Goal: Information Seeking & Learning: Learn about a topic

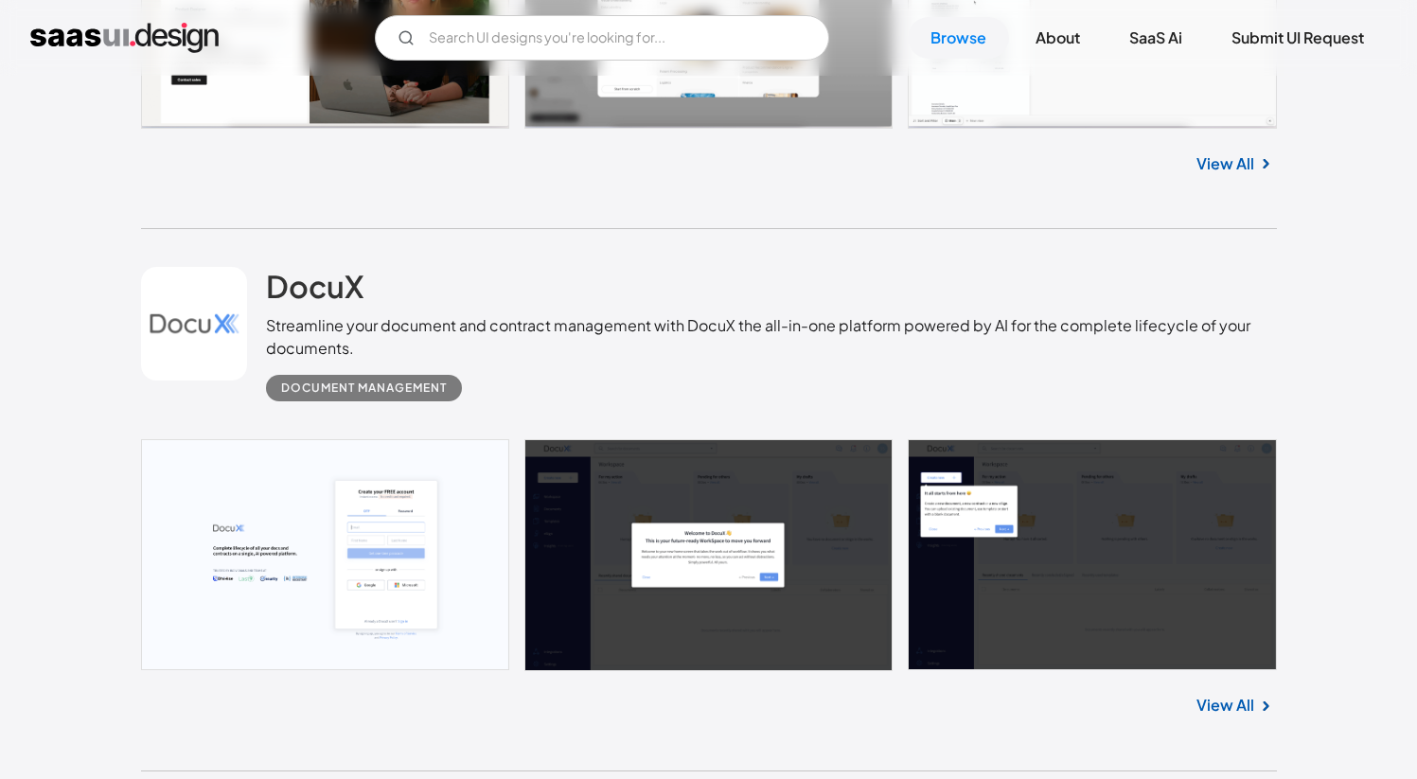
scroll to position [2504, 0]
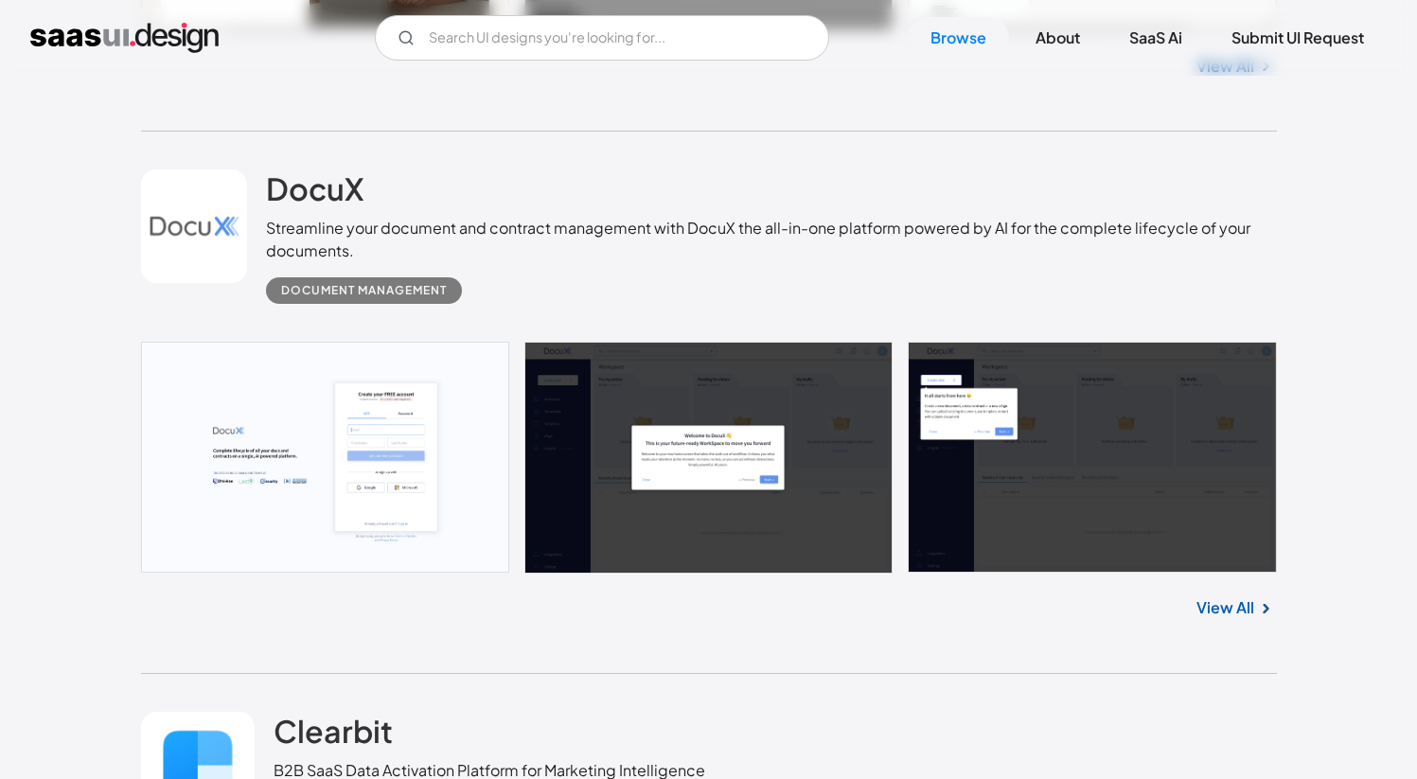
click at [632, 379] on link at bounding box center [709, 457] width 1136 height 231
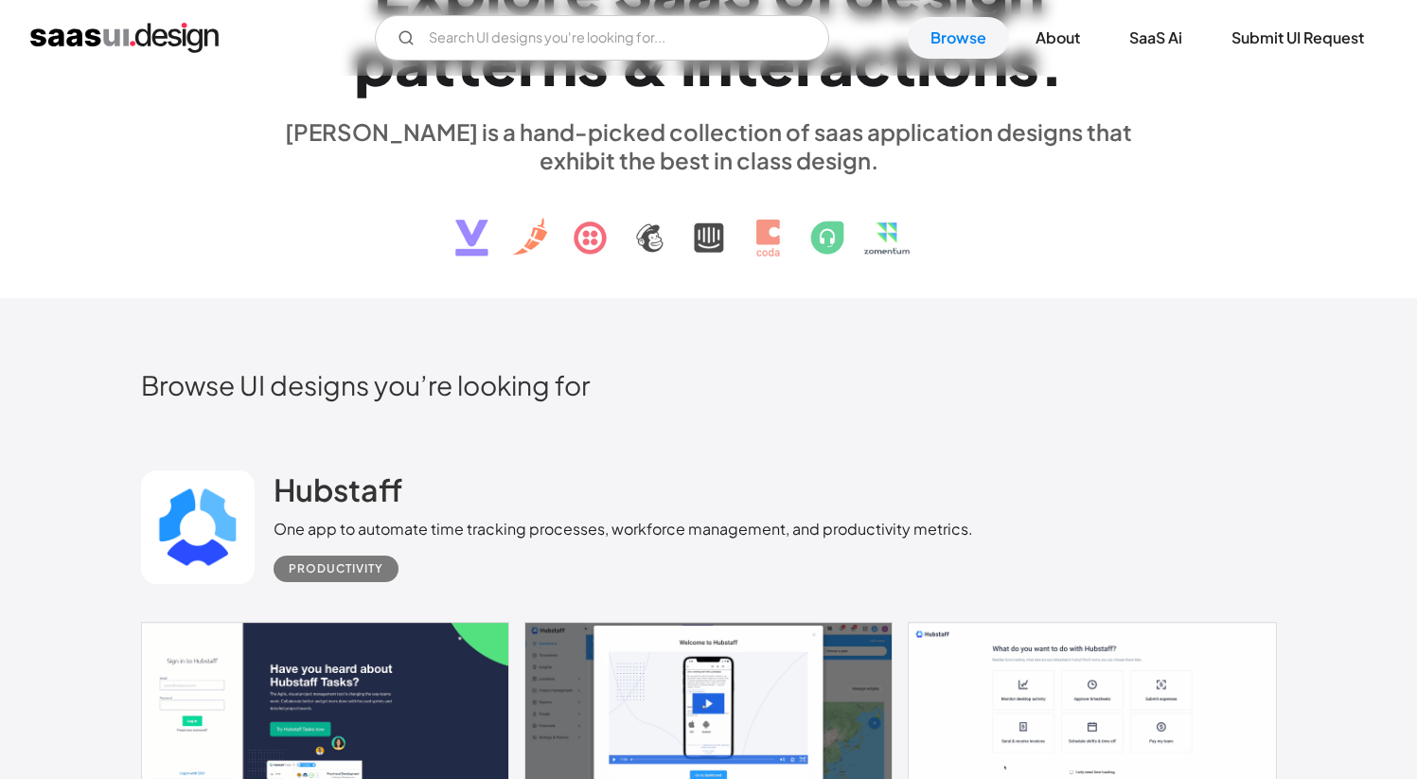
scroll to position [553, 0]
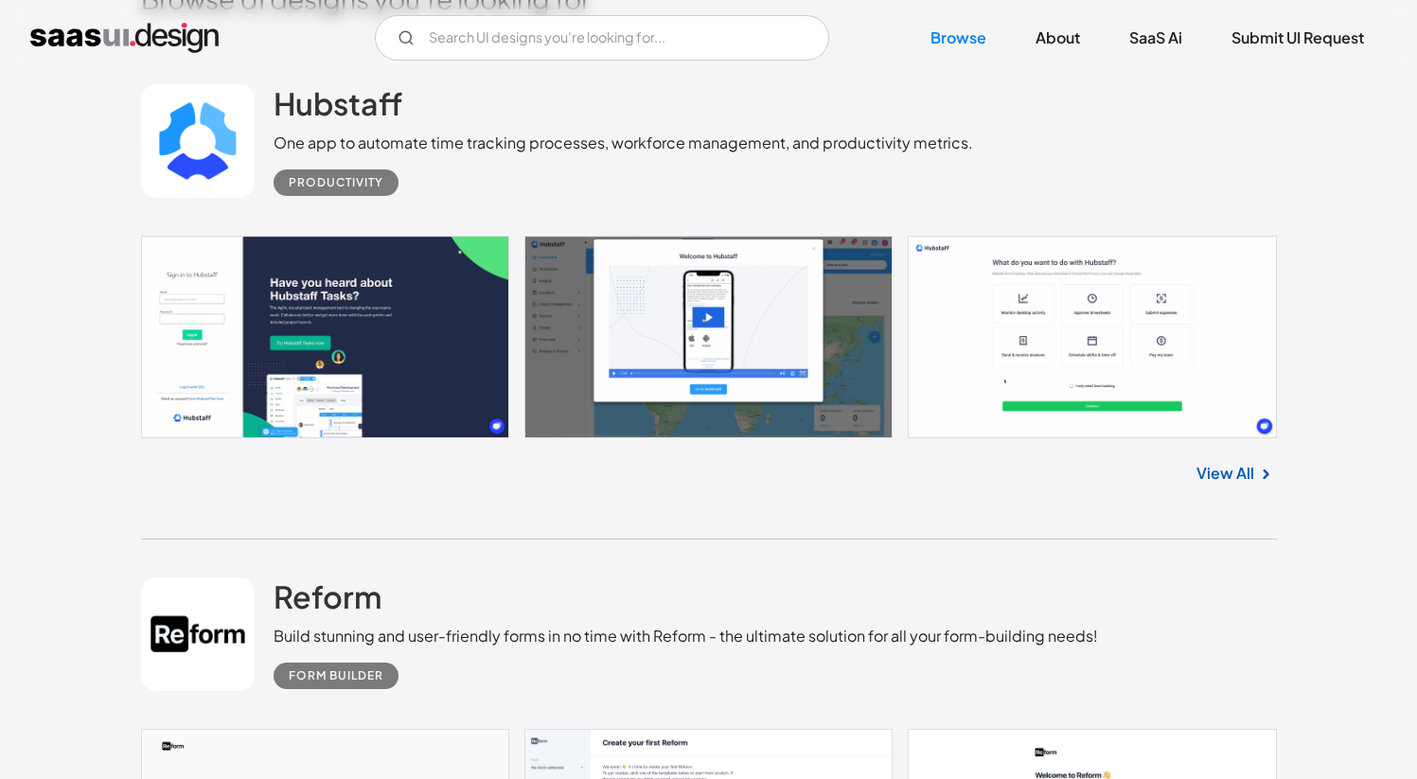
click at [677, 308] on link at bounding box center [709, 337] width 1136 height 203
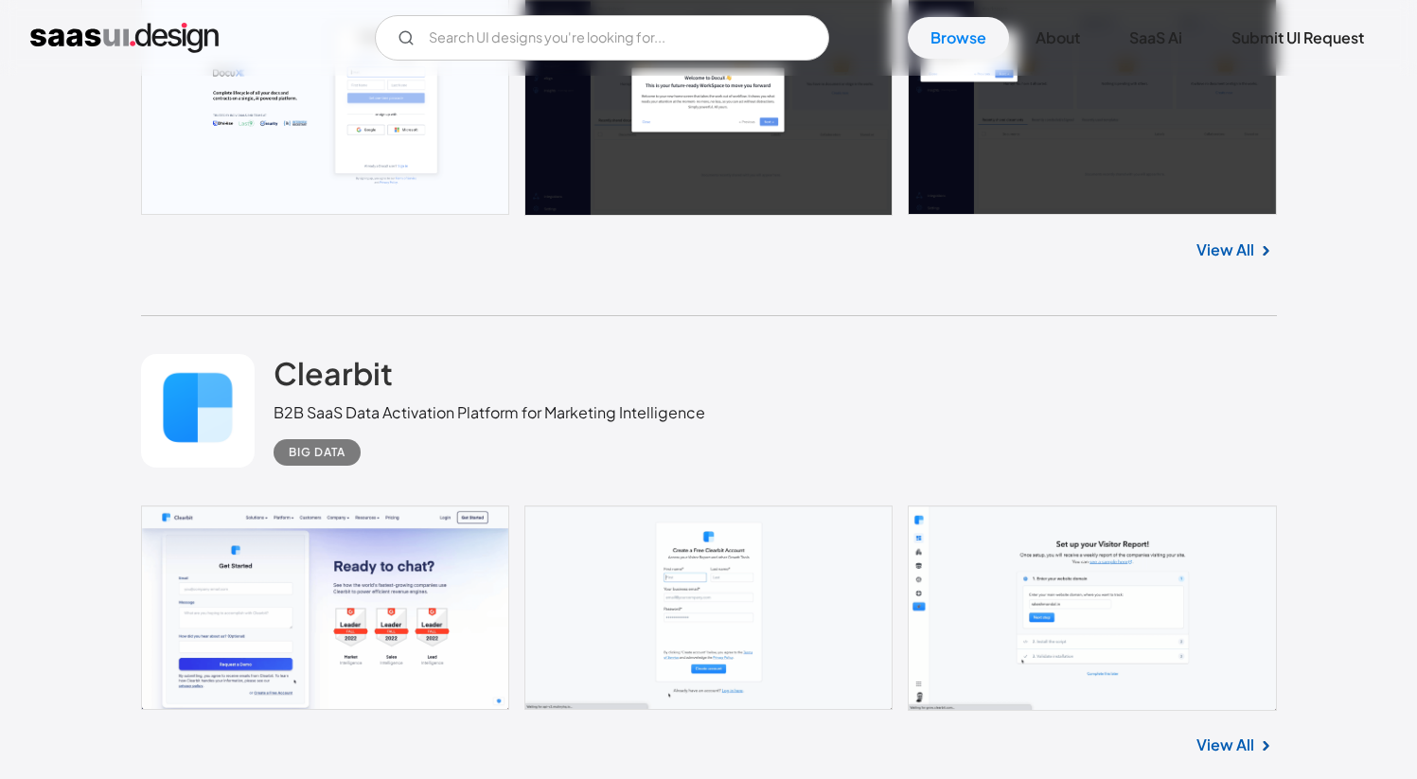
scroll to position [3261, 0]
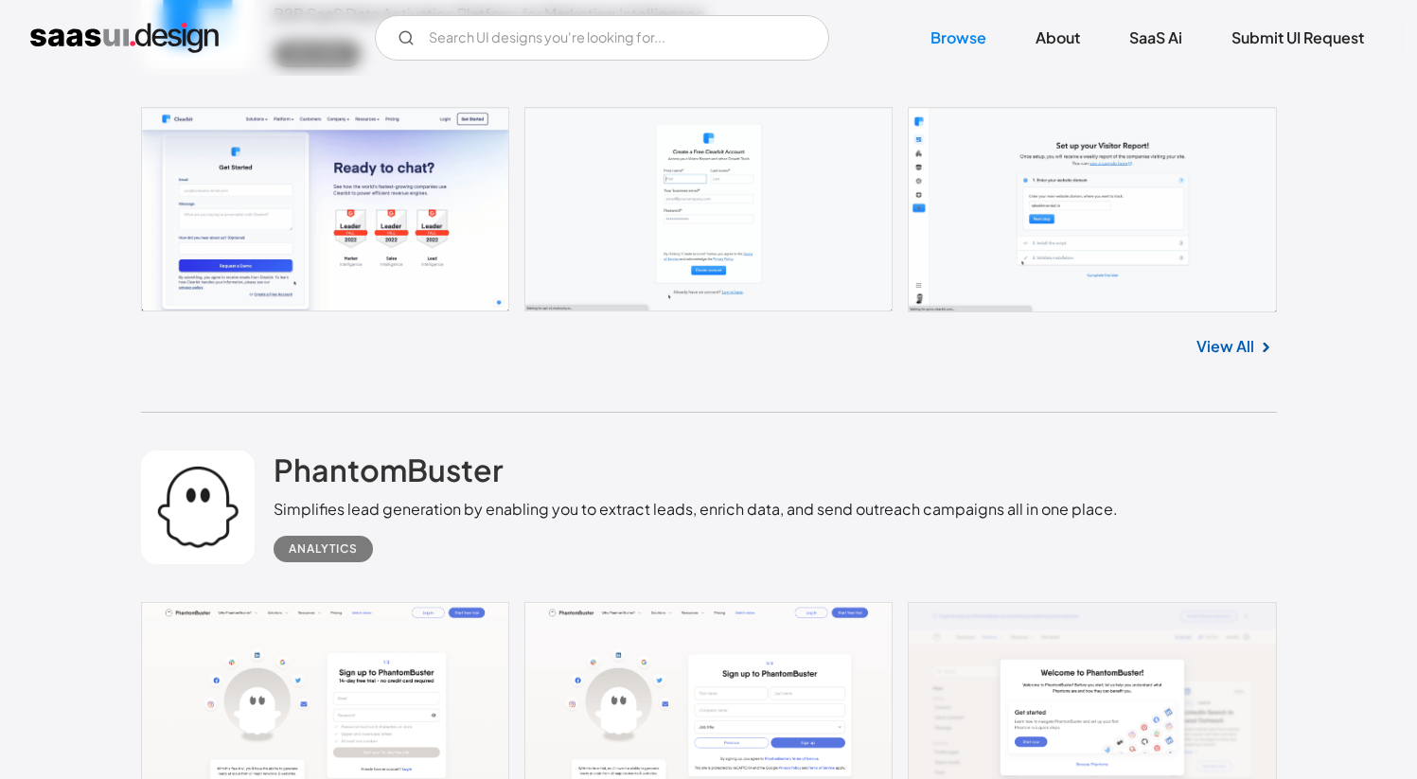
click at [1045, 261] on link at bounding box center [709, 209] width 1136 height 205
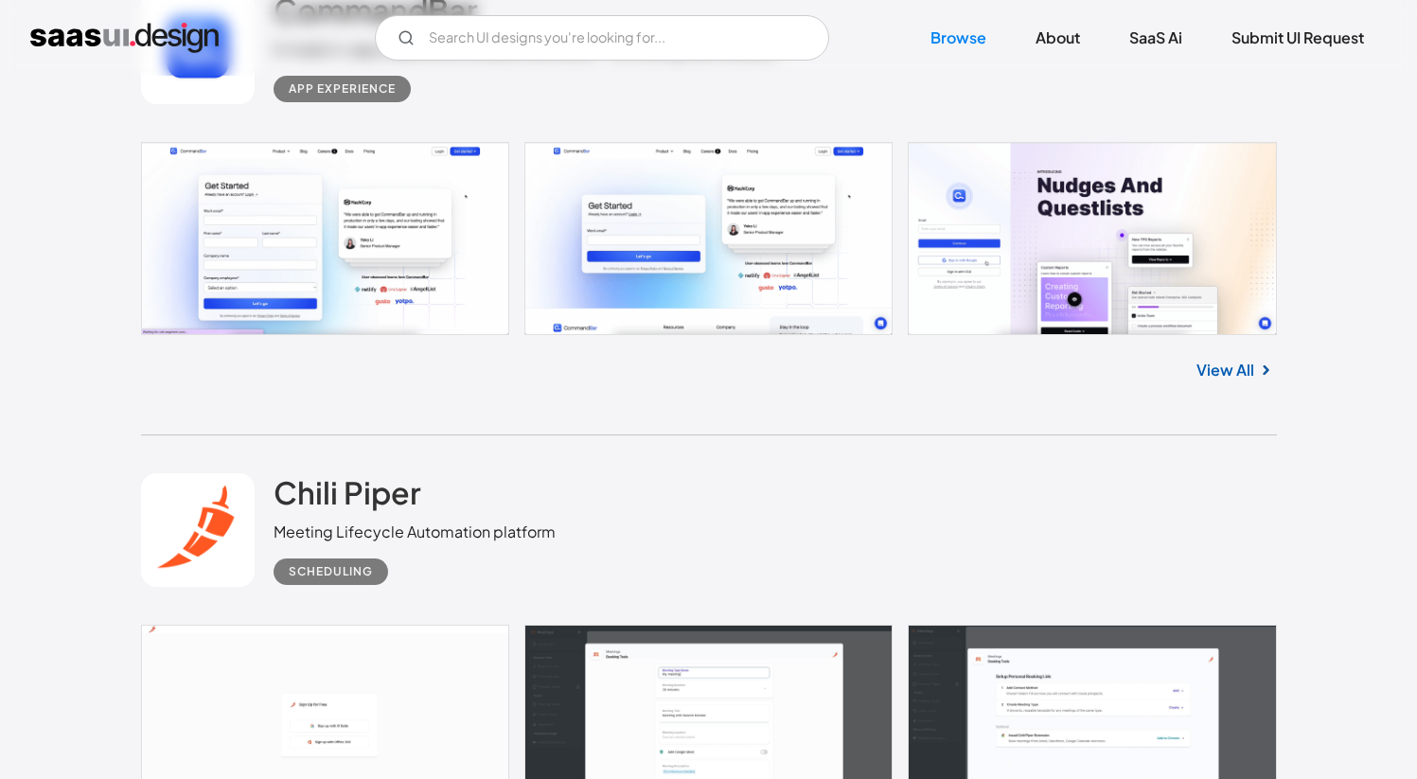
scroll to position [4670, 0]
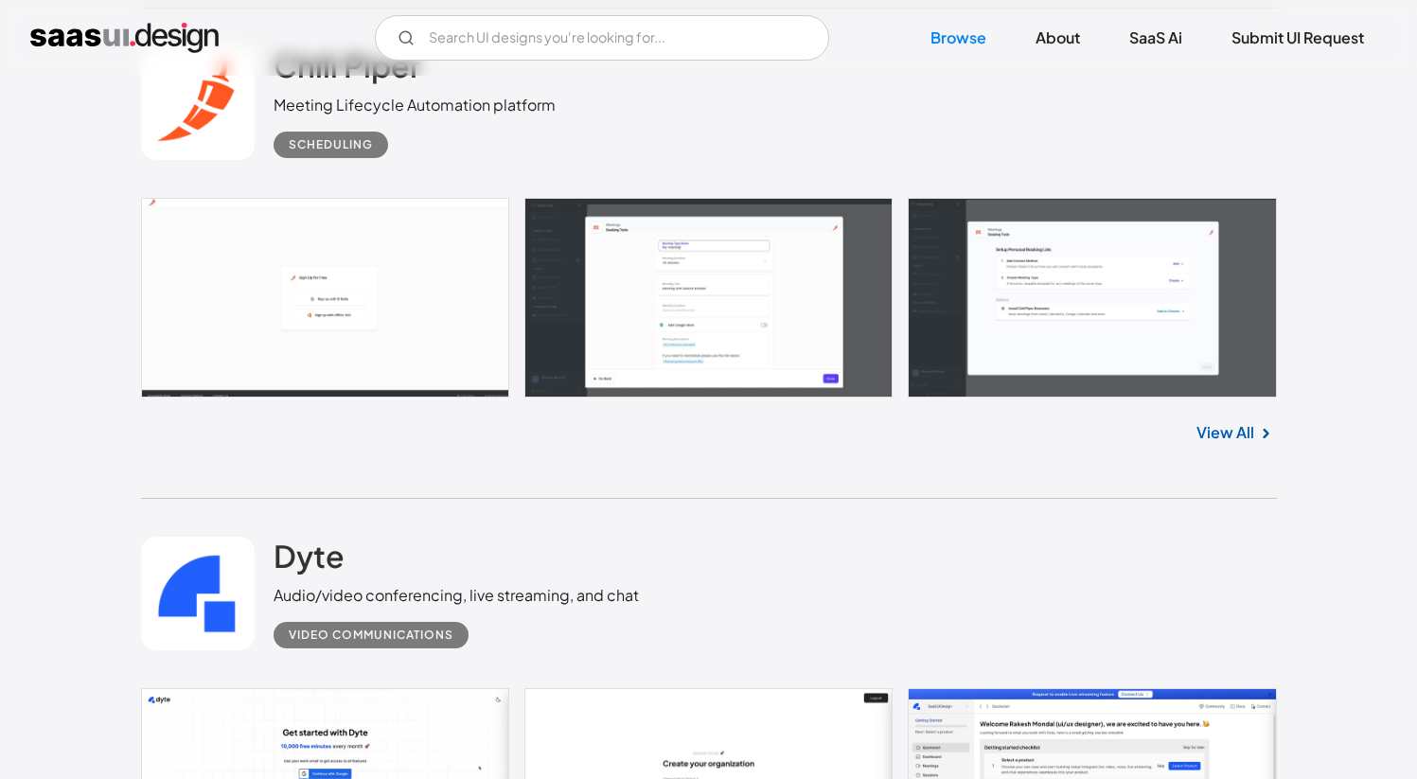
click at [324, 311] on link at bounding box center [709, 298] width 1136 height 200
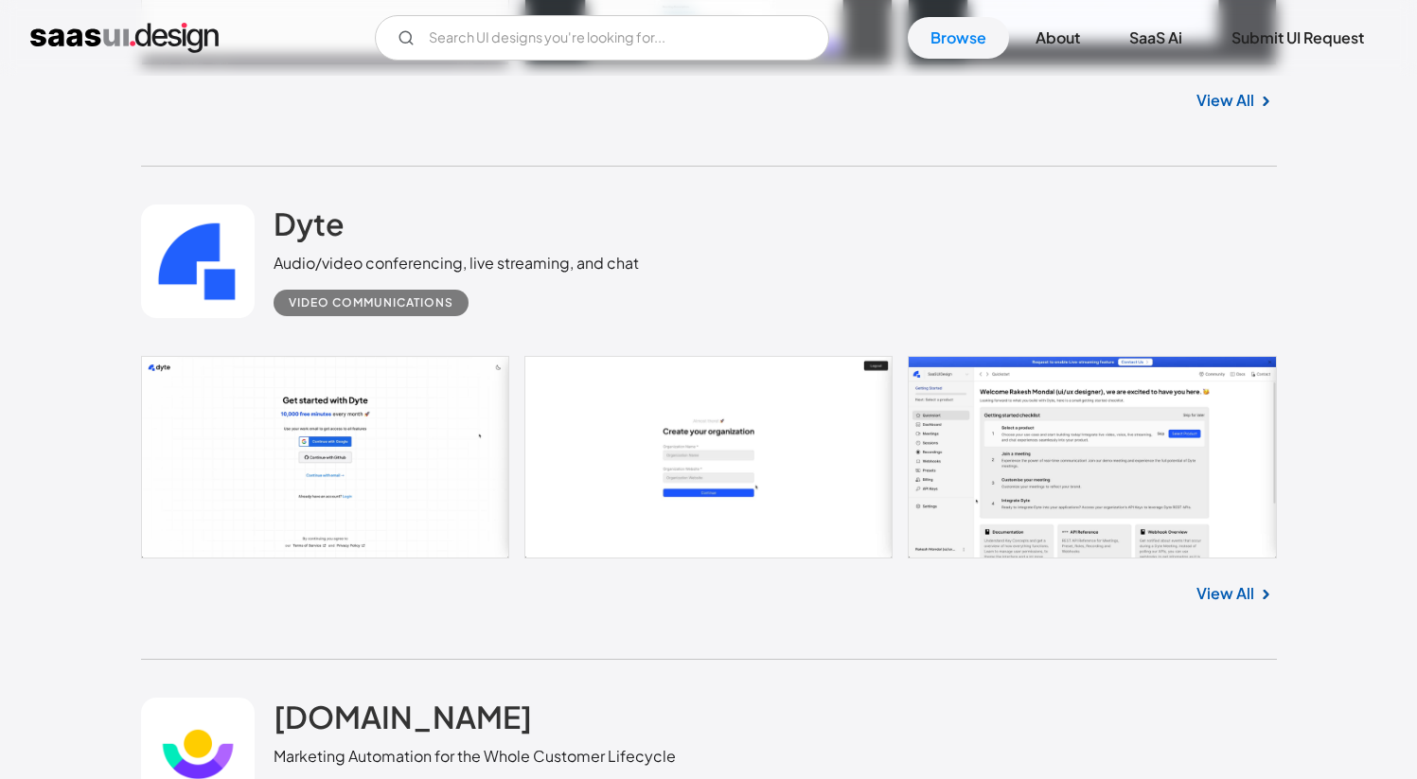
scroll to position [5099, 0]
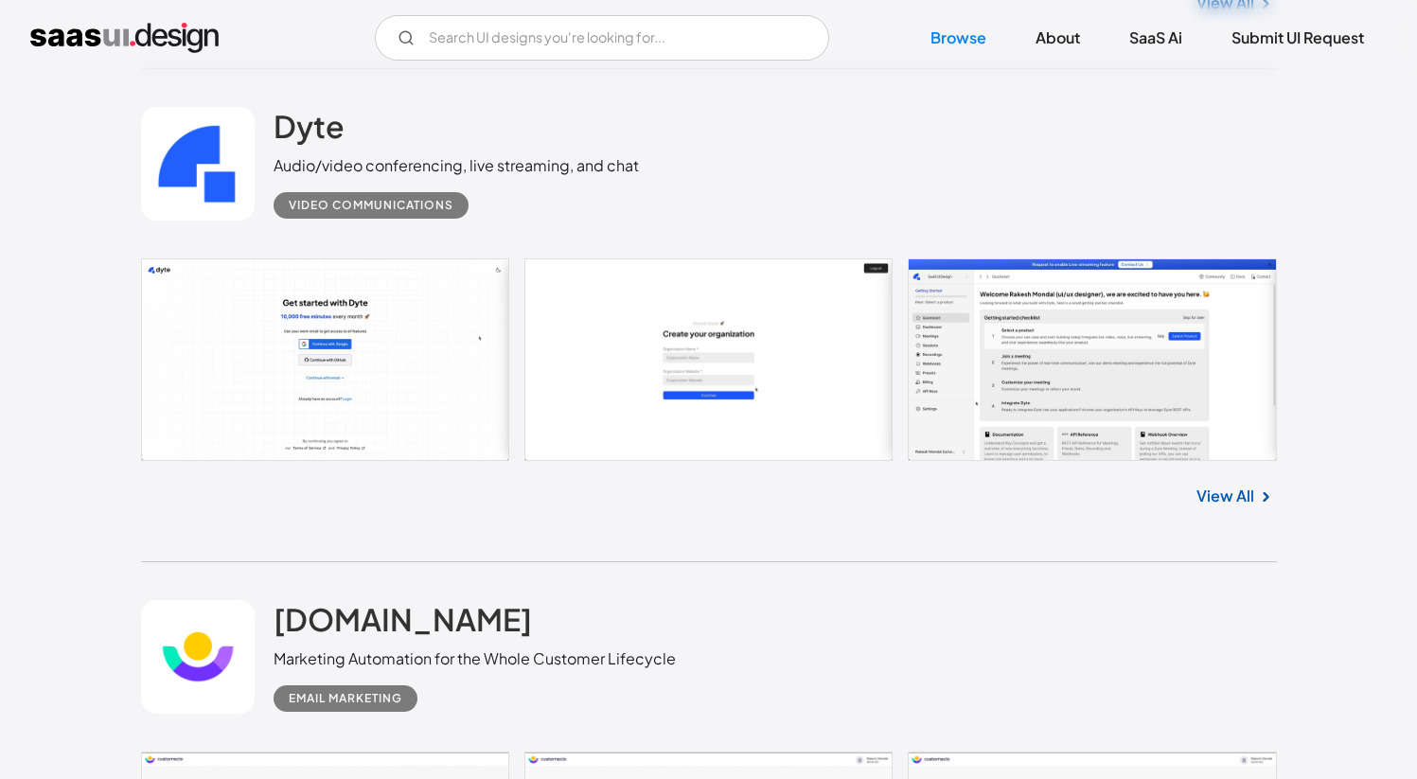
click at [1104, 367] on link at bounding box center [709, 359] width 1136 height 203
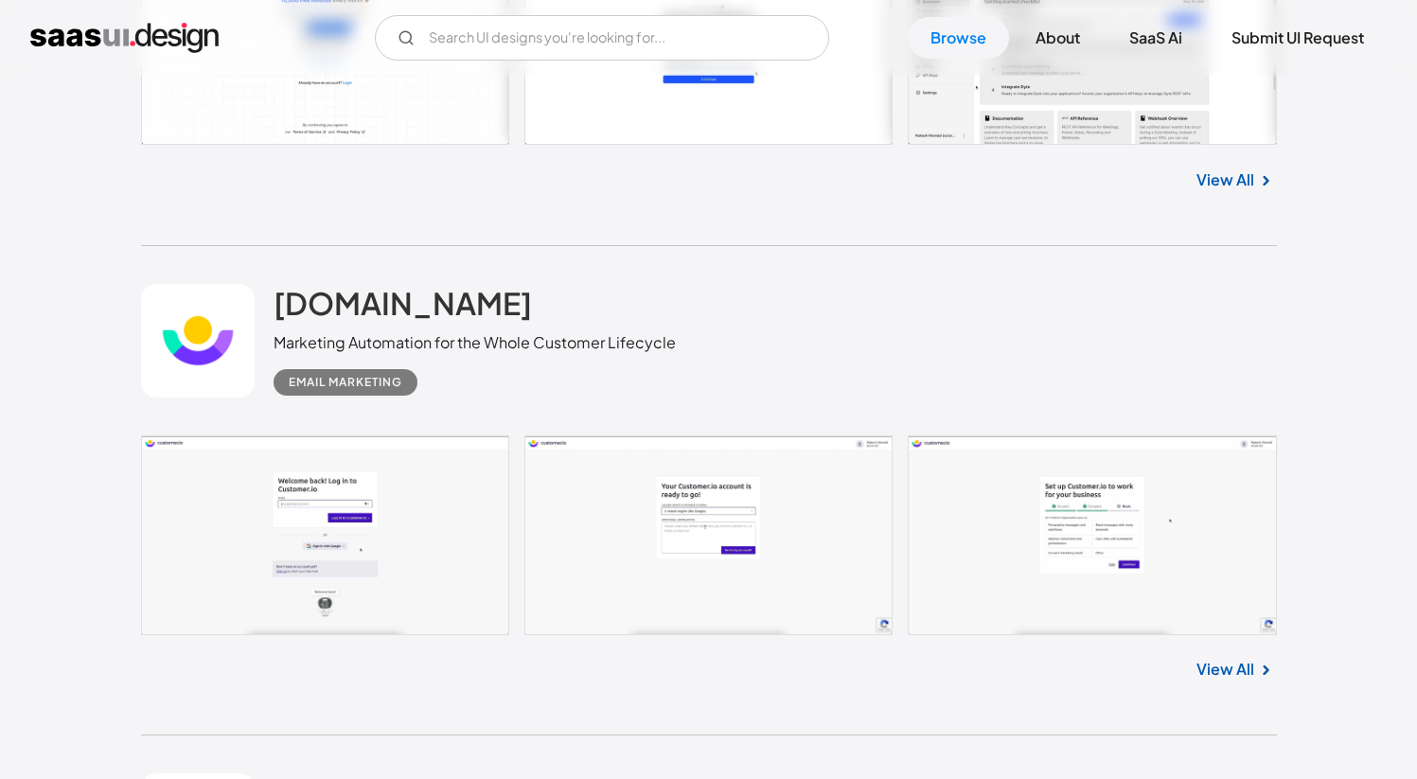
scroll to position [5610, 0]
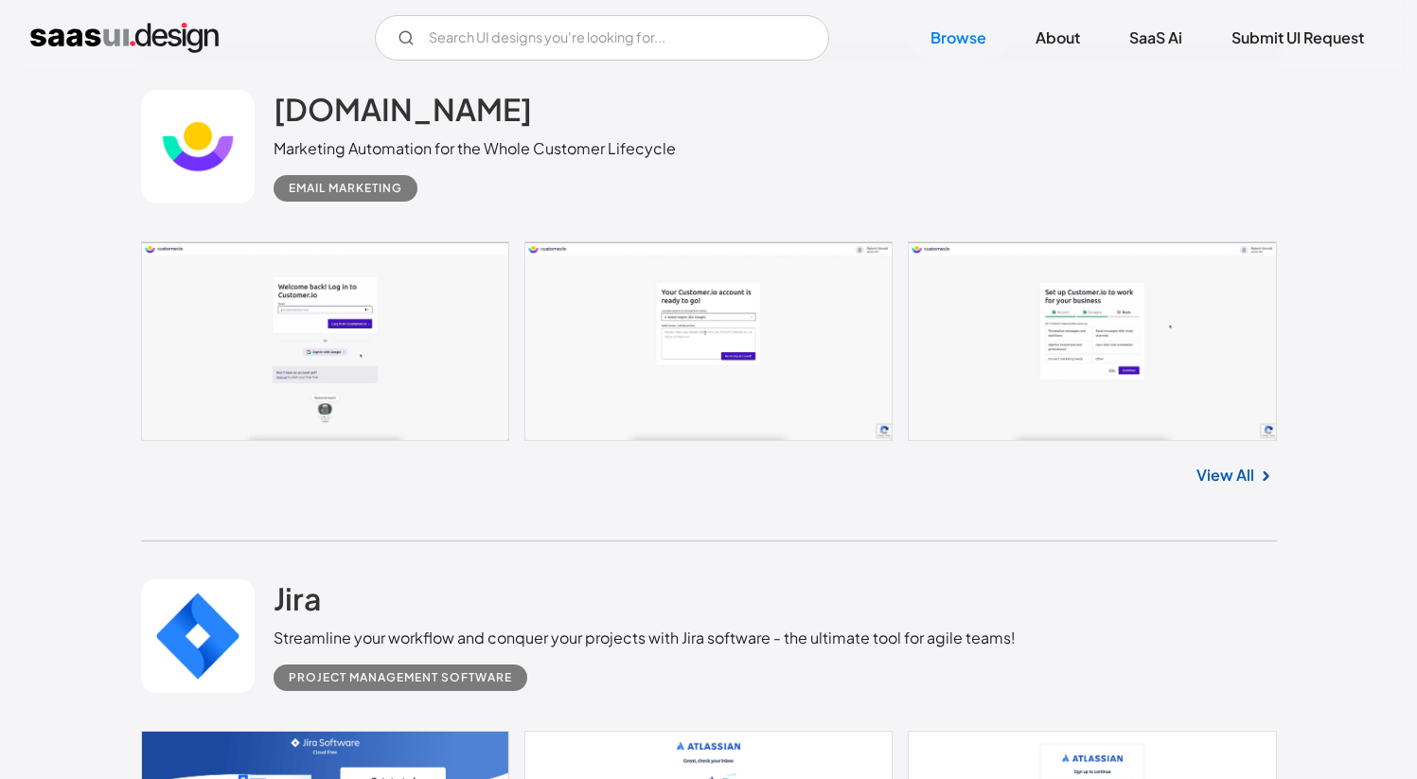
click at [297, 300] on link at bounding box center [709, 341] width 1136 height 200
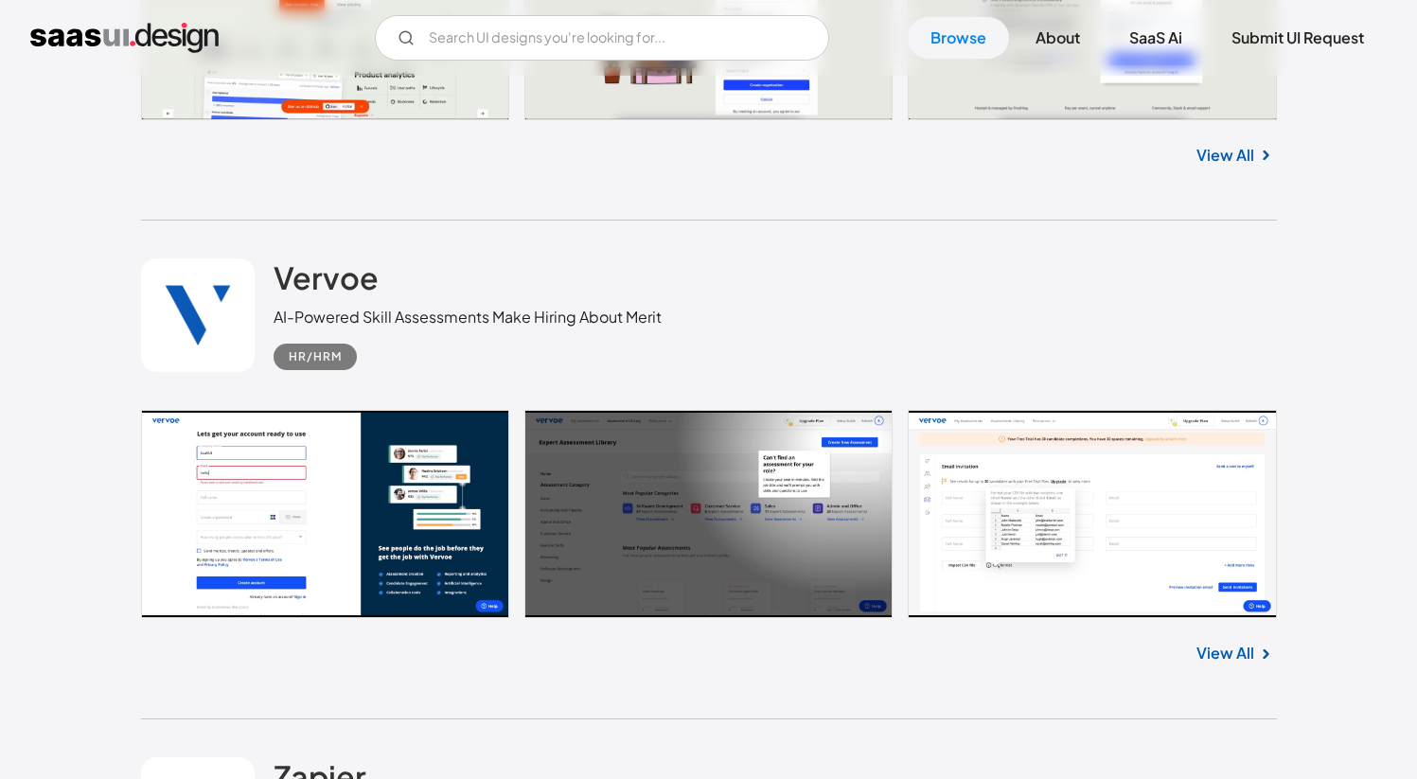
scroll to position [6950, 0]
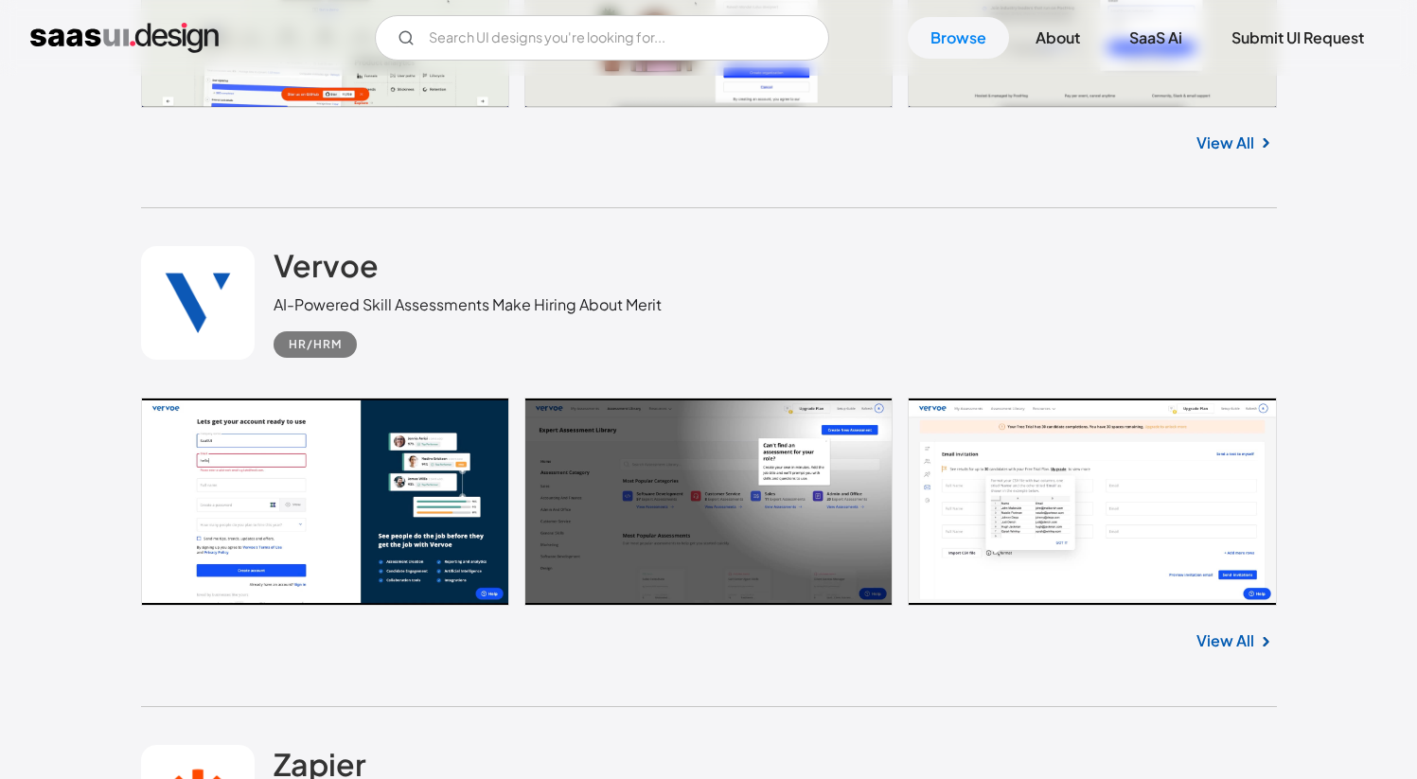
click at [1023, 533] on link at bounding box center [709, 502] width 1136 height 208
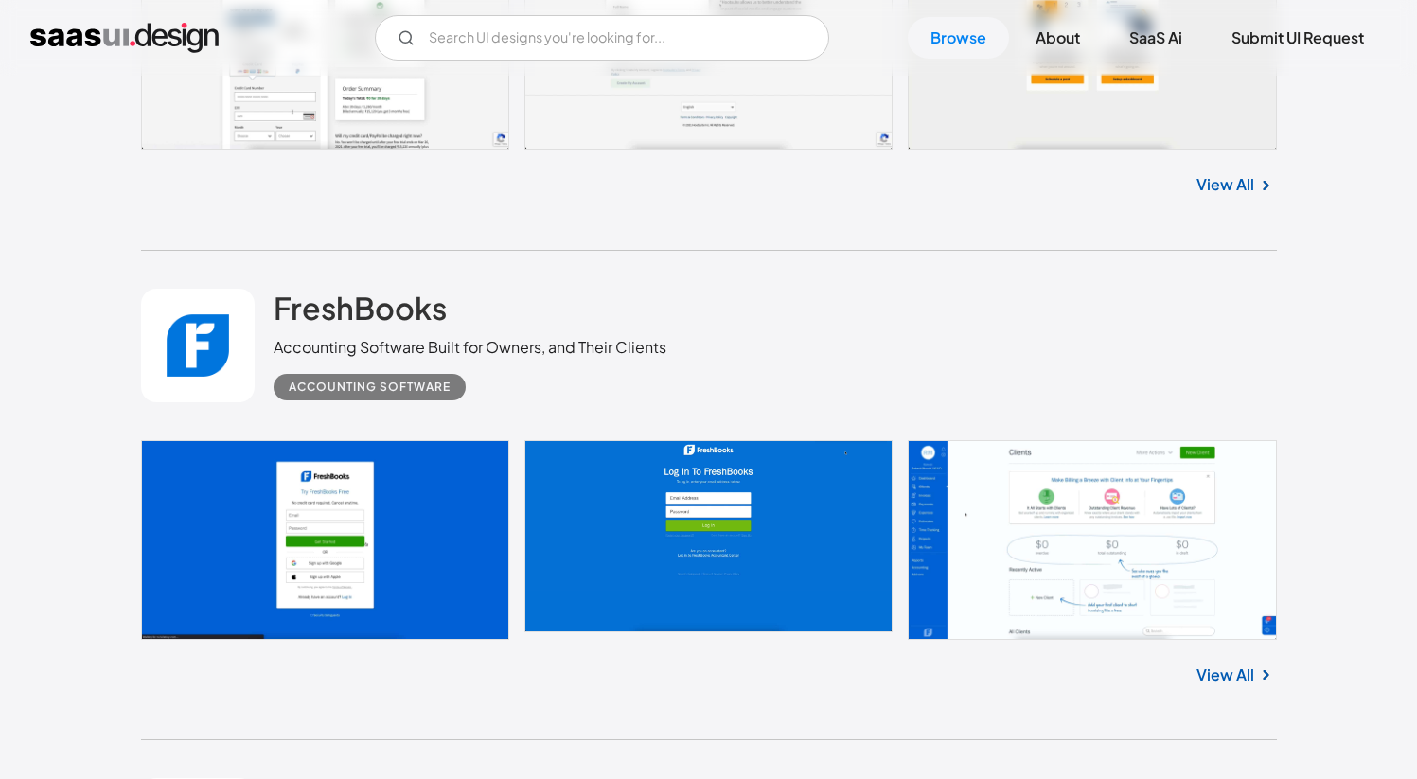
scroll to position [10384, 0]
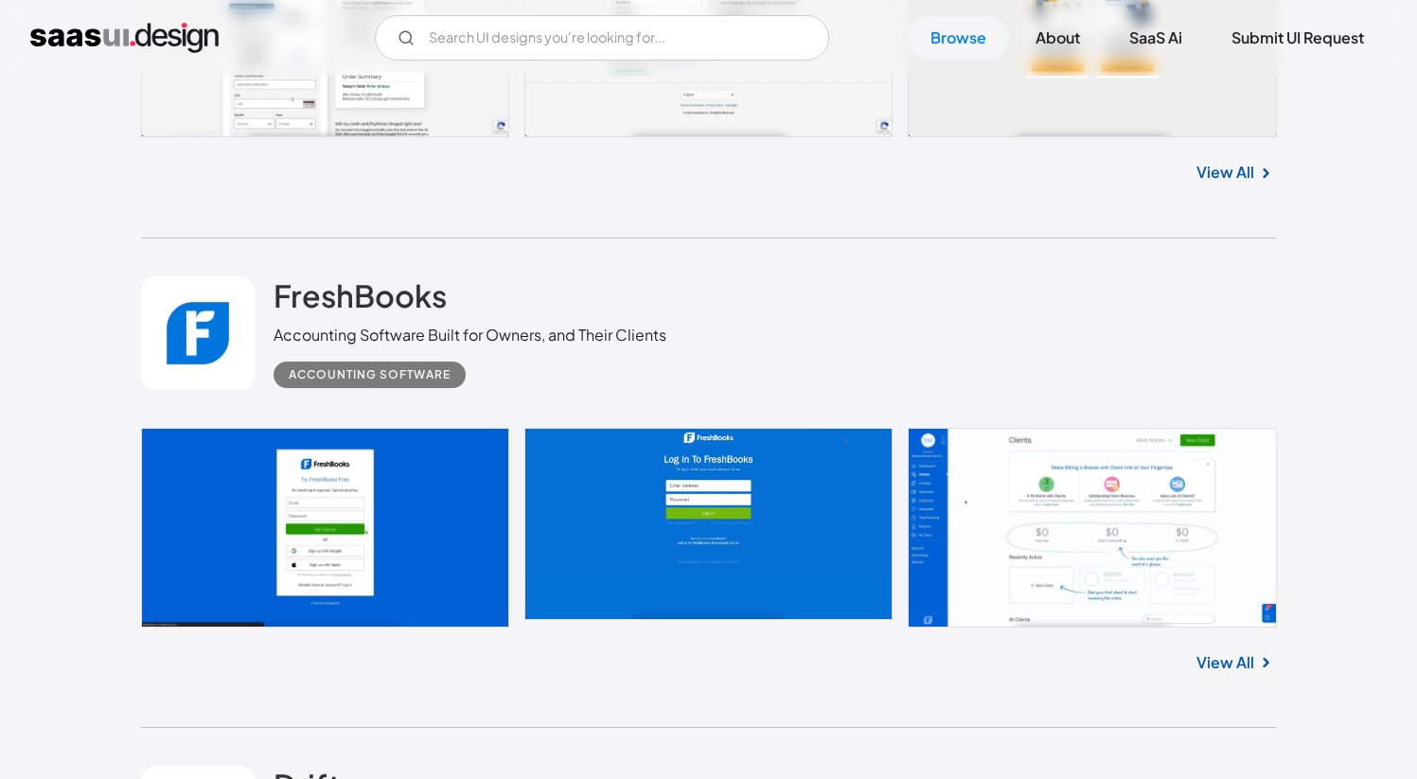
click at [375, 476] on link at bounding box center [709, 528] width 1136 height 200
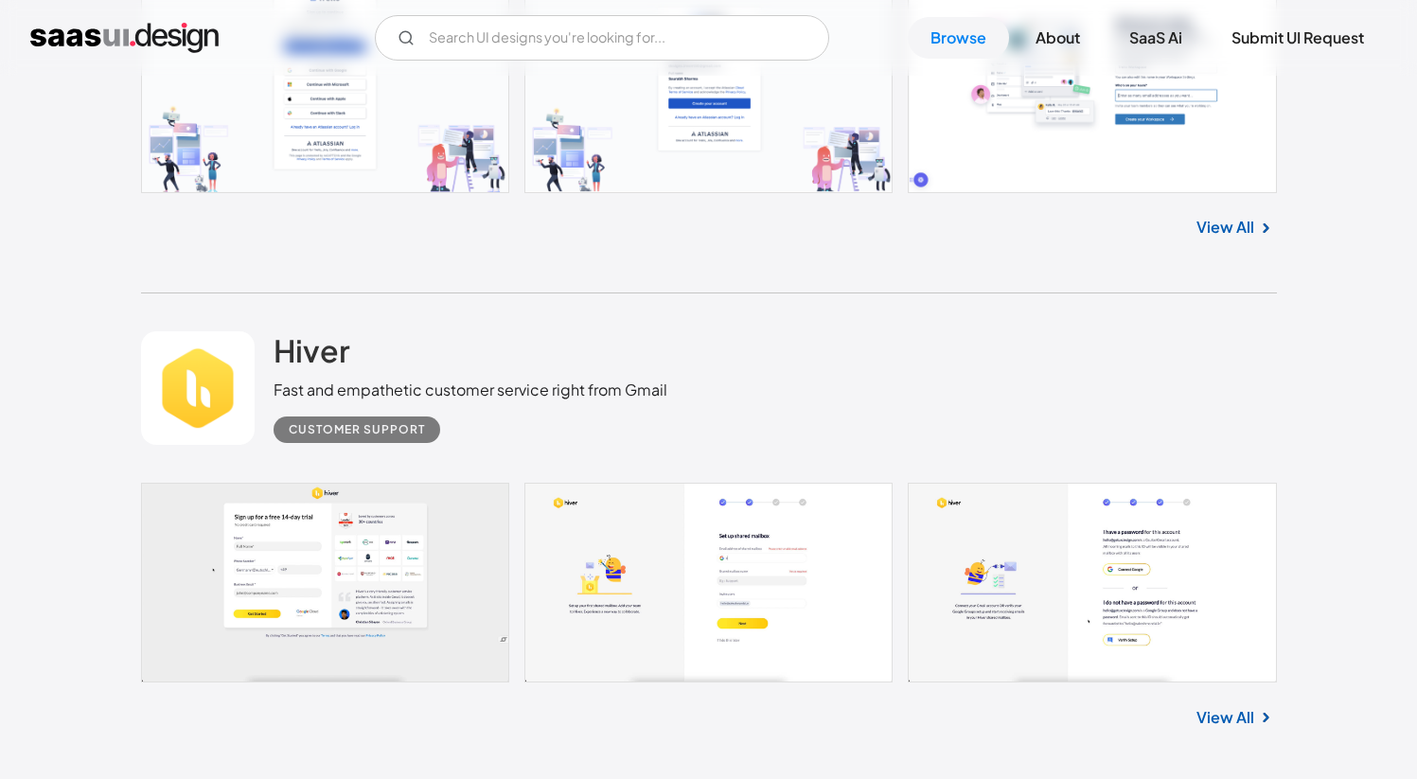
scroll to position [12906, 0]
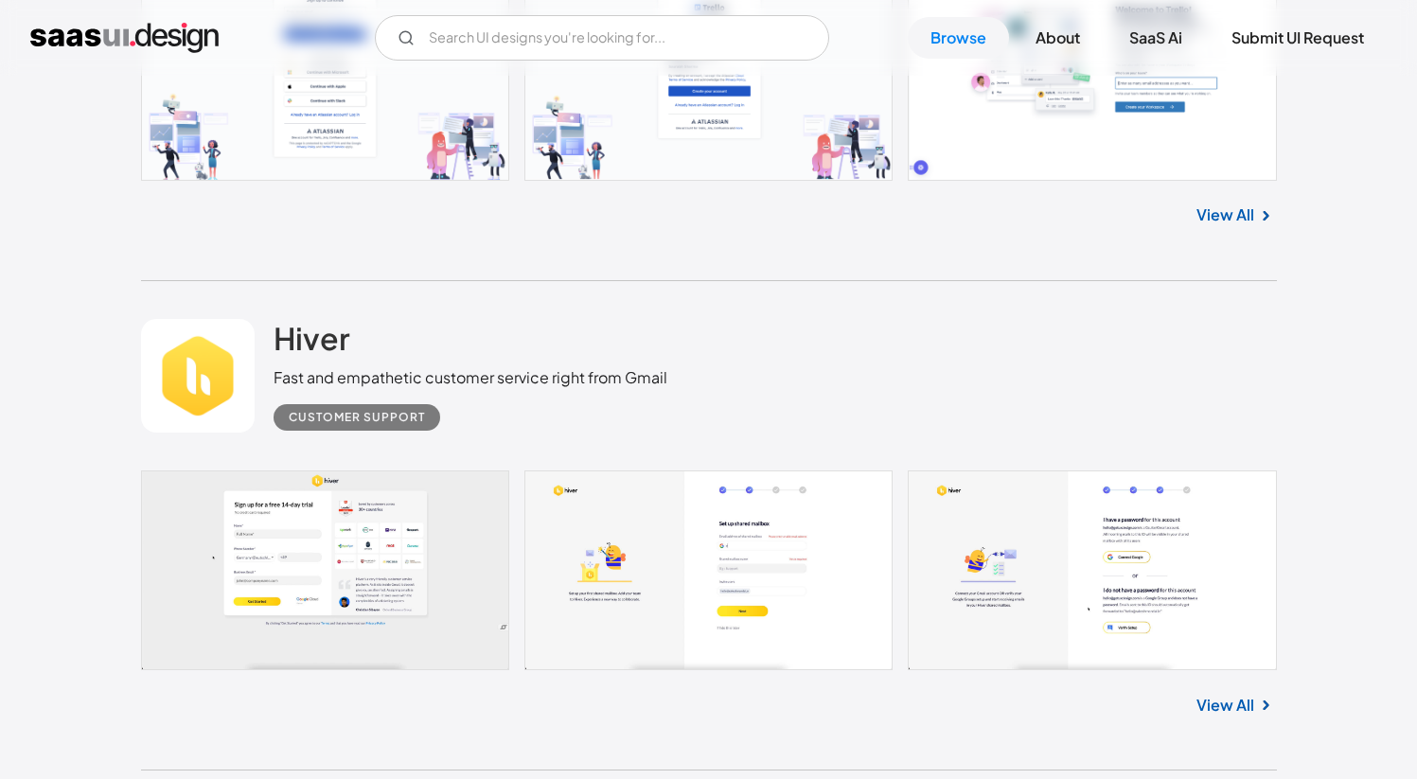
click at [221, 243] on div "View All" at bounding box center [709, 212] width 1136 height 62
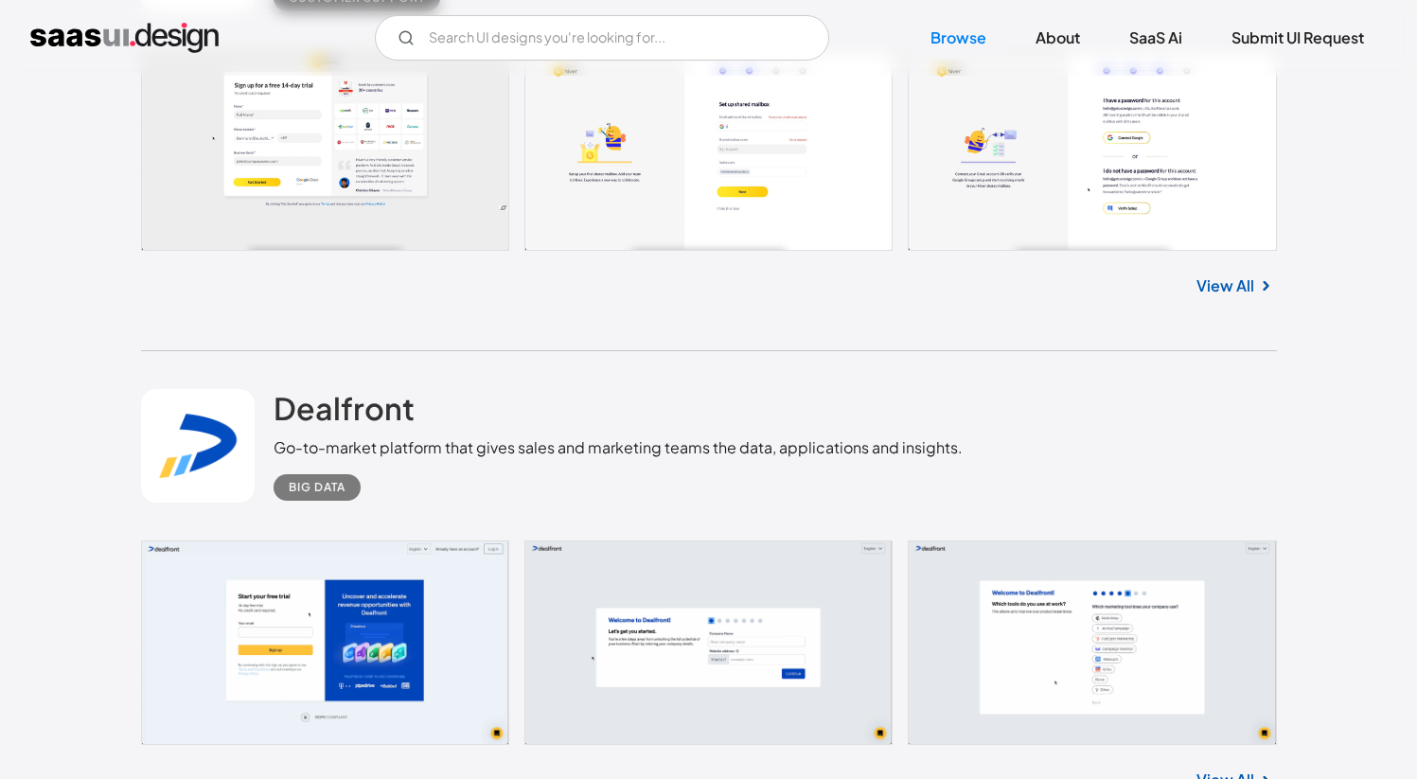
scroll to position [13519, 0]
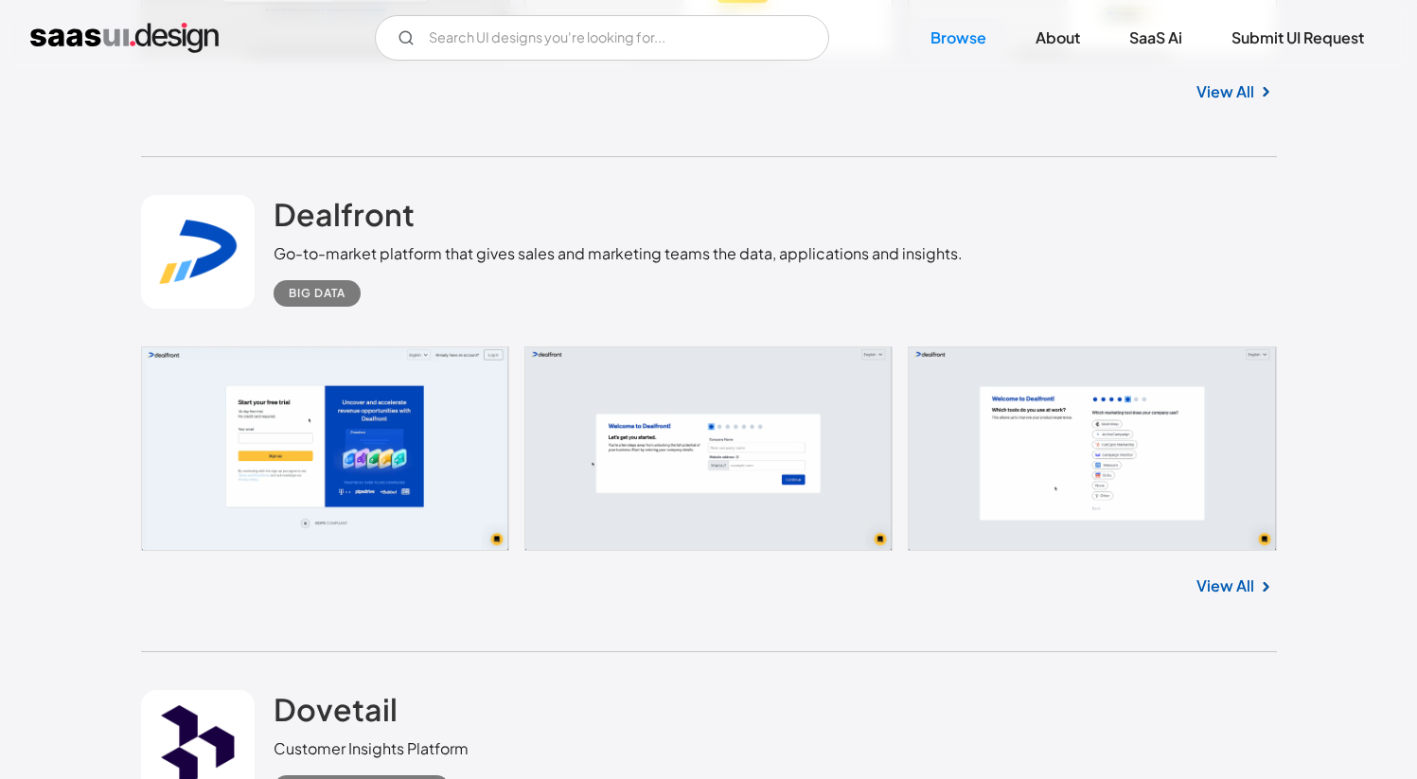
click at [427, 434] on link at bounding box center [709, 449] width 1136 height 205
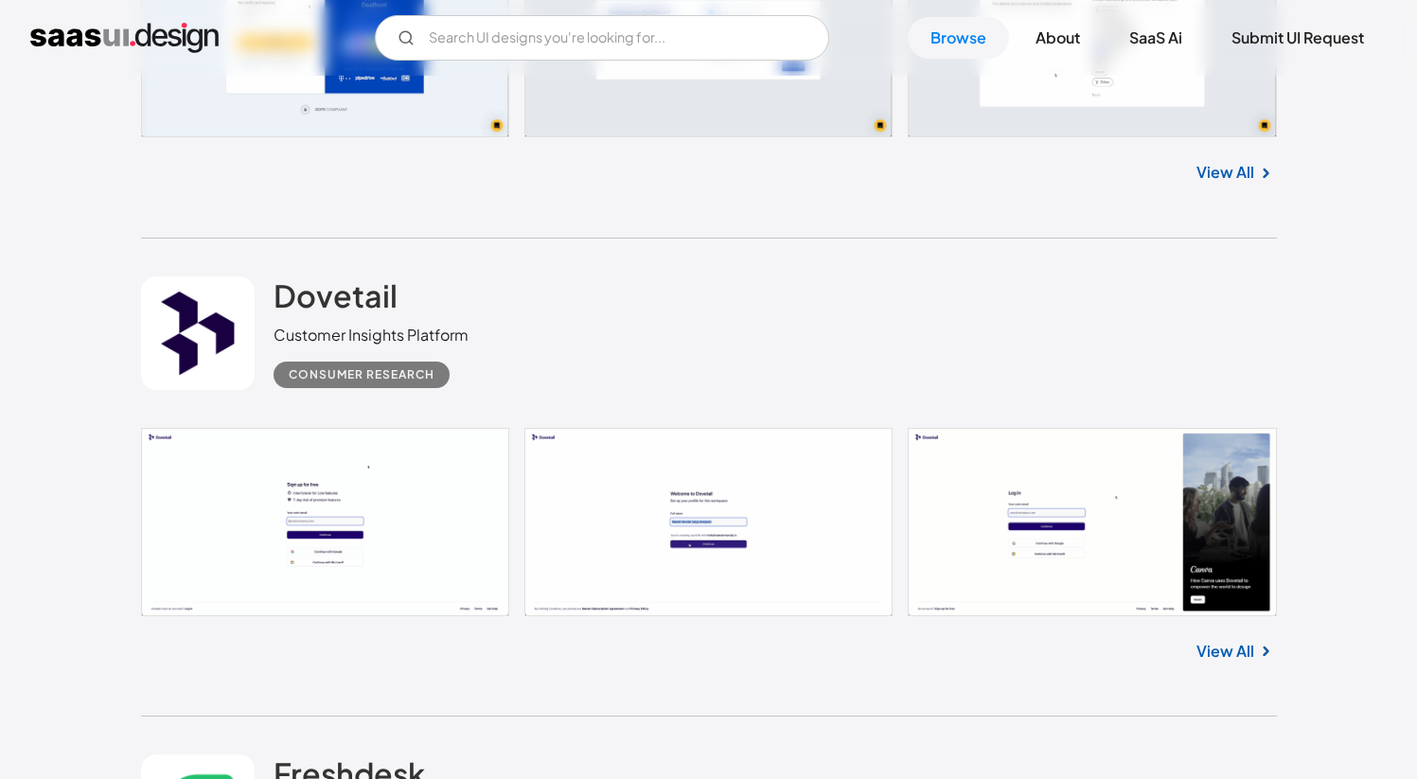
scroll to position [14363, 0]
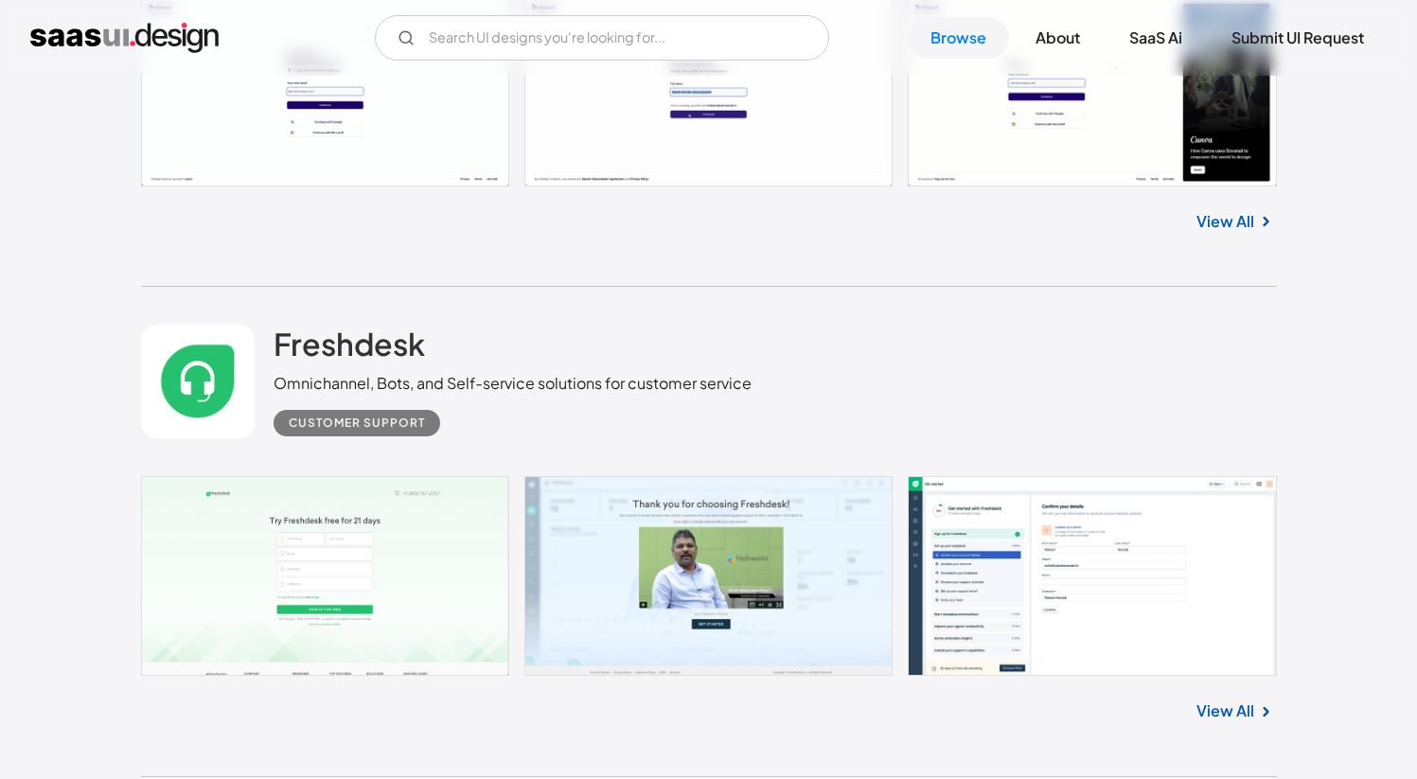
click at [756, 572] on link at bounding box center [709, 576] width 1136 height 200
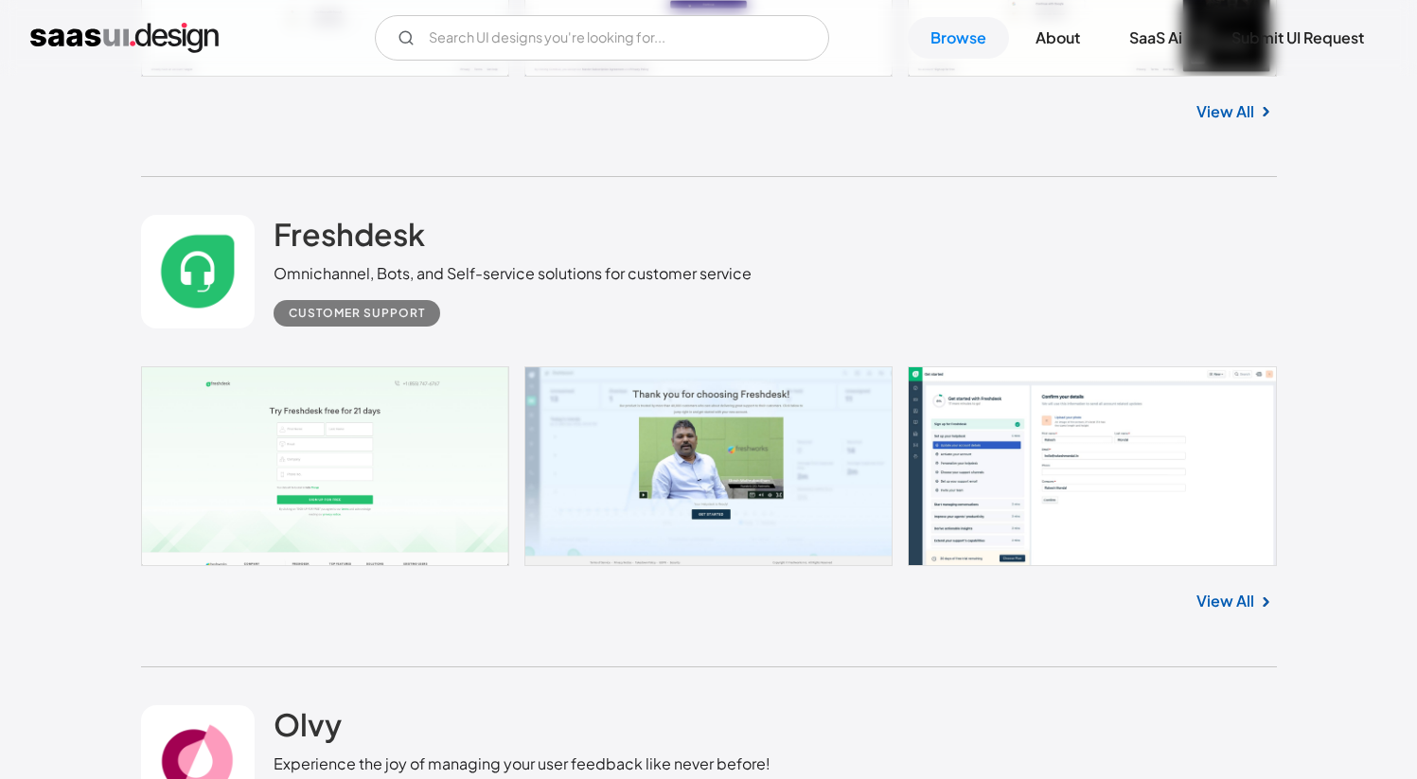
scroll to position [15057, 0]
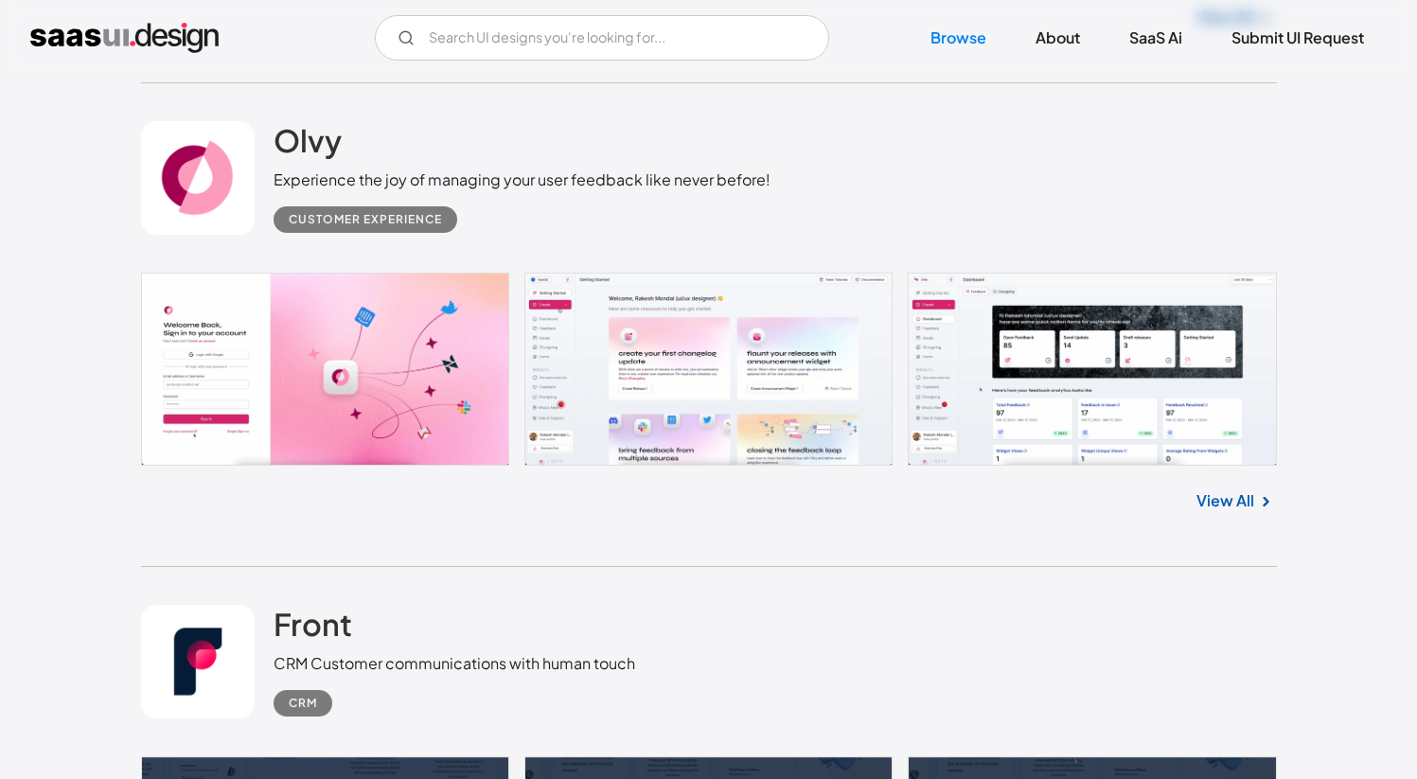
click at [666, 379] on link at bounding box center [709, 369] width 1136 height 193
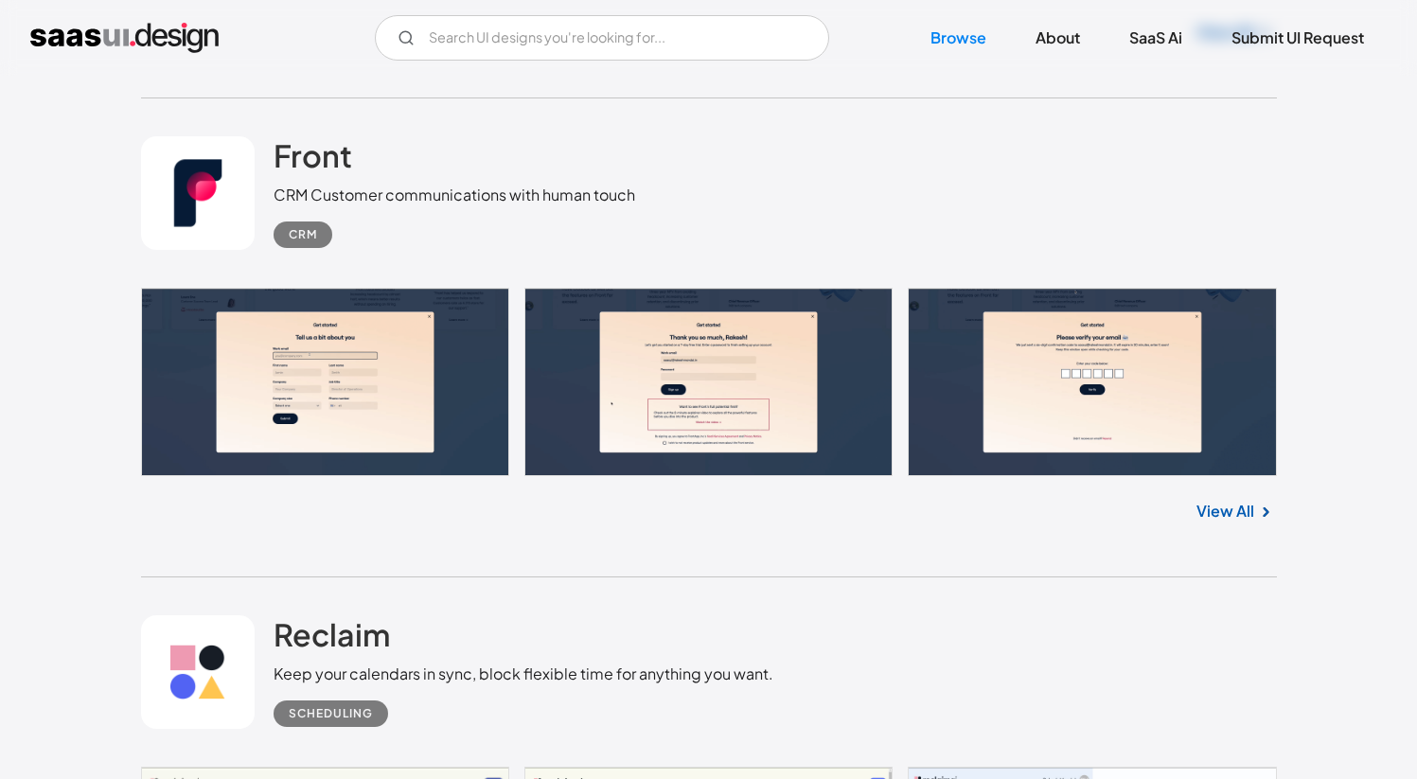
click at [274, 324] on link at bounding box center [709, 382] width 1136 height 188
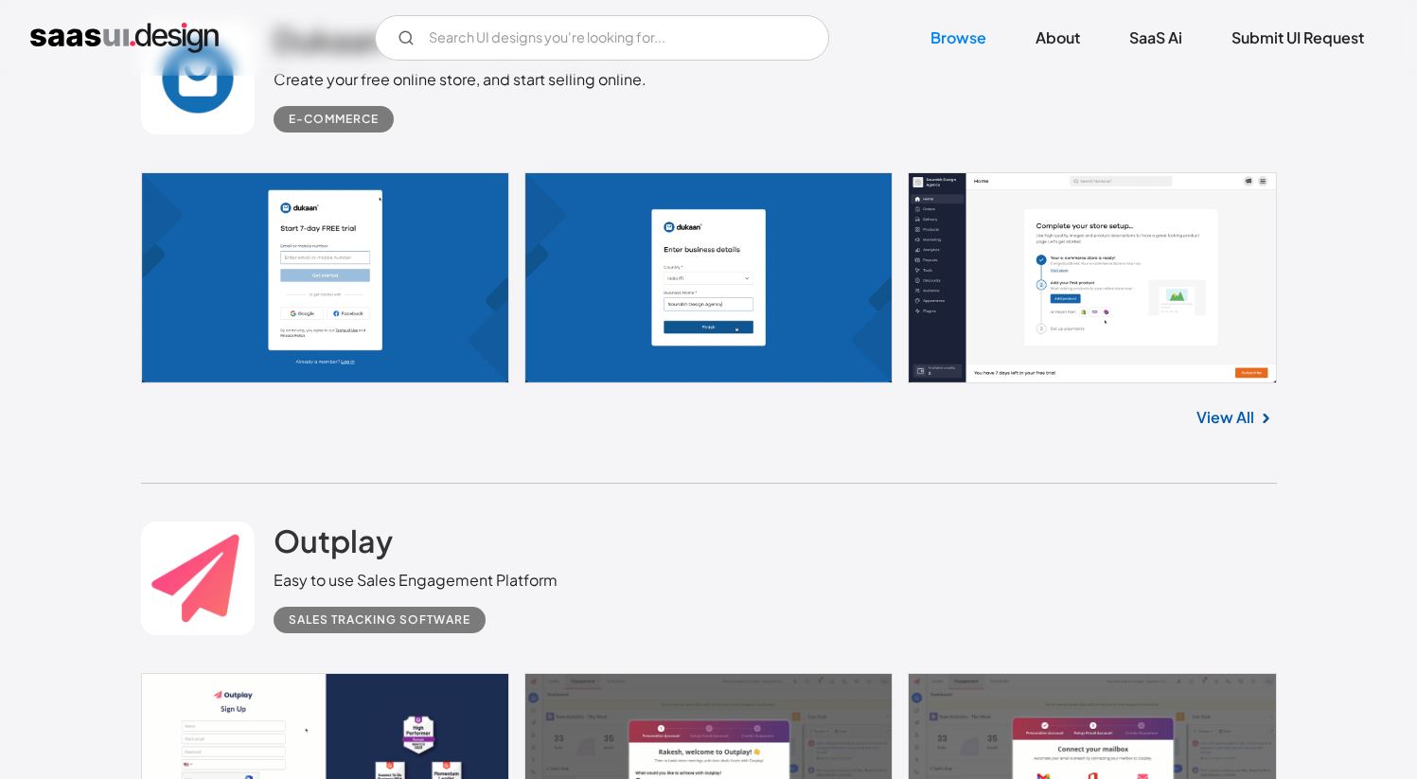
scroll to position [17948, 0]
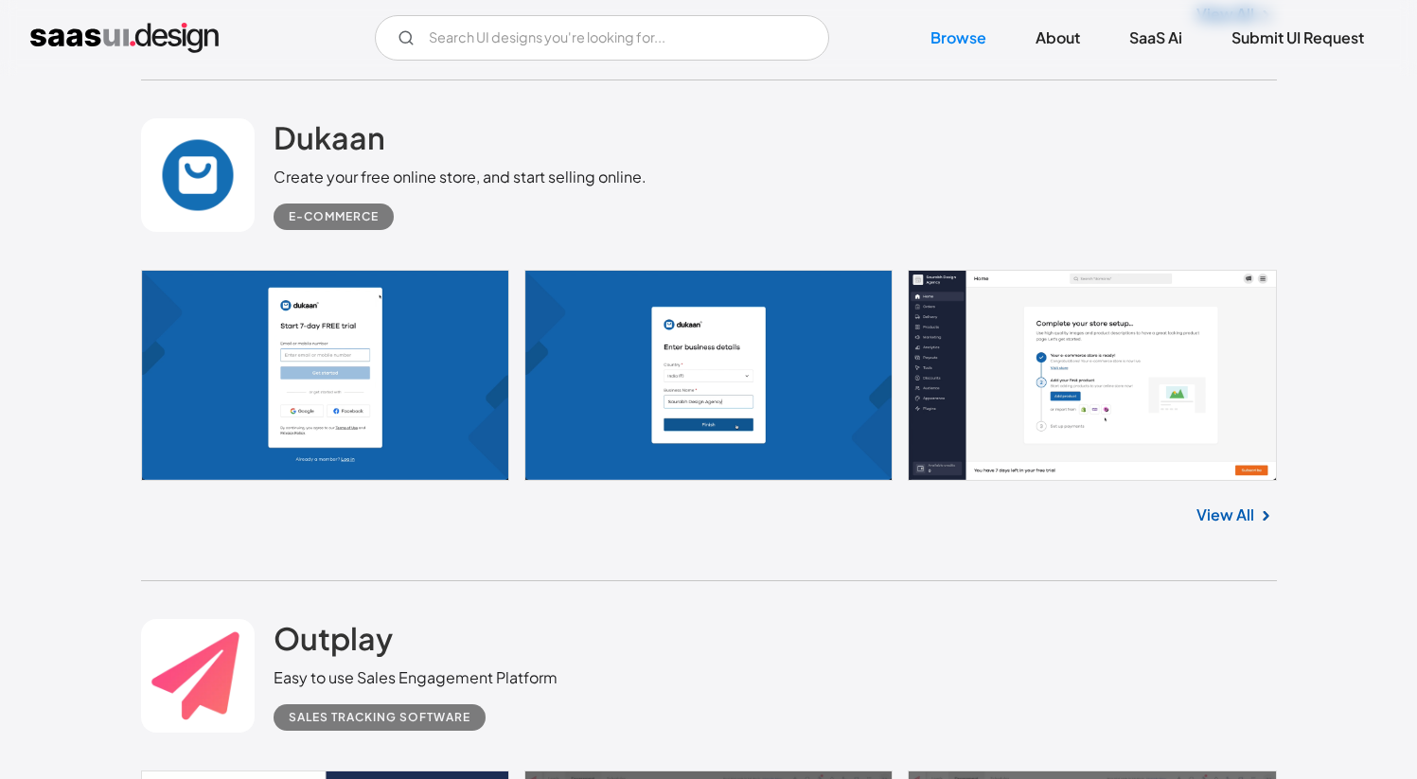
click at [476, 442] on link at bounding box center [709, 375] width 1136 height 211
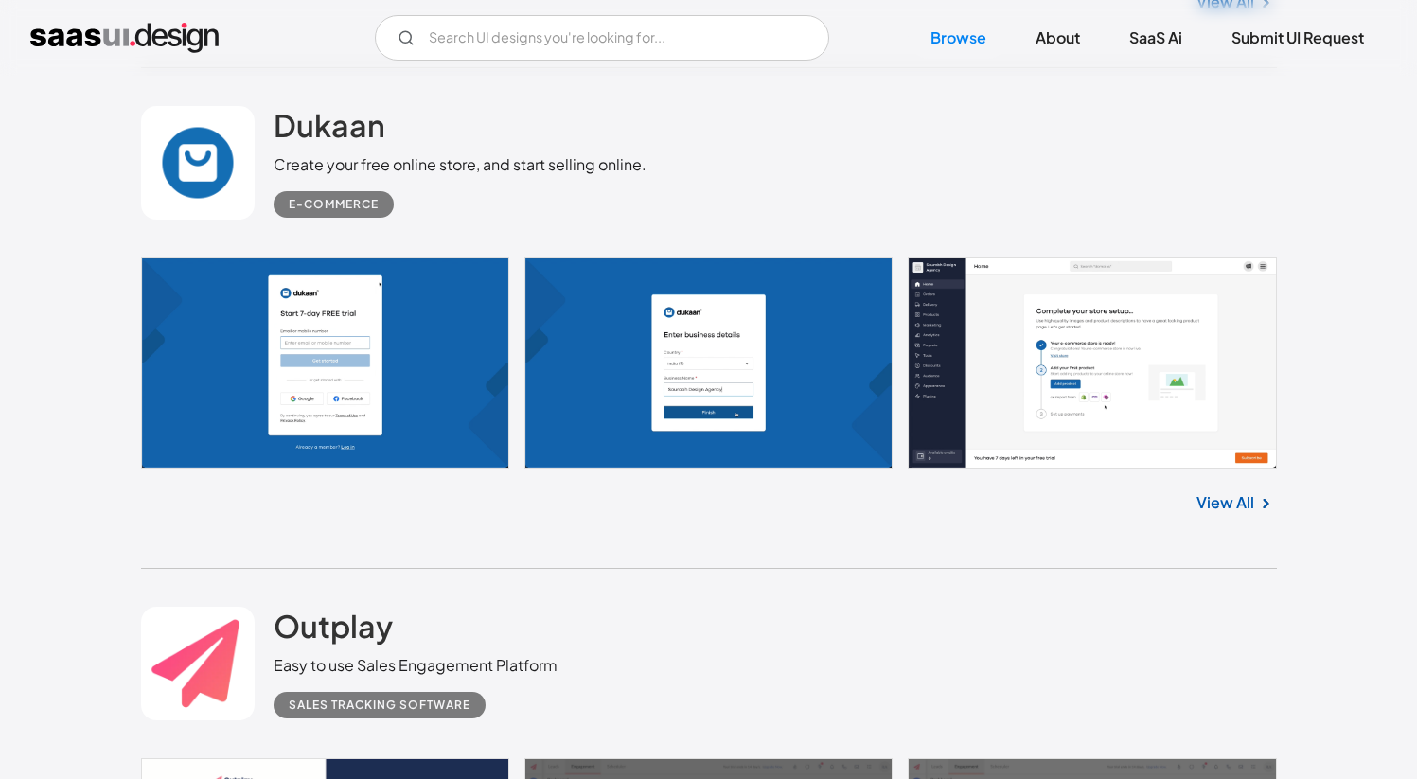
scroll to position [18443, 0]
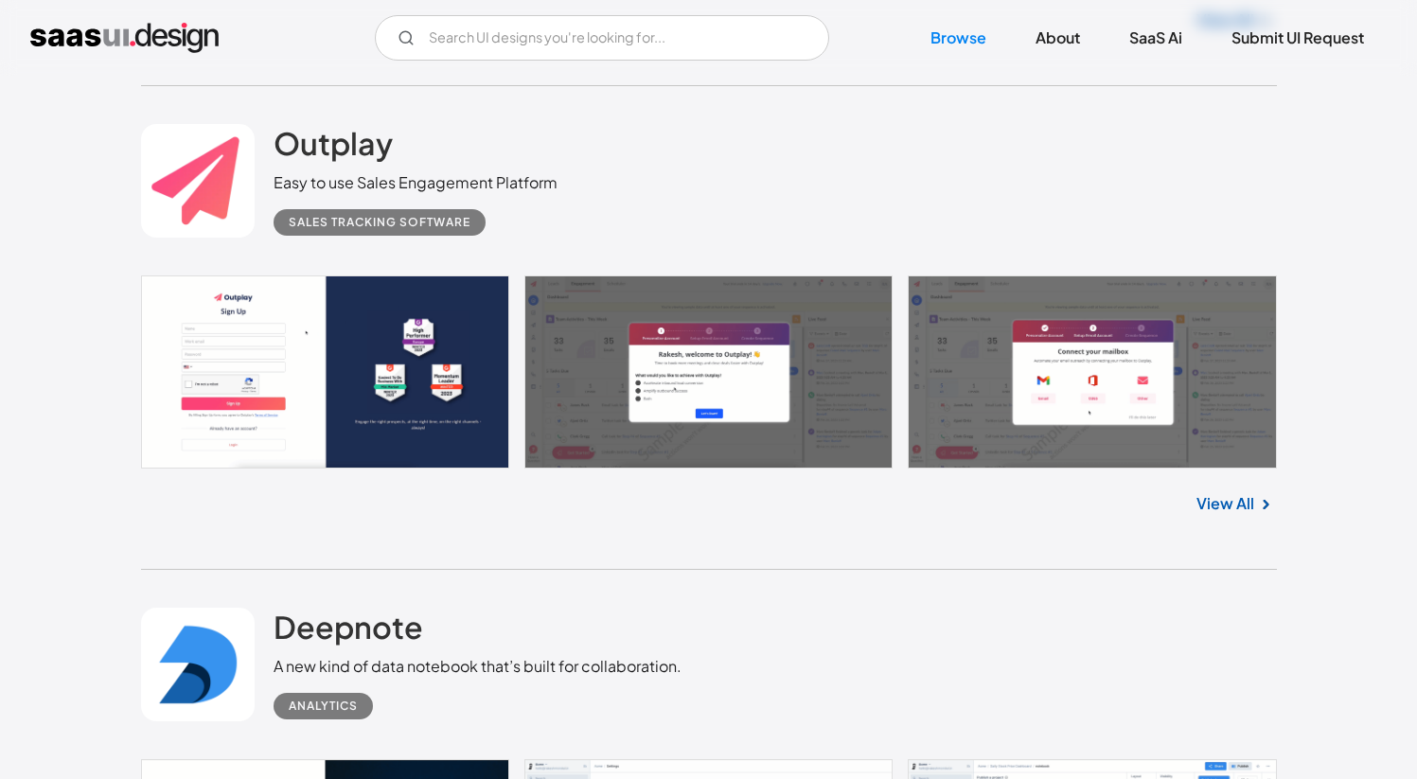
click at [269, 374] on link at bounding box center [709, 372] width 1136 height 193
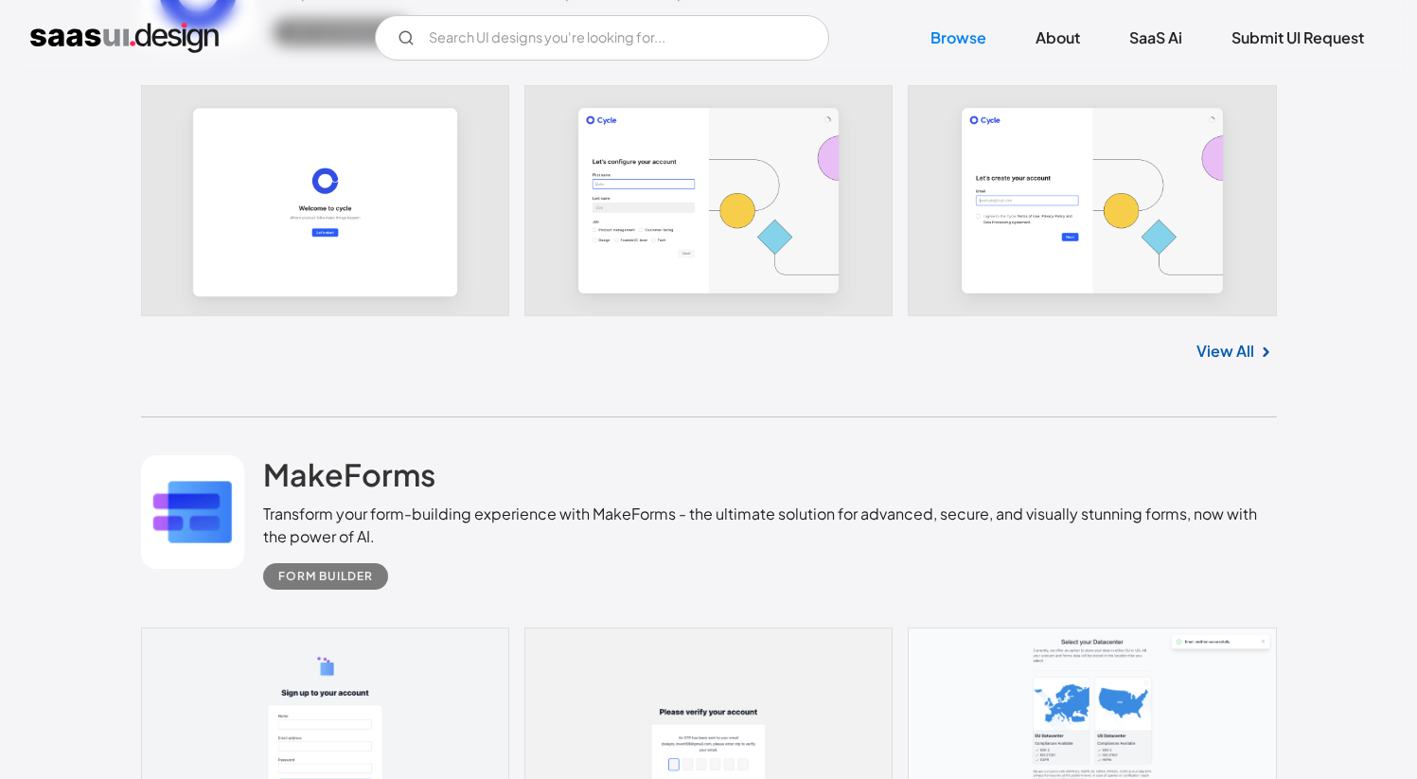
scroll to position [20146, 0]
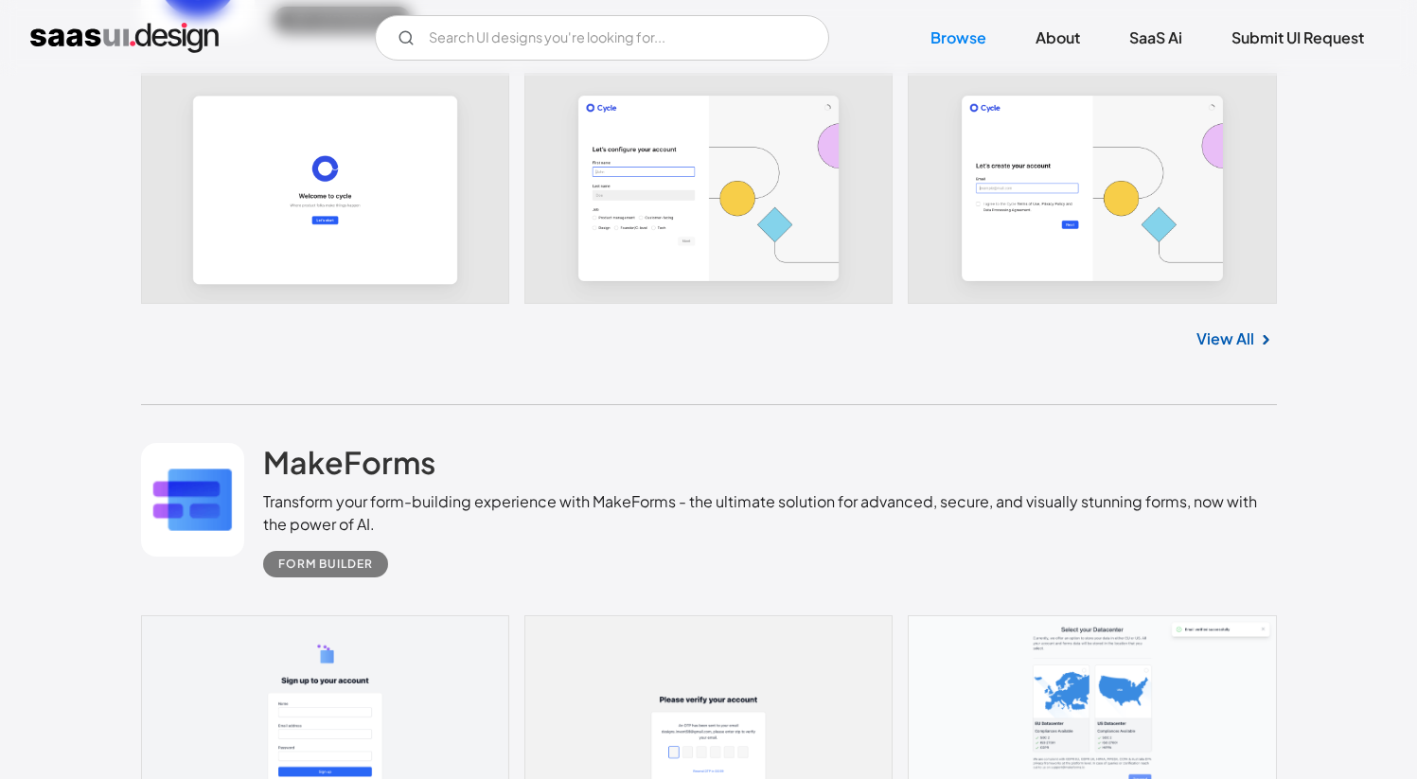
click at [600, 256] on link at bounding box center [709, 188] width 1136 height 231
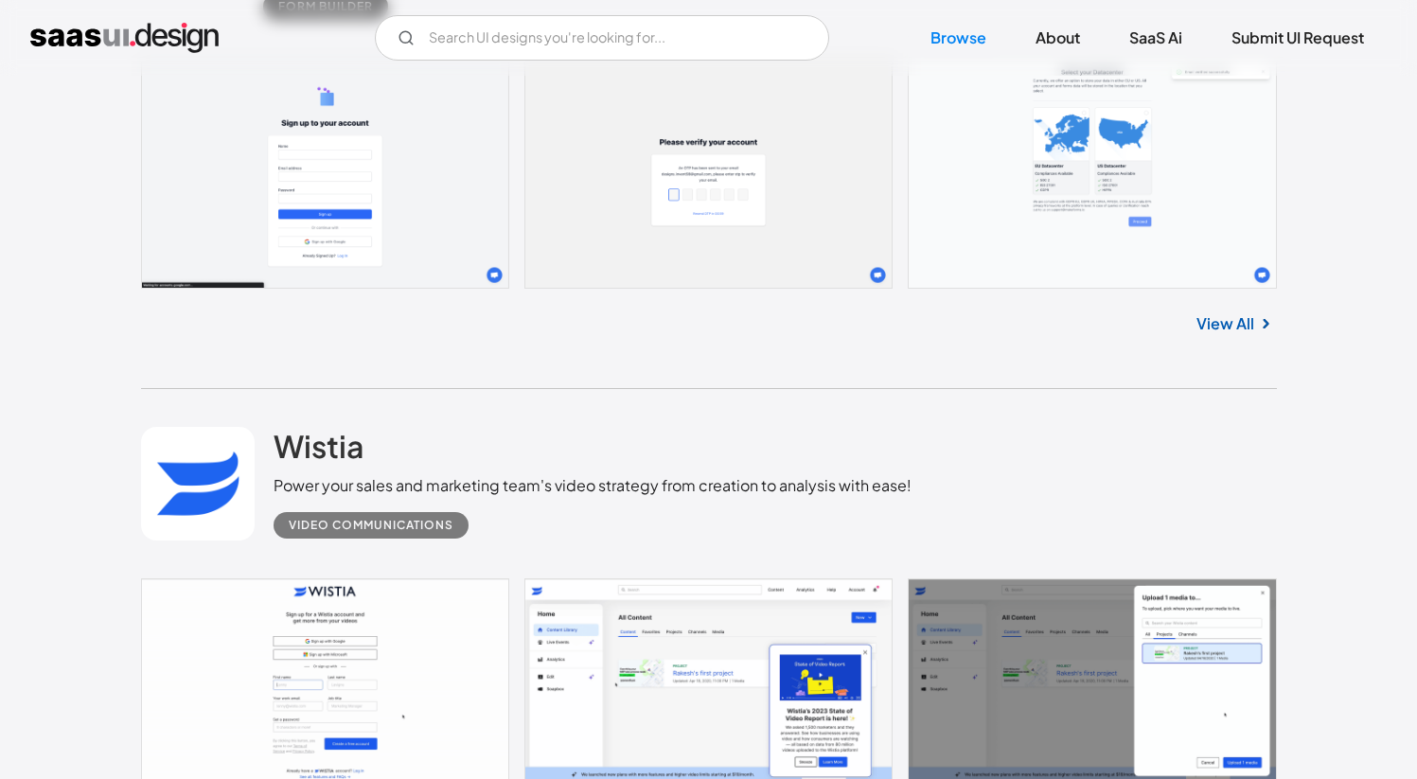
scroll to position [20995, 0]
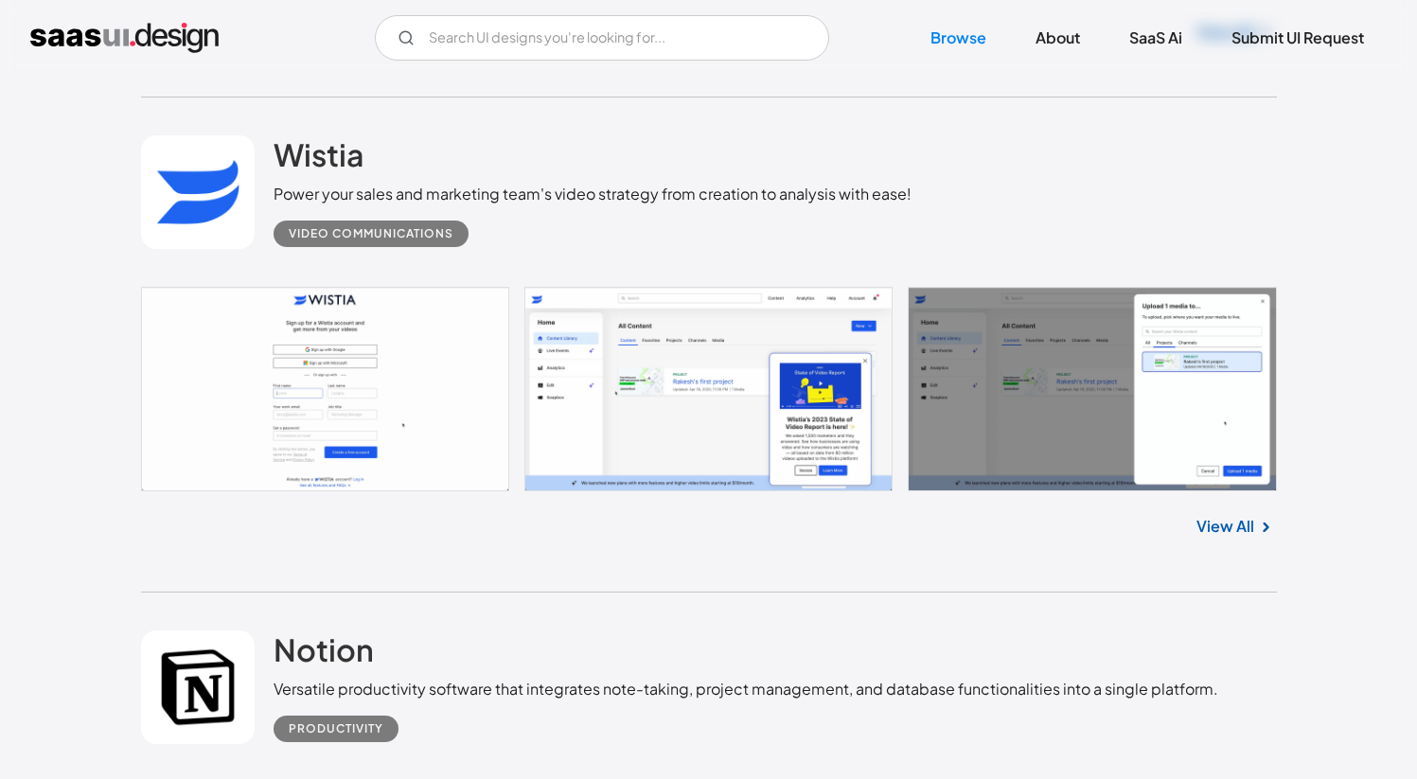
click at [1066, 366] on link at bounding box center [709, 389] width 1136 height 205
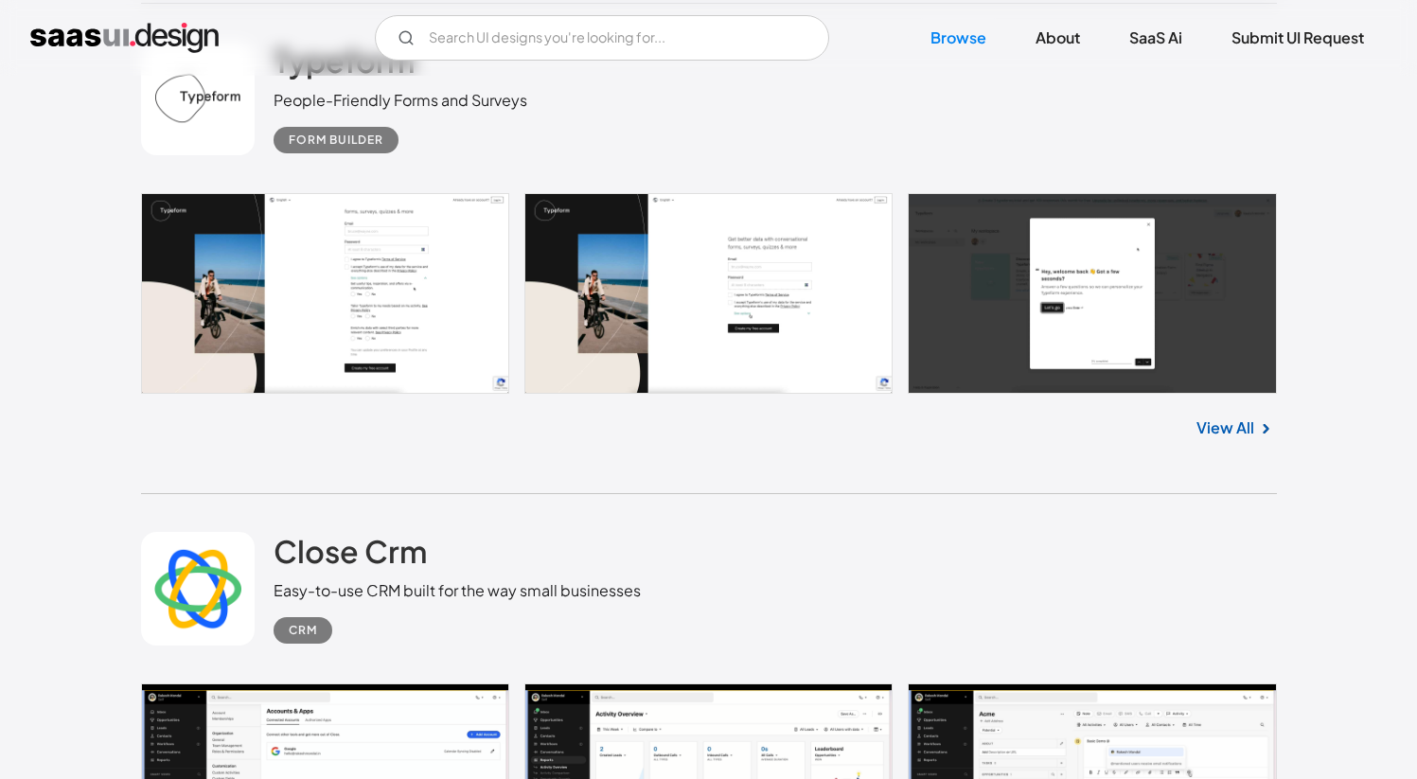
scroll to position [23124, 0]
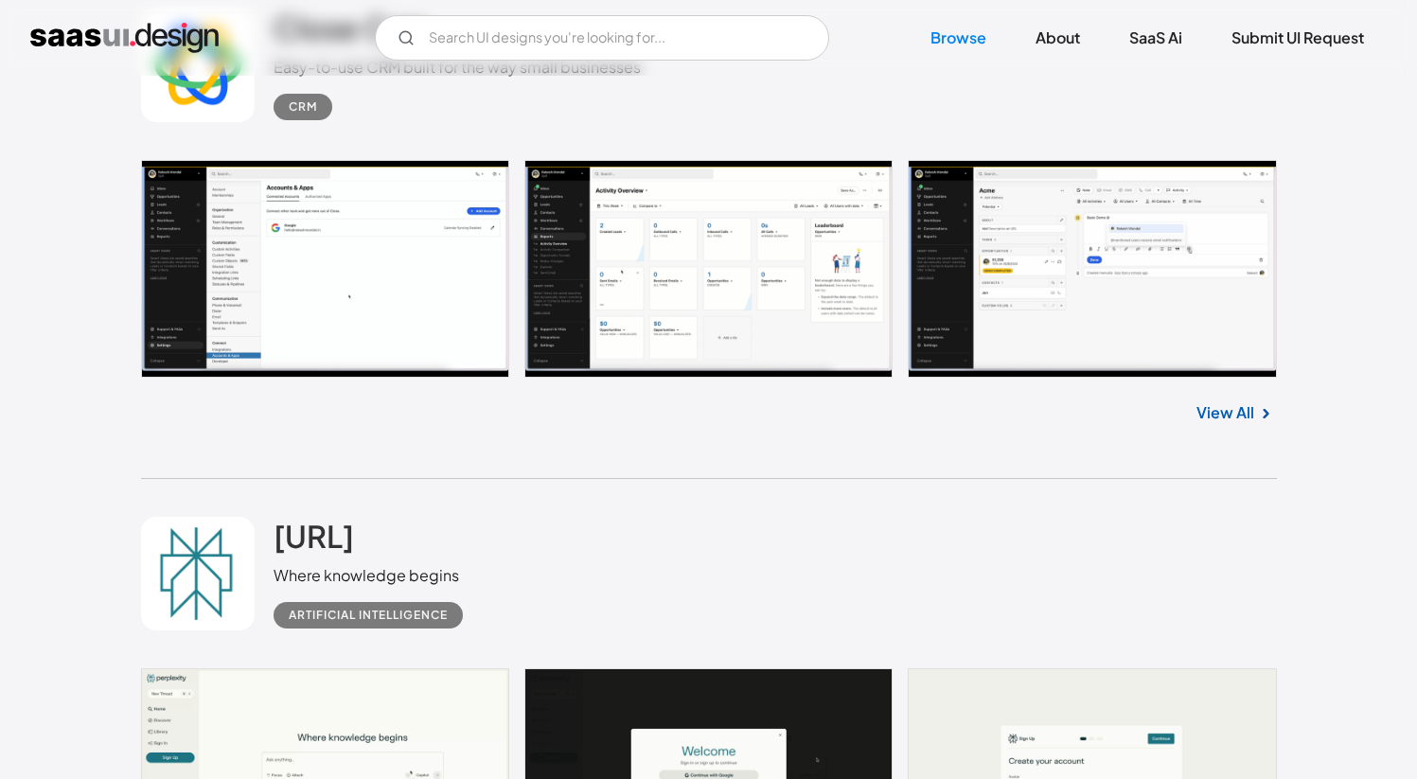
click at [245, 270] on link at bounding box center [709, 269] width 1136 height 218
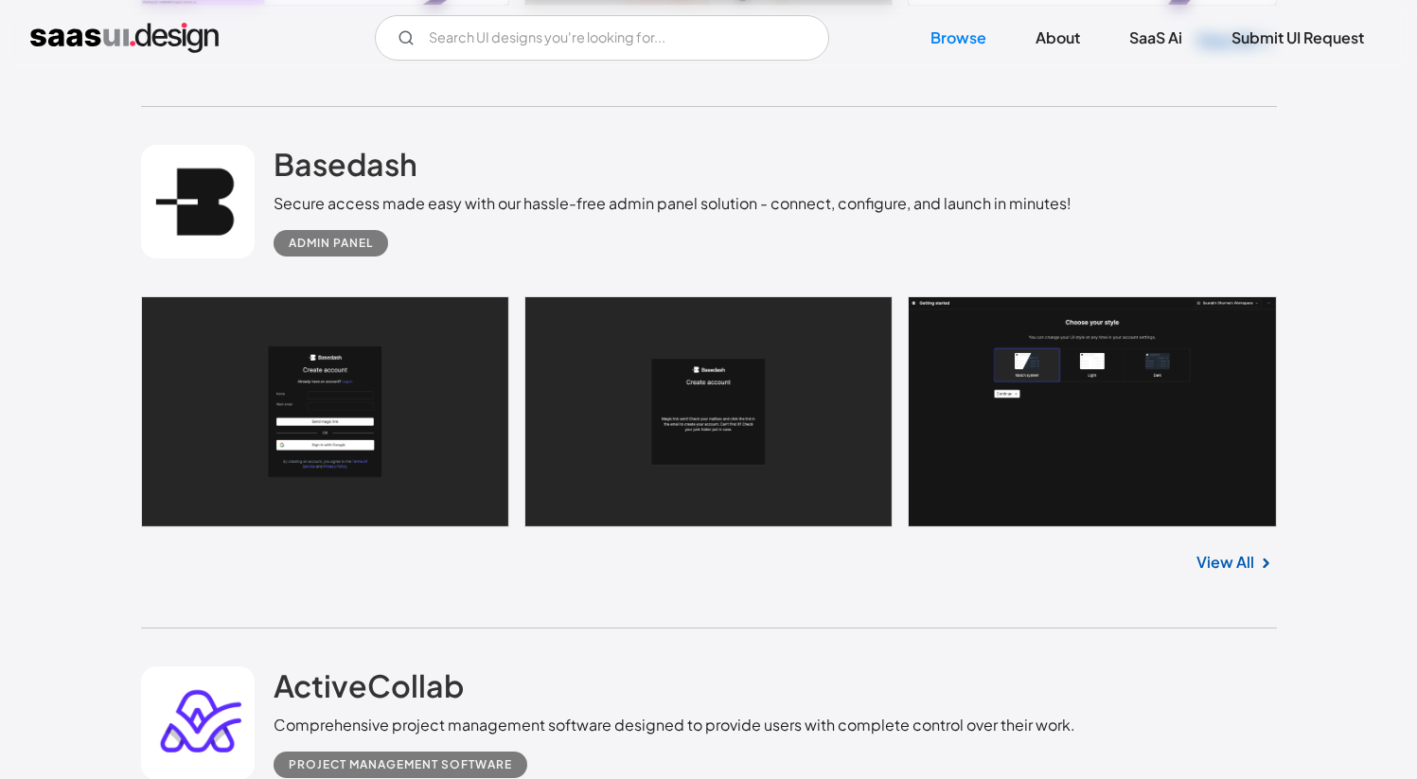
scroll to position [27161, 0]
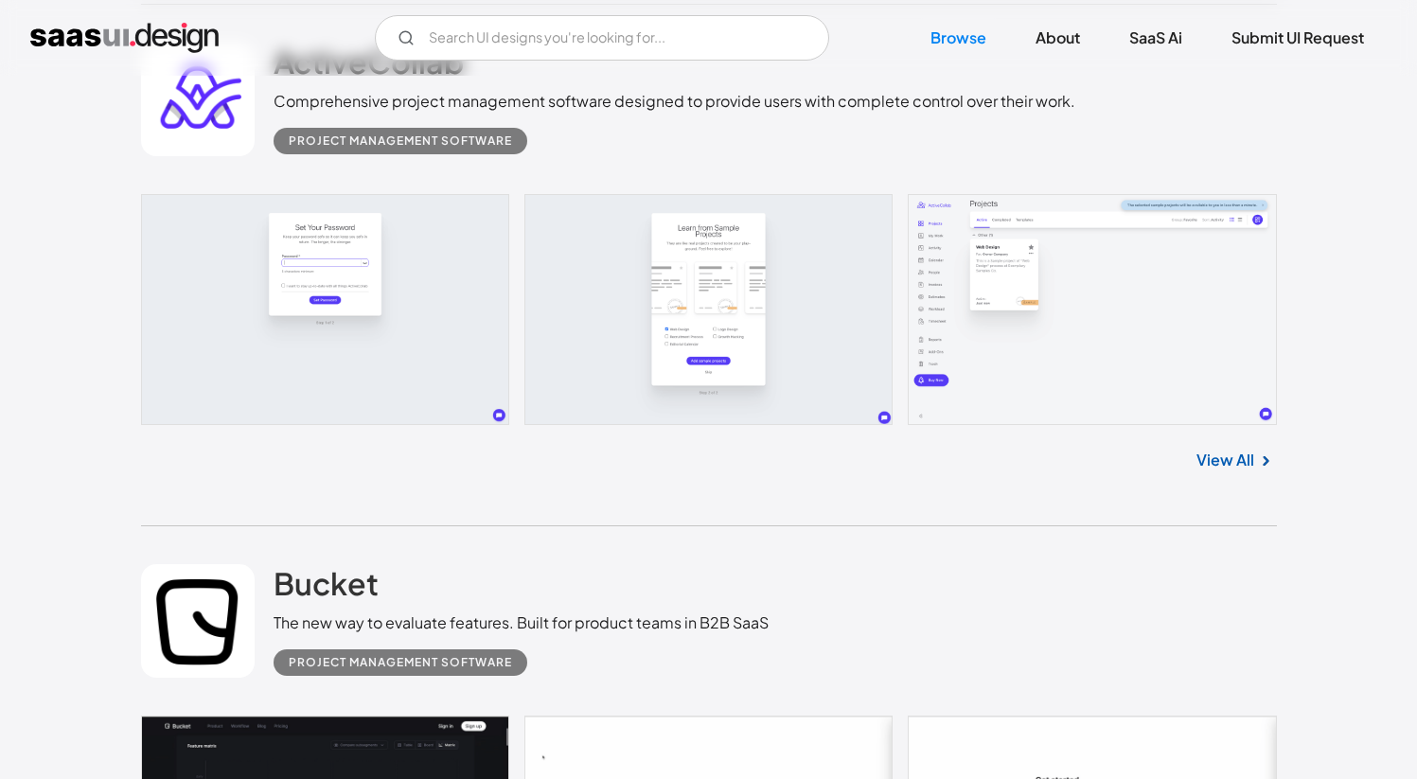
click at [679, 298] on link at bounding box center [709, 309] width 1136 height 231
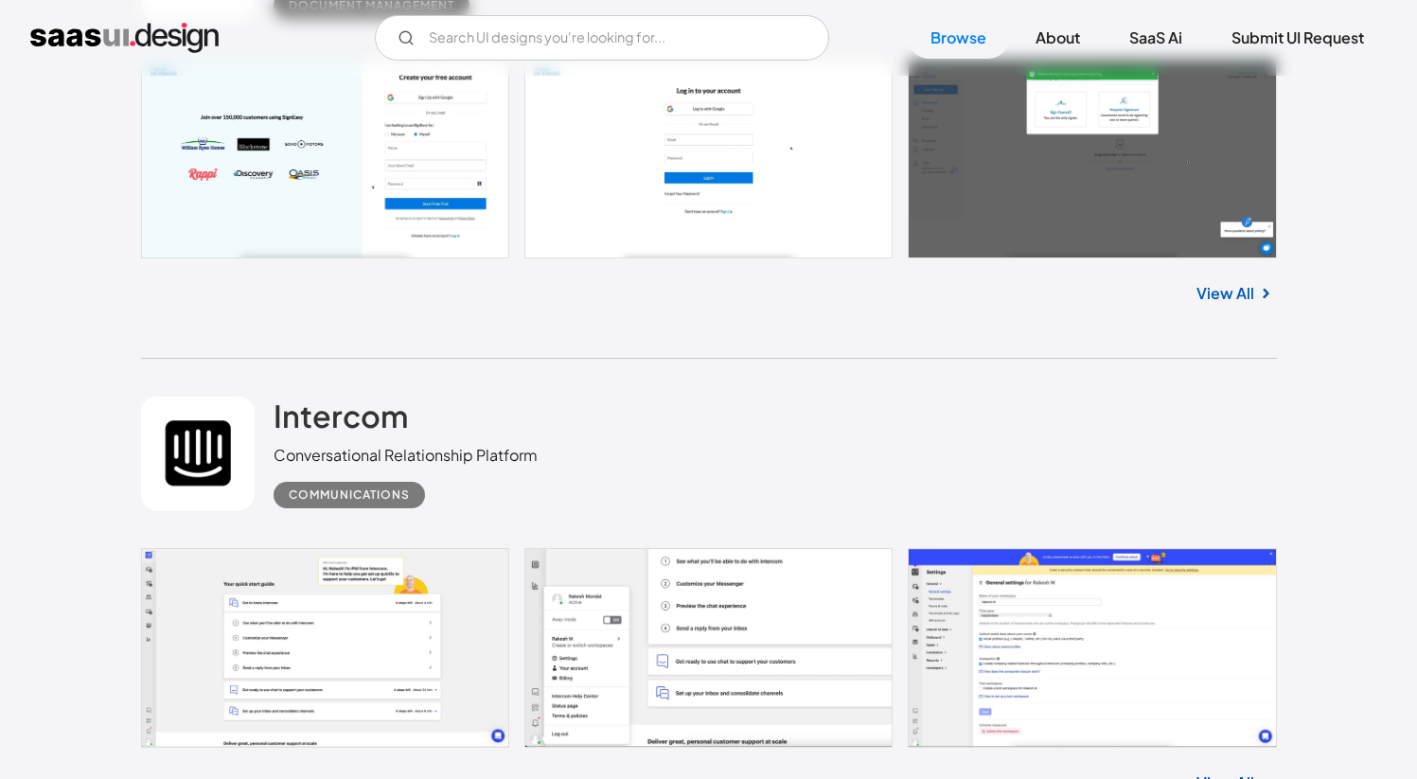
scroll to position [33264, 0]
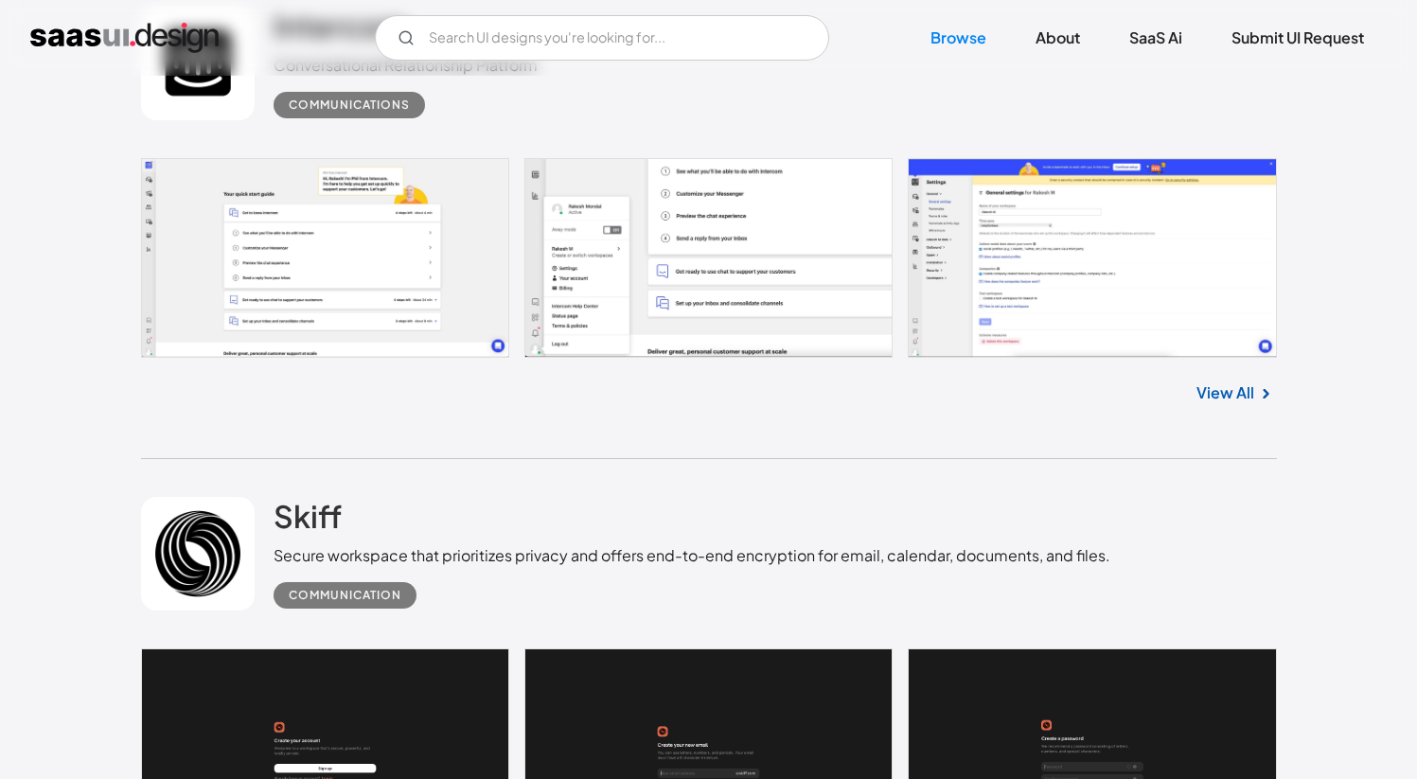
click at [723, 244] on link at bounding box center [709, 258] width 1136 height 200
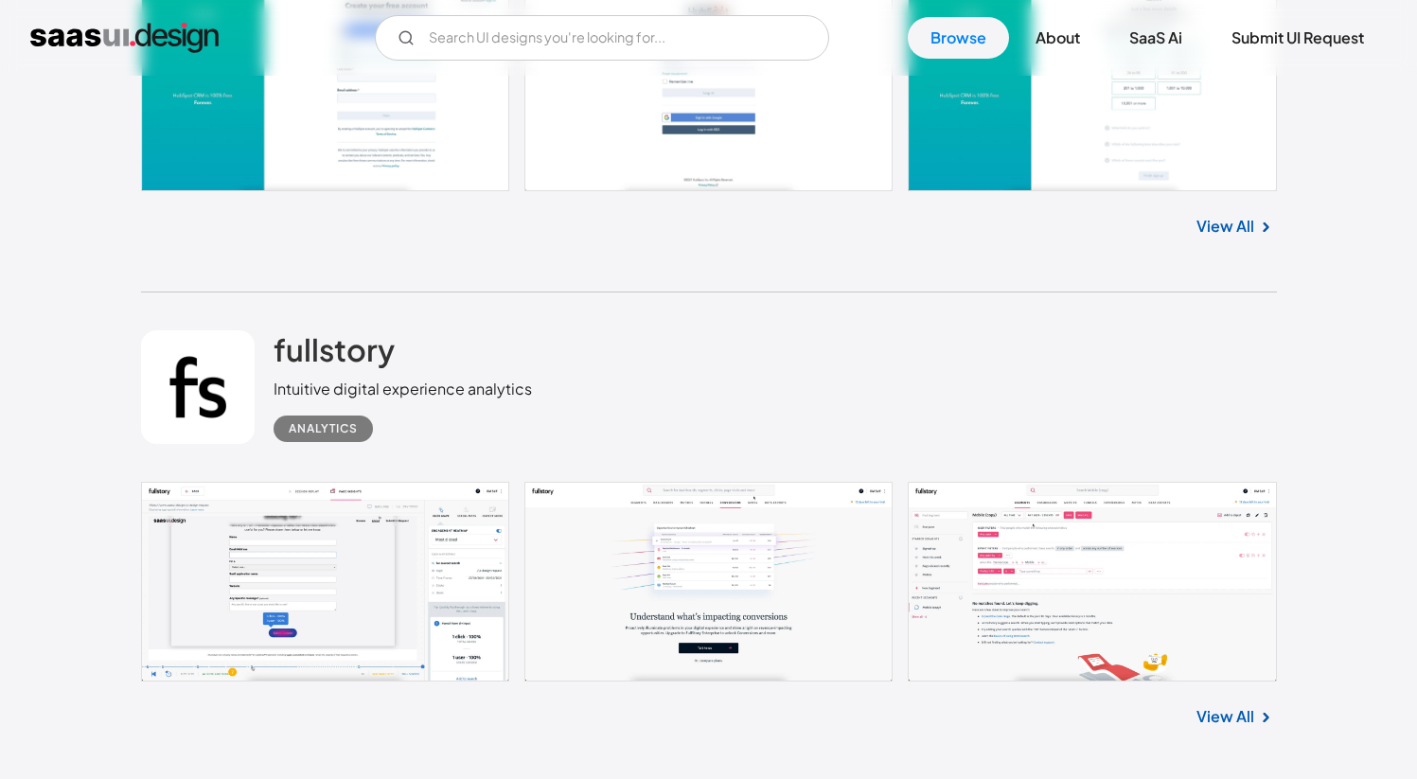
scroll to position [37108, 0]
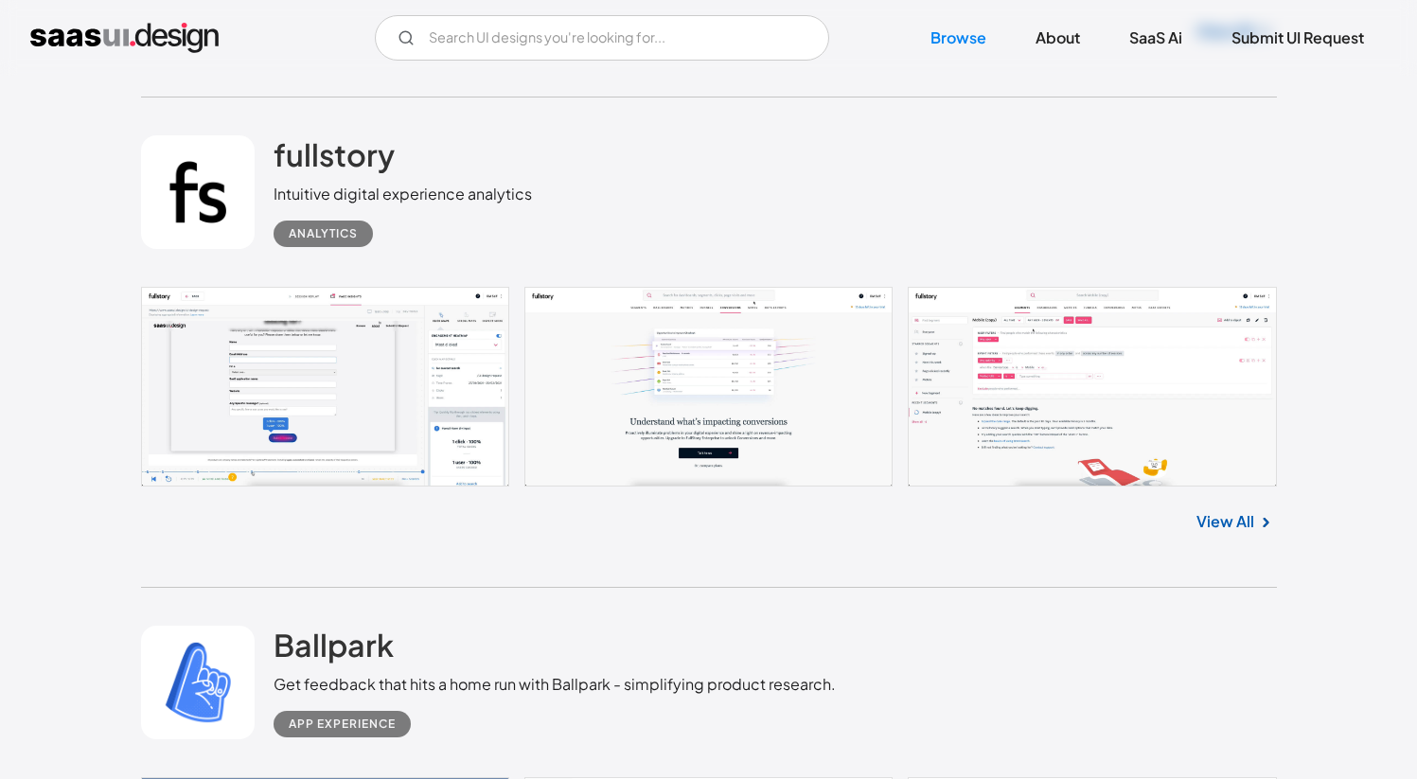
click at [582, 358] on link at bounding box center [709, 387] width 1136 height 200
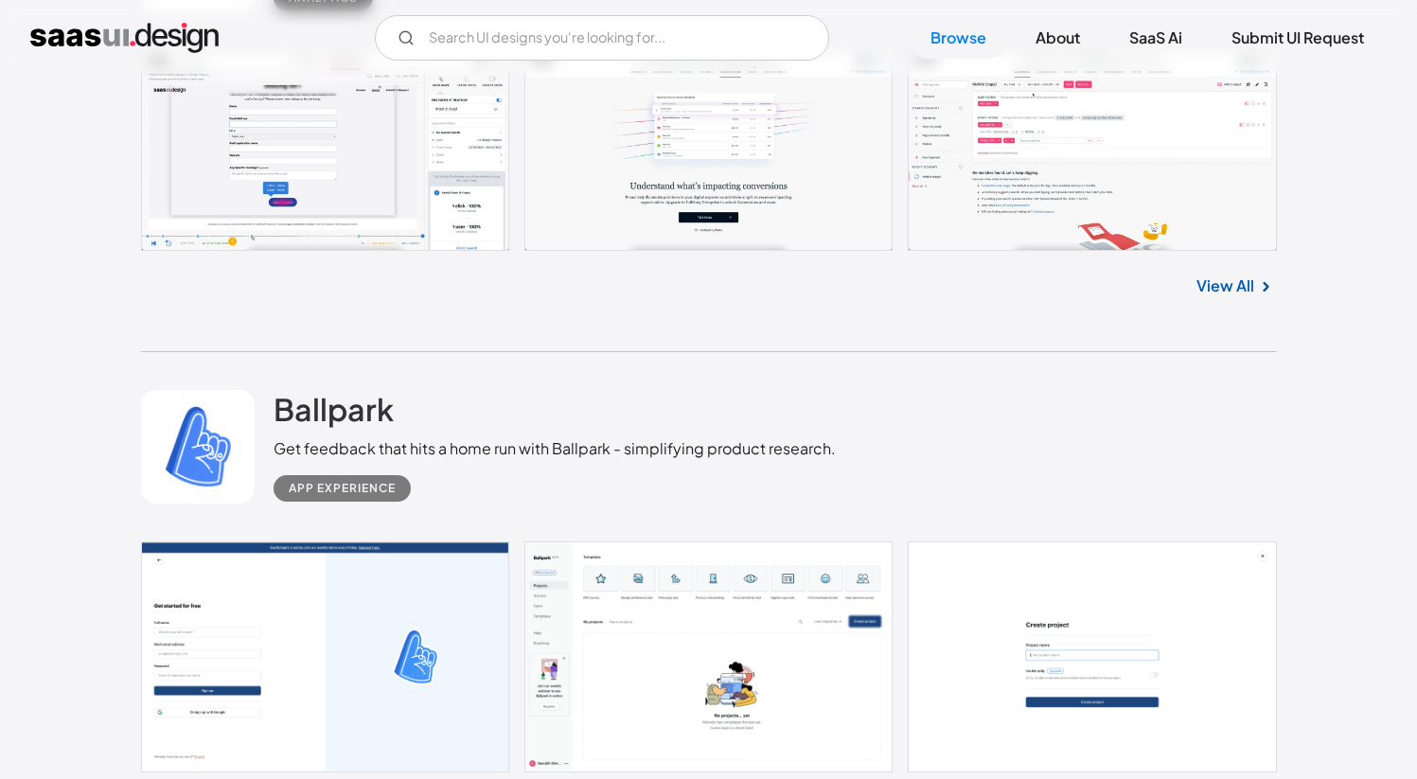
scroll to position [37538, 0]
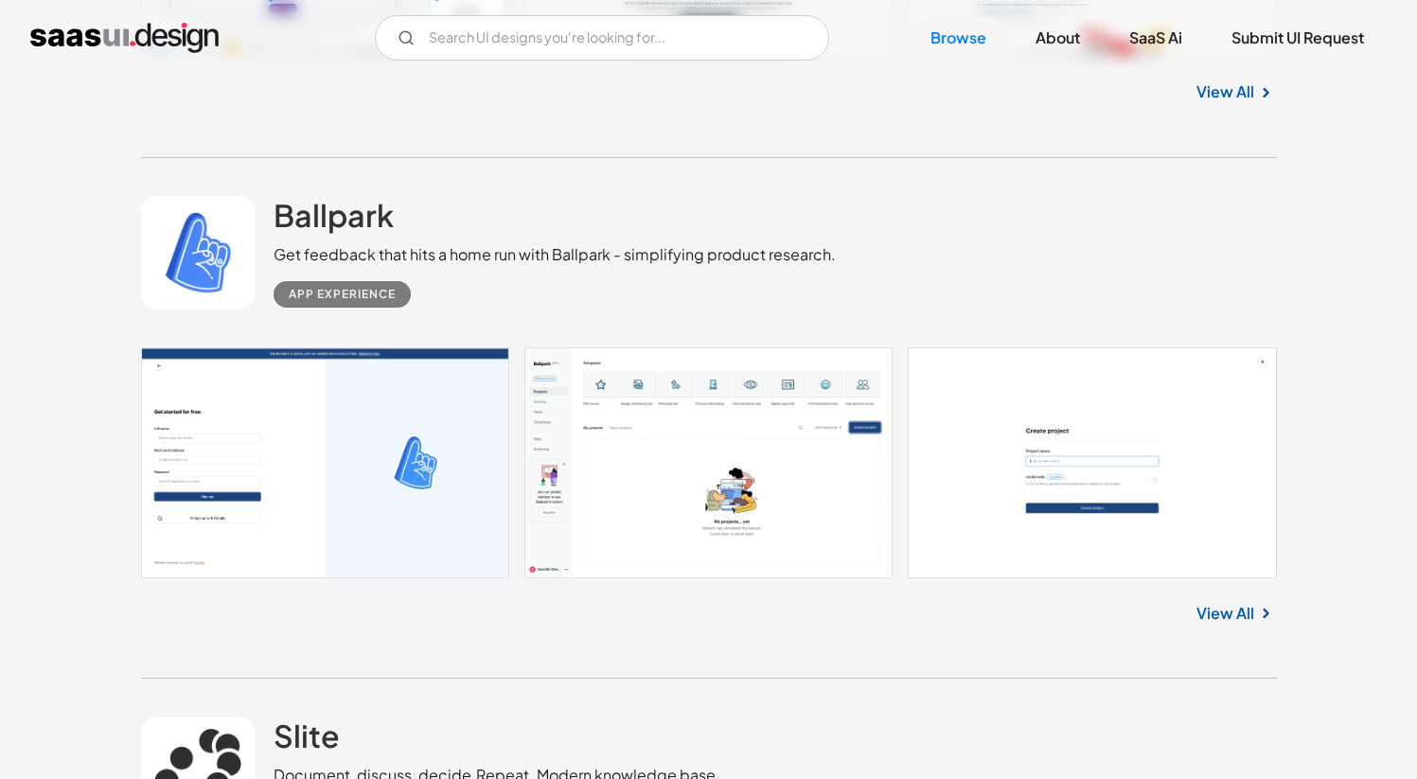
click at [611, 441] on link at bounding box center [709, 462] width 1136 height 231
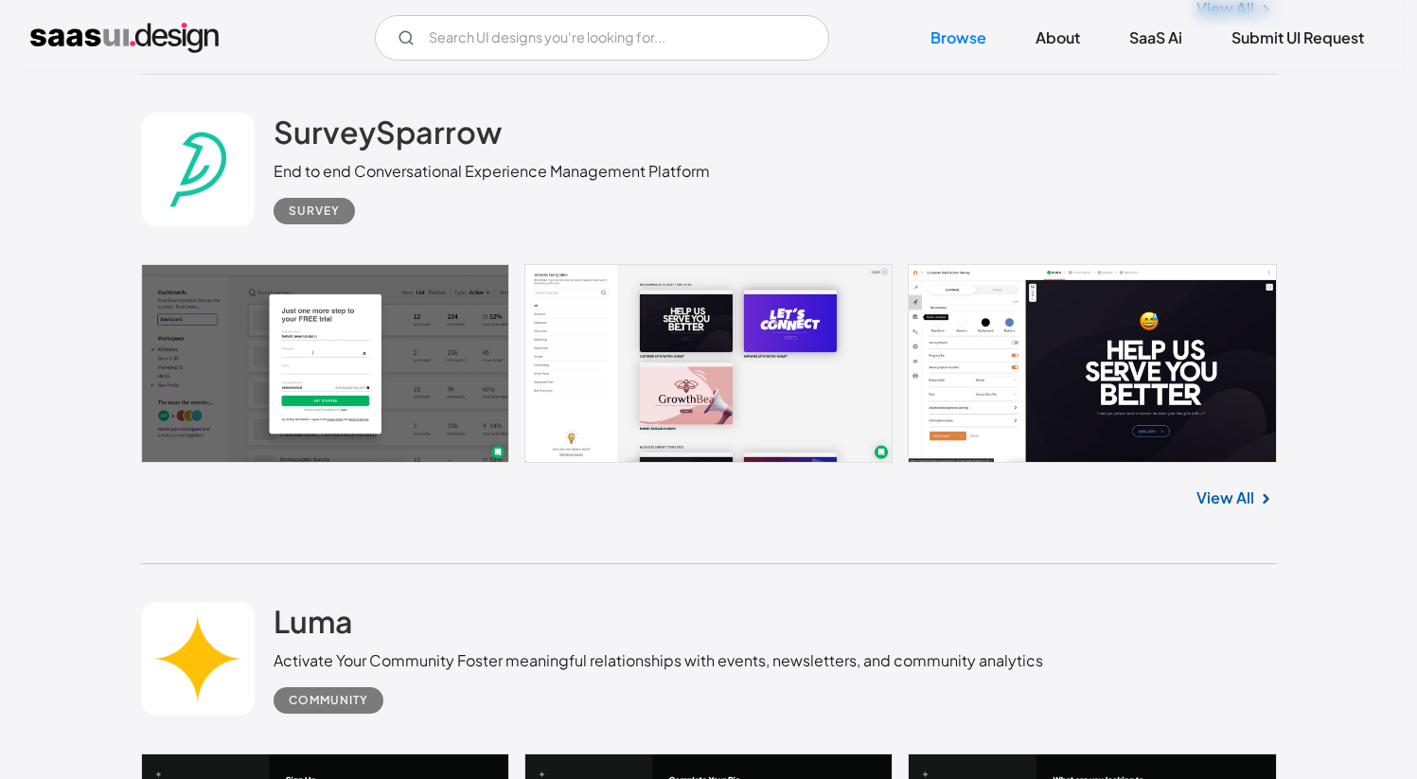
scroll to position [40184, 0]
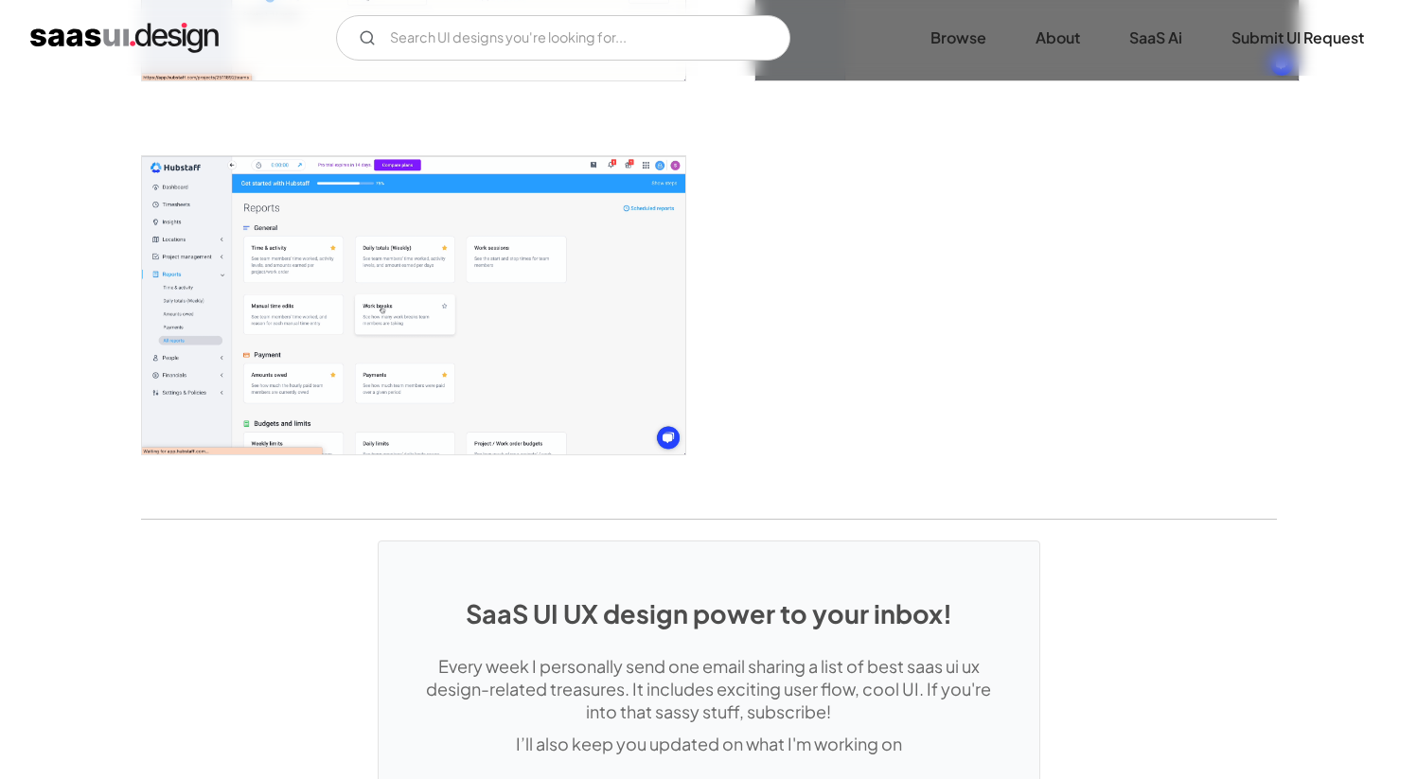
scroll to position [5027, 0]
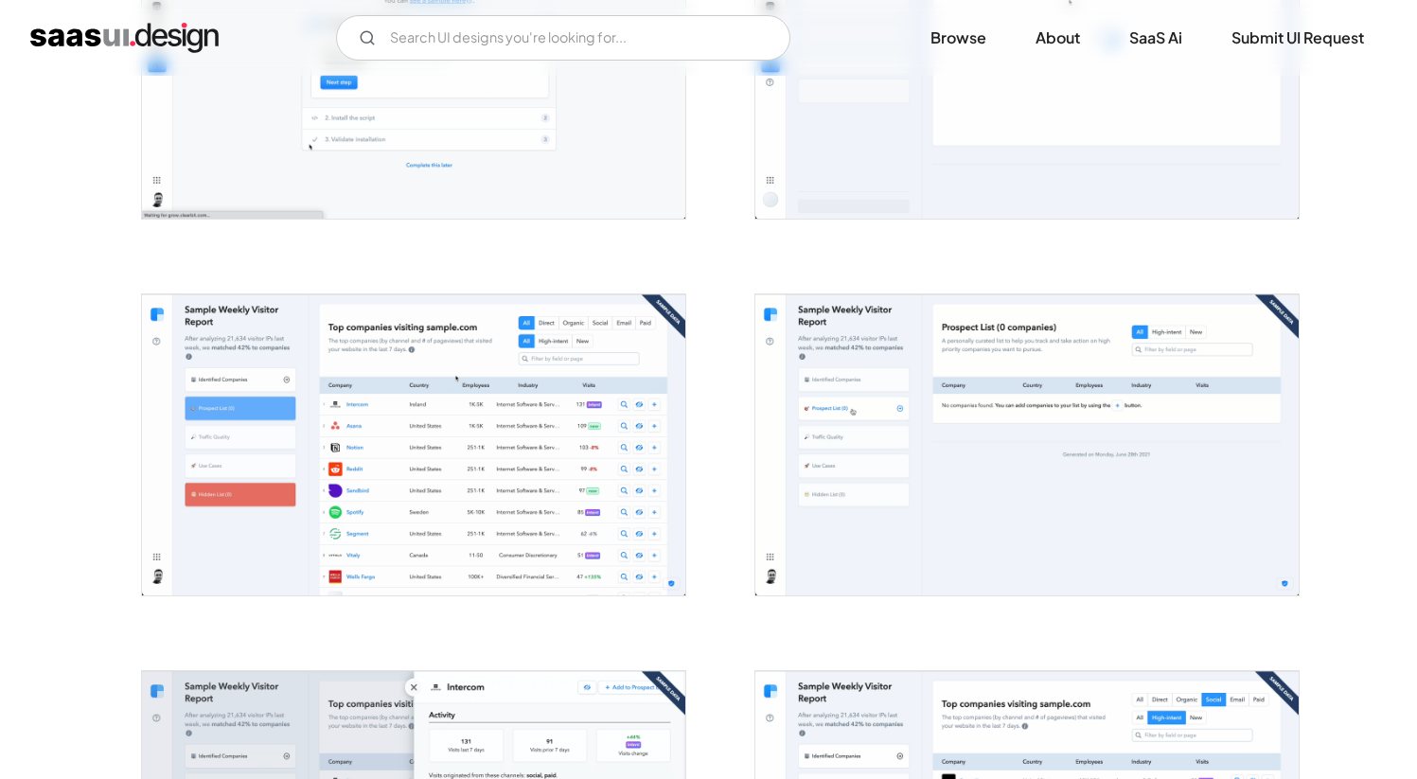
scroll to position [1290, 0]
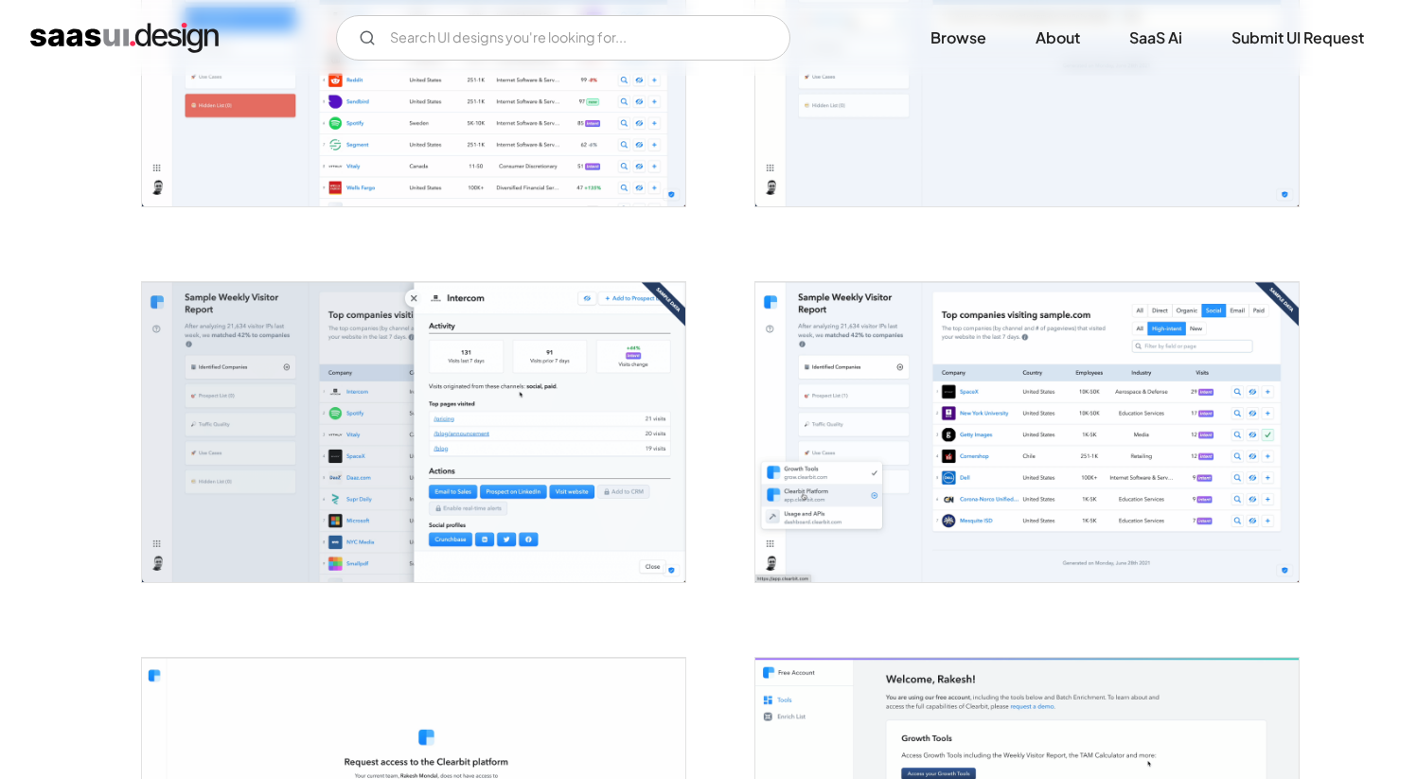
click at [457, 377] on img "open lightbox" at bounding box center [413, 432] width 543 height 300
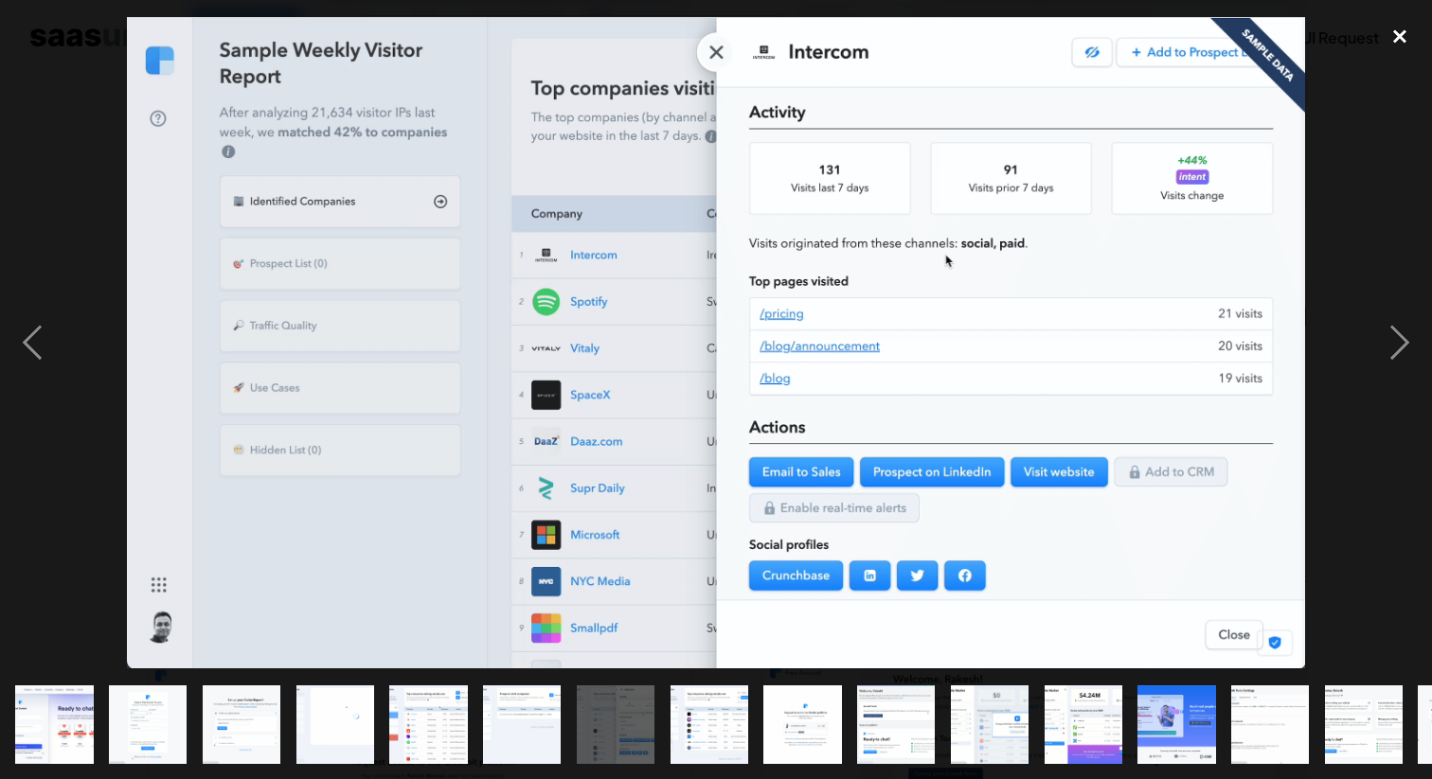
click at [1402, 41] on div "close lightbox" at bounding box center [1399, 36] width 64 height 42
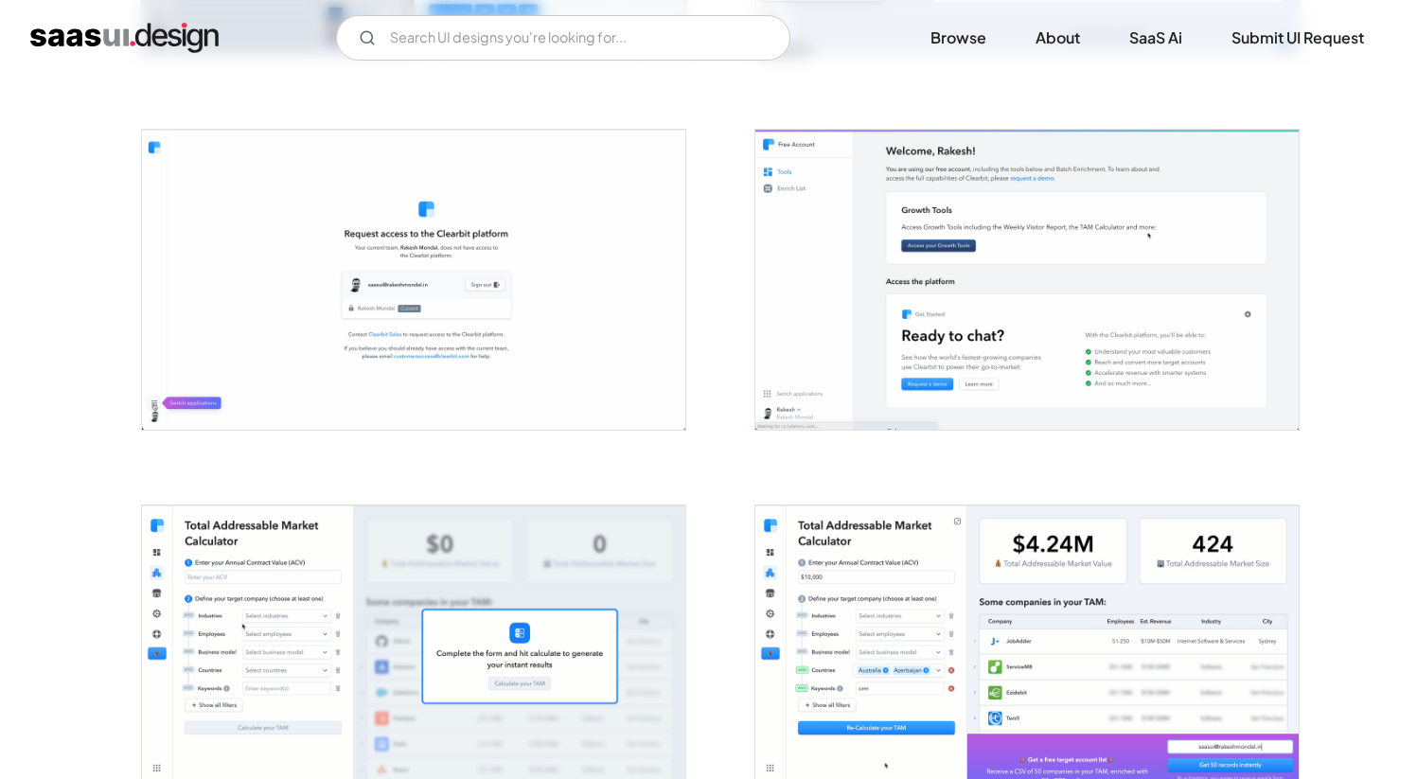
scroll to position [1807, 0]
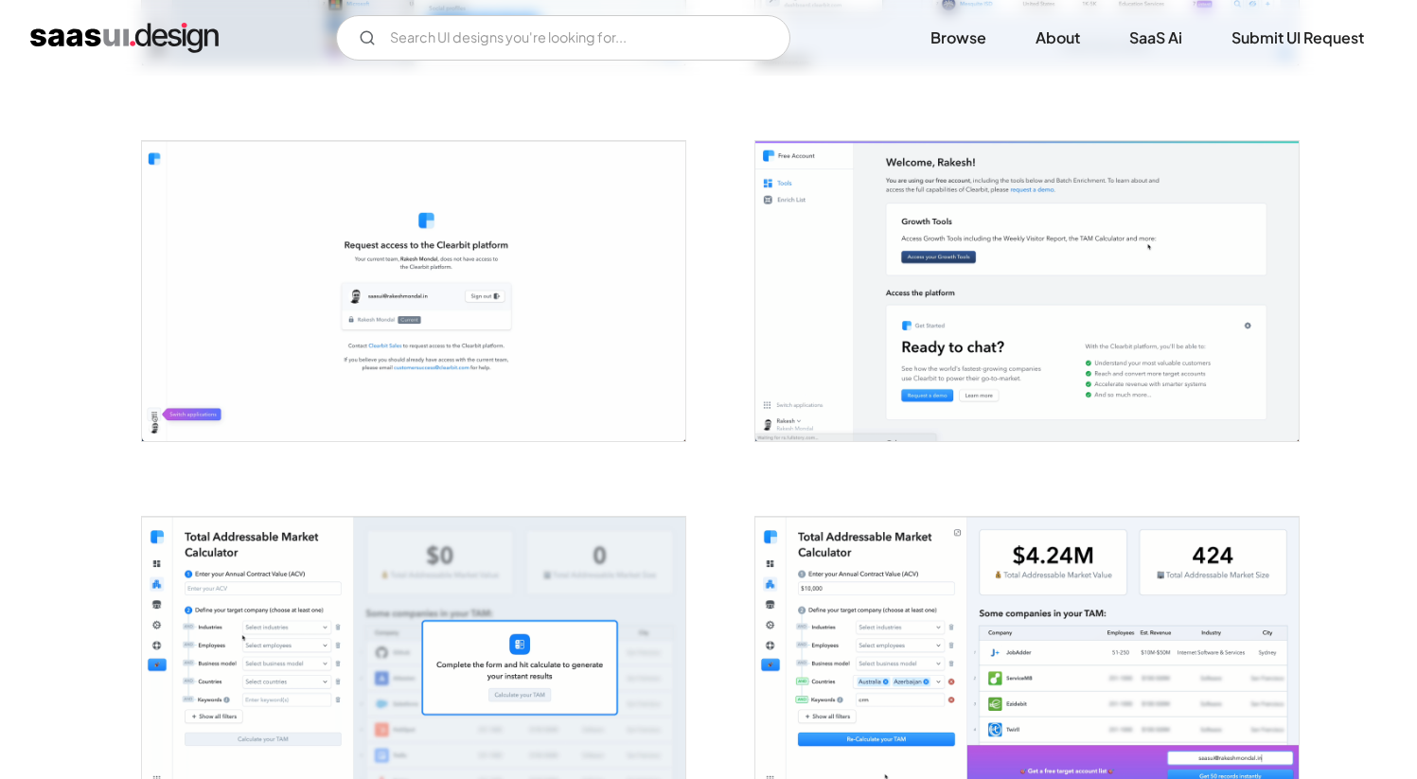
click at [701, 321] on div at bounding box center [709, 279] width 1136 height 3387
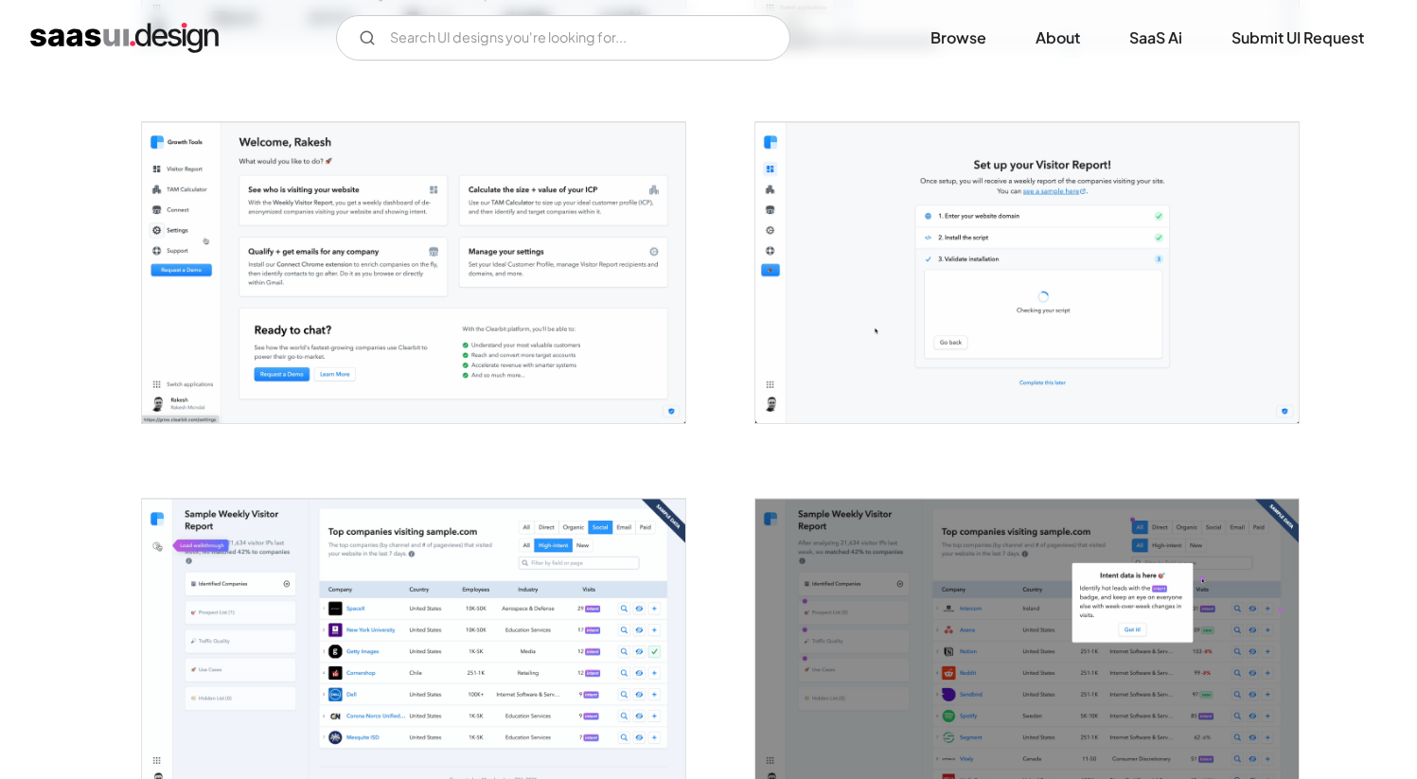
scroll to position [3576, 0]
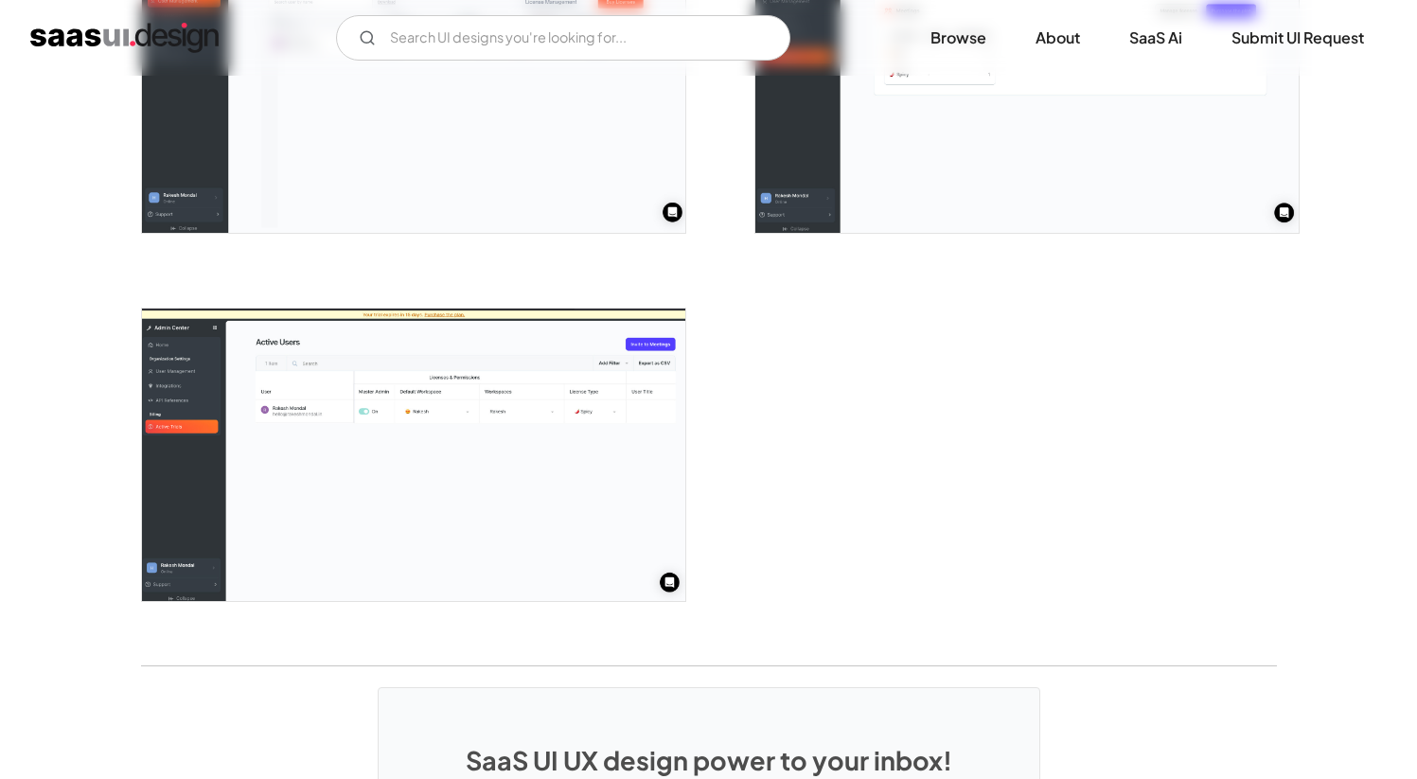
scroll to position [4694, 0]
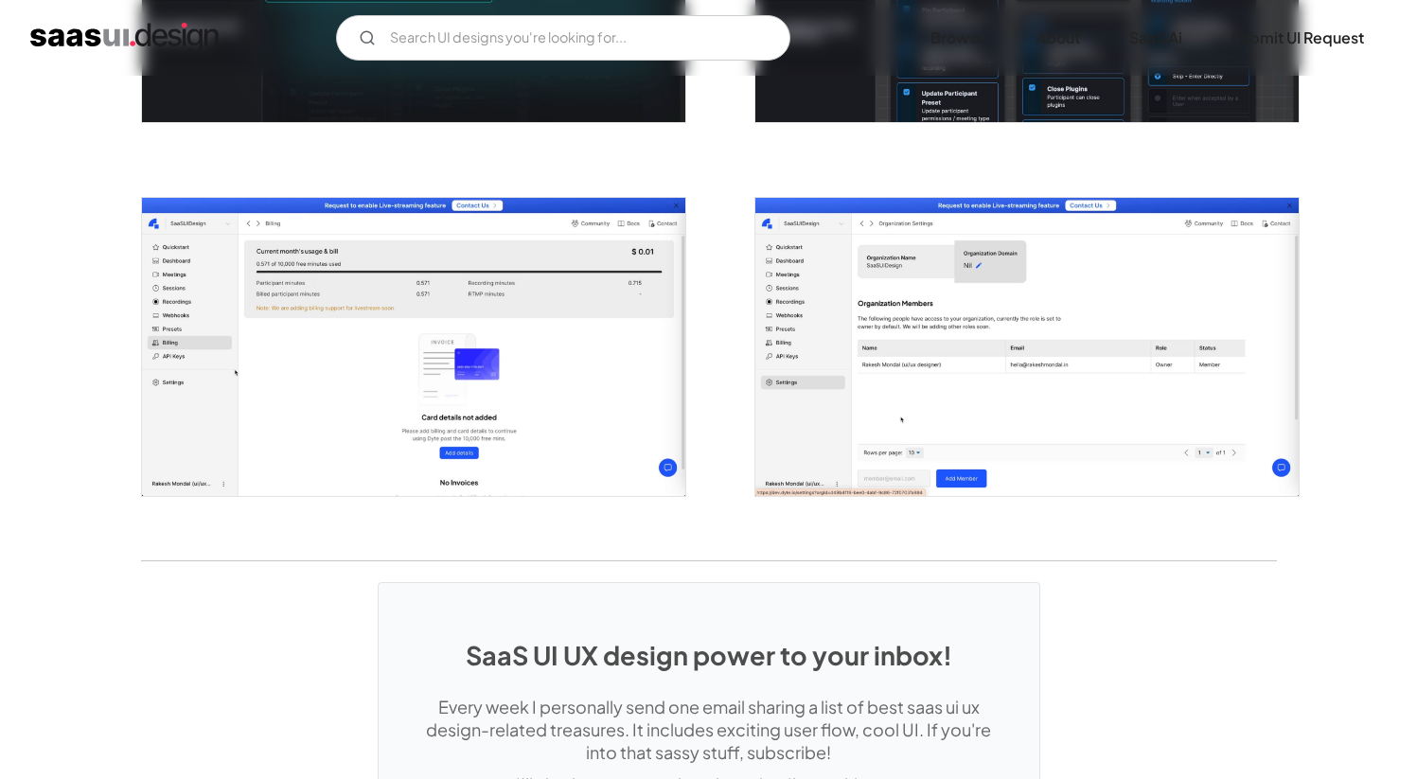
scroll to position [3632, 0]
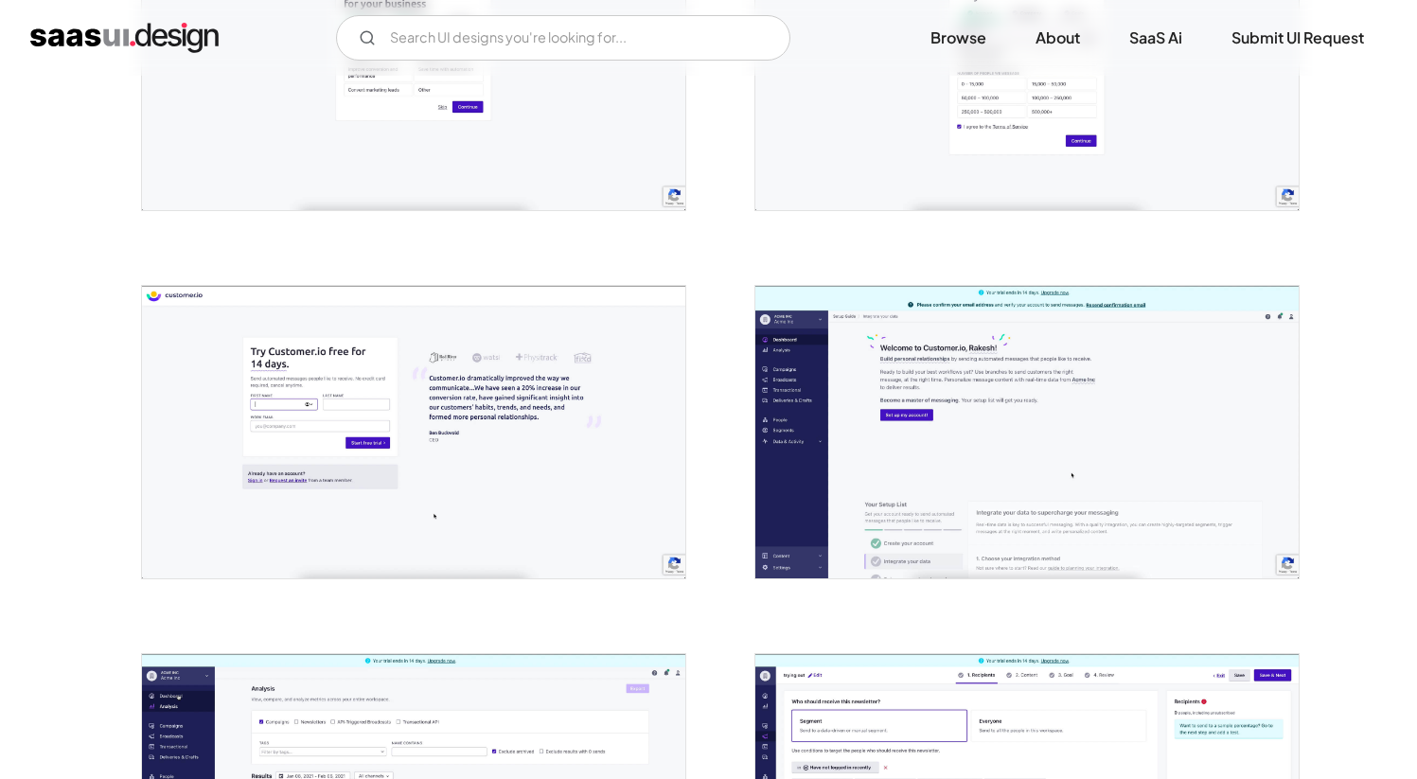
scroll to position [1284, 0]
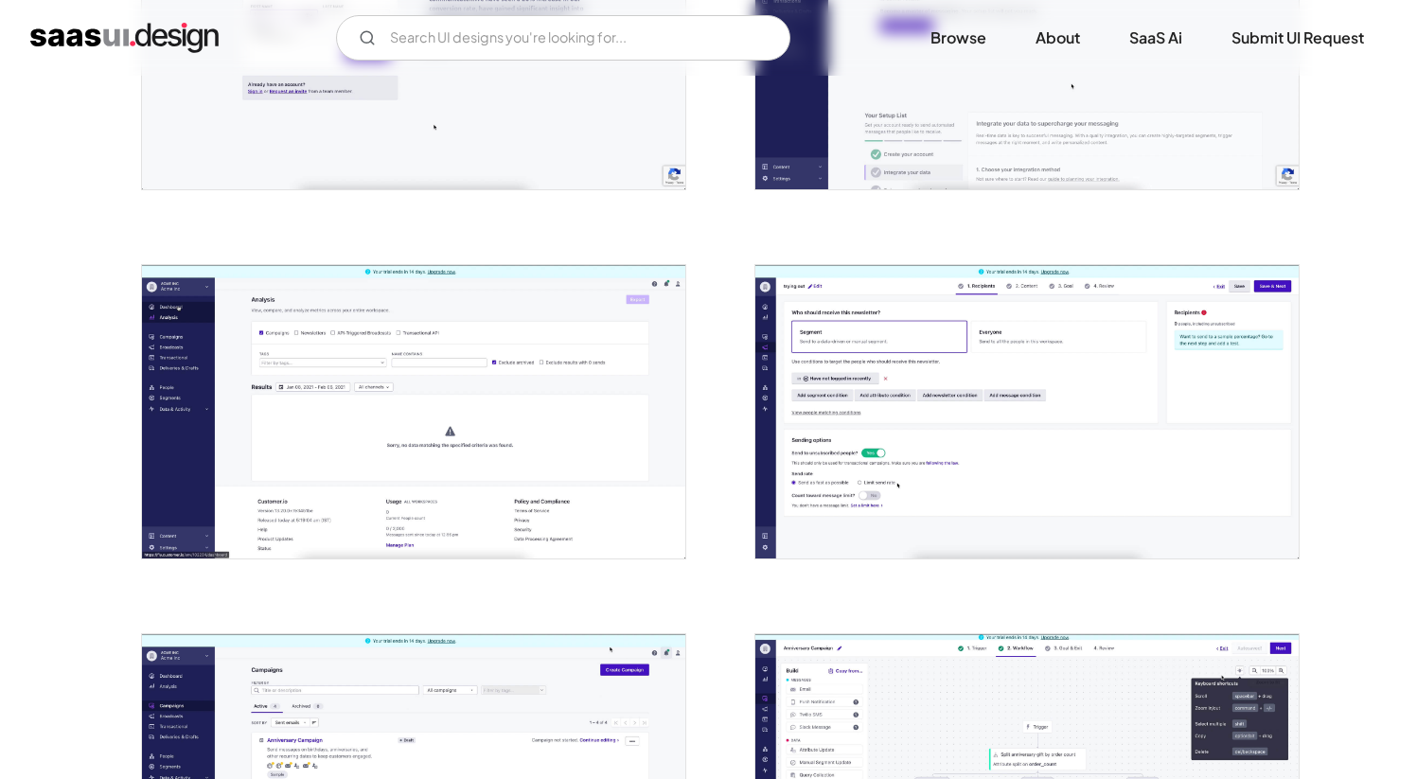
click at [651, 328] on img "open lightbox" at bounding box center [413, 411] width 543 height 293
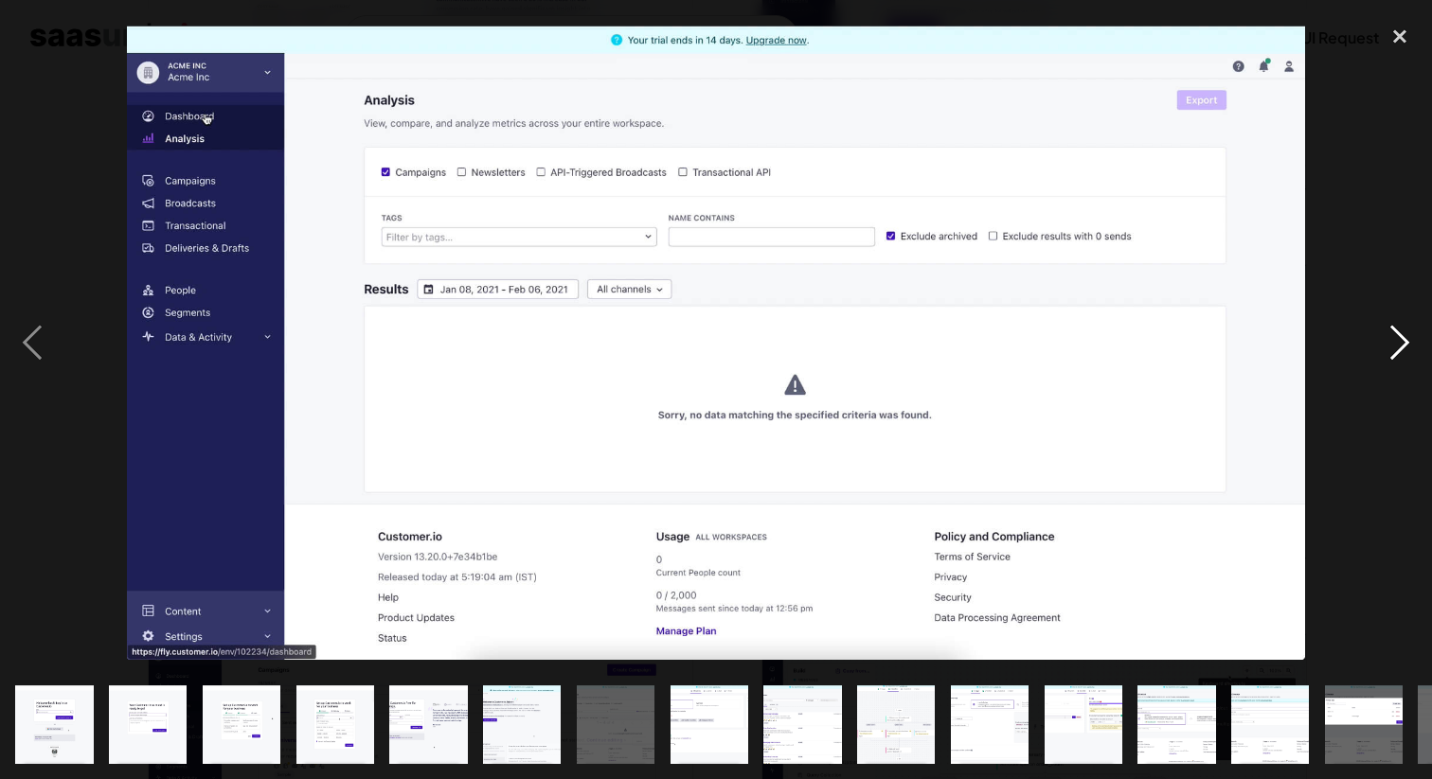
click at [1368, 239] on div "next image" at bounding box center [1399, 342] width 64 height 654
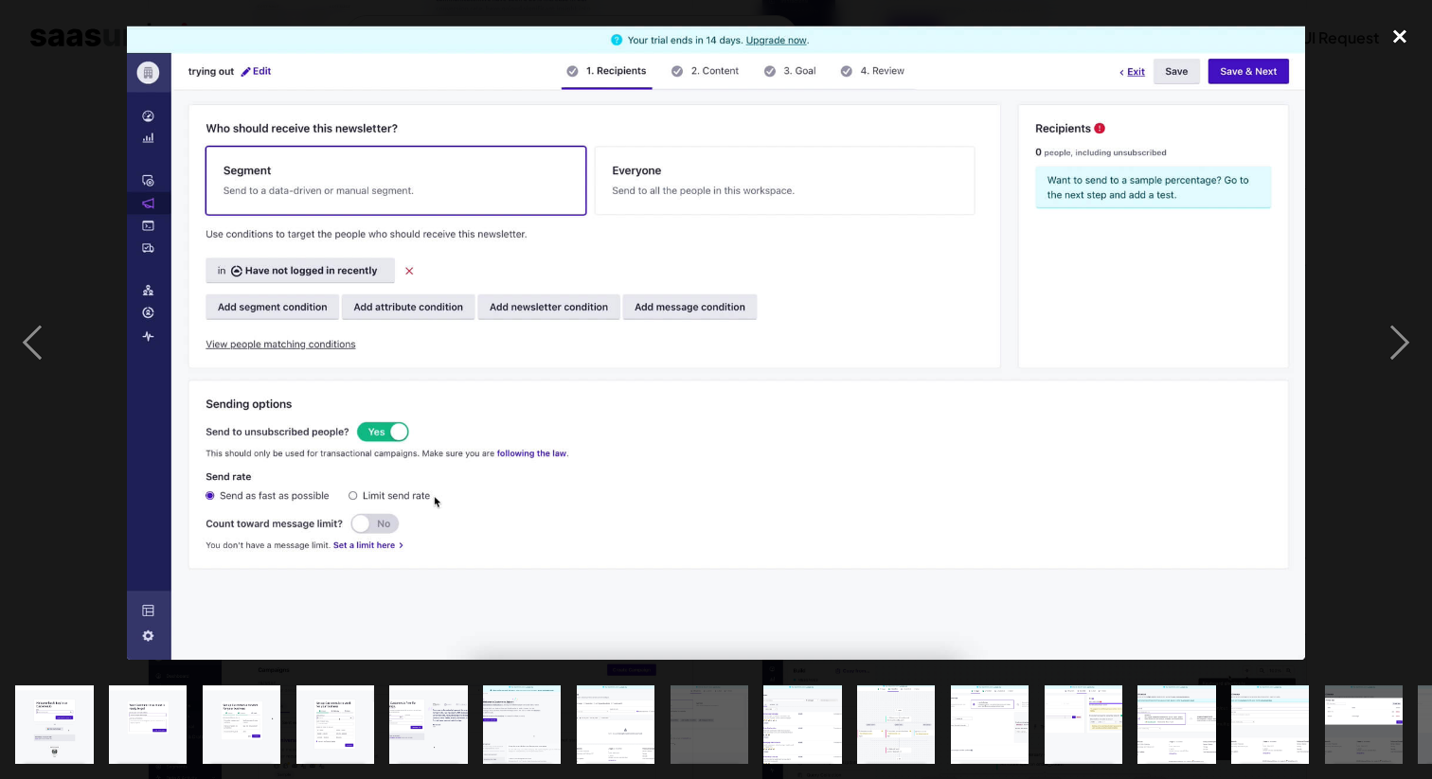
click at [1406, 36] on div "close lightbox" at bounding box center [1399, 36] width 64 height 42
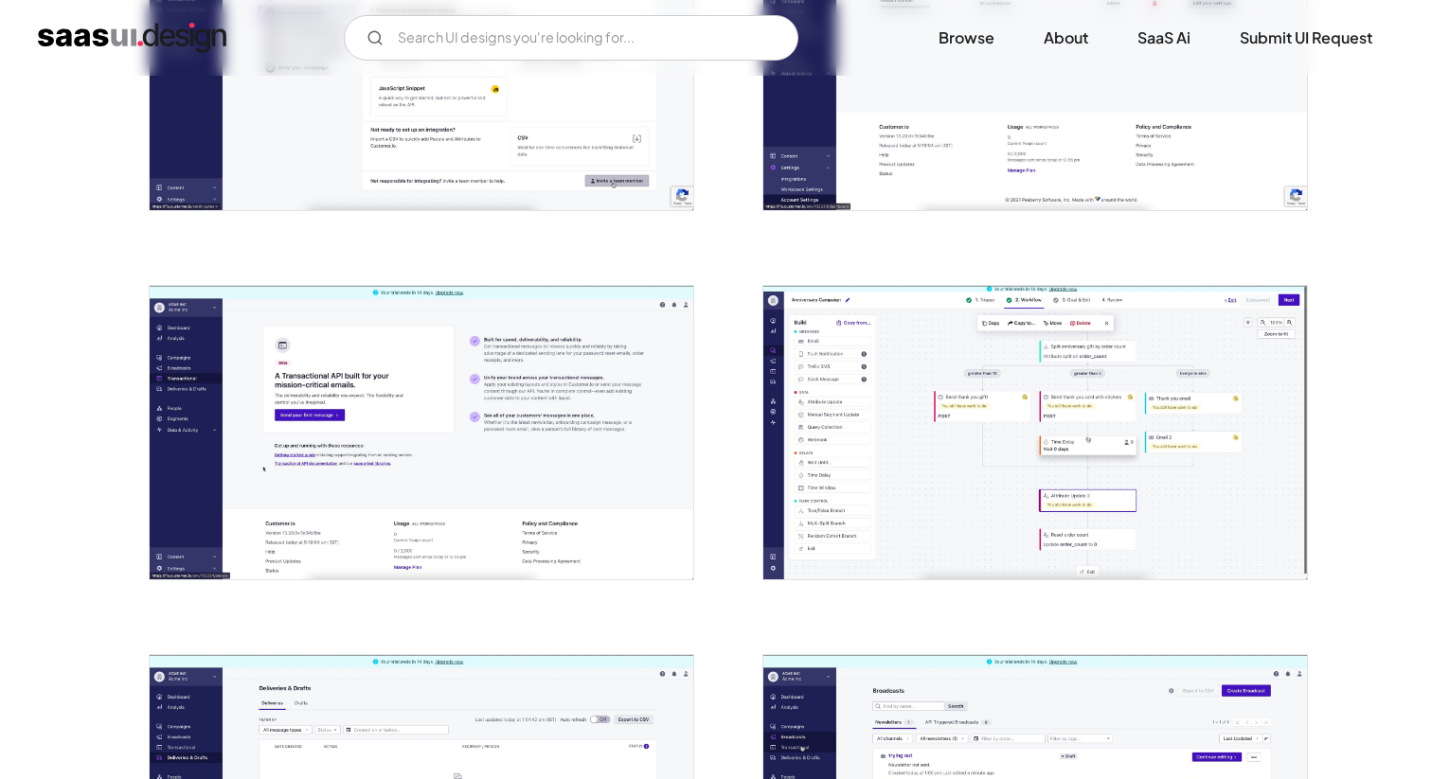
scroll to position [3145, 0]
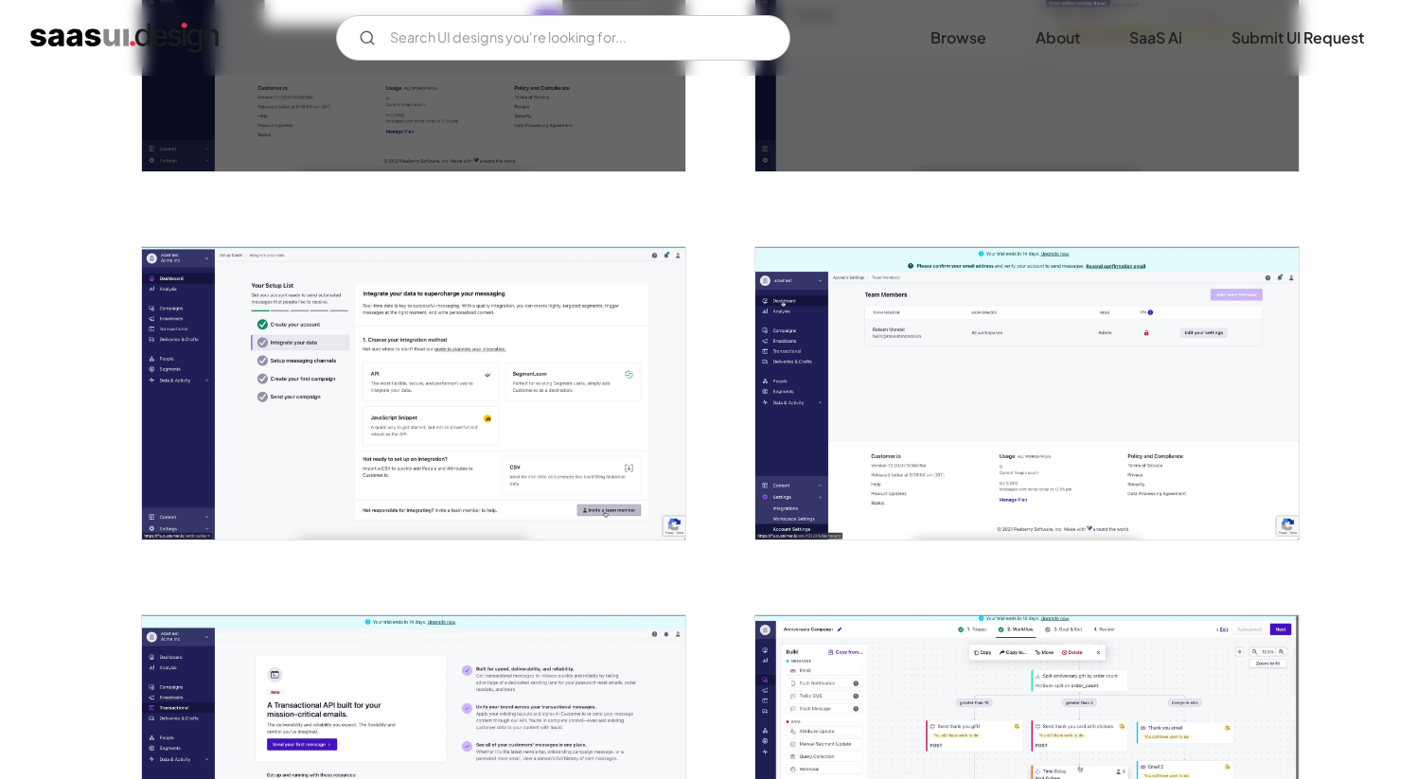
click at [646, 343] on img "open lightbox" at bounding box center [413, 393] width 543 height 293
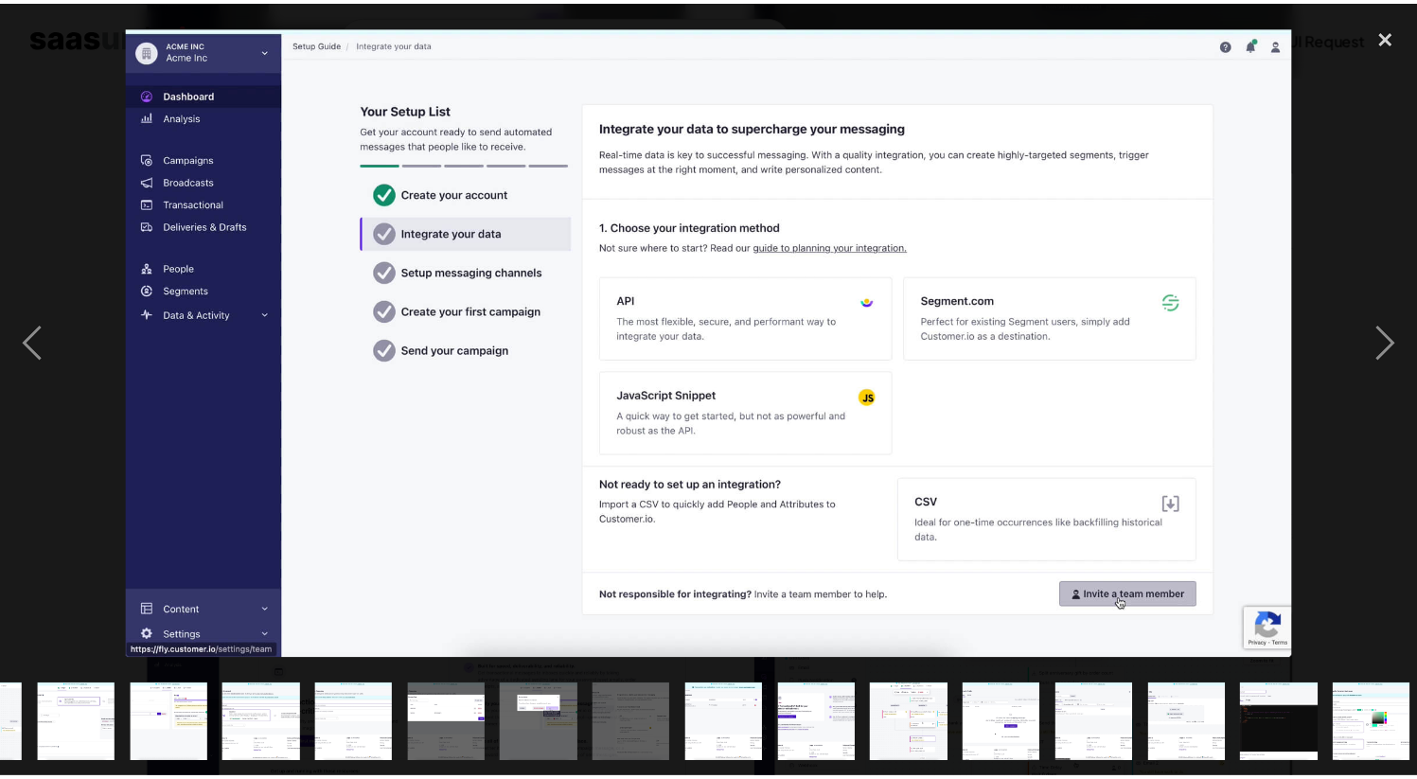
scroll to position [0, 921]
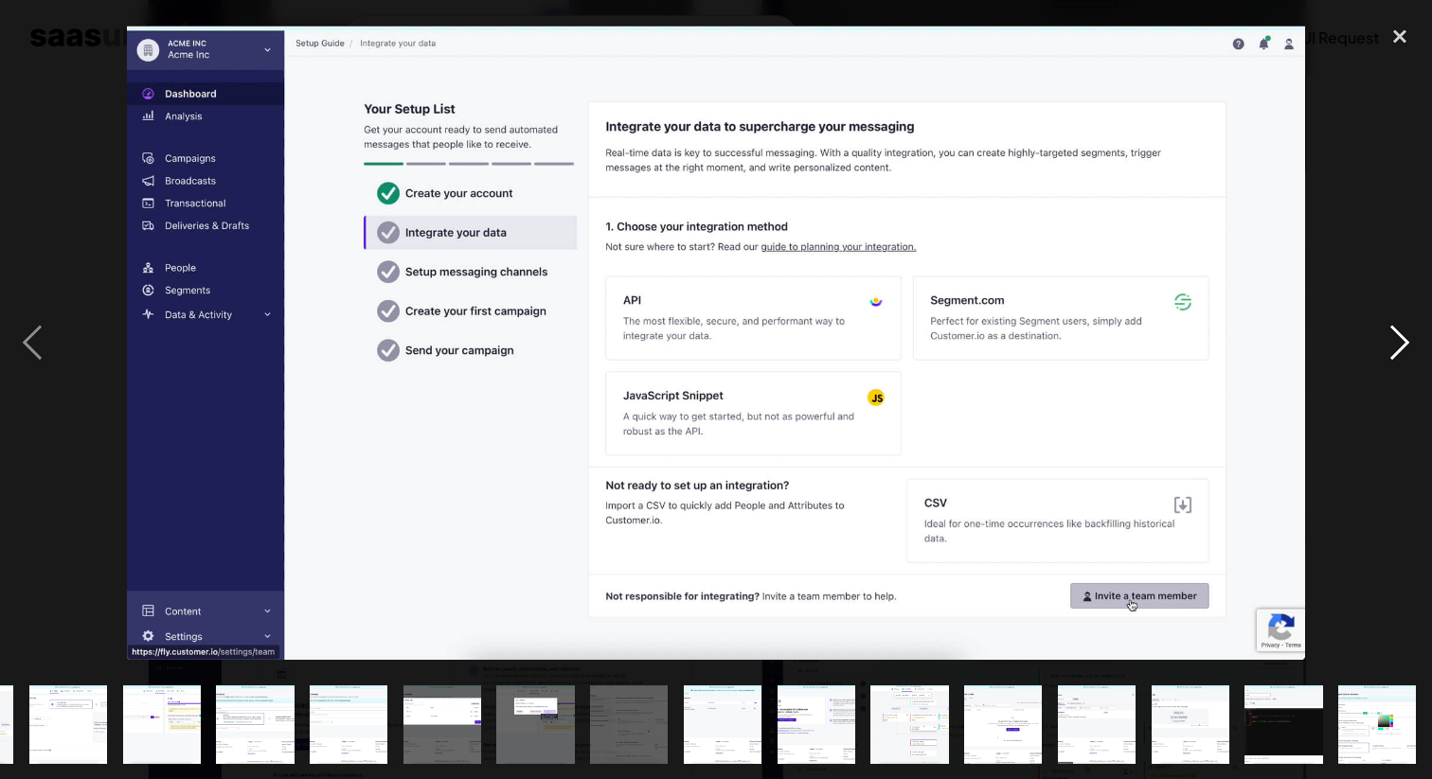
click at [1397, 174] on div "next image" at bounding box center [1399, 342] width 64 height 654
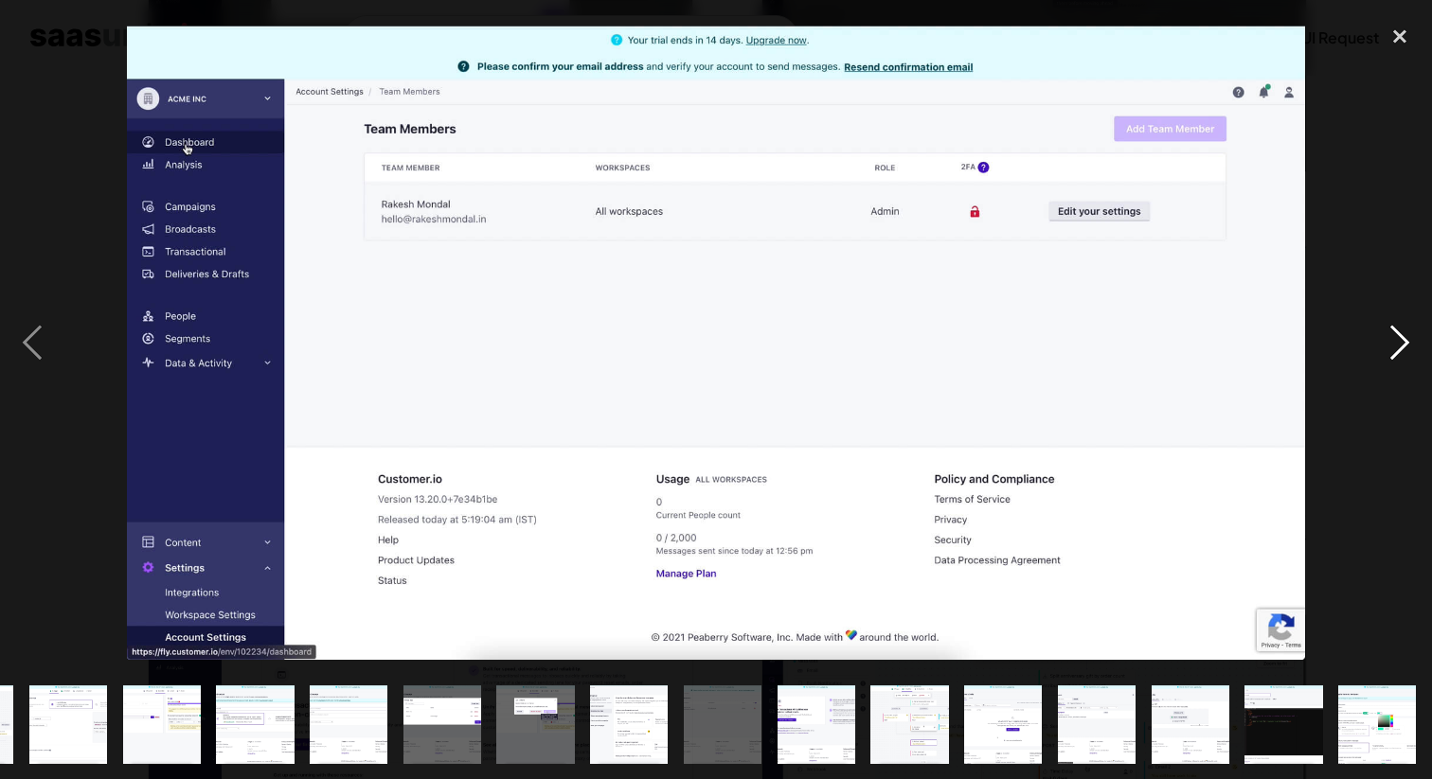
click at [1416, 98] on div "next image" at bounding box center [1399, 342] width 64 height 654
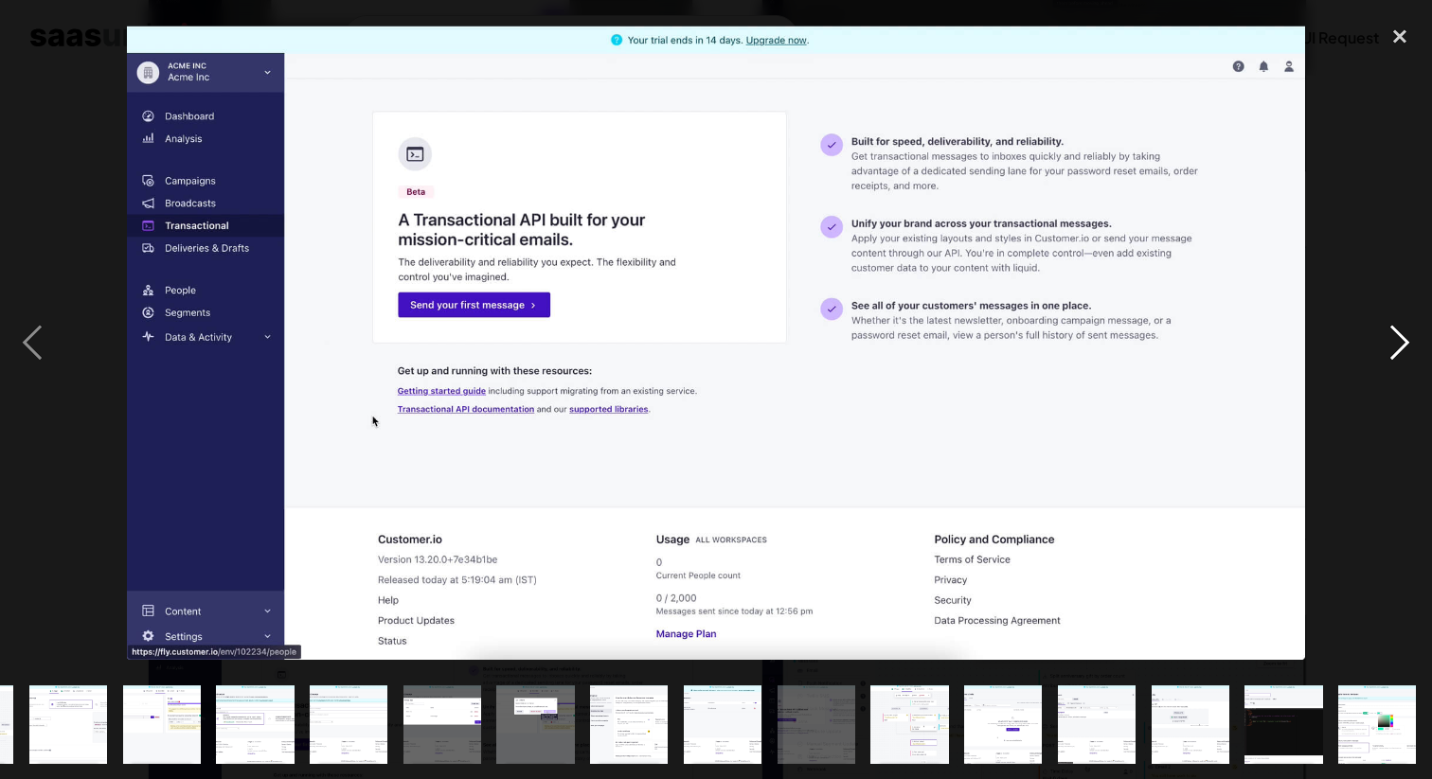
click at [1416, 94] on div "next image" at bounding box center [1399, 342] width 64 height 654
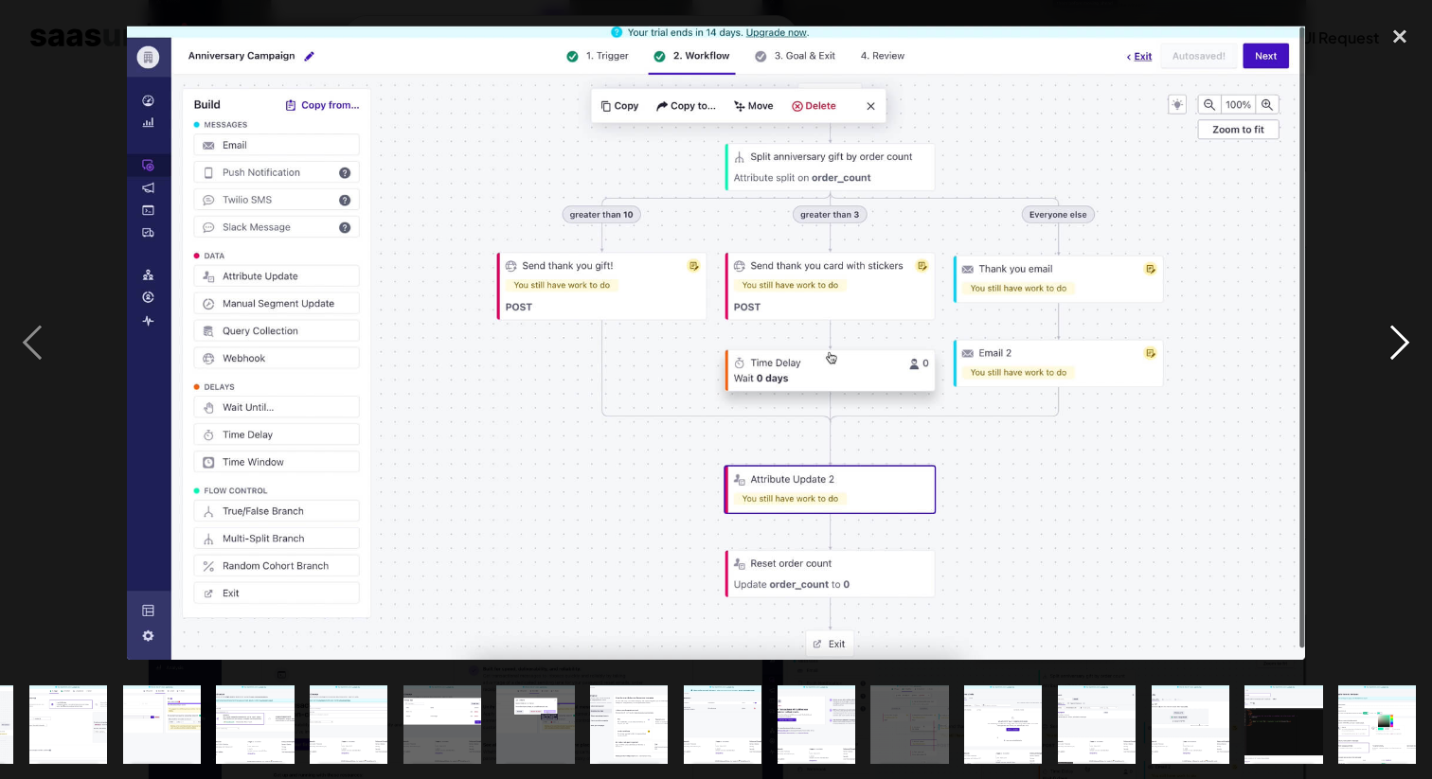
click at [1416, 80] on div "next image" at bounding box center [1399, 342] width 64 height 654
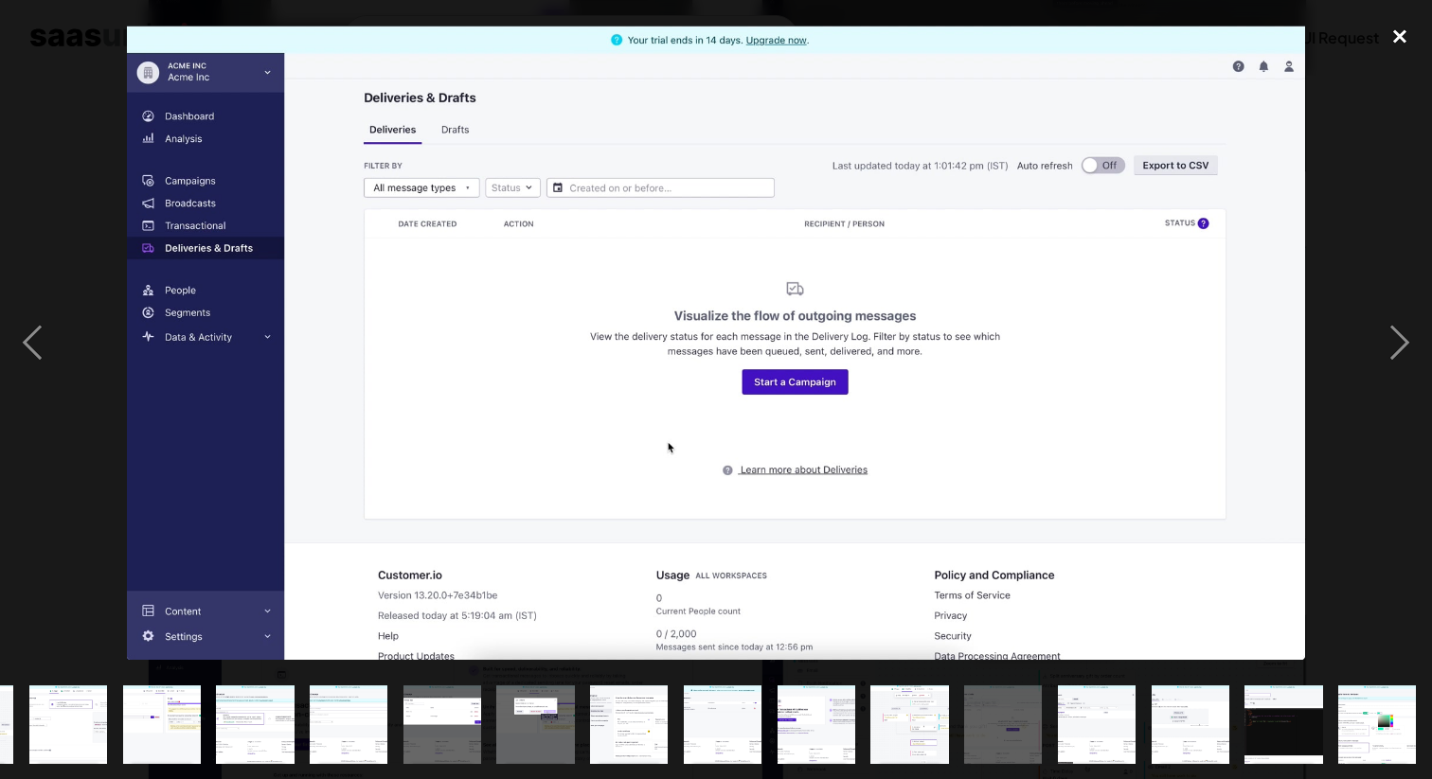
click at [1406, 25] on div "close lightbox" at bounding box center [1399, 36] width 64 height 42
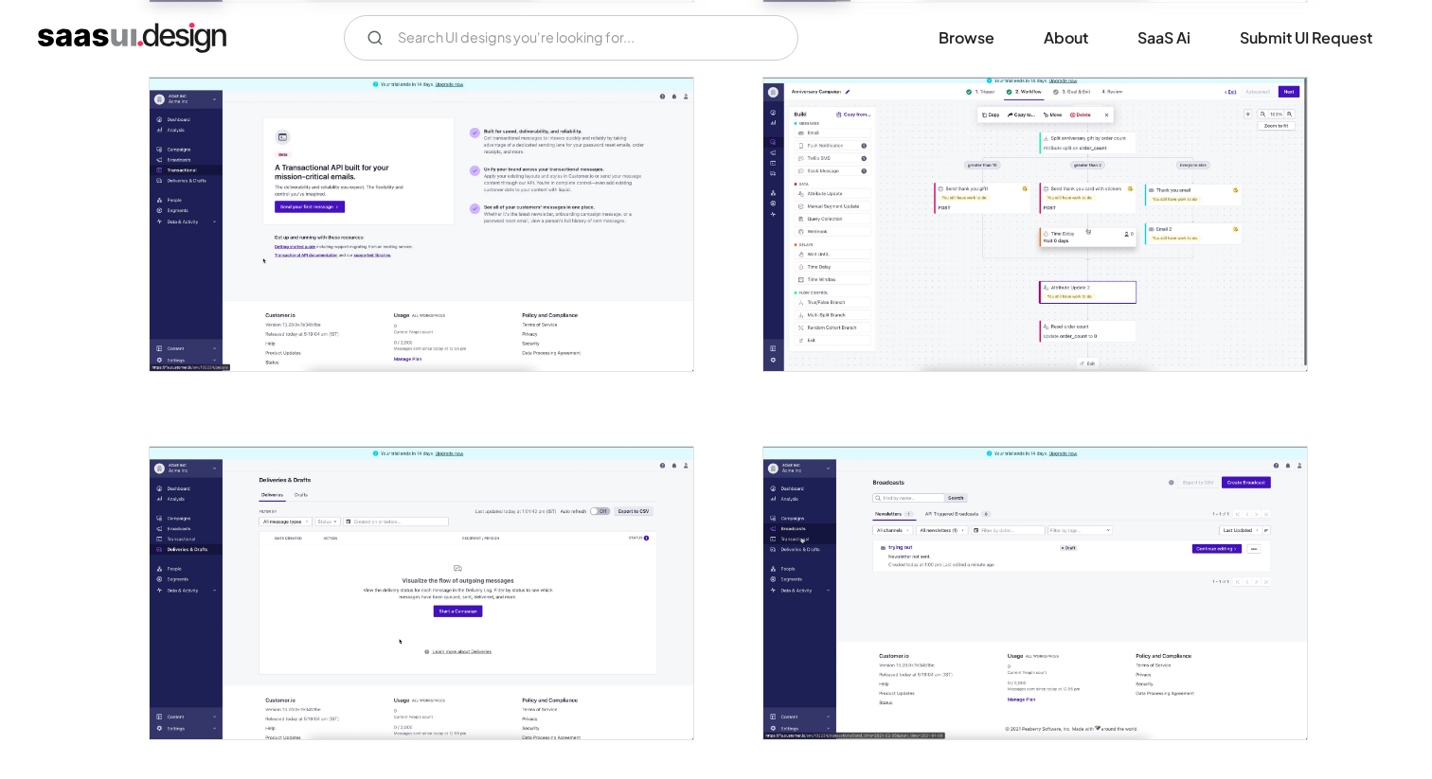
scroll to position [4670, 0]
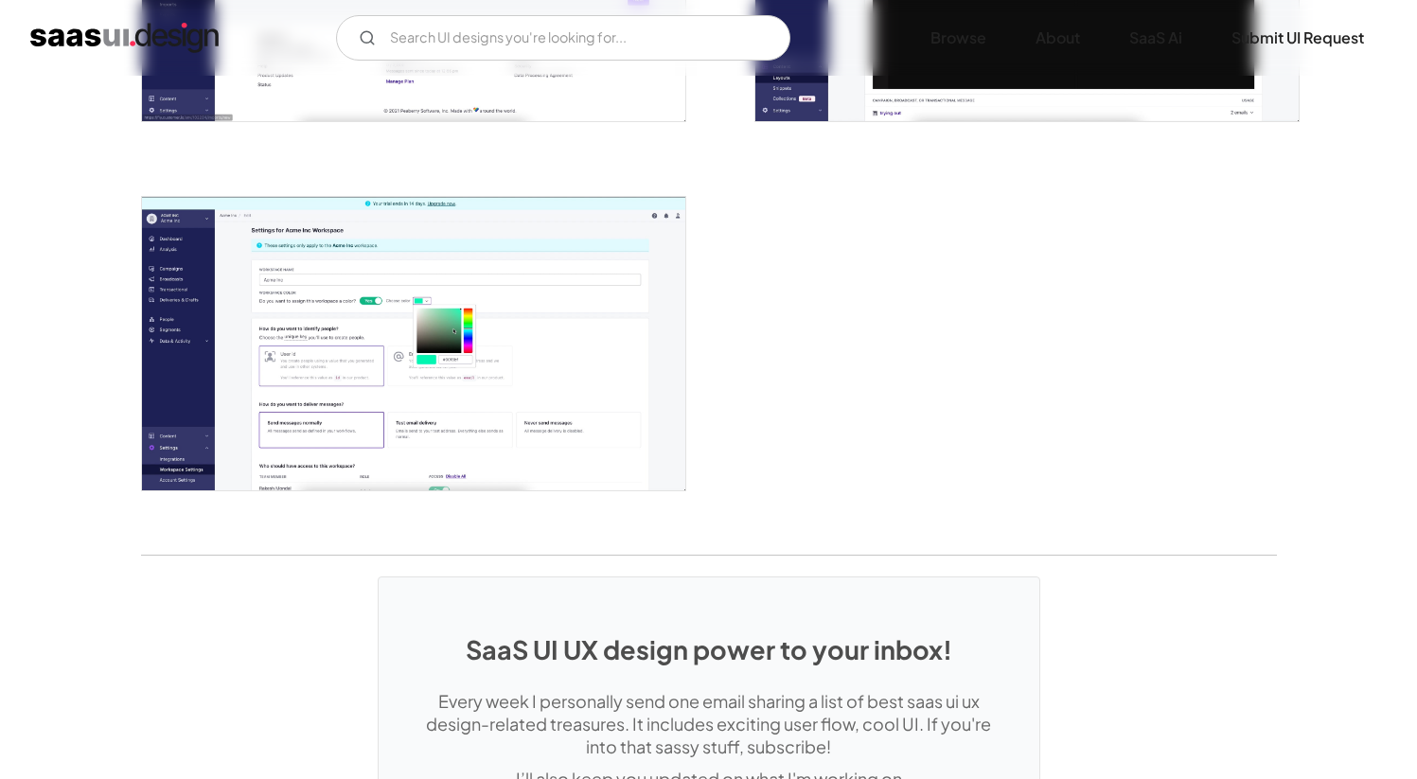
click at [267, 313] on img "open lightbox" at bounding box center [413, 343] width 543 height 293
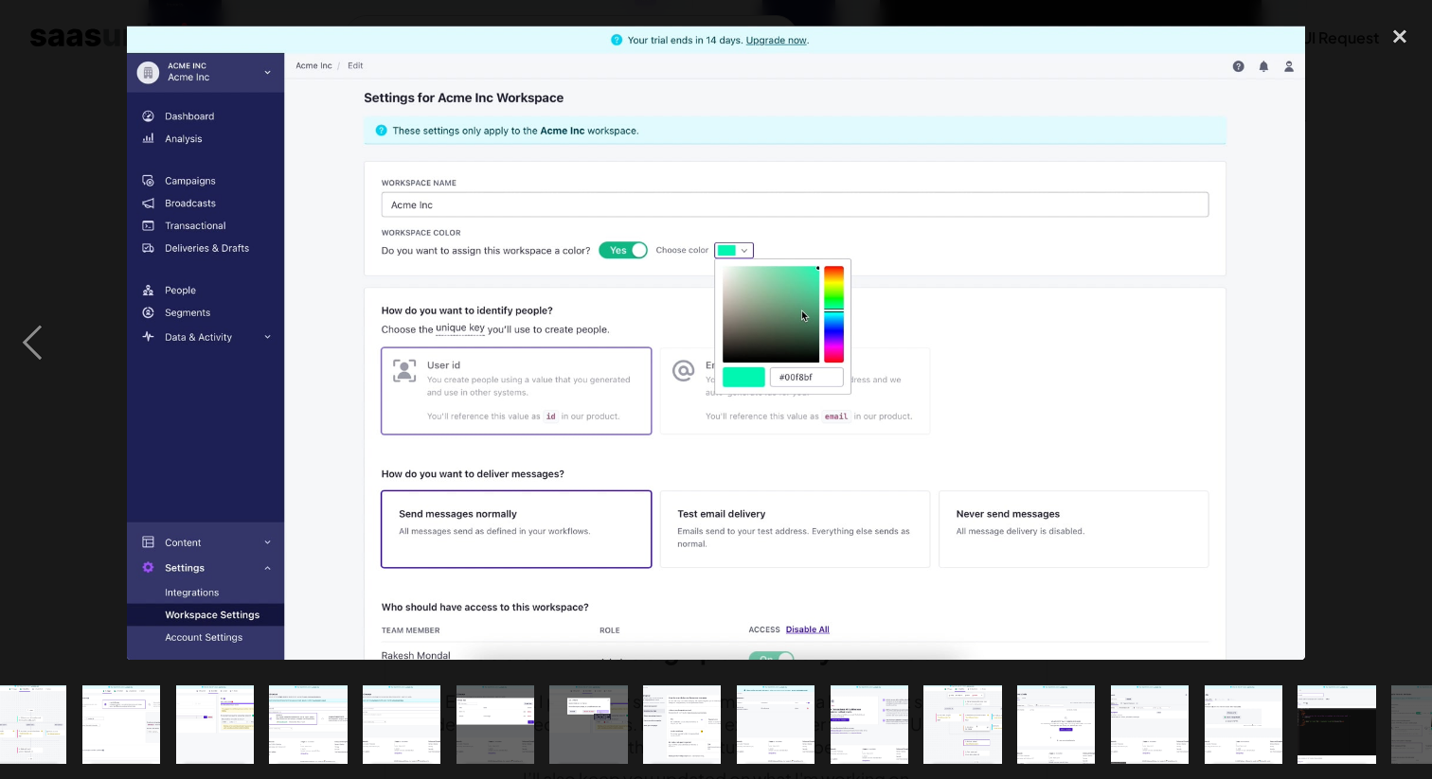
scroll to position [0, 921]
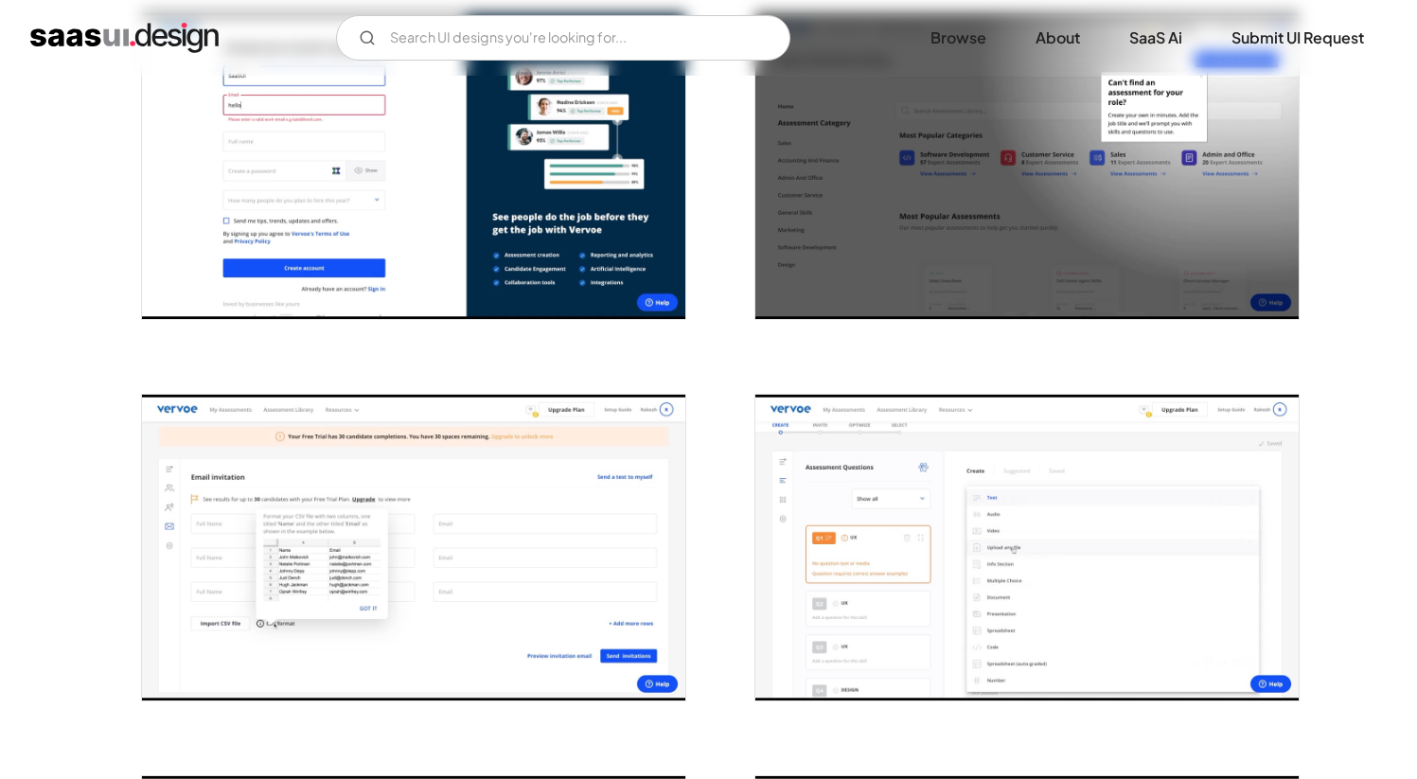
scroll to position [527, 0]
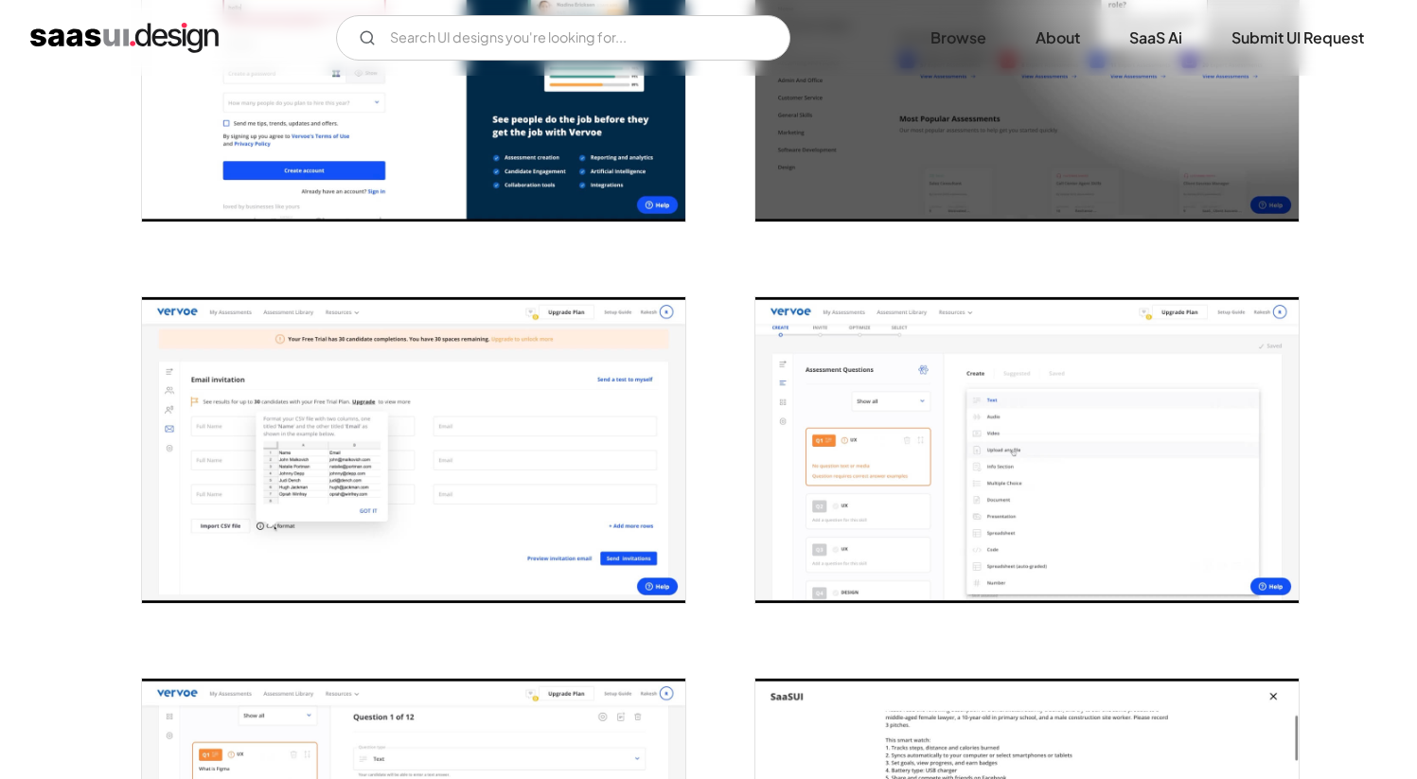
click at [618, 470] on img "open lightbox" at bounding box center [413, 450] width 543 height 306
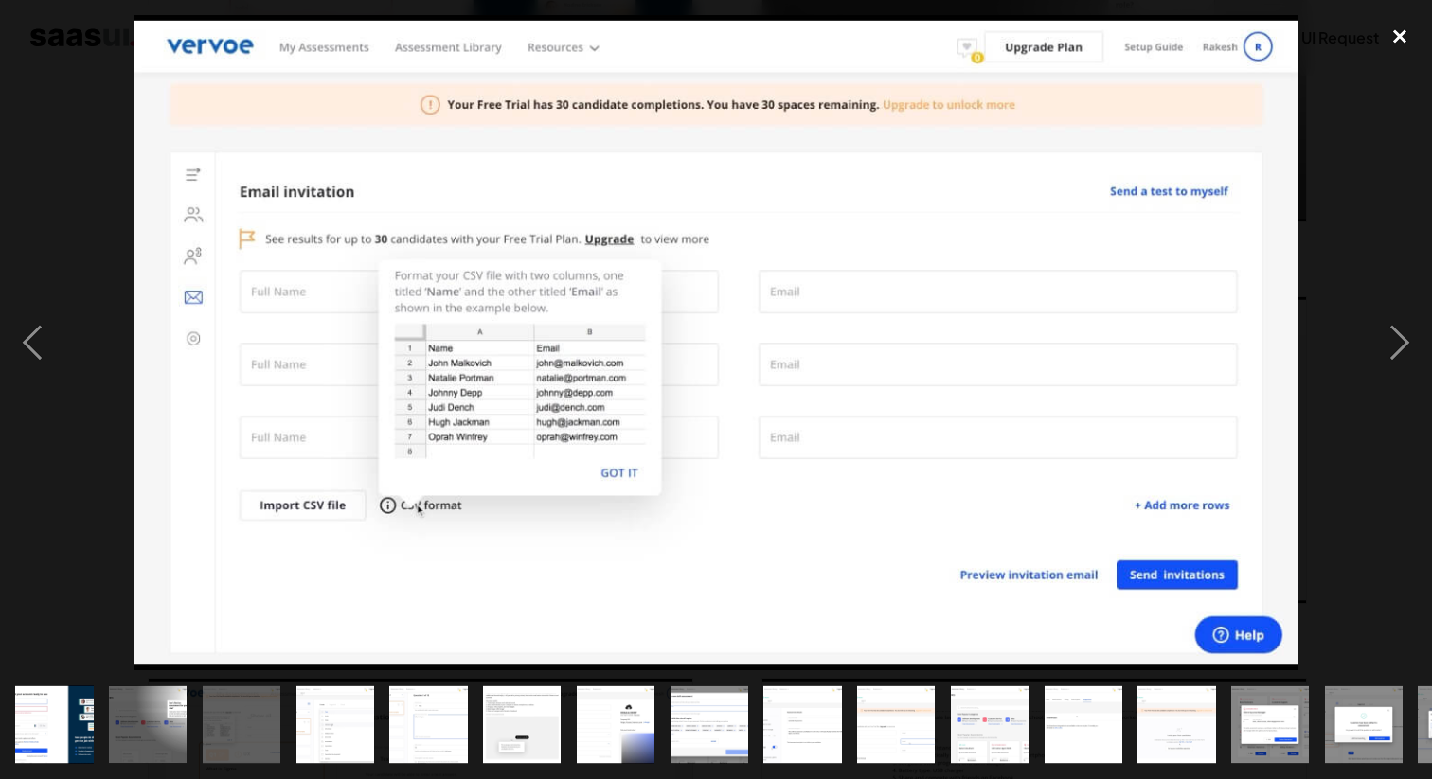
click at [1394, 28] on div "close lightbox" at bounding box center [1399, 36] width 64 height 42
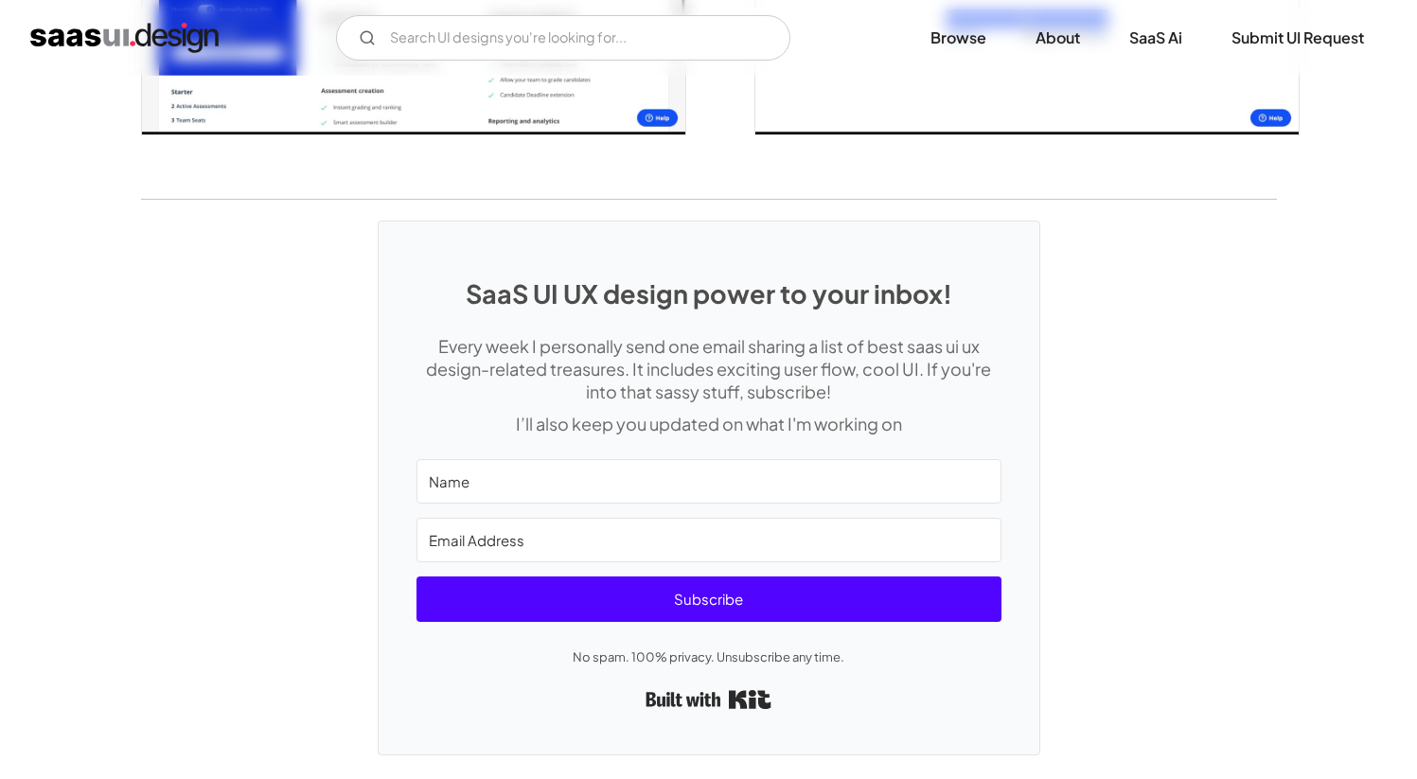
scroll to position [4085, 0]
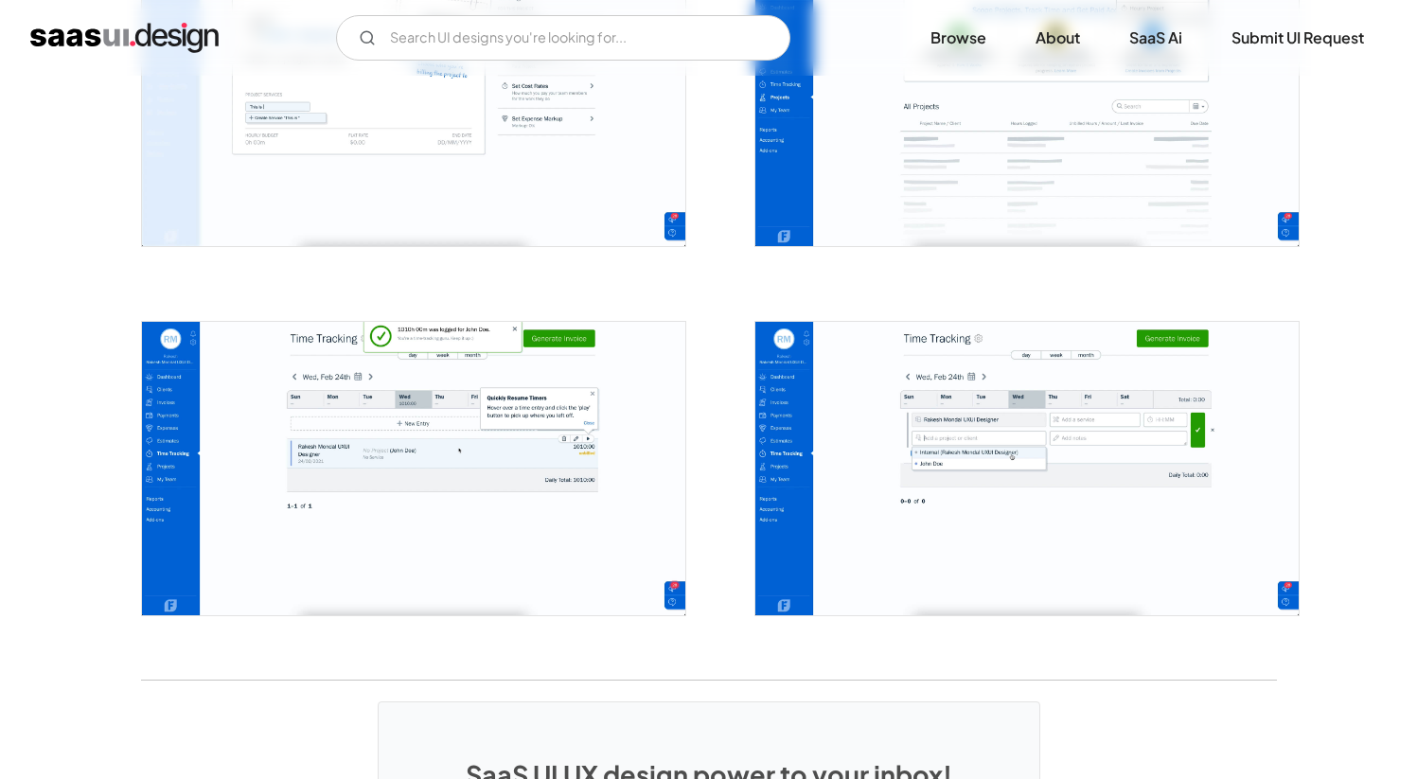
scroll to position [4332, 0]
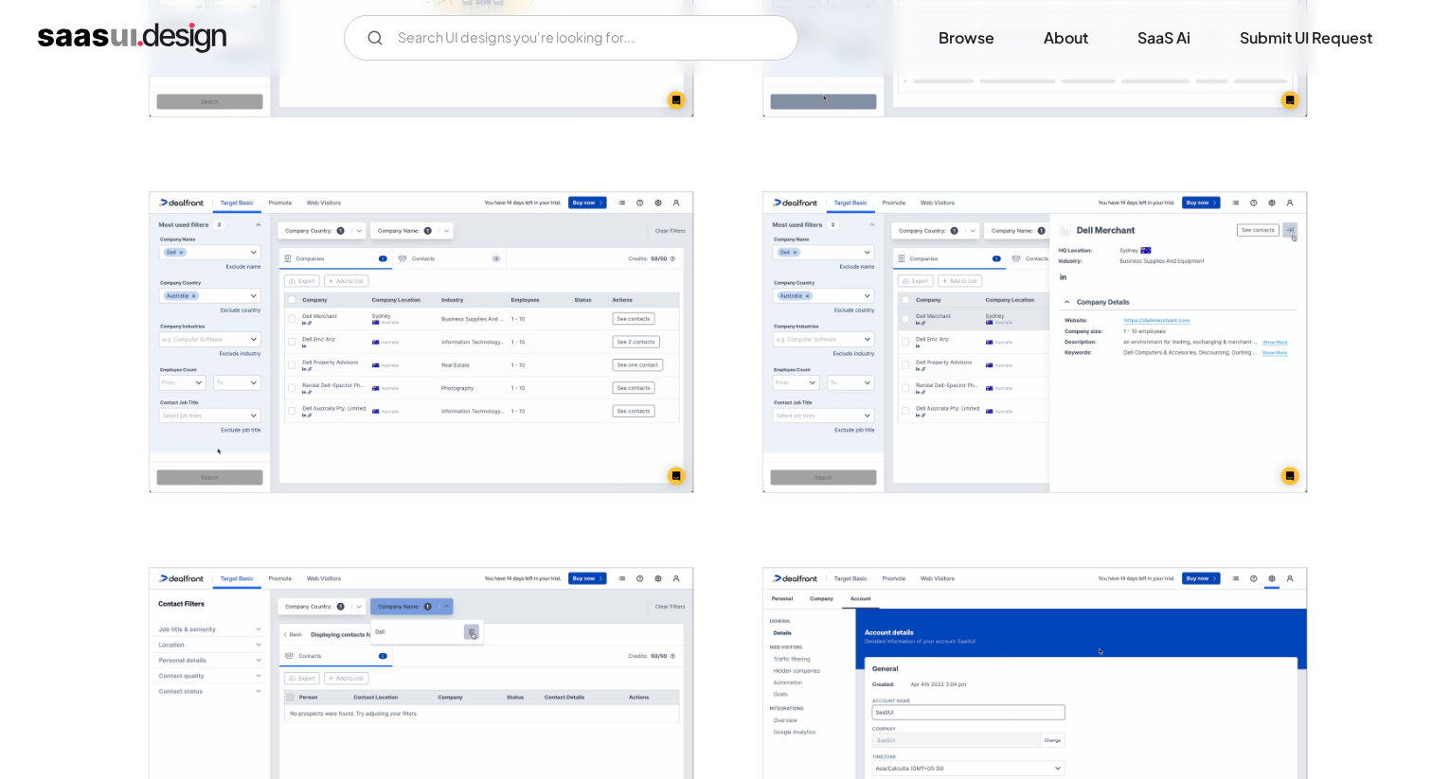
scroll to position [1476, 0]
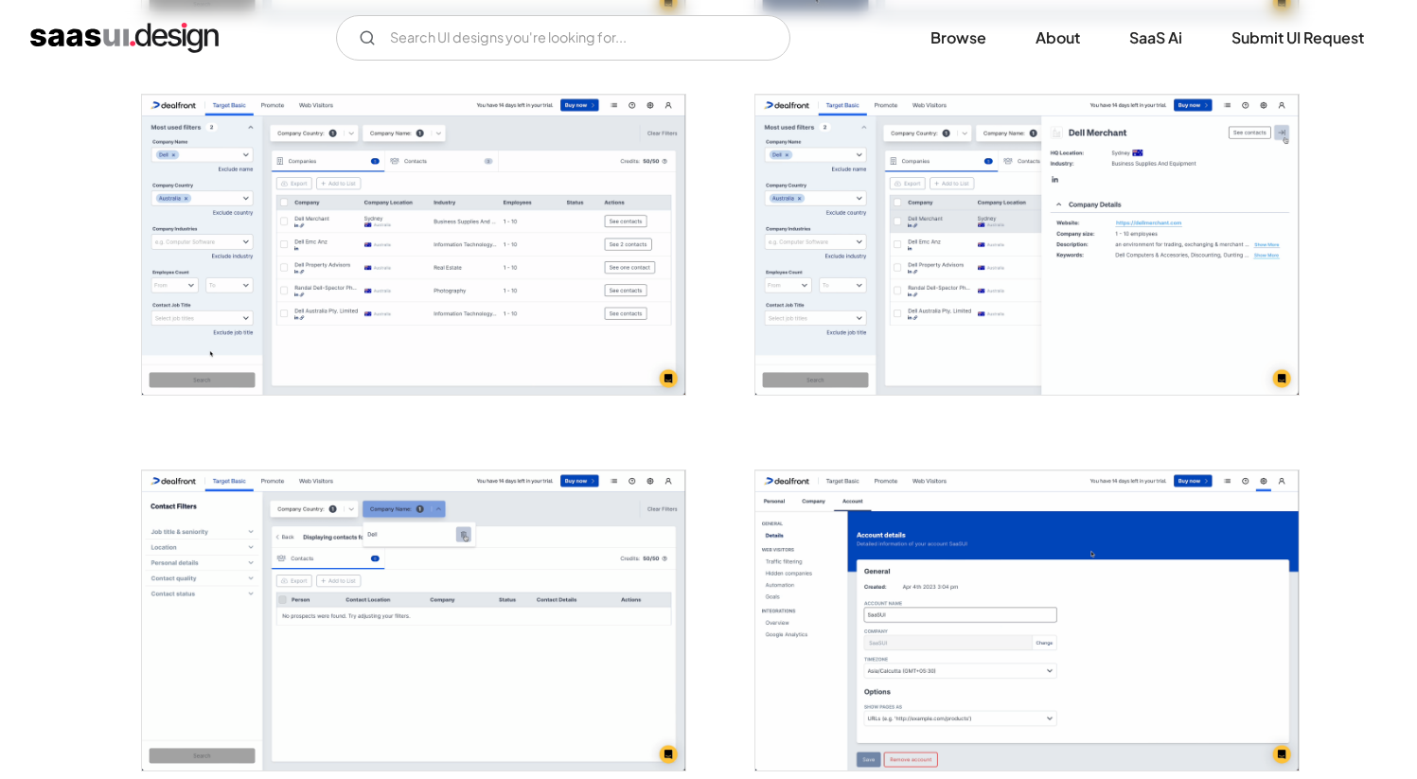
click at [412, 536] on img "open lightbox" at bounding box center [413, 621] width 543 height 300
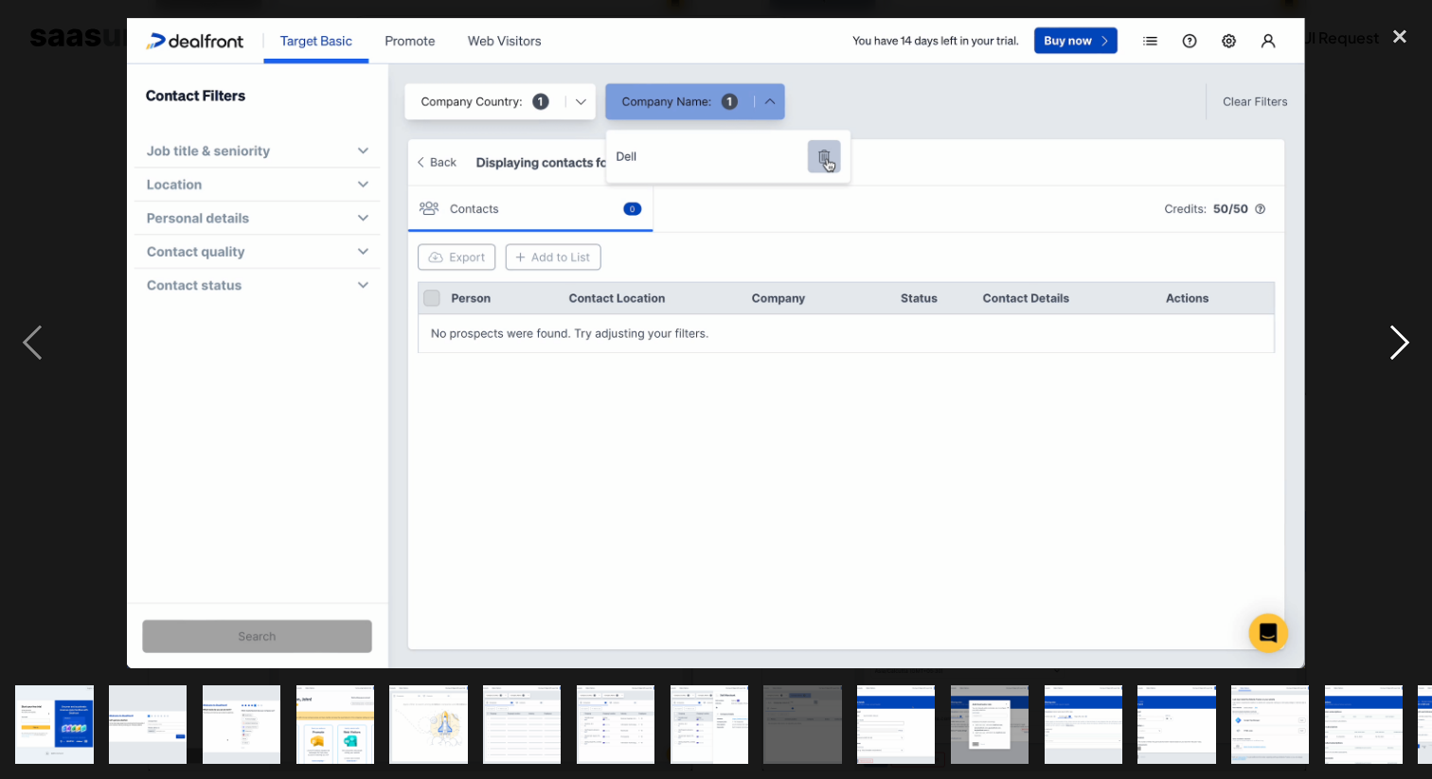
click at [1409, 358] on div "next image" at bounding box center [1399, 342] width 64 height 654
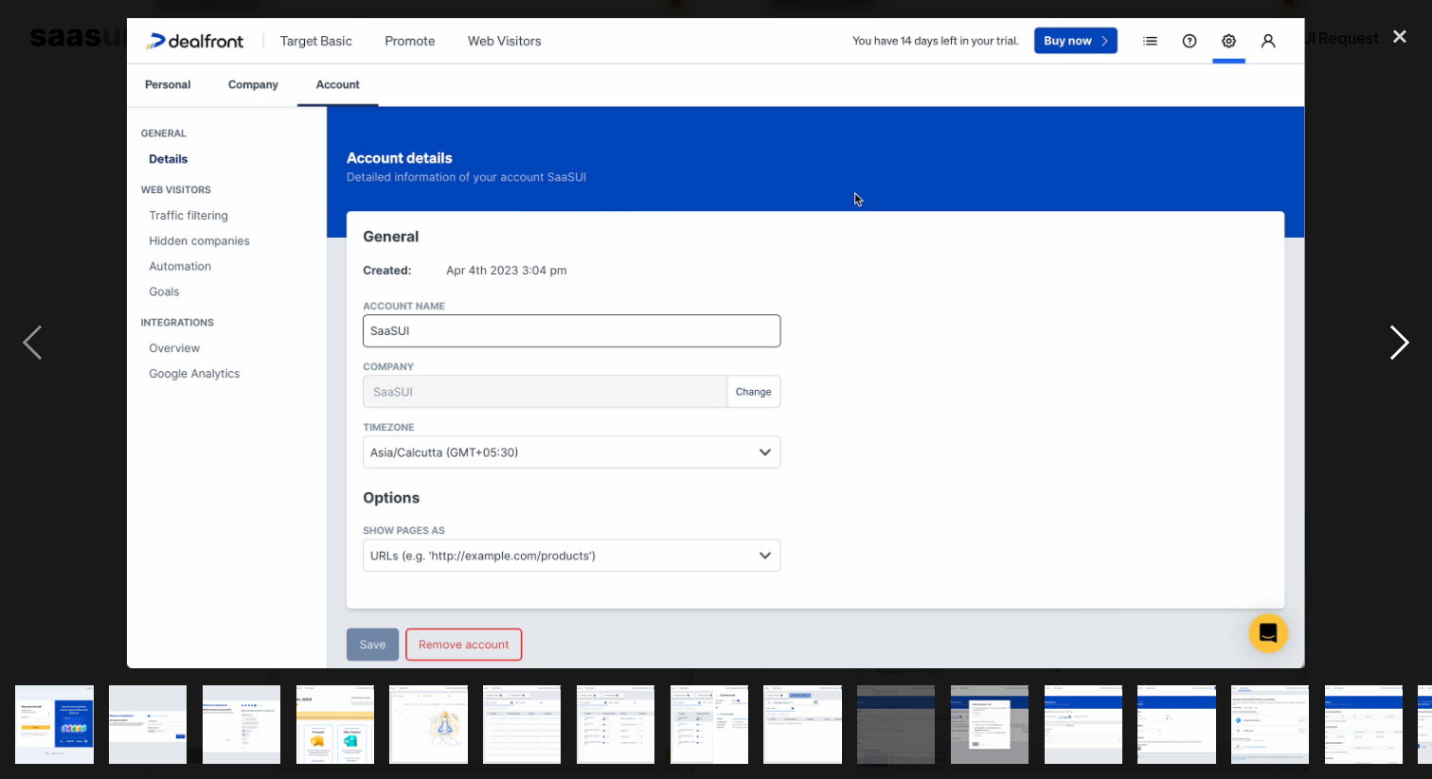
click at [1409, 358] on div "next image" at bounding box center [1399, 342] width 64 height 654
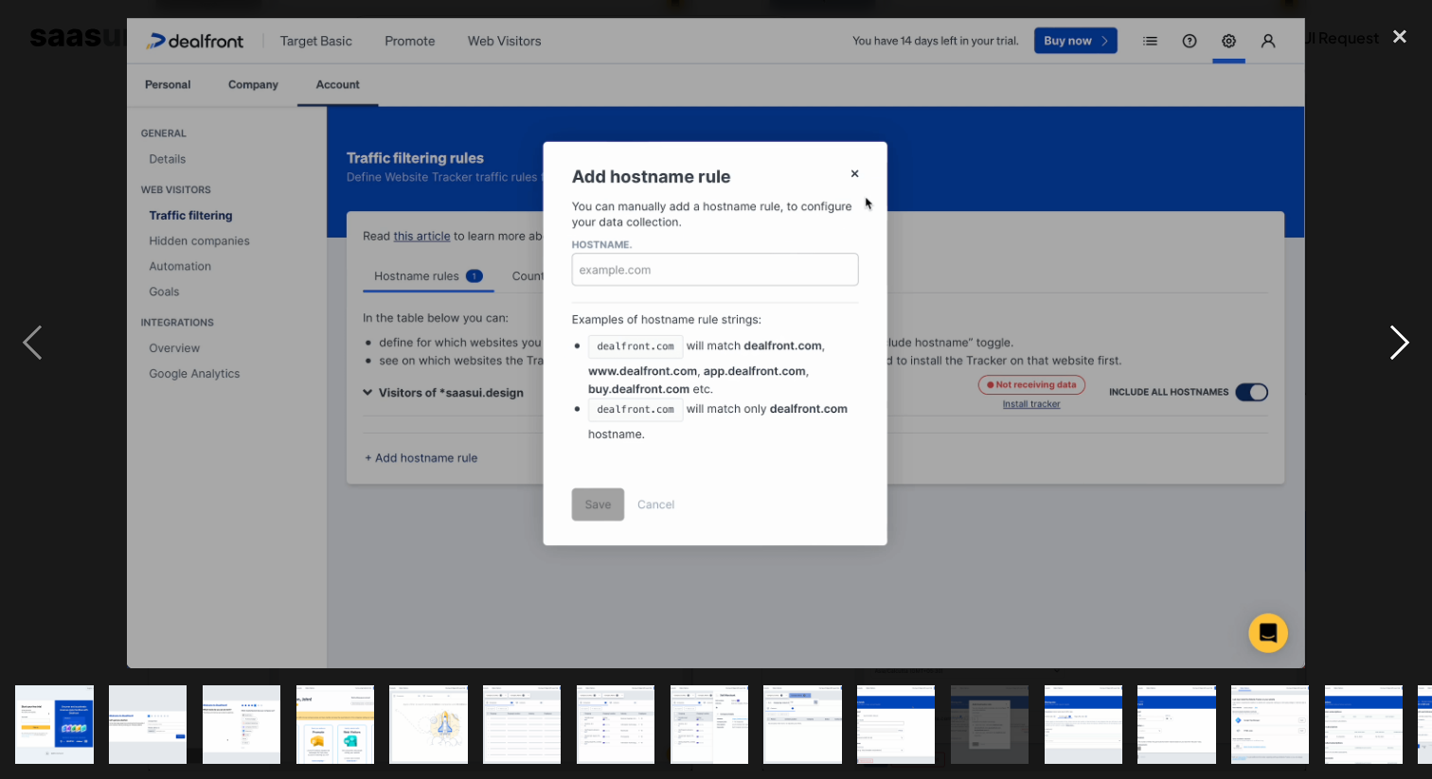
click at [1409, 358] on div "next image" at bounding box center [1399, 342] width 64 height 654
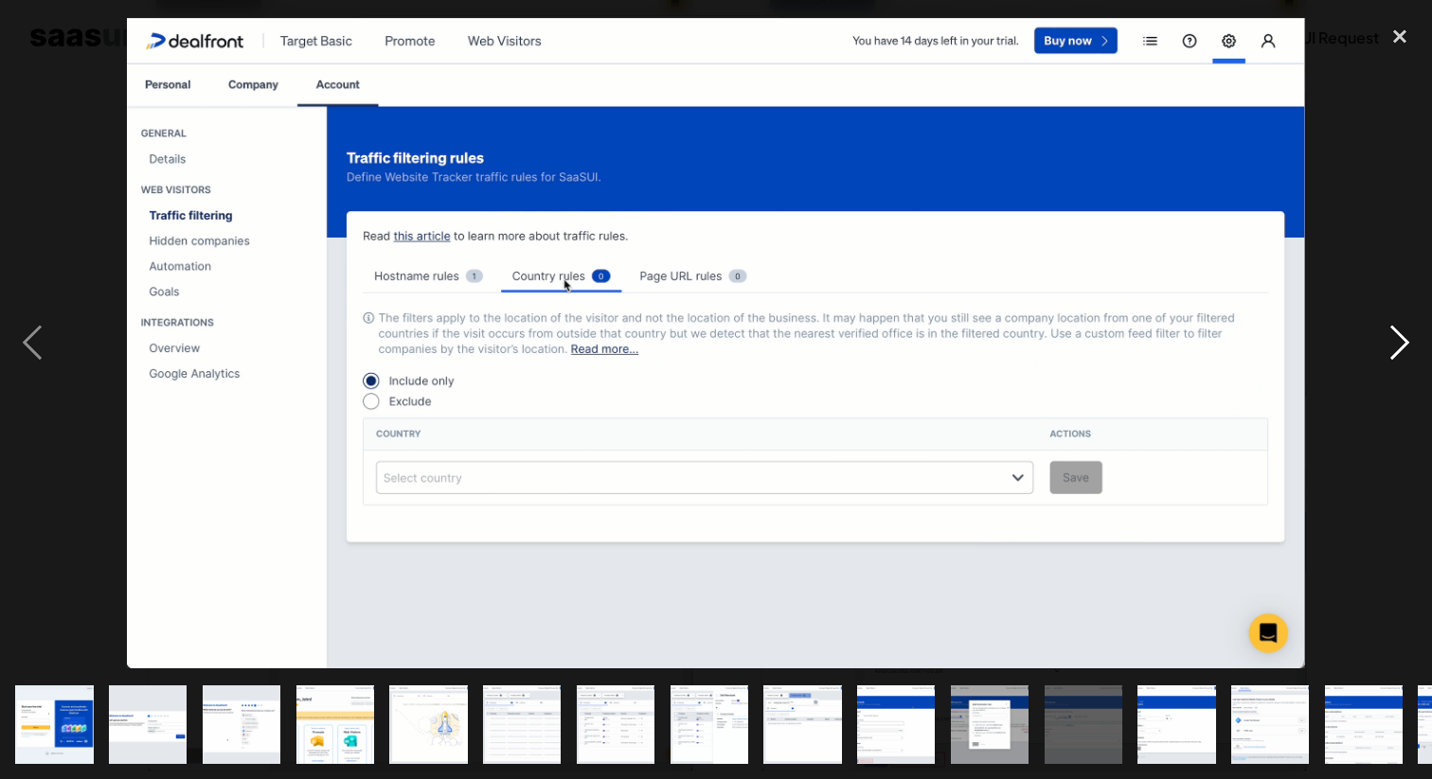
click at [1409, 358] on div "next image" at bounding box center [1399, 342] width 64 height 654
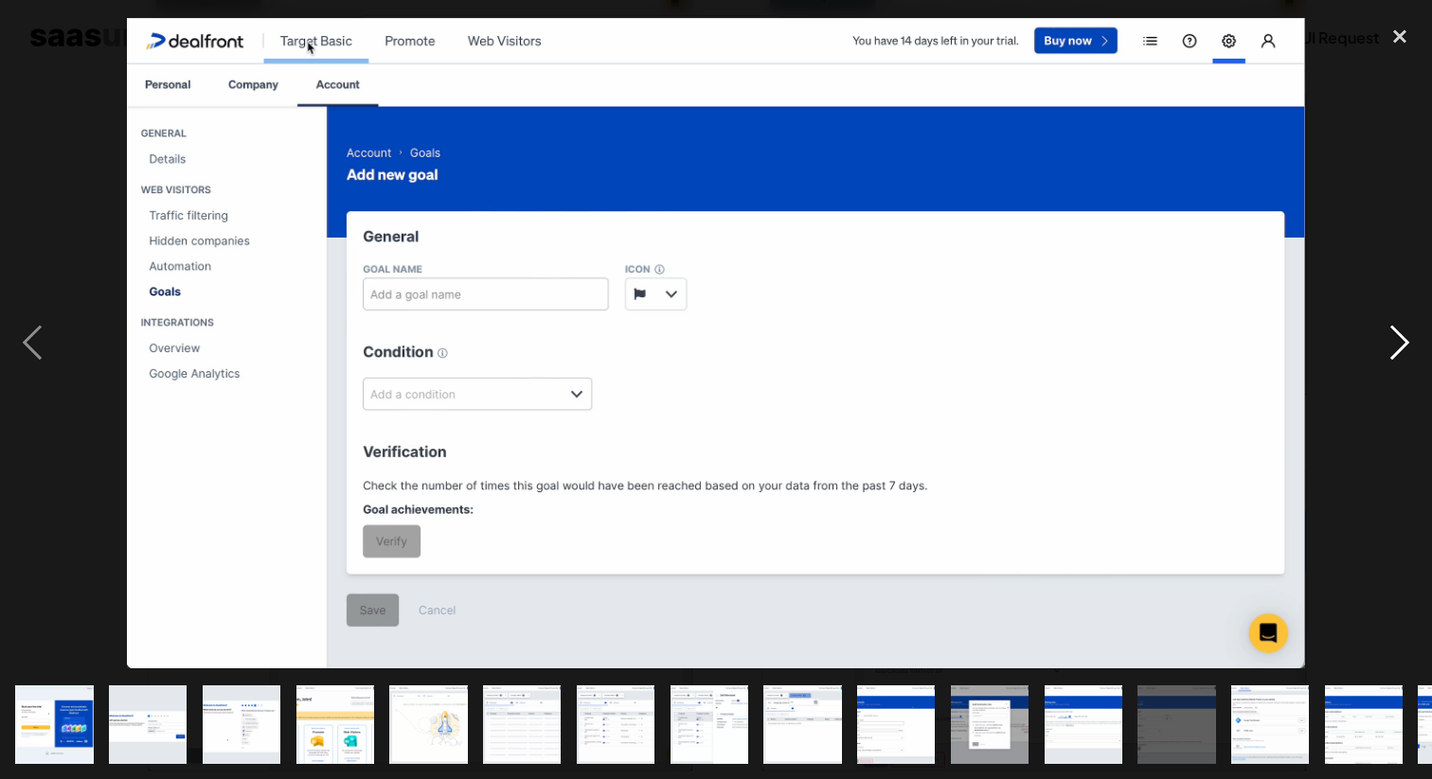
click at [1409, 358] on div "next image" at bounding box center [1399, 342] width 64 height 654
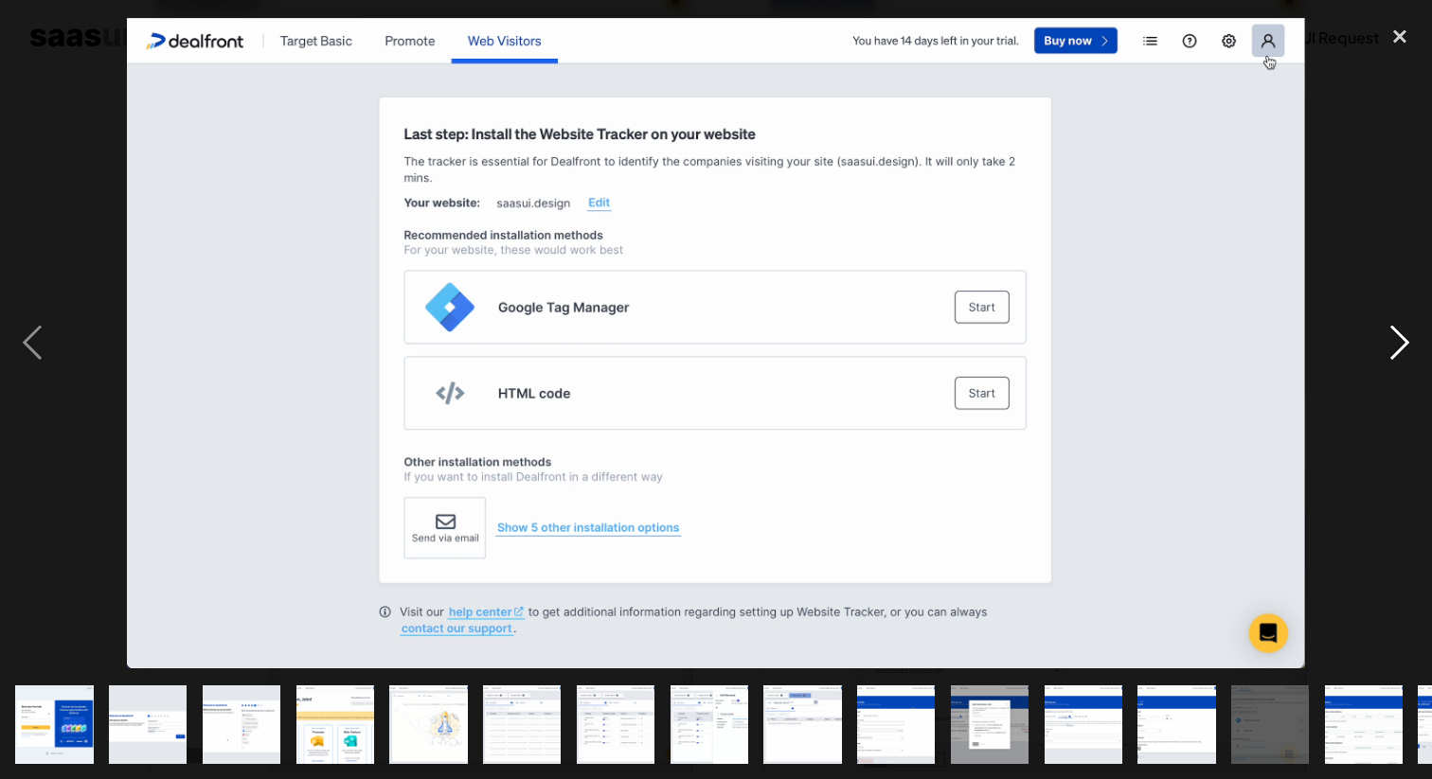
click at [1409, 358] on div "next image" at bounding box center [1399, 342] width 64 height 654
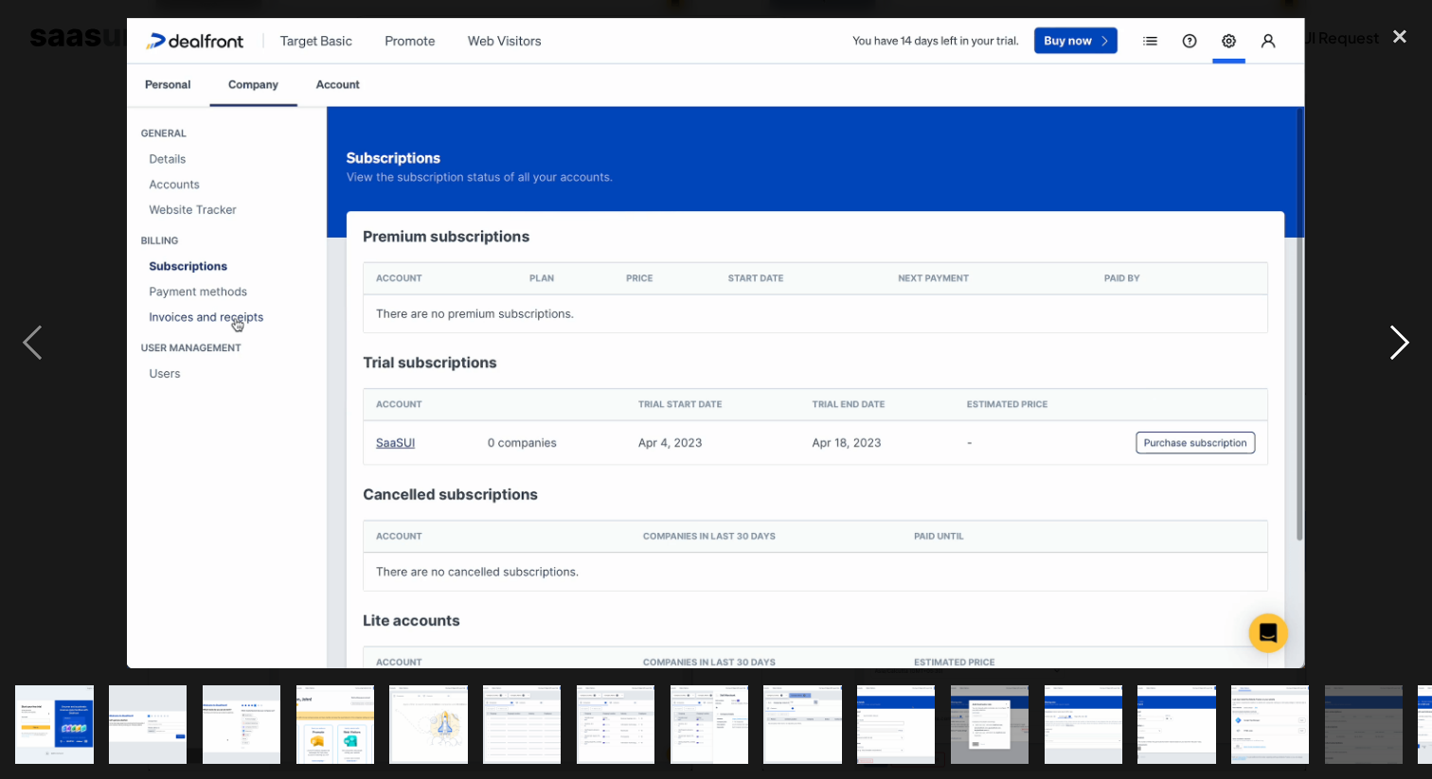
click at [1409, 358] on div "next image" at bounding box center [1399, 342] width 64 height 654
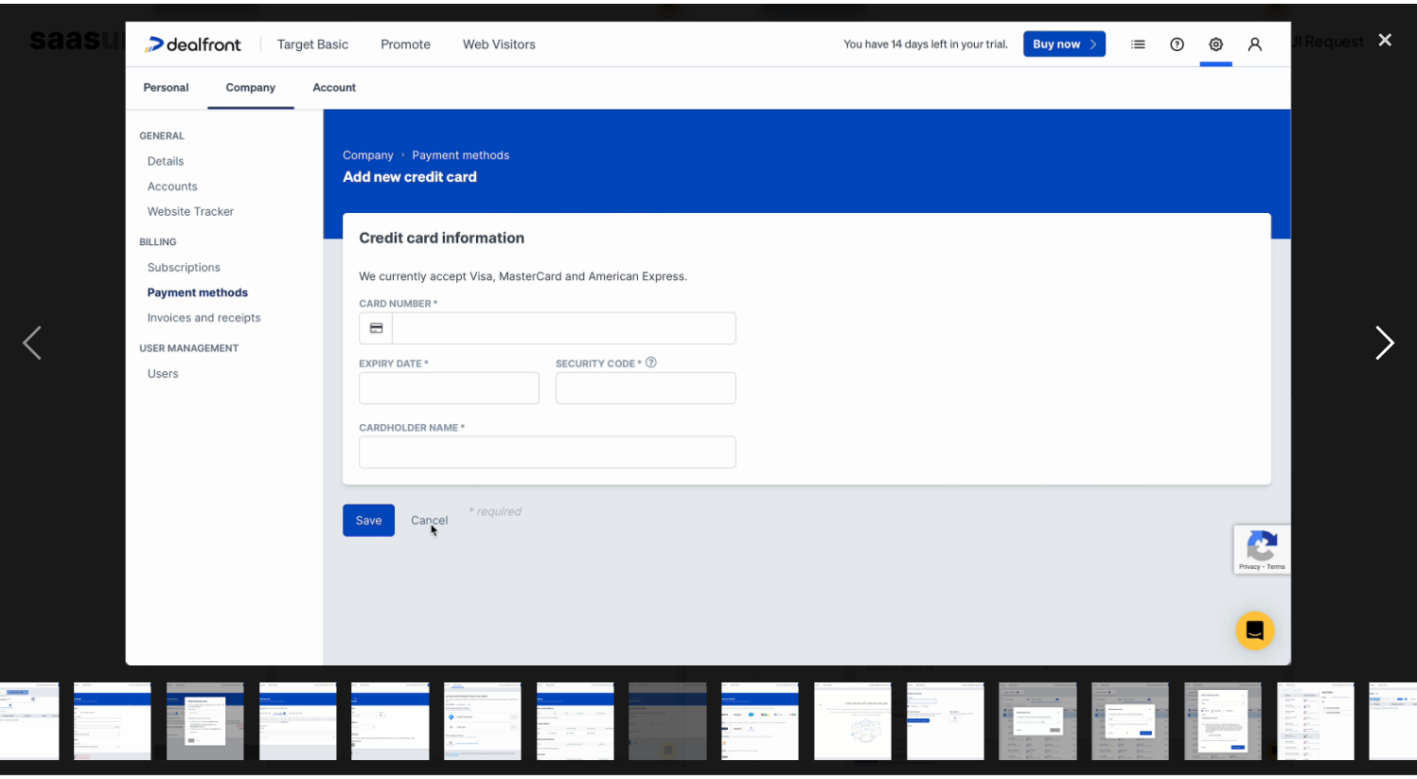
scroll to position [0, 828]
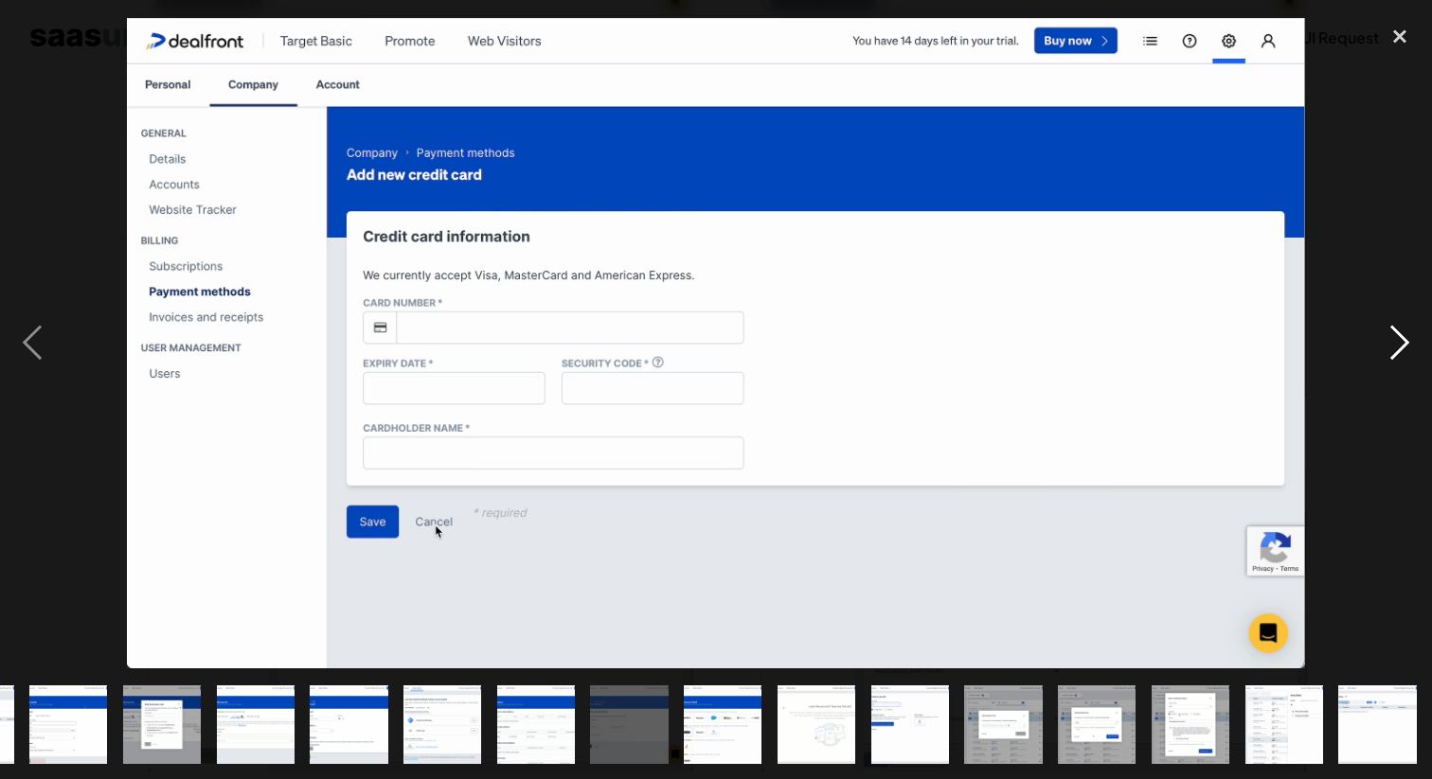
click at [1397, 356] on div "next image" at bounding box center [1399, 342] width 64 height 654
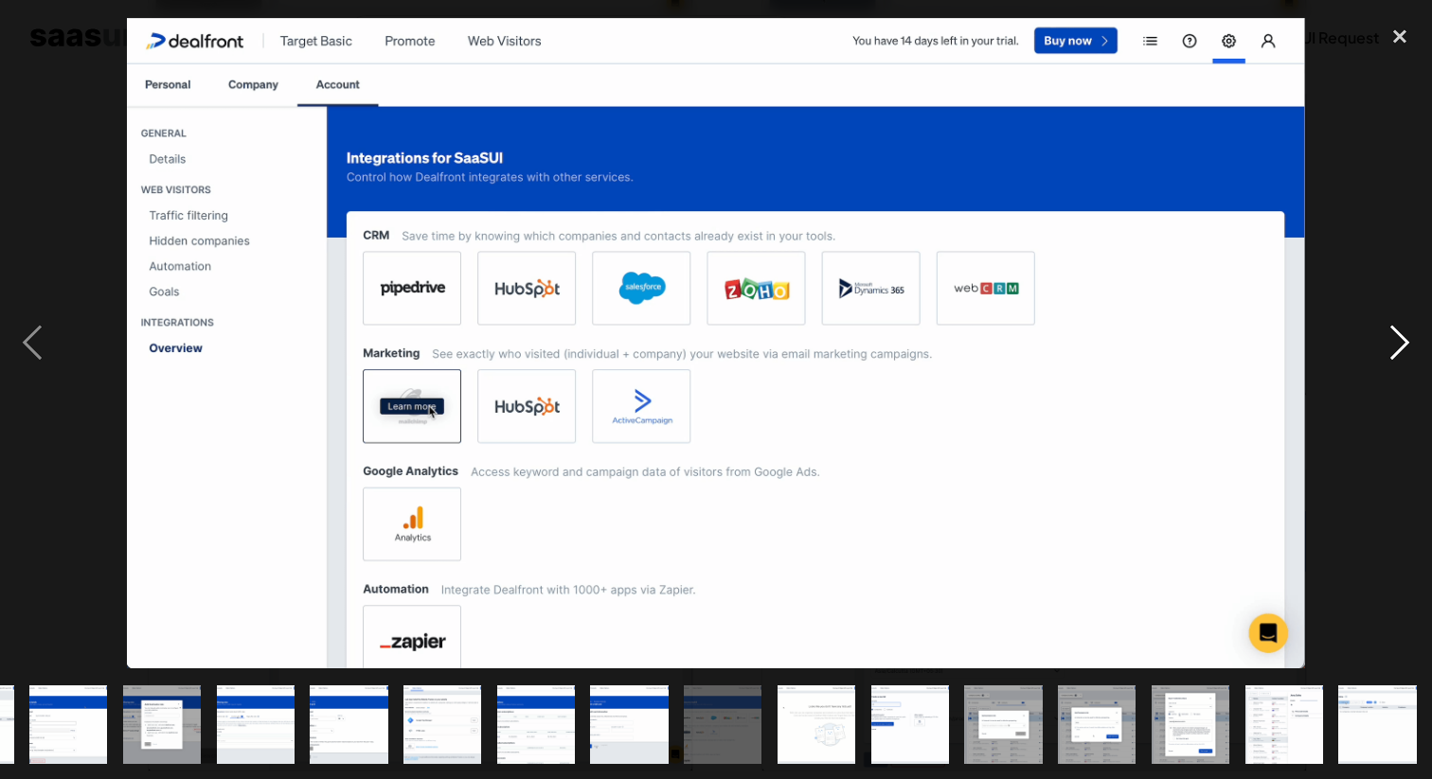
click at [1397, 356] on div "next image" at bounding box center [1399, 342] width 64 height 654
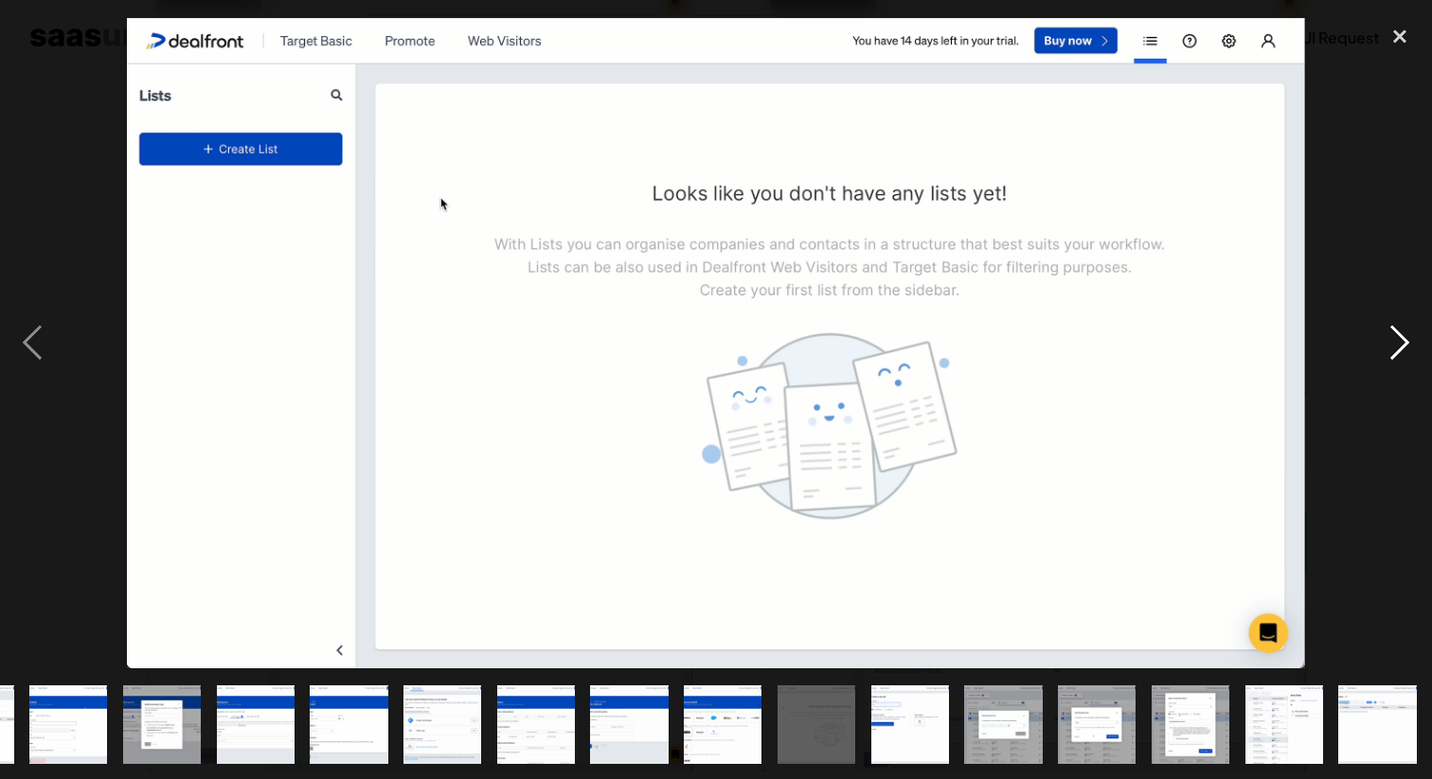
click at [1397, 356] on div "next image" at bounding box center [1399, 342] width 64 height 654
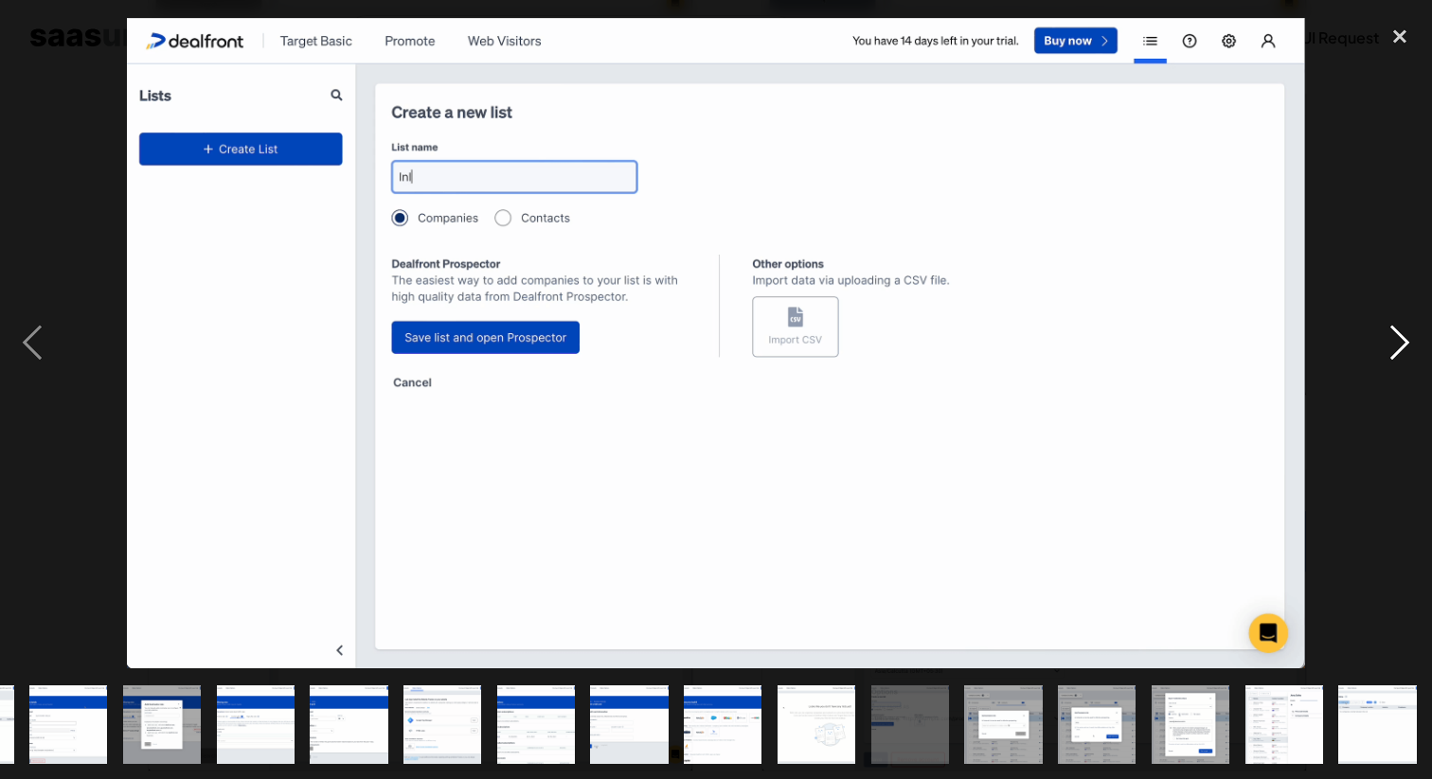
click at [1397, 356] on div "next image" at bounding box center [1399, 342] width 64 height 654
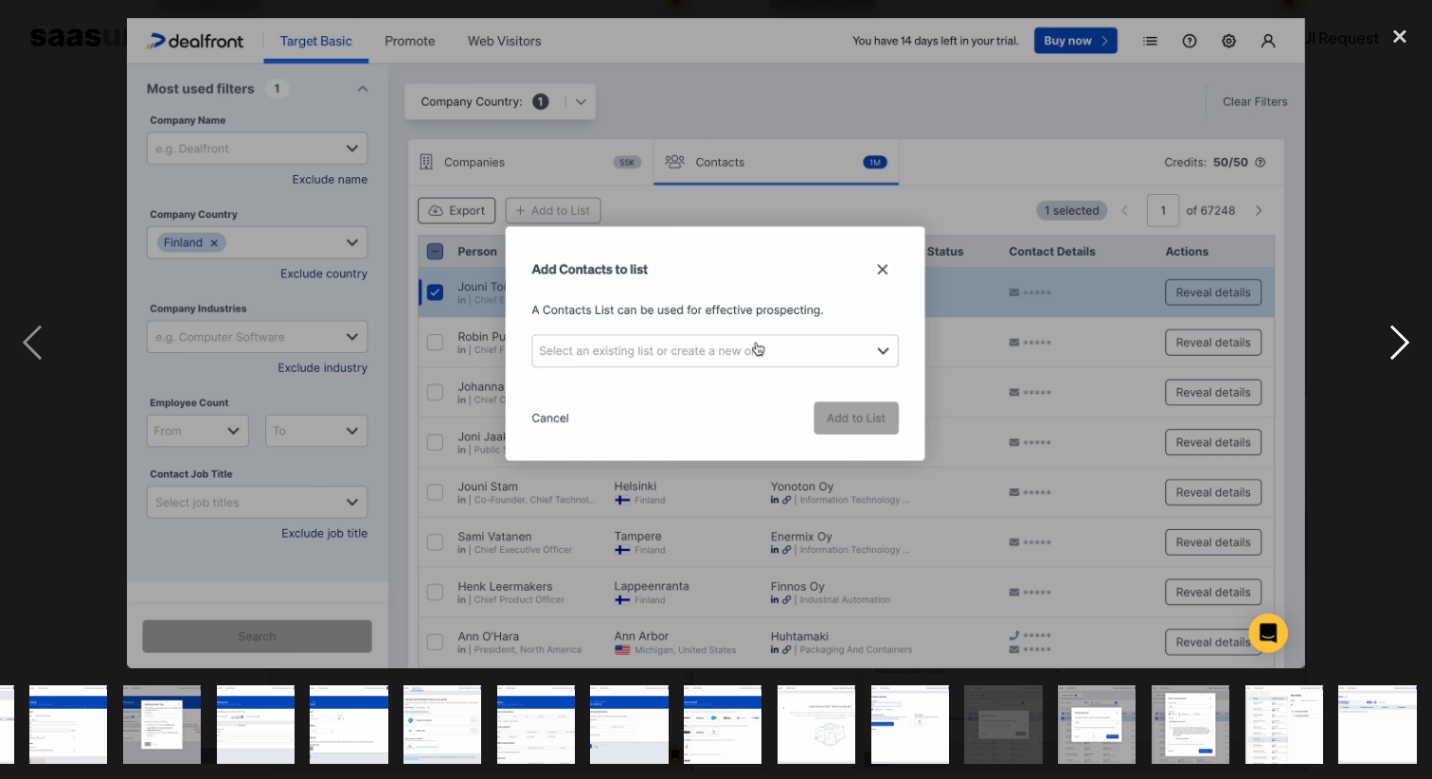
click at [1397, 356] on div "next image" at bounding box center [1399, 342] width 64 height 654
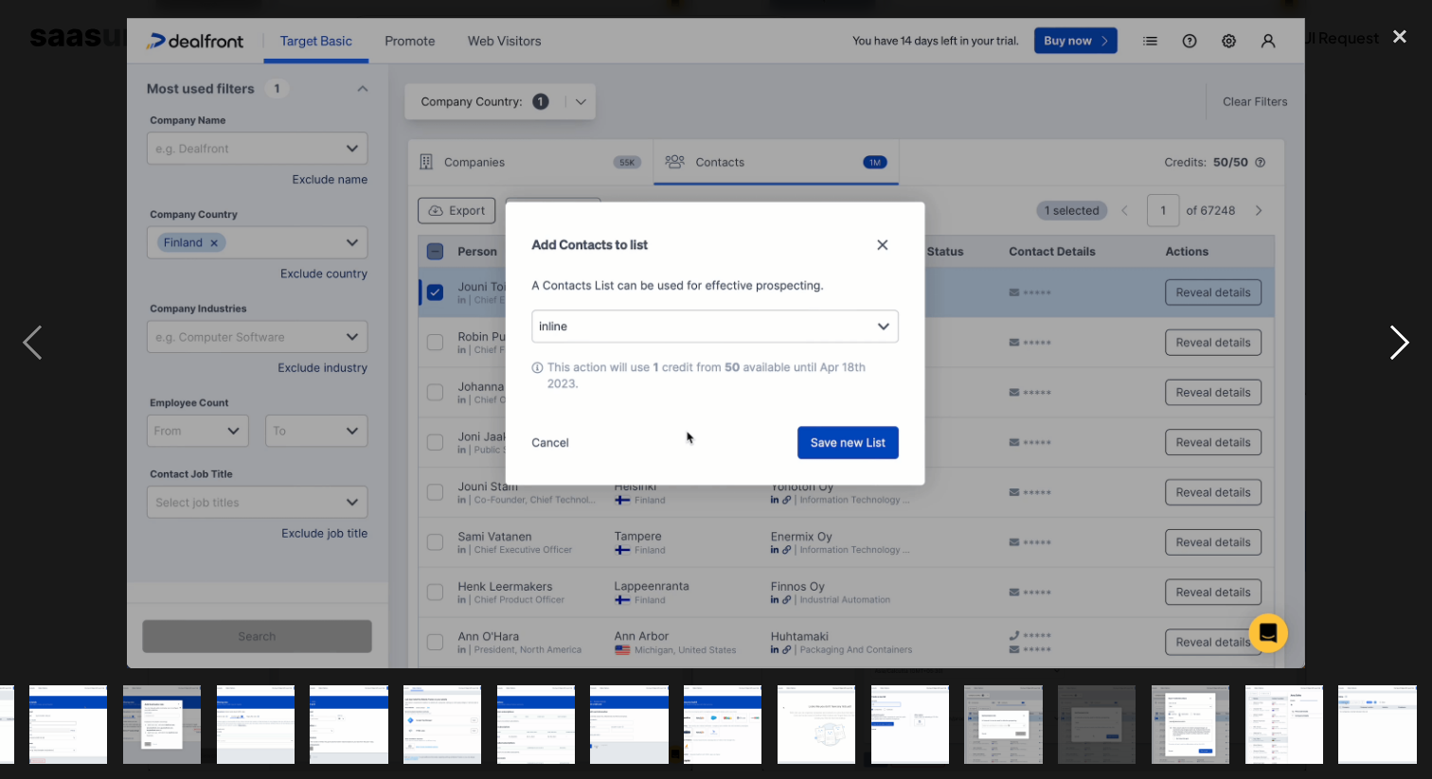
click at [1396, 358] on div "next image" at bounding box center [1399, 342] width 64 height 654
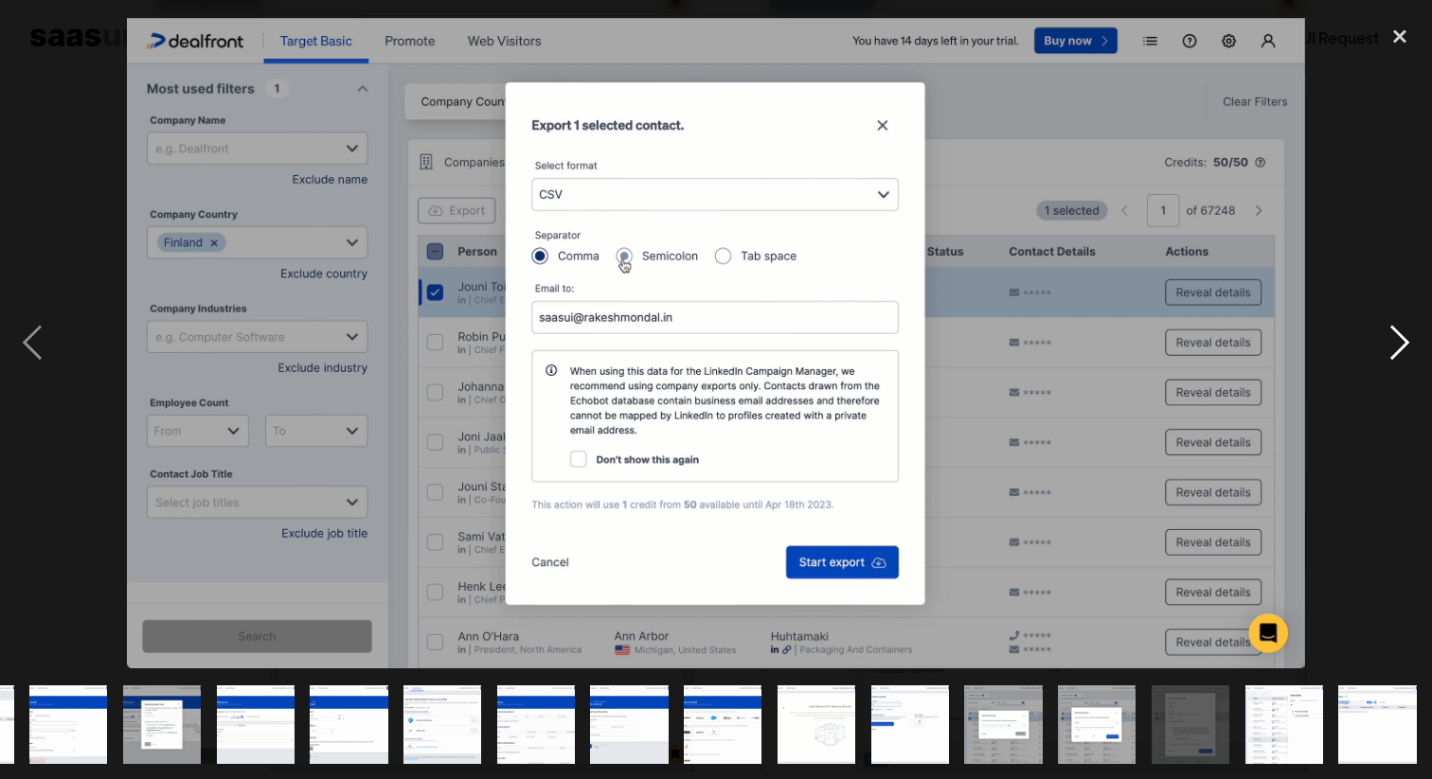
click at [1395, 355] on div "next image" at bounding box center [1399, 342] width 64 height 654
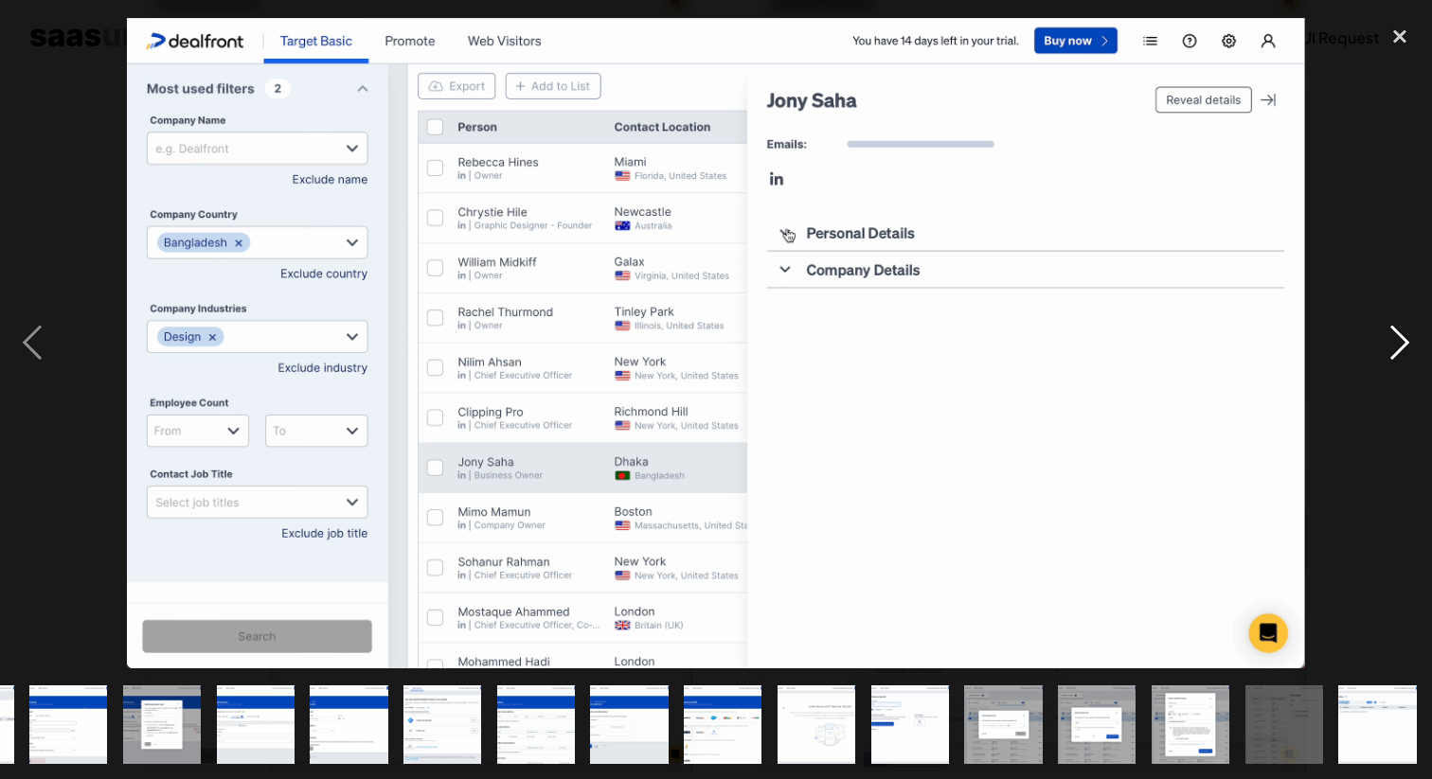
click at [1395, 355] on div "next image" at bounding box center [1399, 342] width 64 height 654
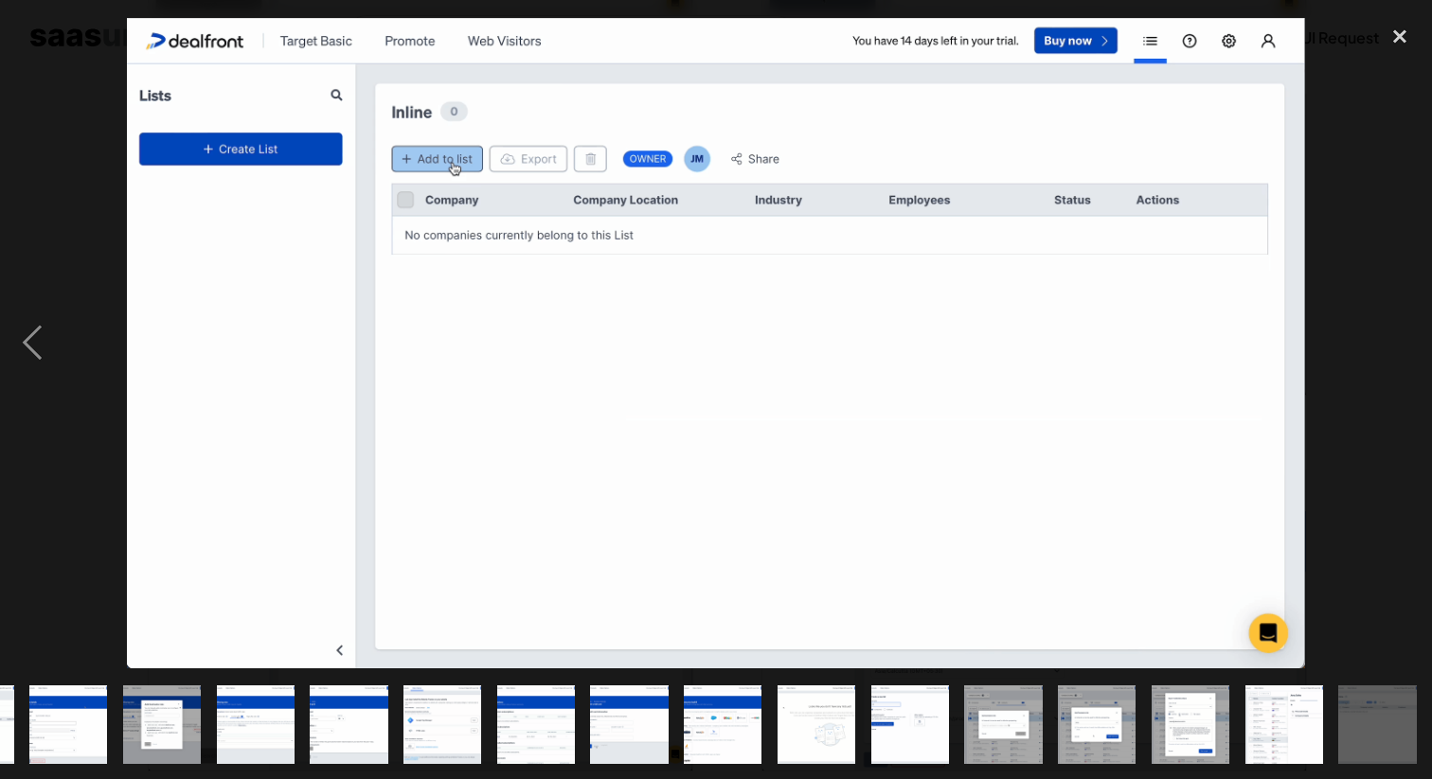
click at [1386, 351] on div "next image" at bounding box center [1399, 342] width 64 height 654
click at [1390, 38] on div "close lightbox" at bounding box center [1399, 36] width 64 height 42
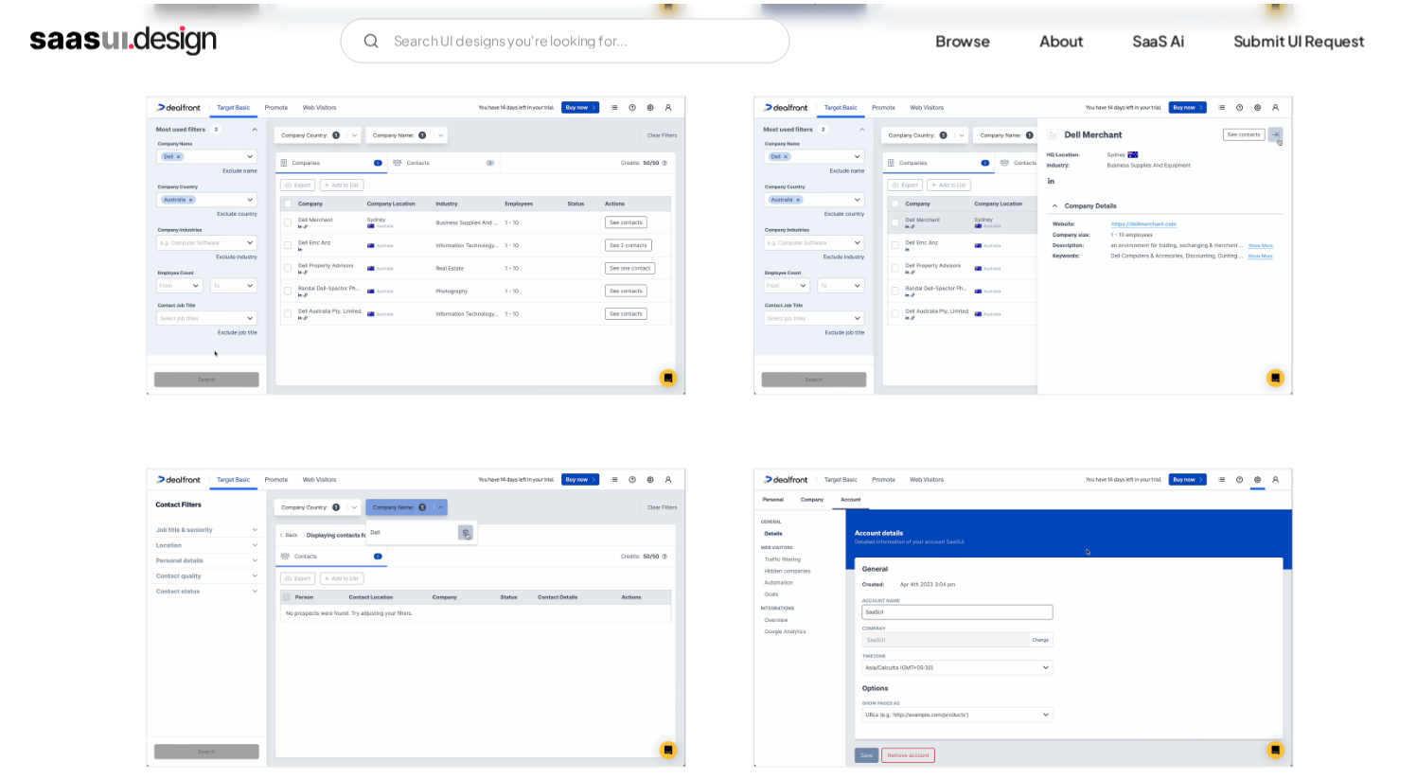
scroll to position [0, 0]
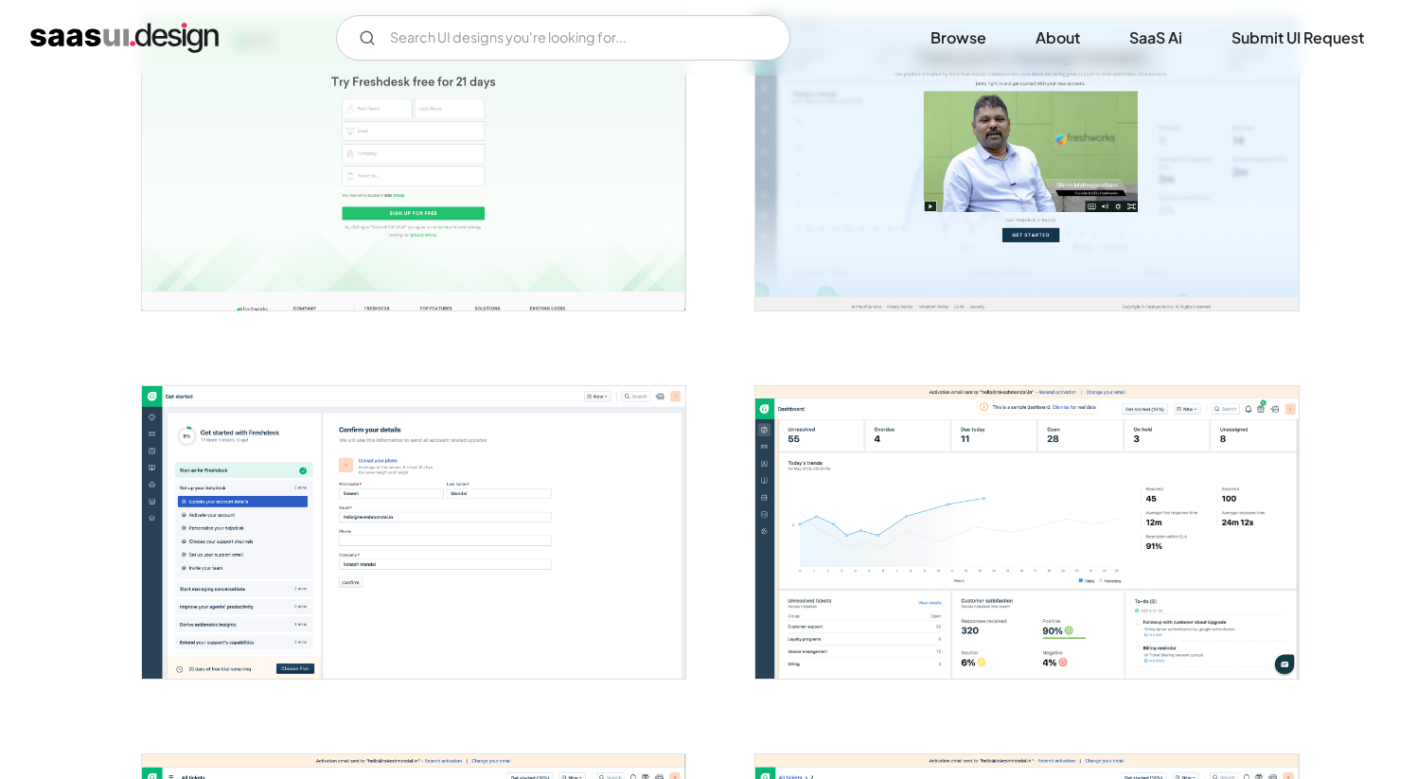
scroll to position [915, 0]
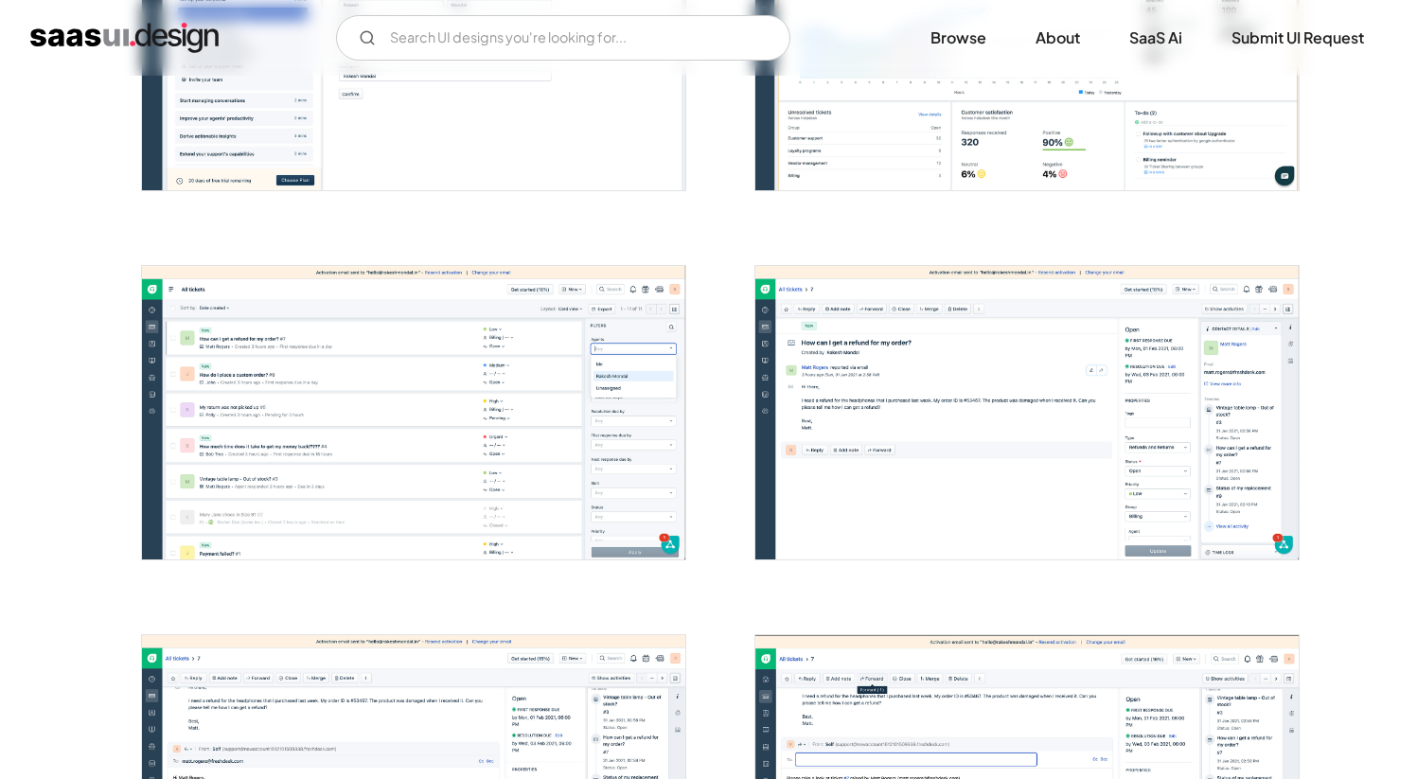
click at [1016, 424] on img "open lightbox" at bounding box center [1027, 412] width 543 height 293
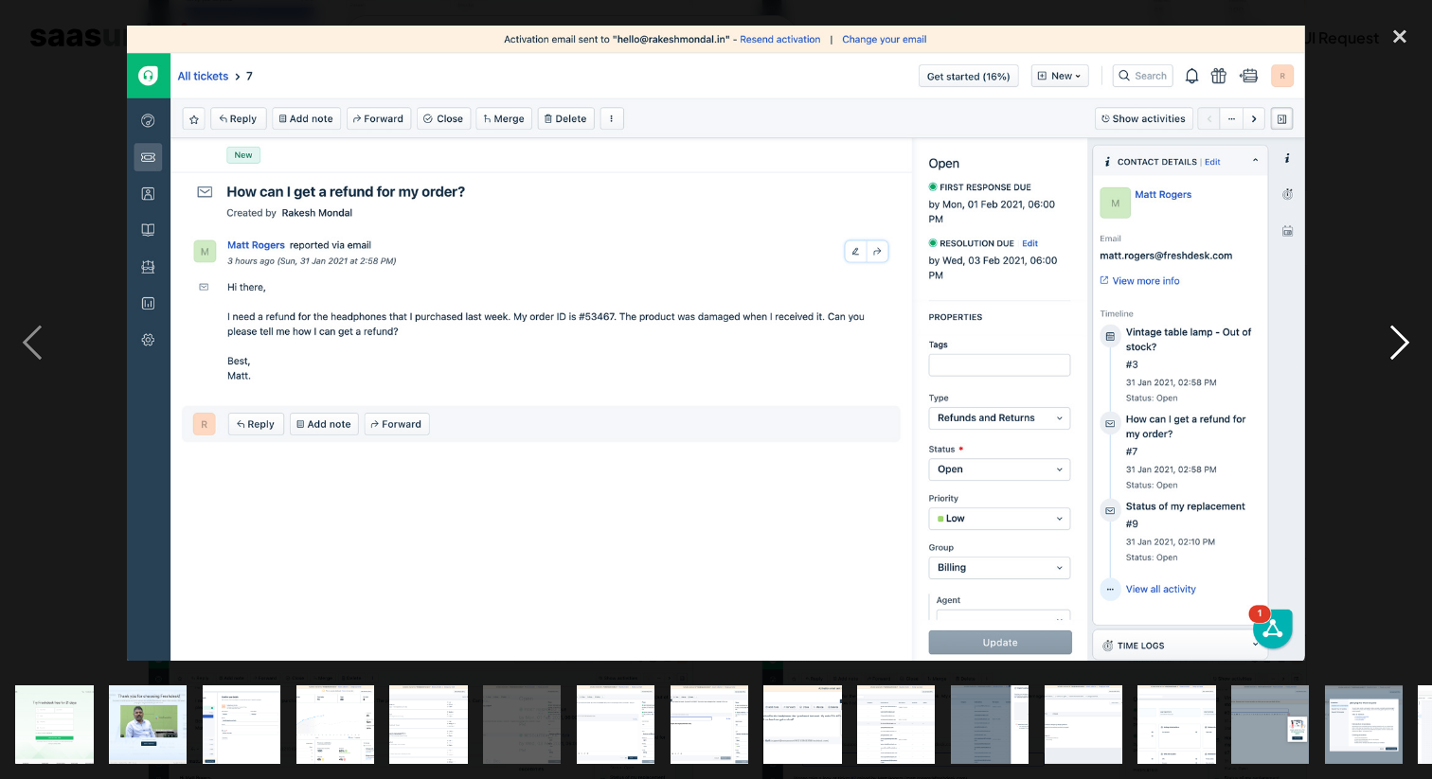
click at [1380, 351] on div "next image" at bounding box center [1399, 342] width 64 height 654
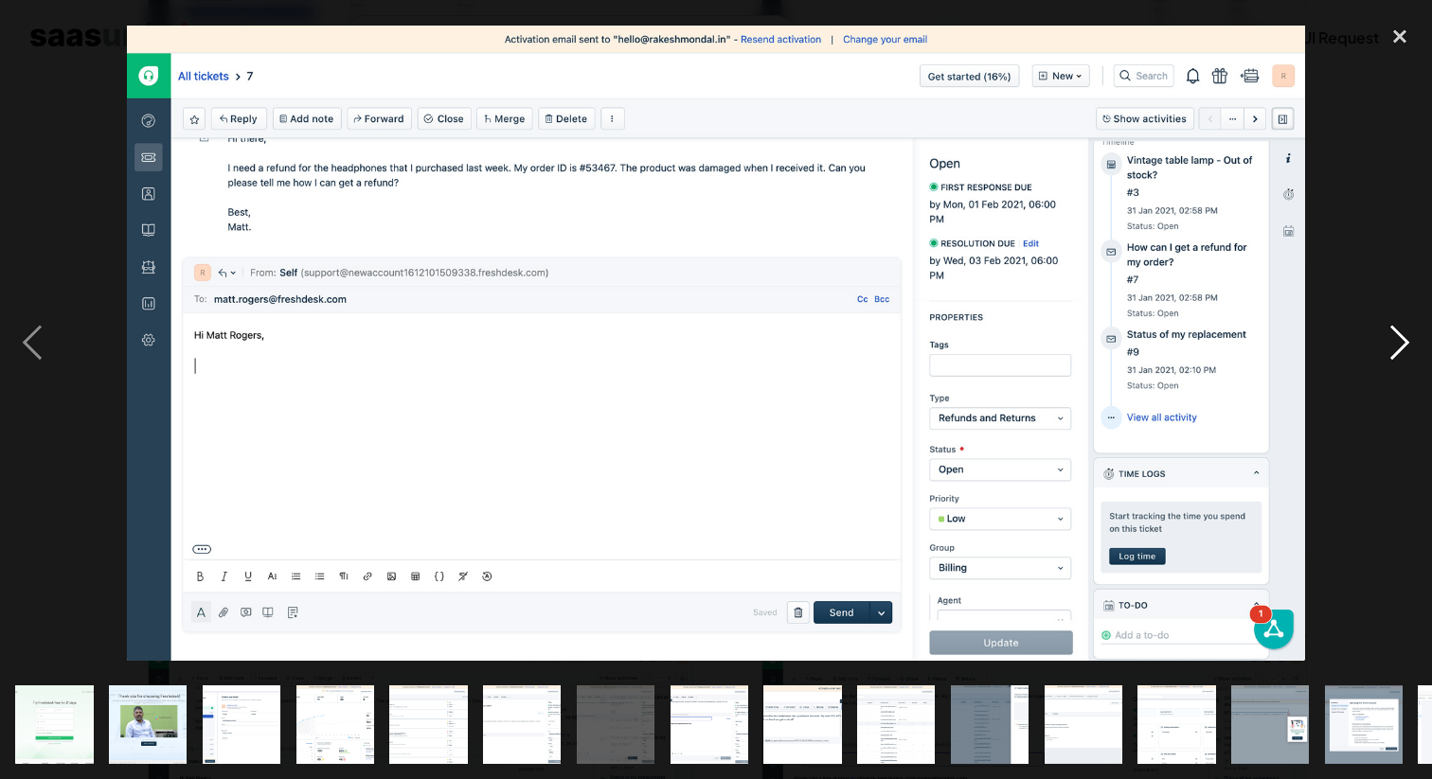
click at [1380, 351] on div "next image" at bounding box center [1399, 342] width 64 height 654
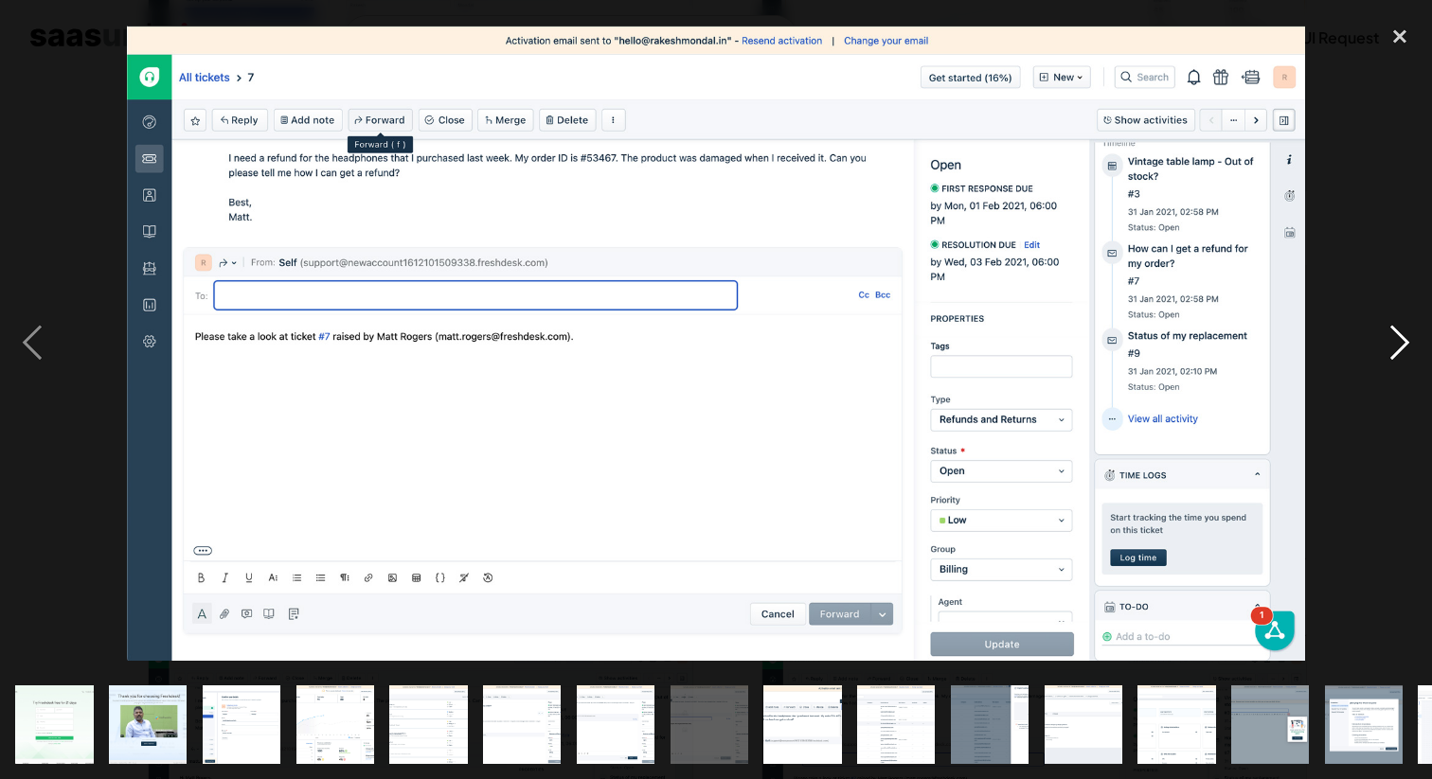
click at [1380, 351] on div "next image" at bounding box center [1399, 342] width 64 height 654
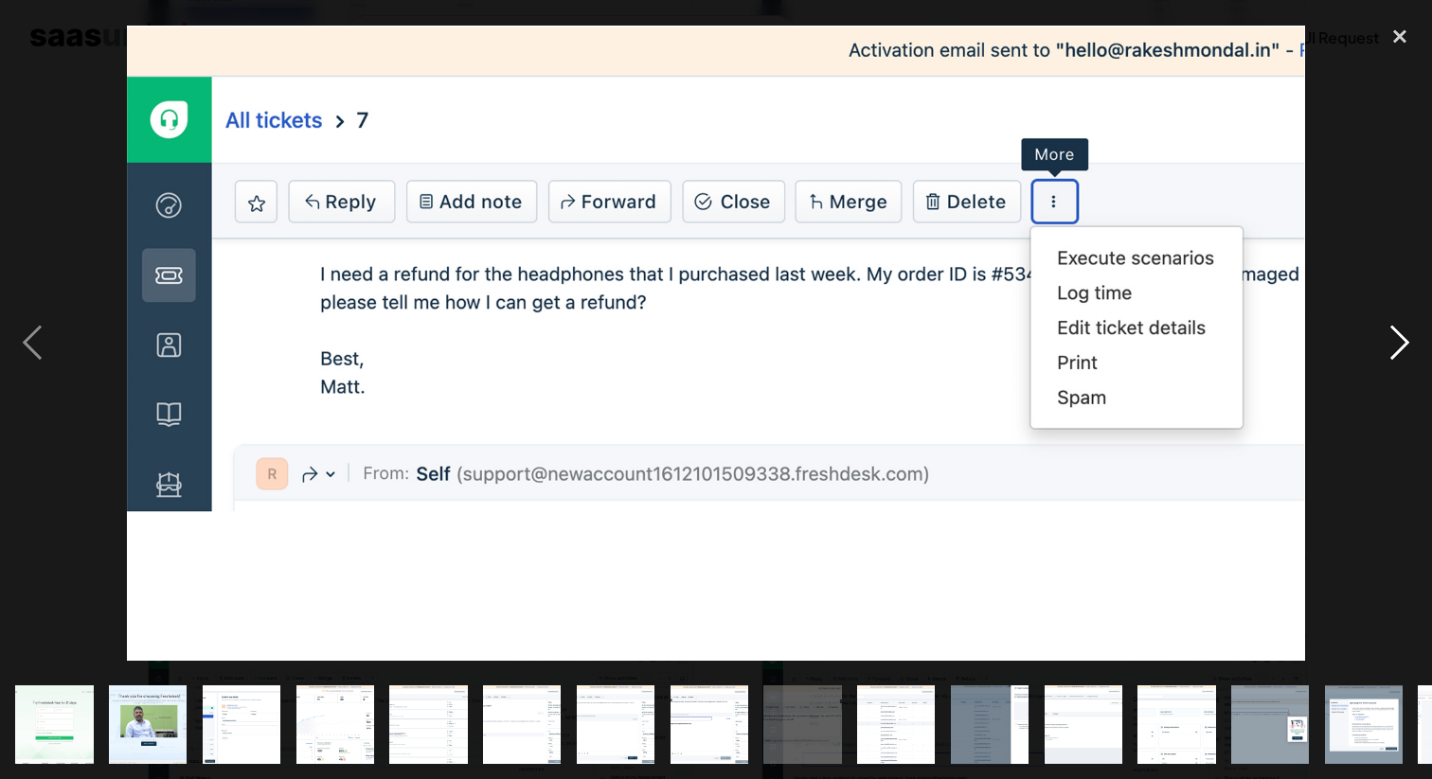
click at [1380, 351] on div "next image" at bounding box center [1399, 342] width 64 height 654
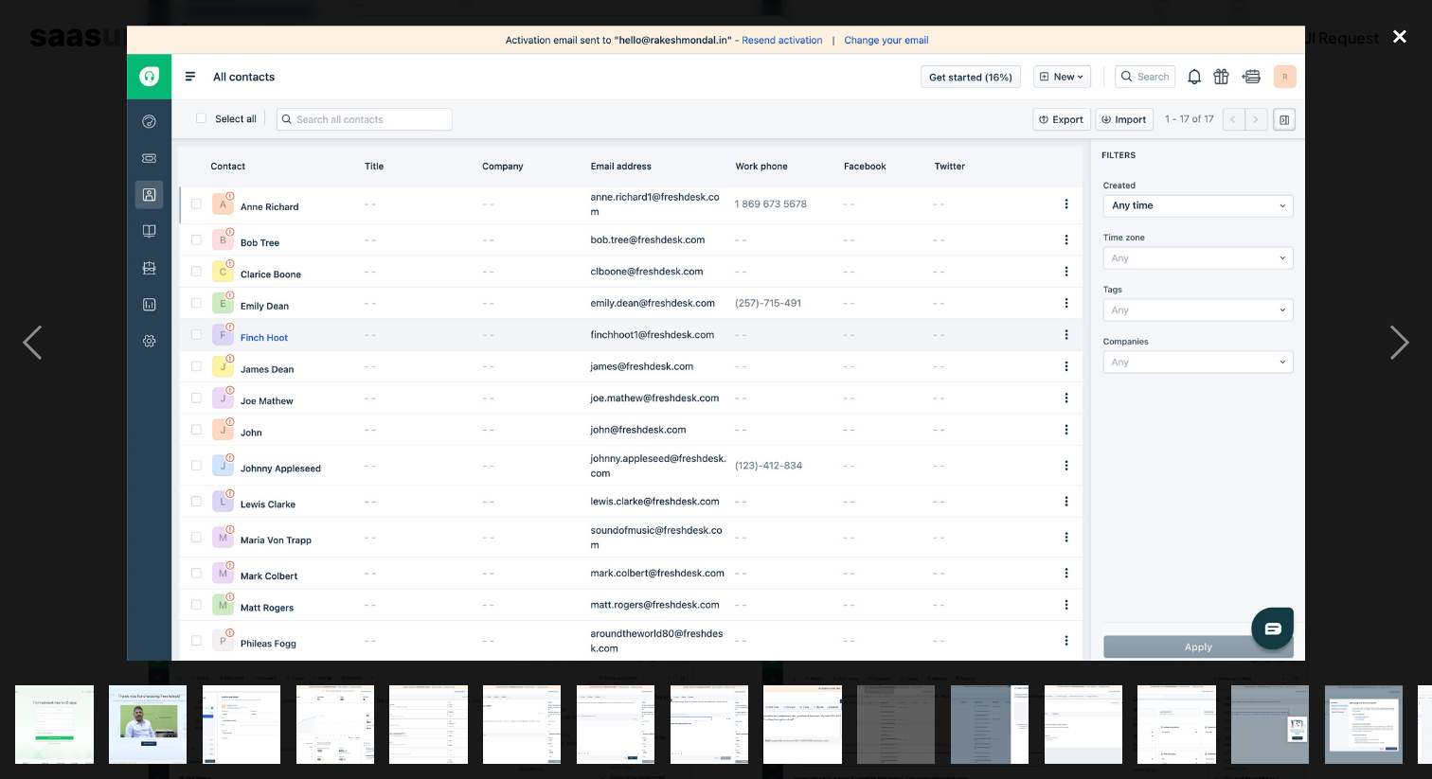
click at [1402, 33] on div "close lightbox" at bounding box center [1399, 36] width 64 height 42
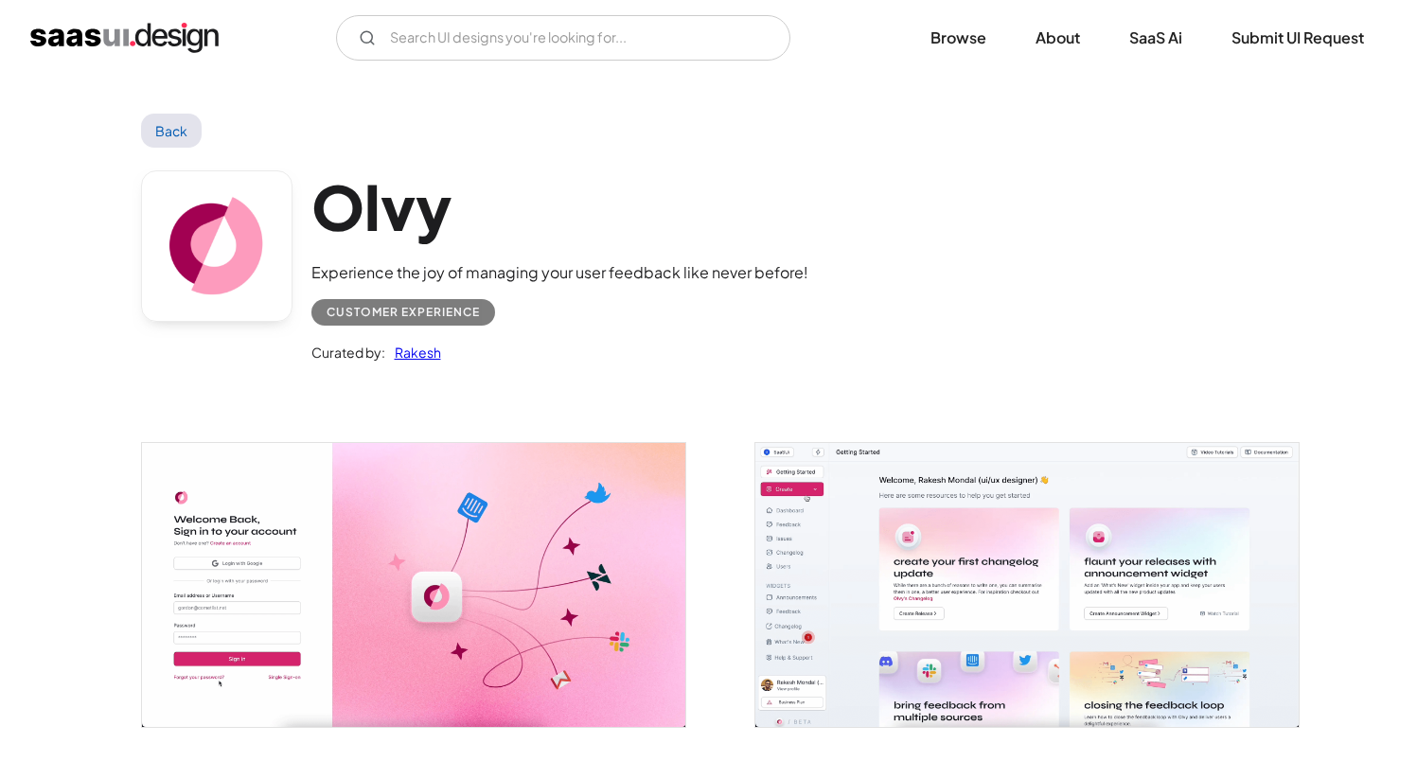
scroll to position [609, 0]
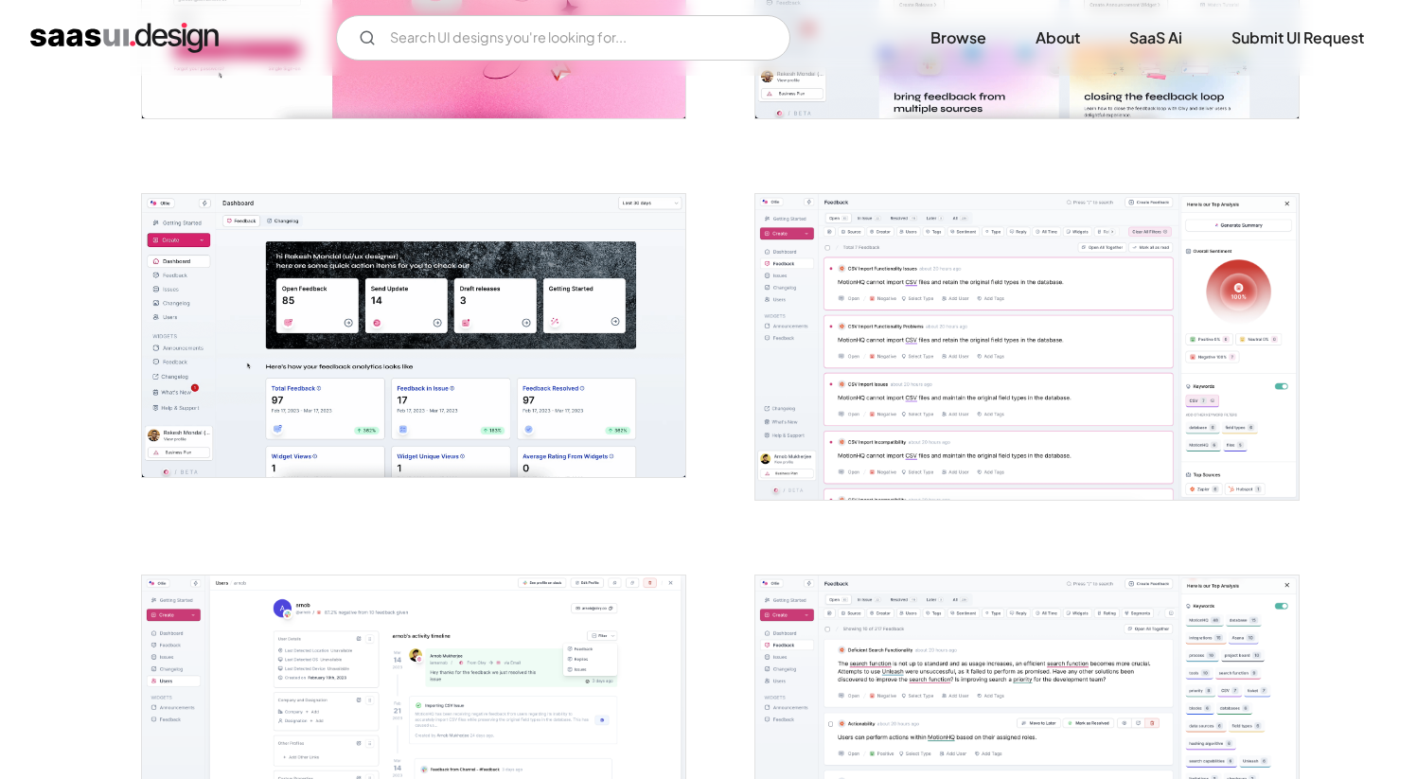
click at [960, 418] on img "open lightbox" at bounding box center [1027, 347] width 543 height 306
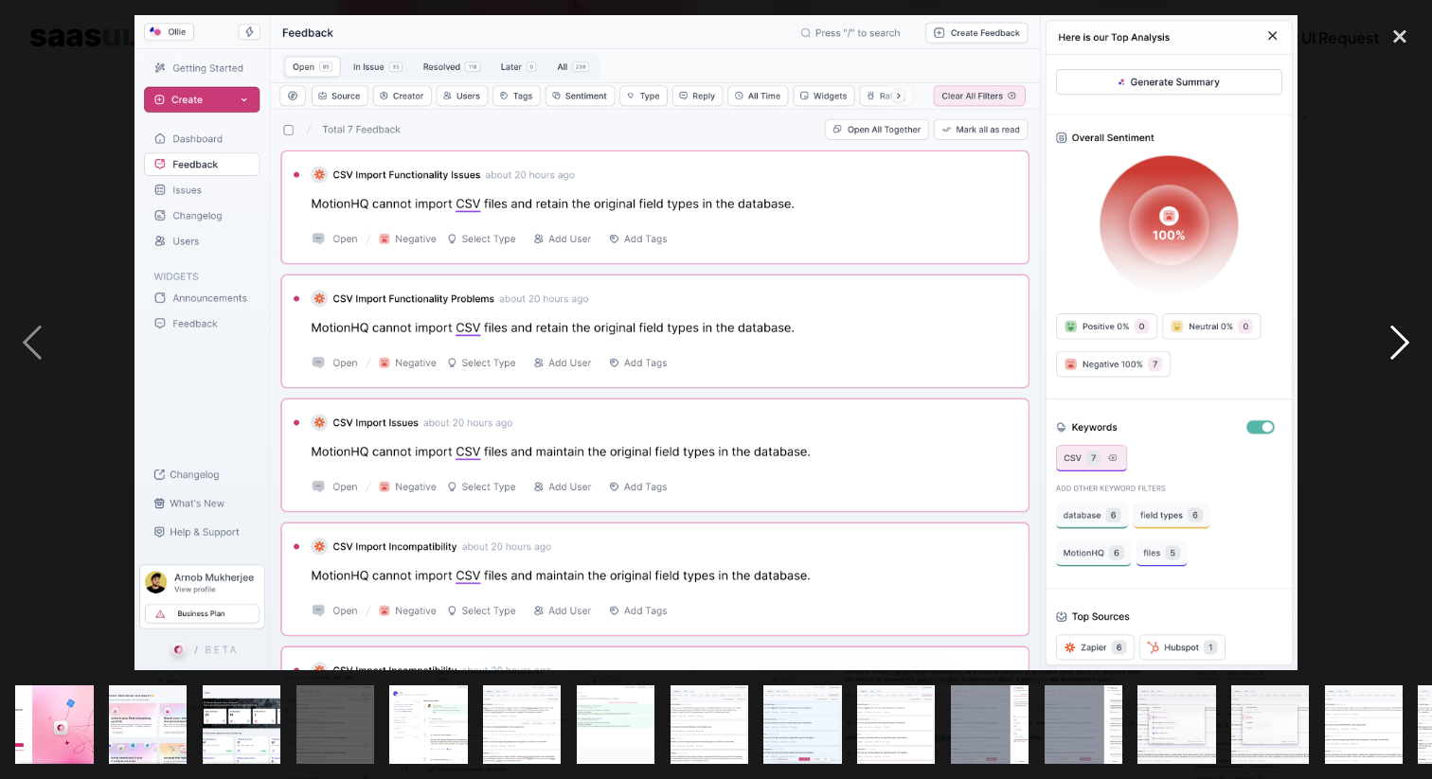
click at [1371, 337] on div "next image" at bounding box center [1399, 342] width 64 height 654
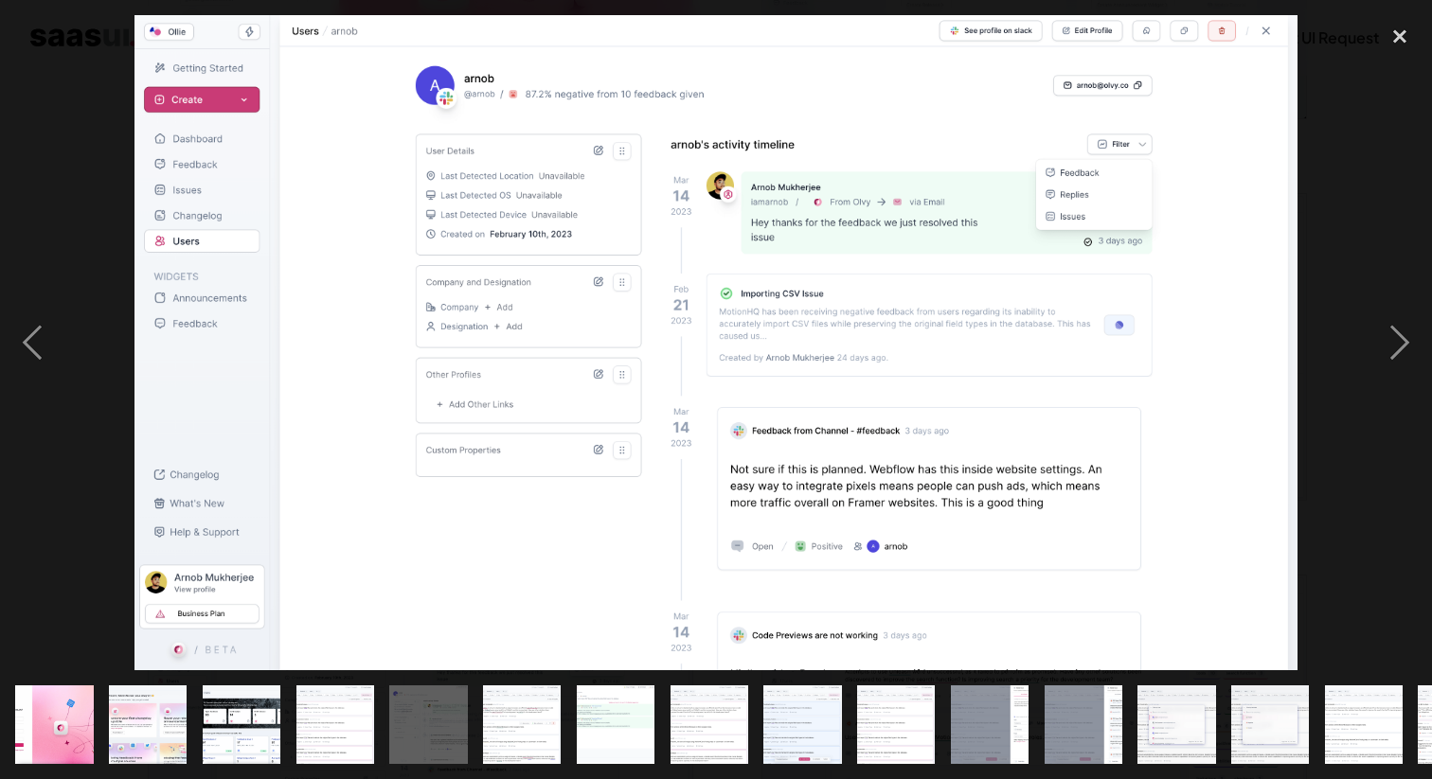
click at [1324, 283] on div at bounding box center [716, 342] width 1432 height 654
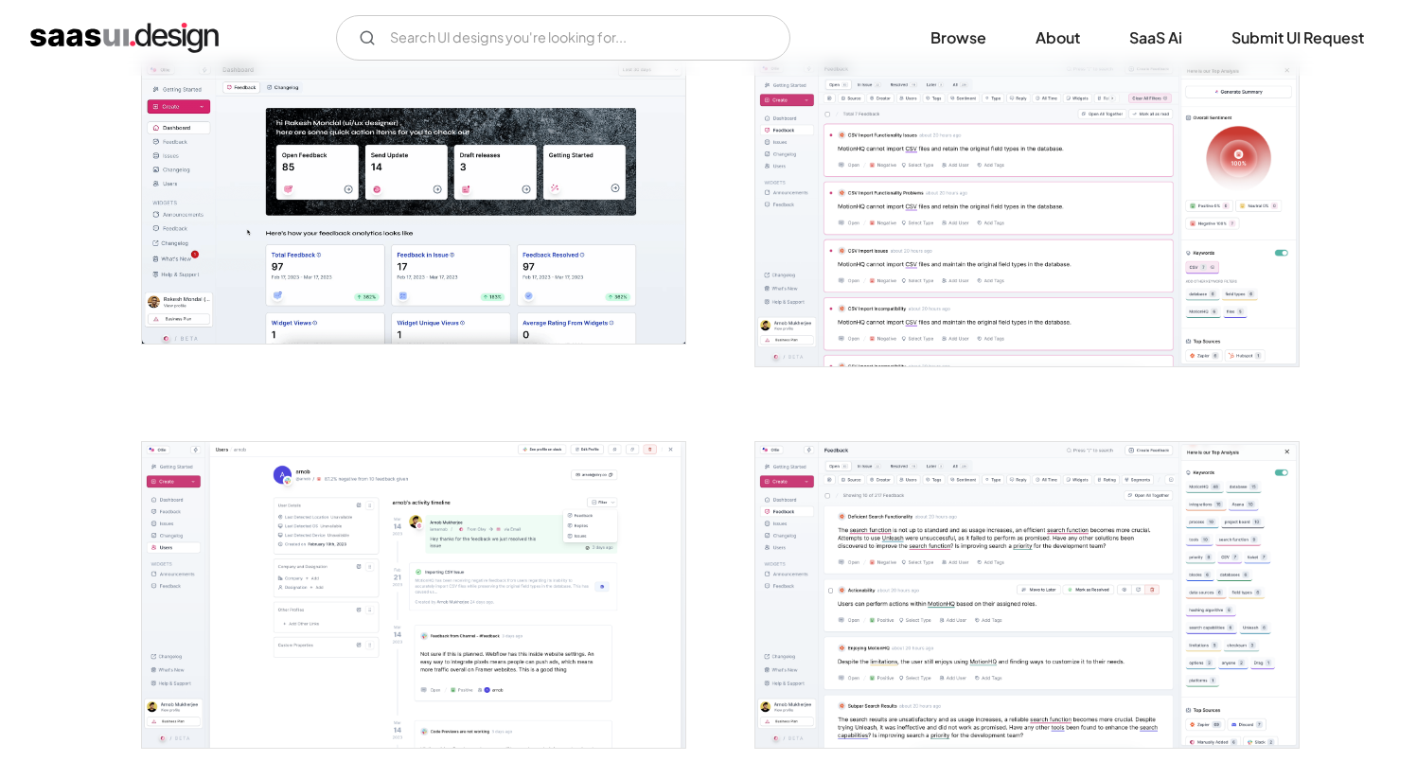
scroll to position [1034, 0]
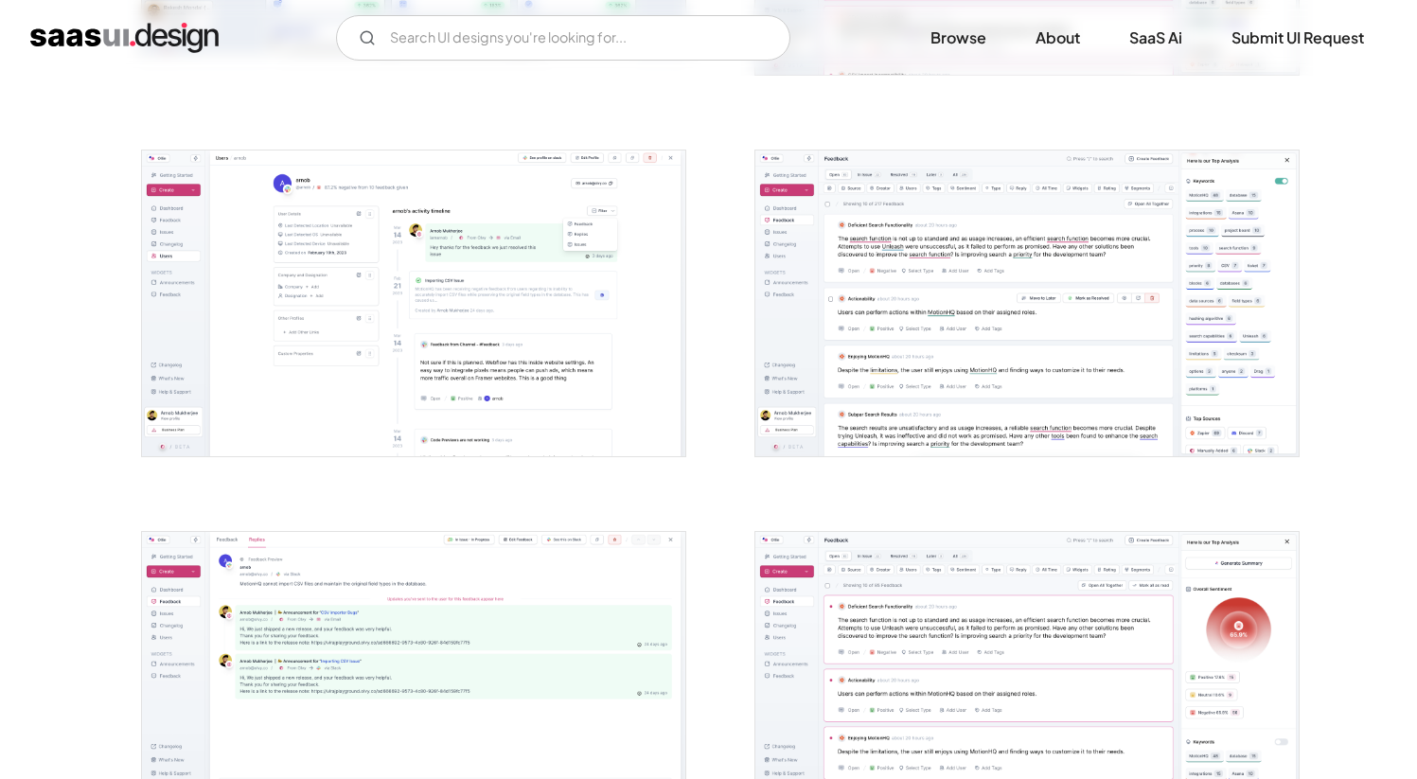
click at [920, 362] on img "open lightbox" at bounding box center [1027, 304] width 543 height 306
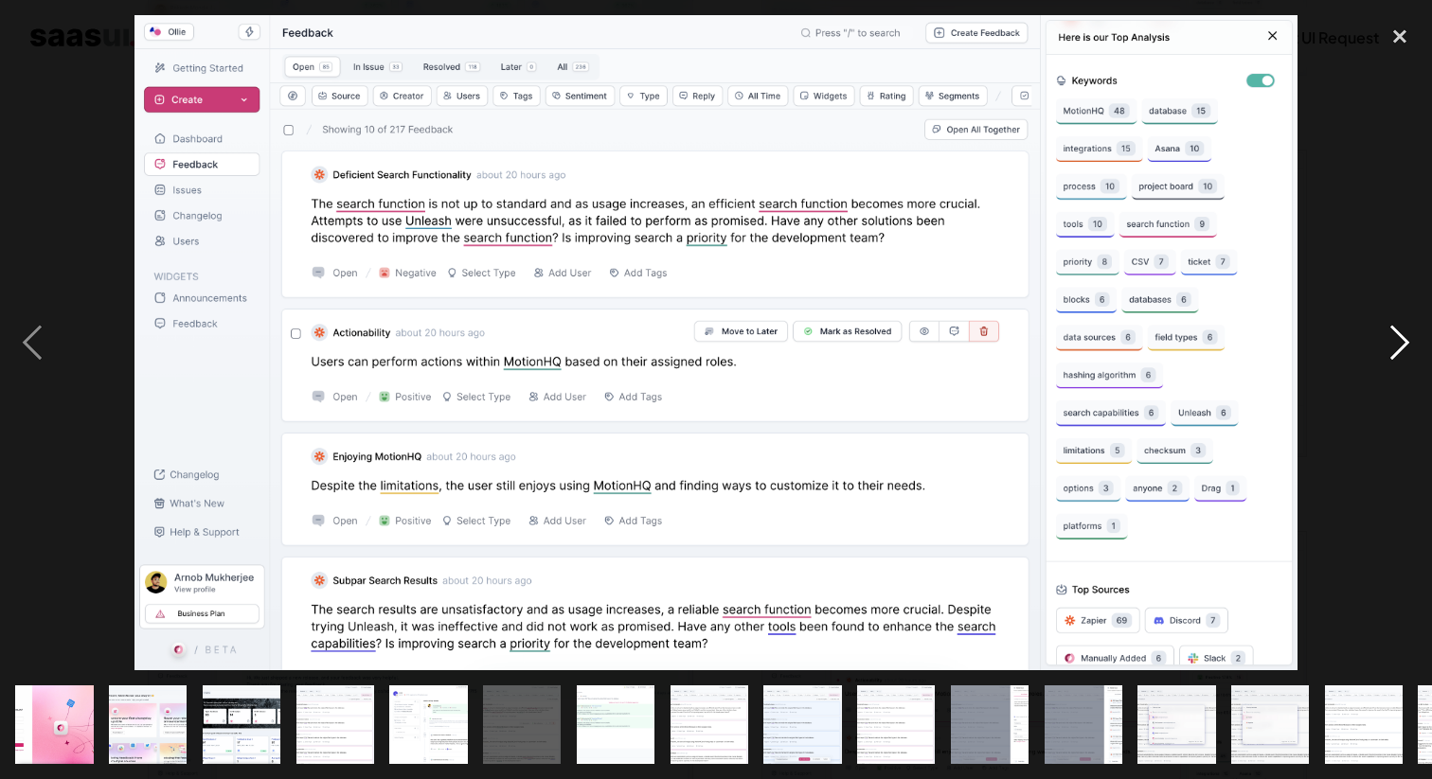
click at [1395, 339] on div "next image" at bounding box center [1399, 342] width 64 height 654
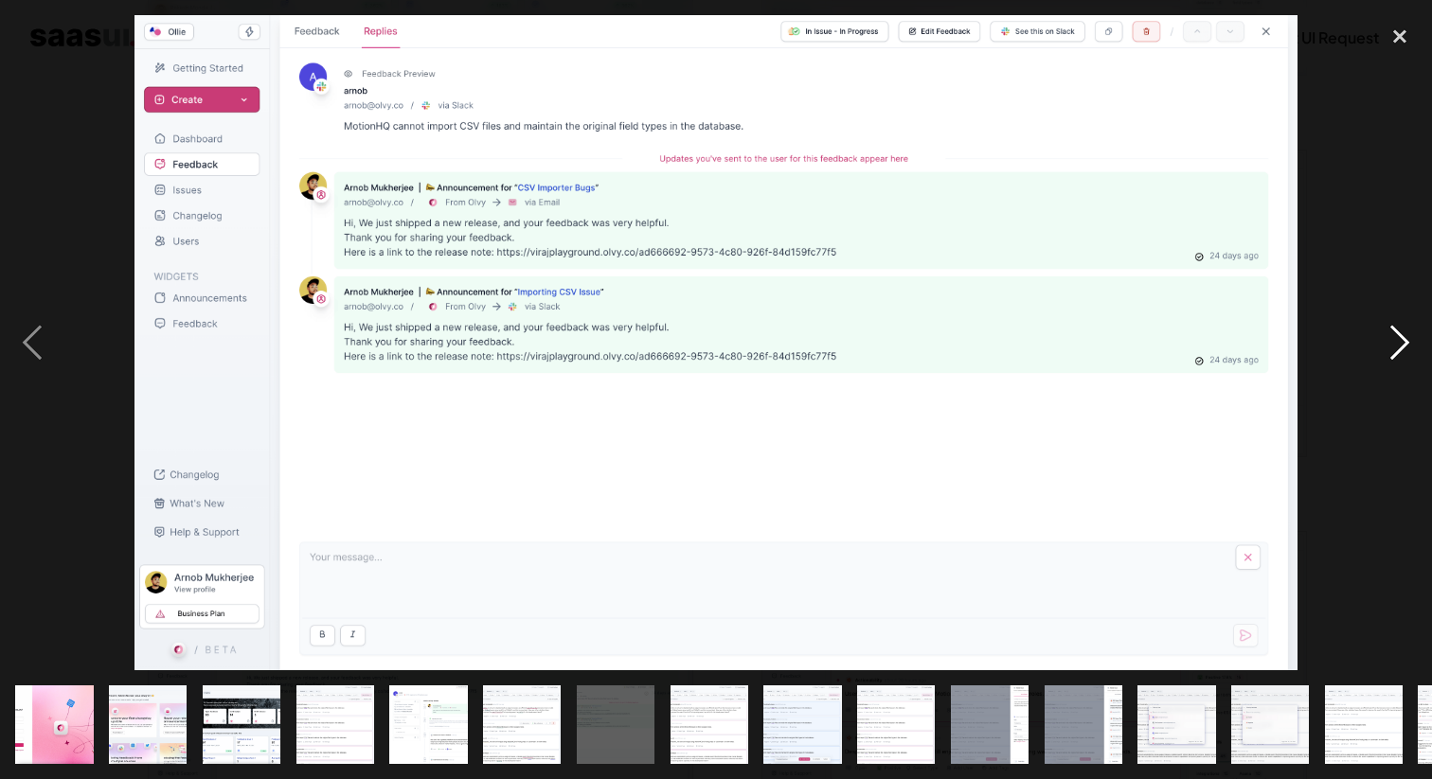
click at [1395, 339] on div "next image" at bounding box center [1399, 342] width 64 height 654
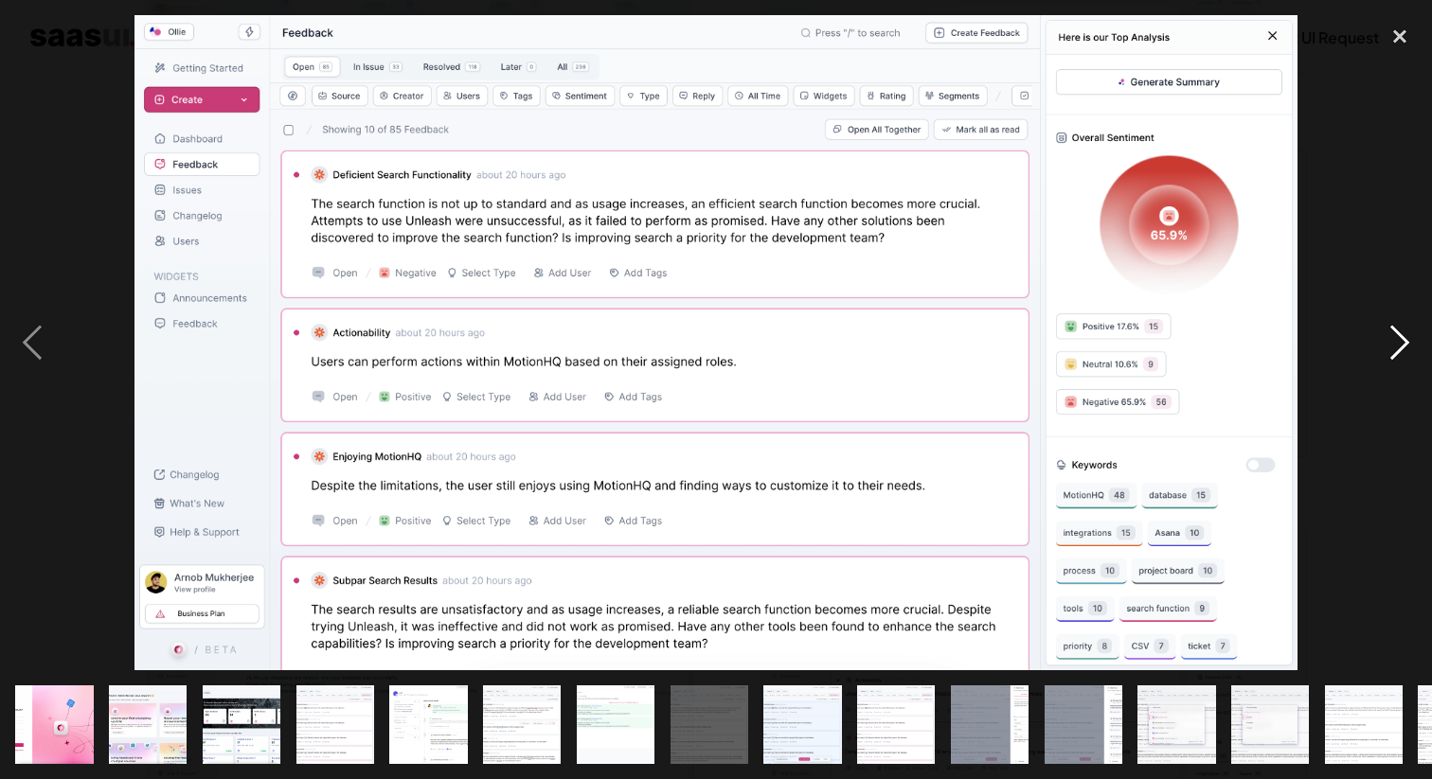
click at [1395, 339] on div "next image" at bounding box center [1399, 342] width 64 height 654
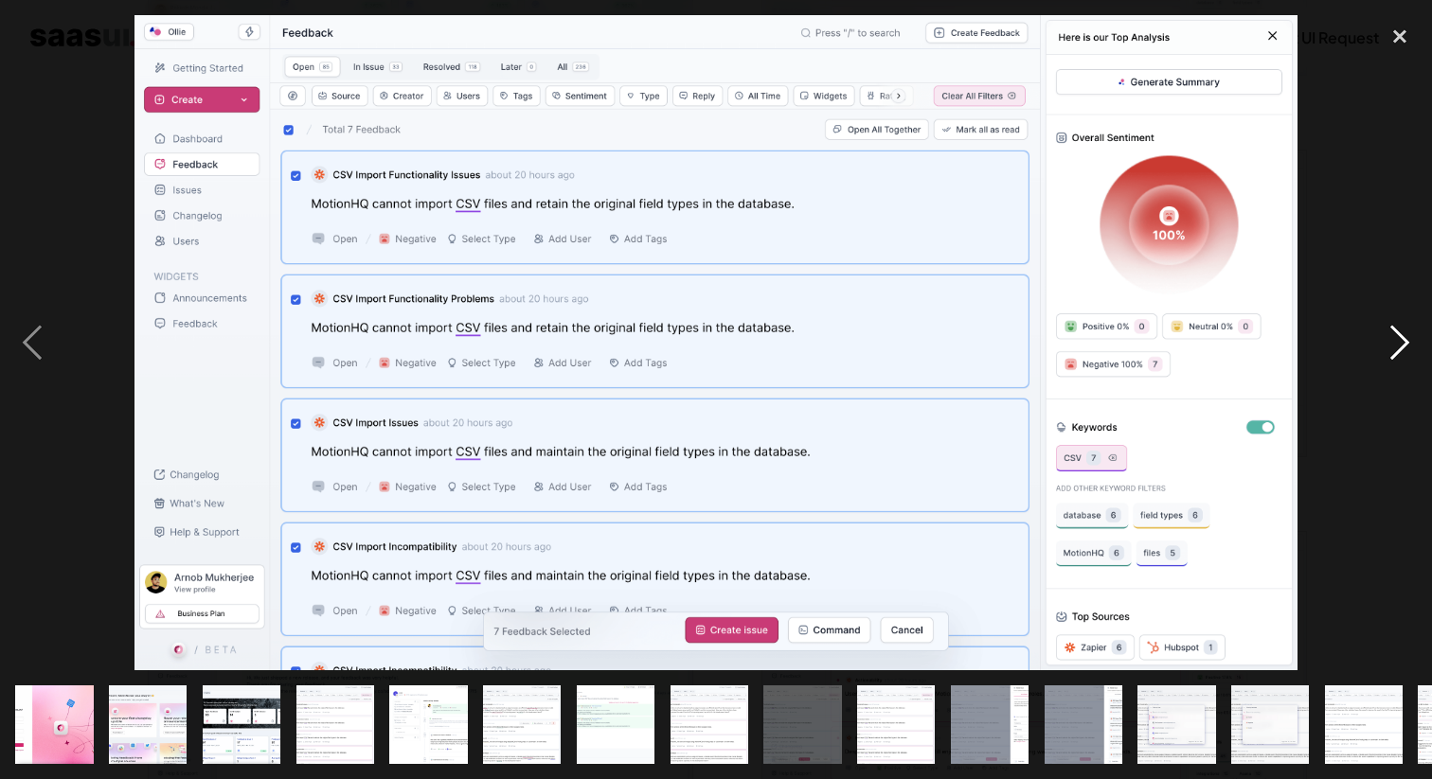
click at [1395, 339] on div "next image" at bounding box center [1399, 342] width 64 height 654
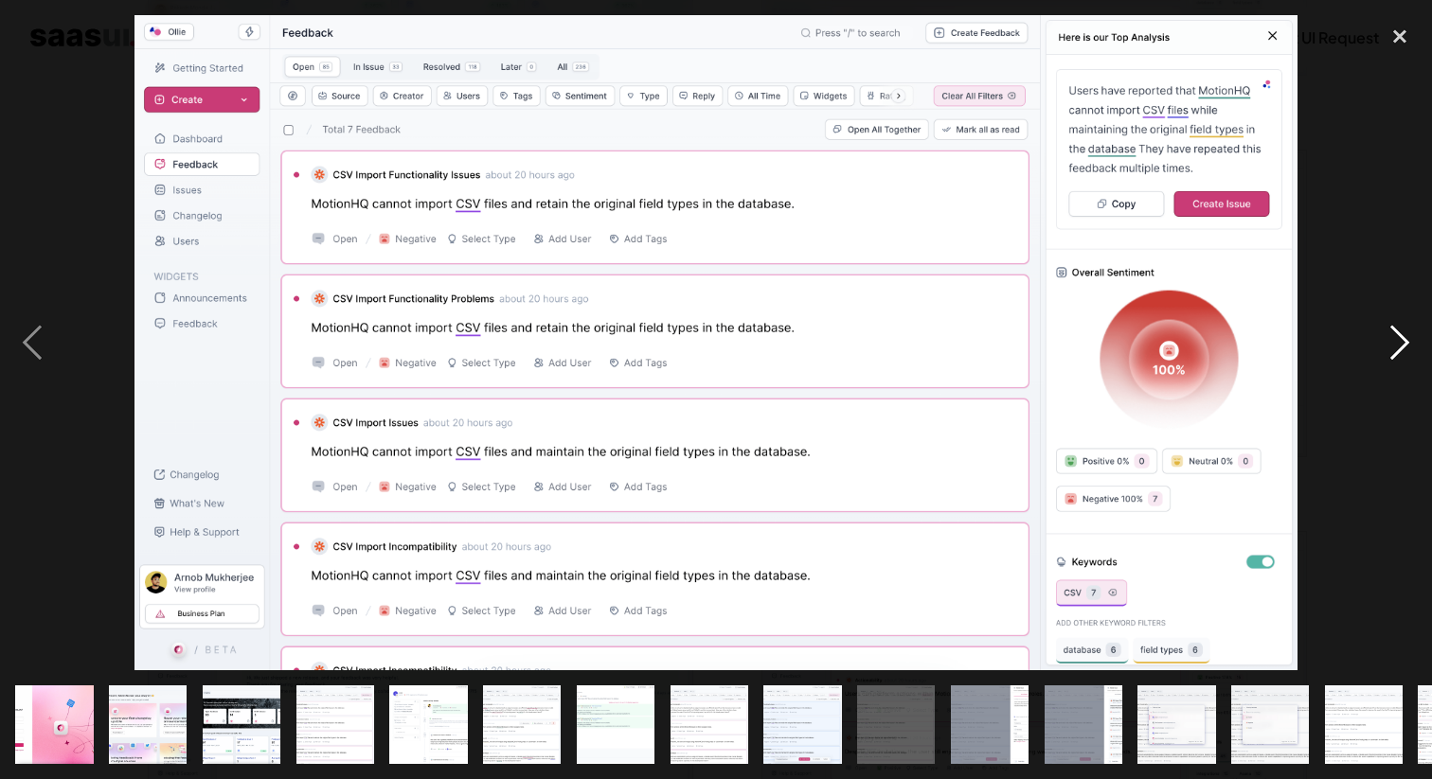
click at [1395, 339] on div "next image" at bounding box center [1399, 342] width 64 height 654
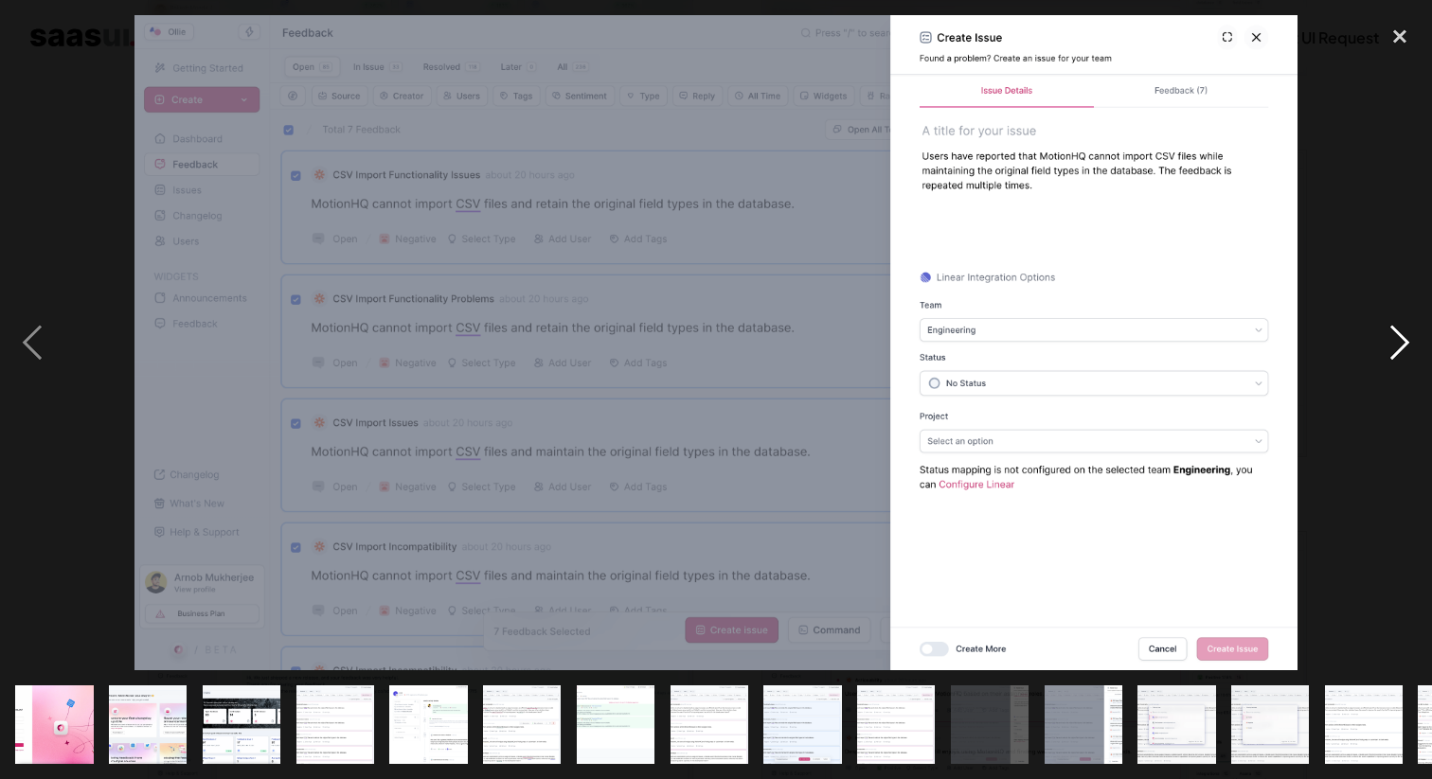
click at [1395, 339] on div "next image" at bounding box center [1399, 342] width 64 height 654
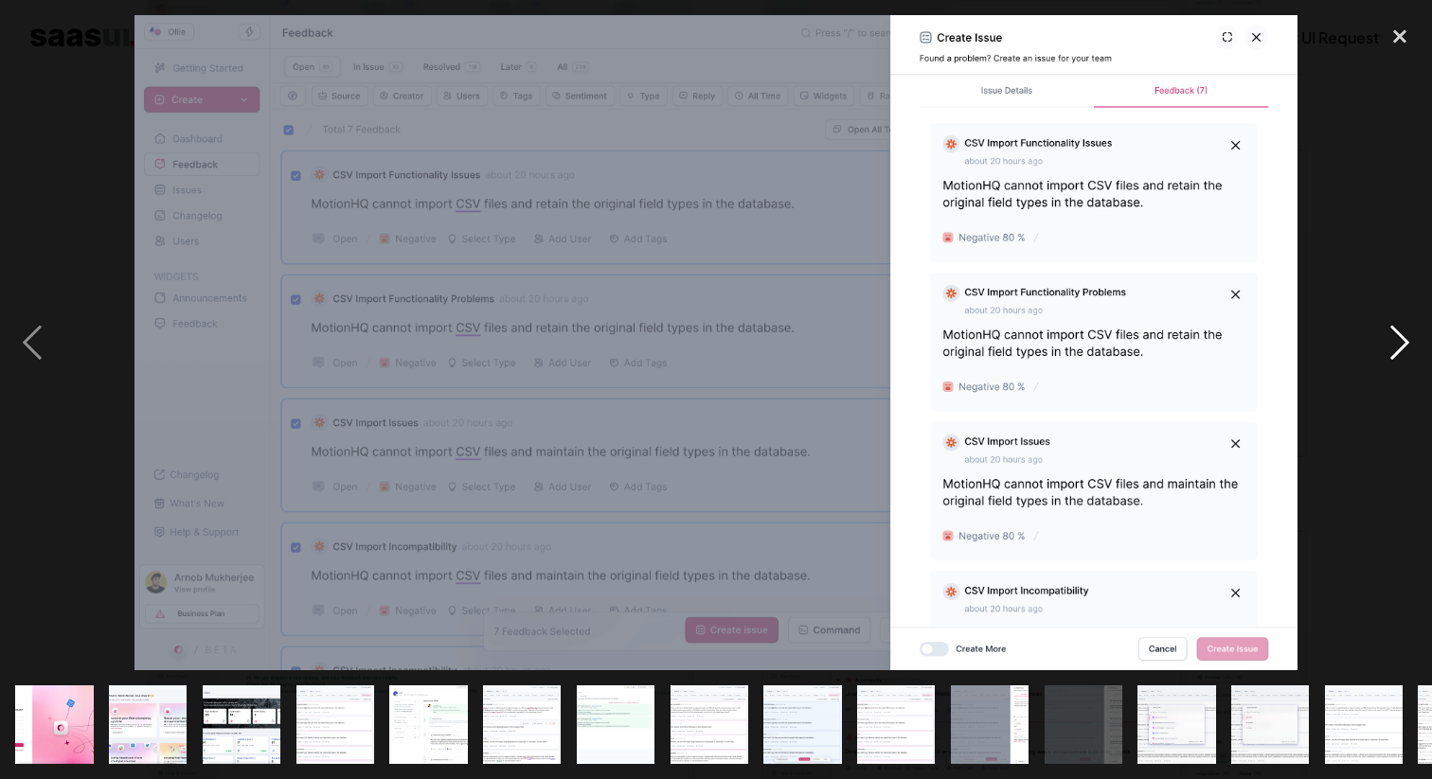
click at [1395, 339] on div "next image" at bounding box center [1399, 342] width 64 height 654
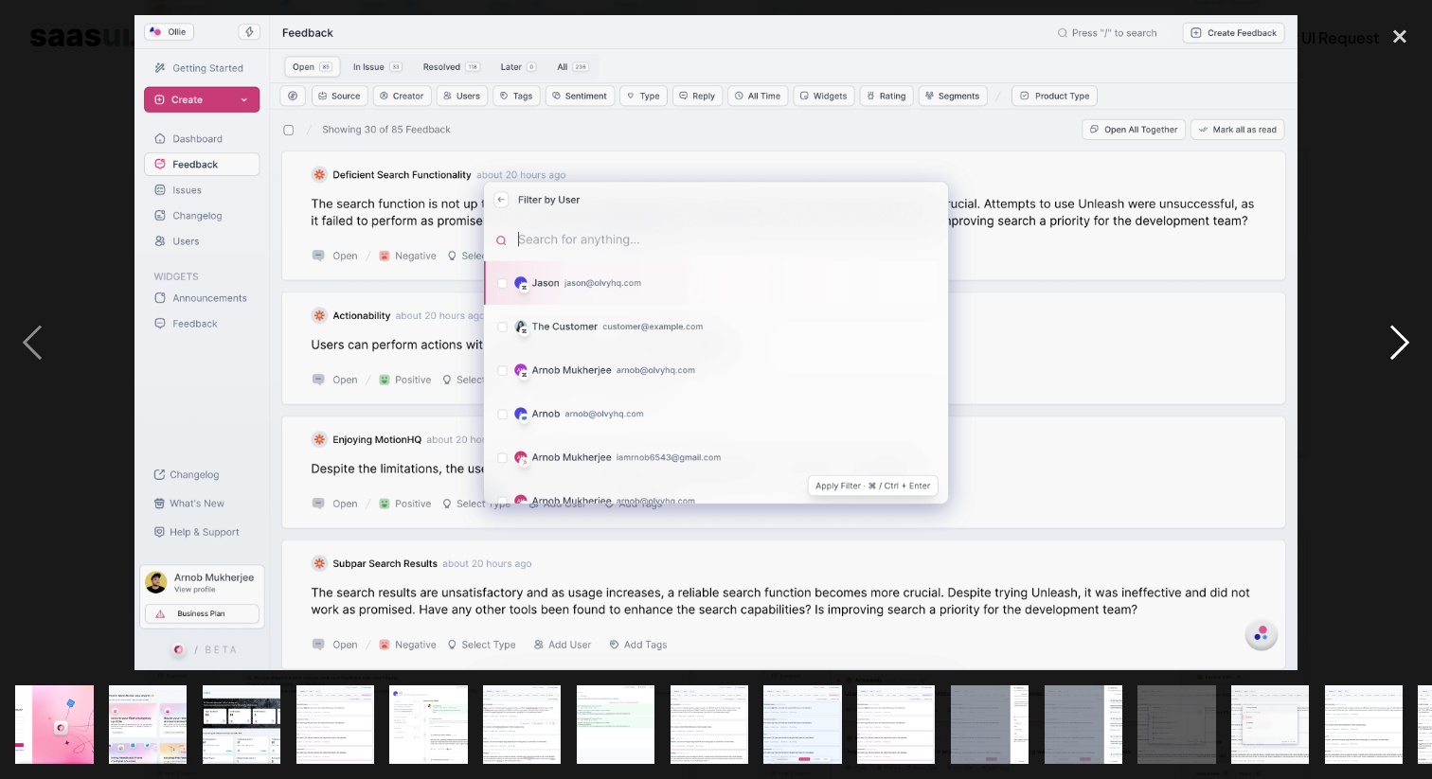
click at [1395, 339] on div "next image" at bounding box center [1399, 342] width 64 height 654
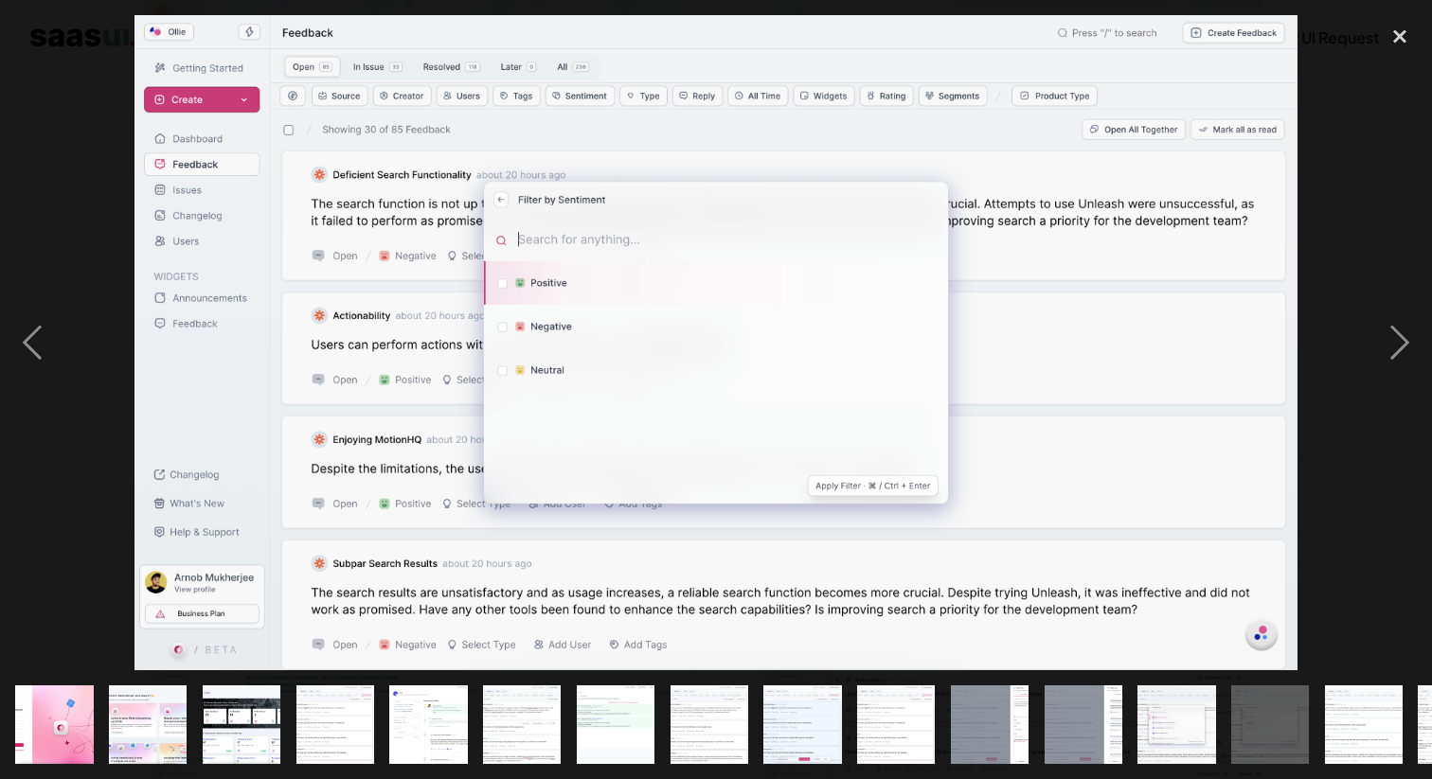
click at [1364, 221] on div at bounding box center [716, 342] width 1432 height 654
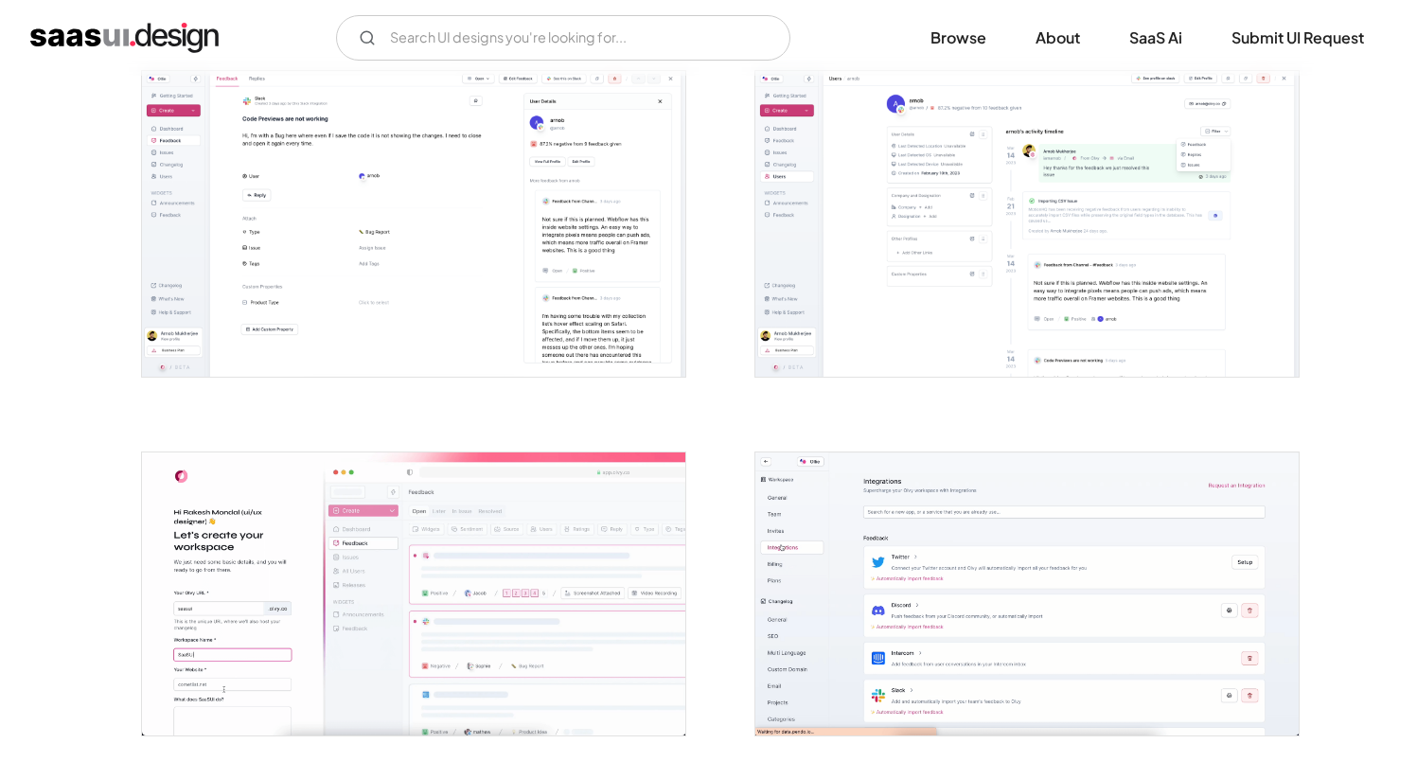
scroll to position [4363, 0]
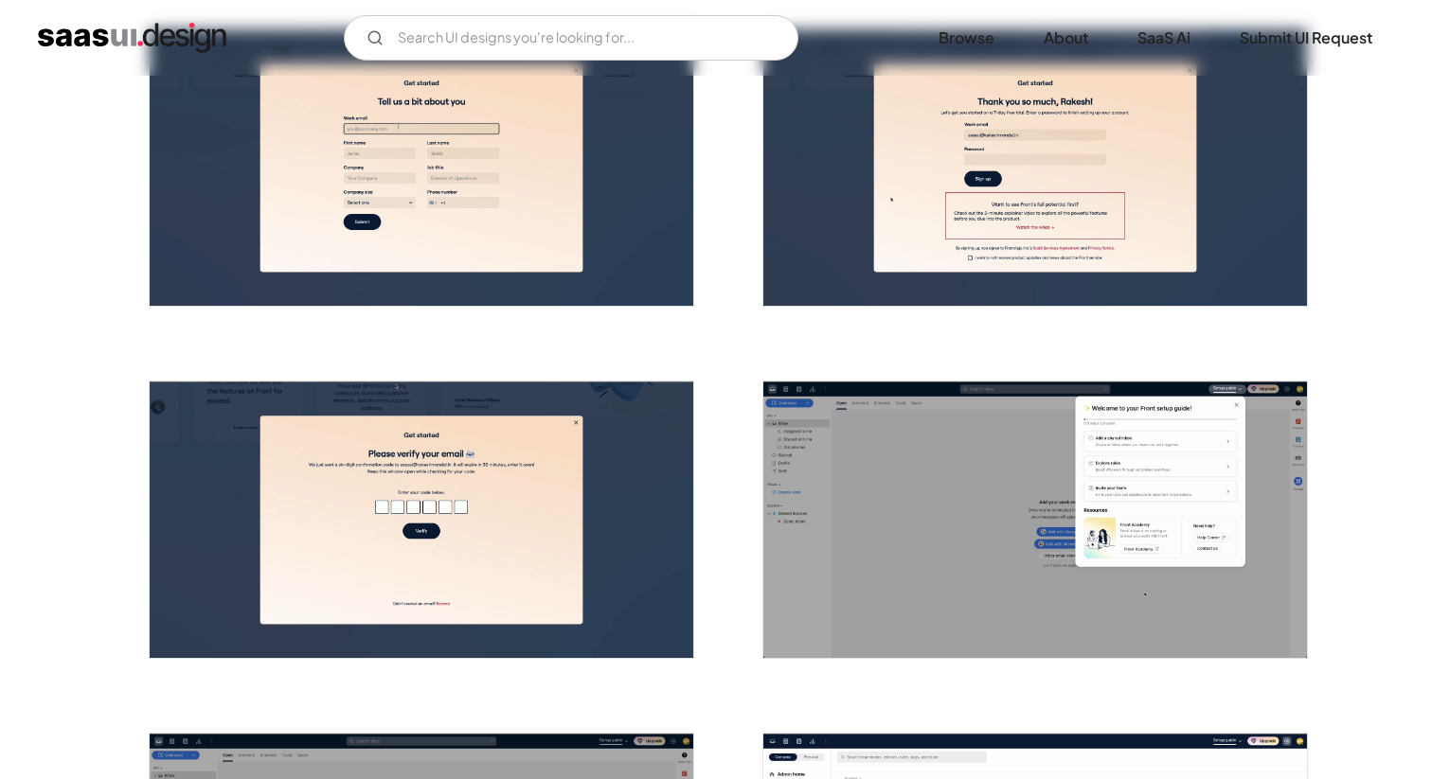
scroll to position [511, 0]
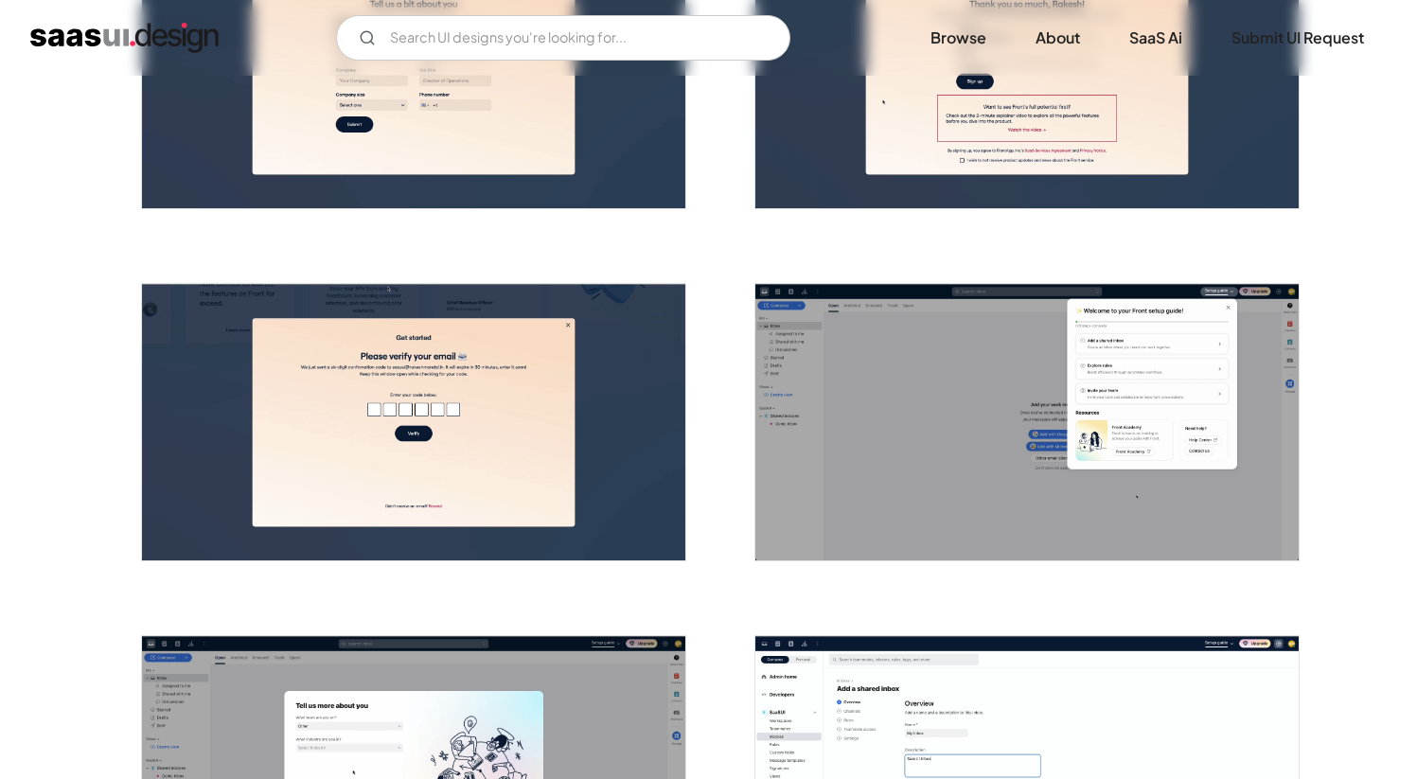
click at [855, 438] on img "open lightbox" at bounding box center [1027, 422] width 543 height 276
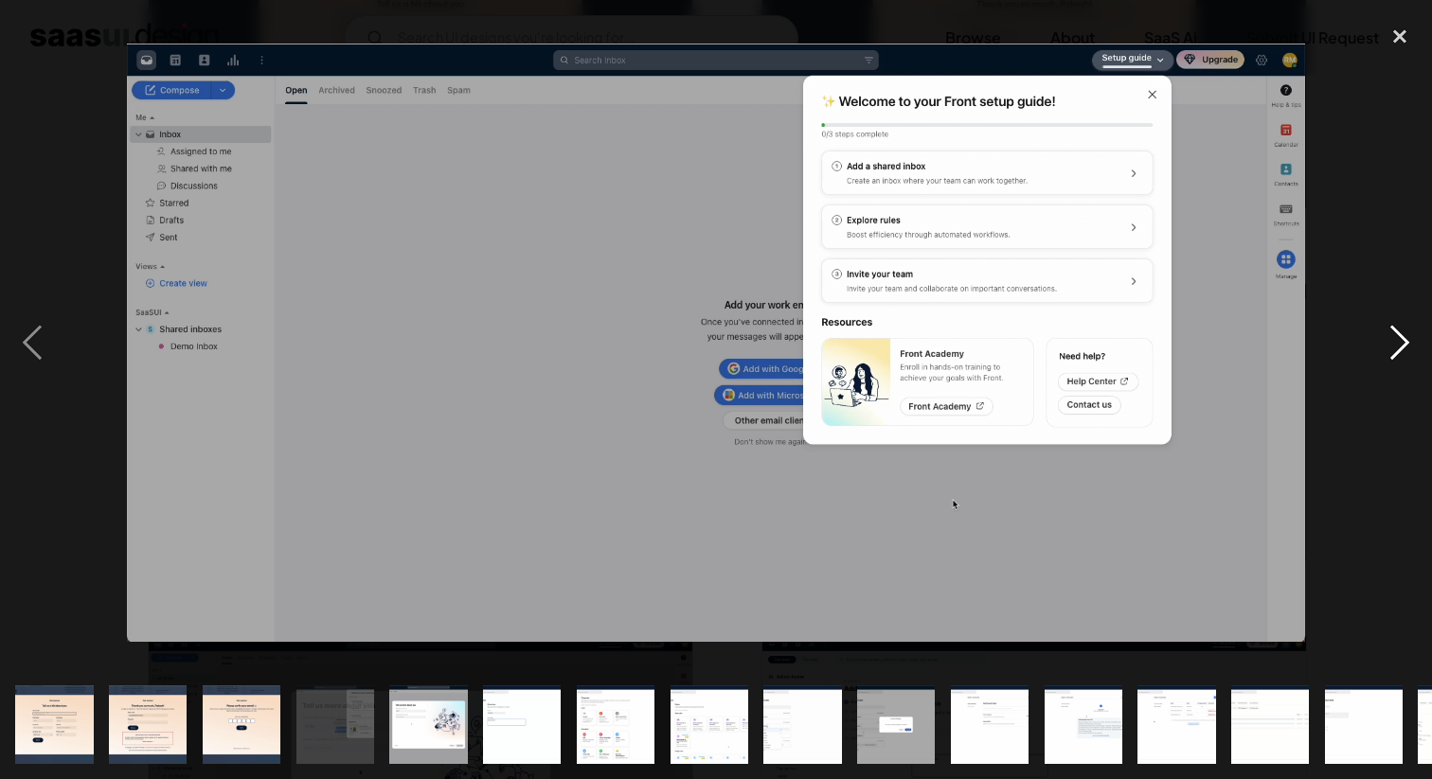
click at [1397, 344] on div "next image" at bounding box center [1399, 342] width 64 height 654
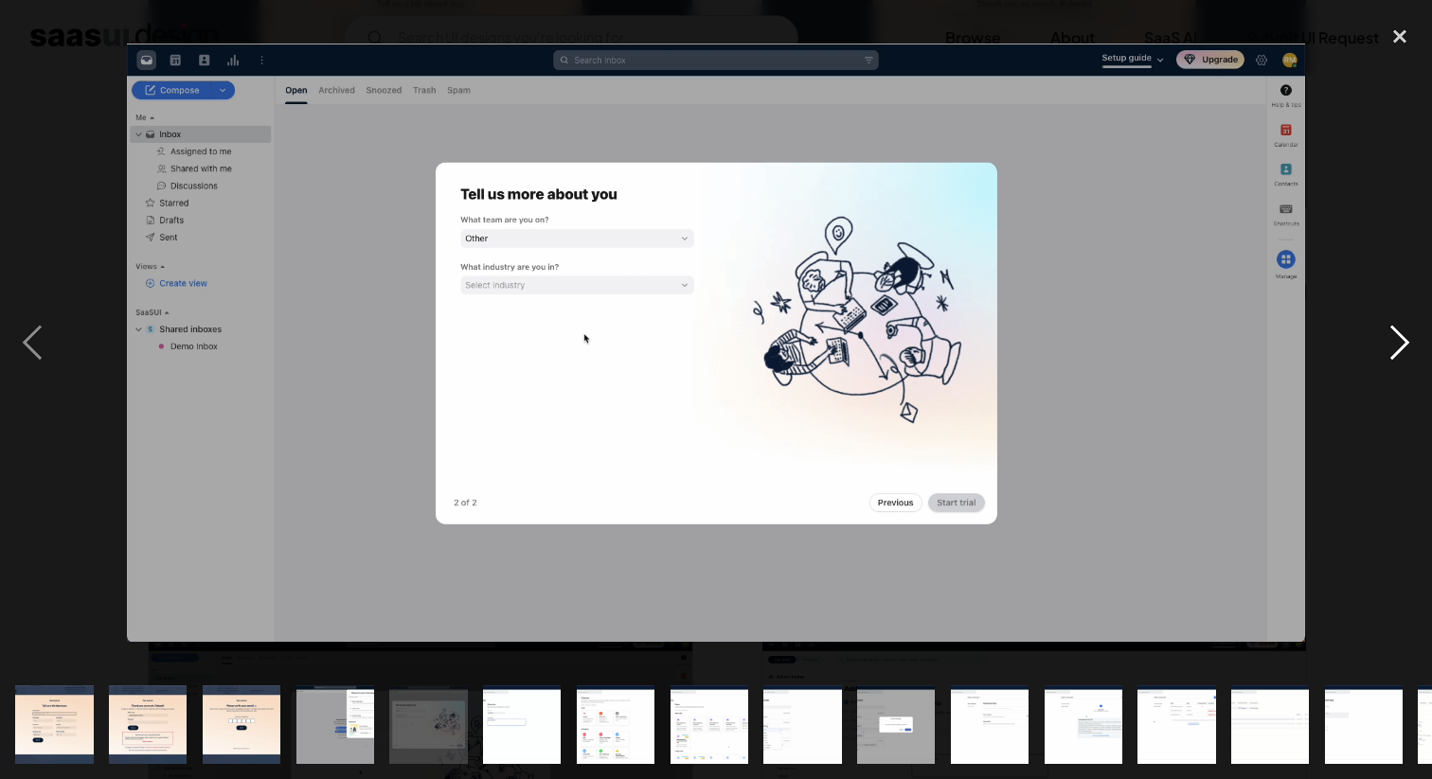
click at [1397, 344] on div "next image" at bounding box center [1399, 342] width 64 height 654
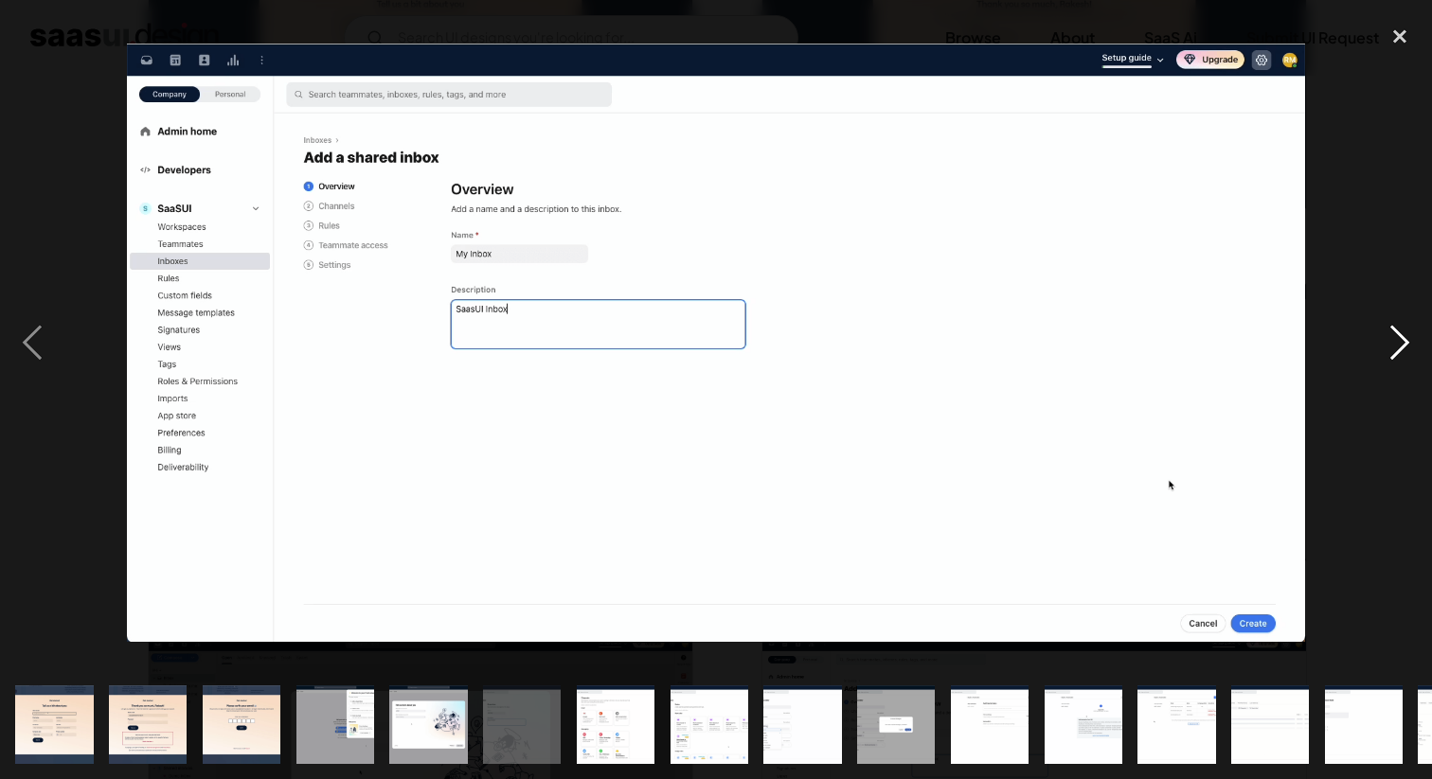
click at [1397, 344] on div "next image" at bounding box center [1399, 342] width 64 height 654
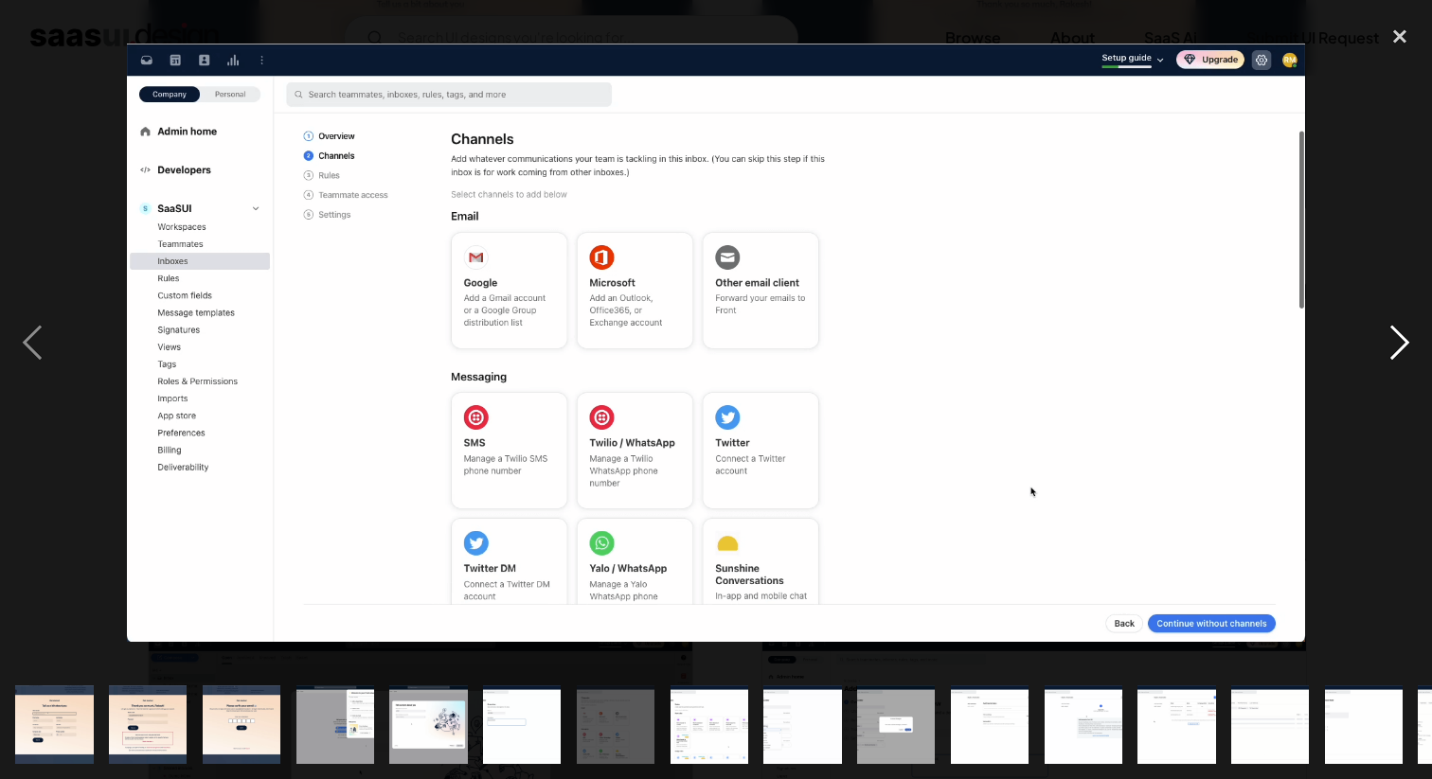
click at [1397, 344] on div "next image" at bounding box center [1399, 342] width 64 height 654
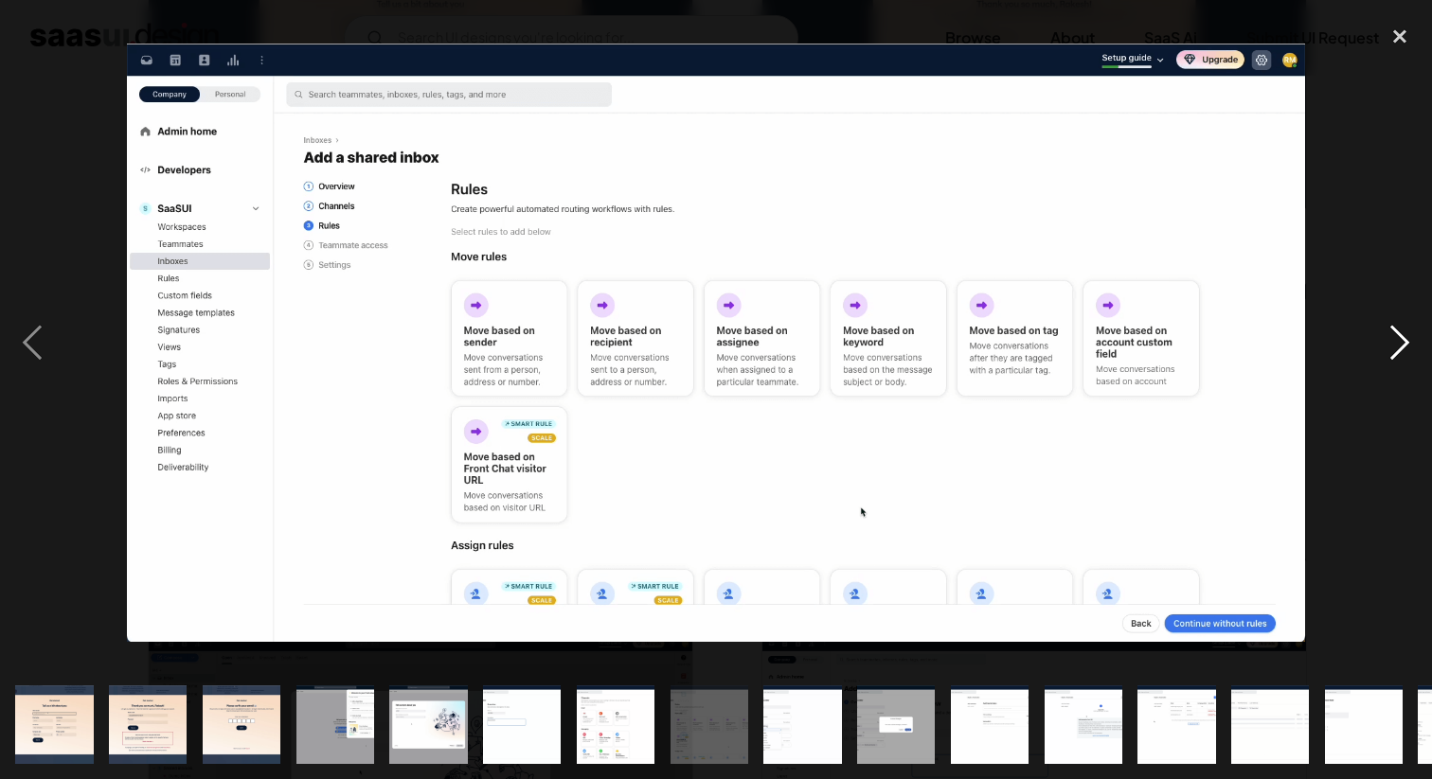
click at [1397, 344] on div "next image" at bounding box center [1399, 342] width 64 height 654
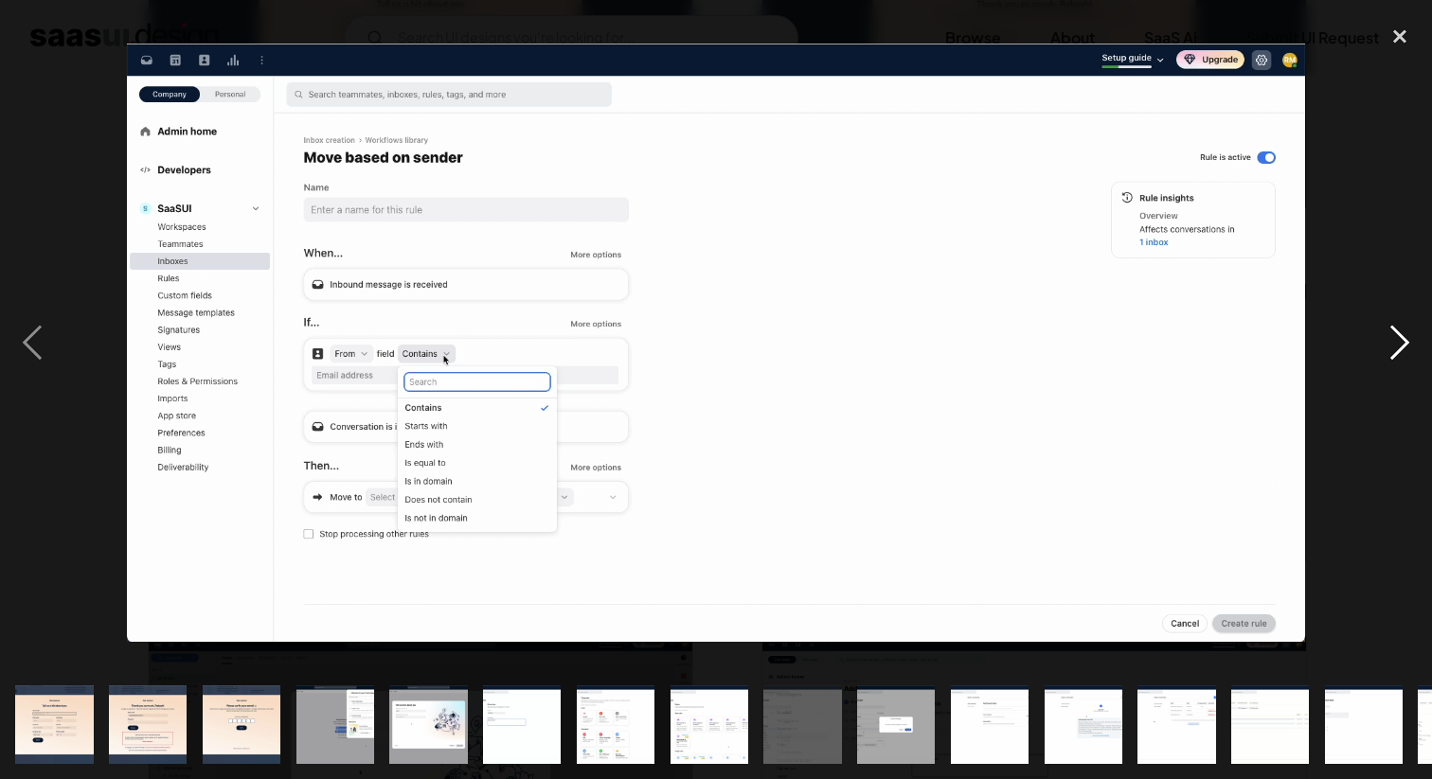
click at [1397, 344] on div "next image" at bounding box center [1399, 342] width 64 height 654
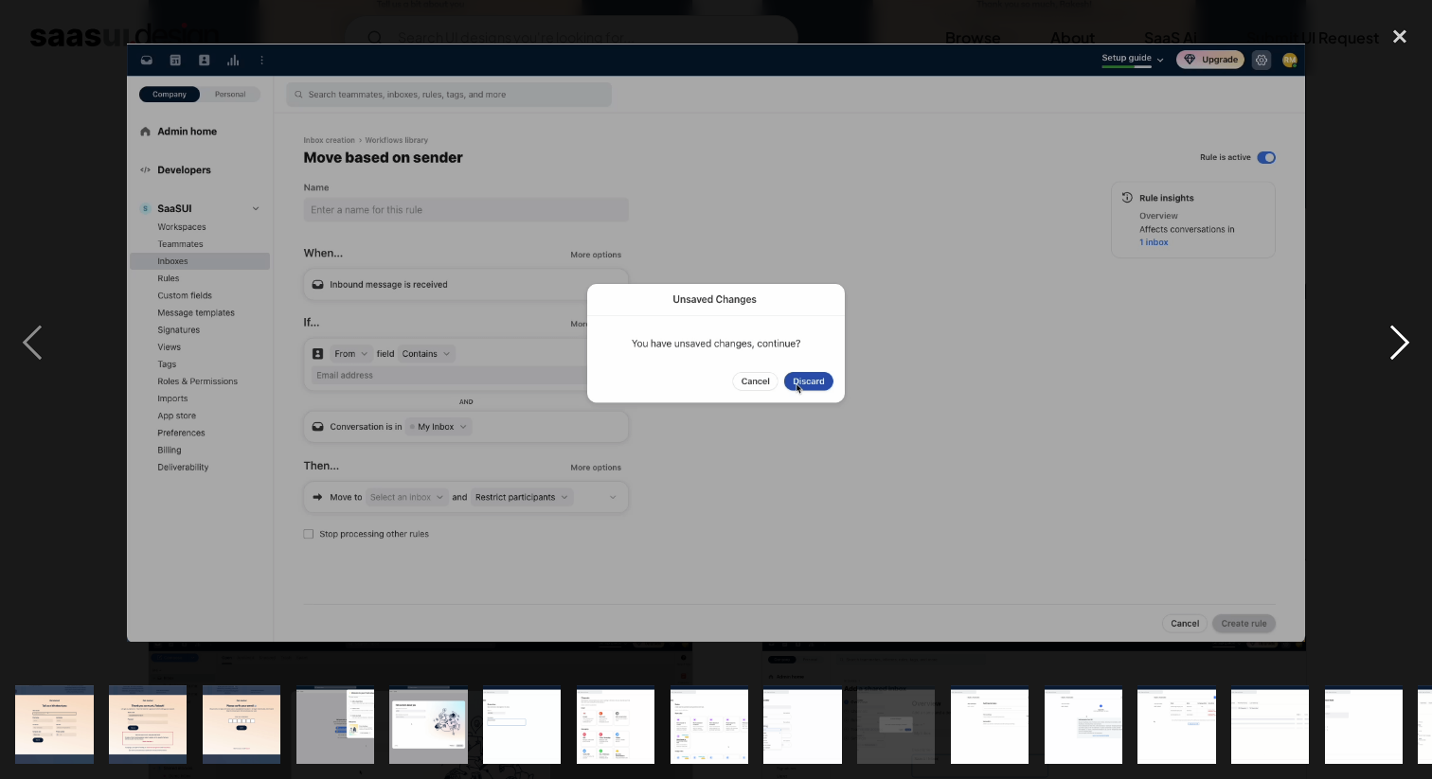
click at [1397, 344] on div "next image" at bounding box center [1399, 342] width 64 height 654
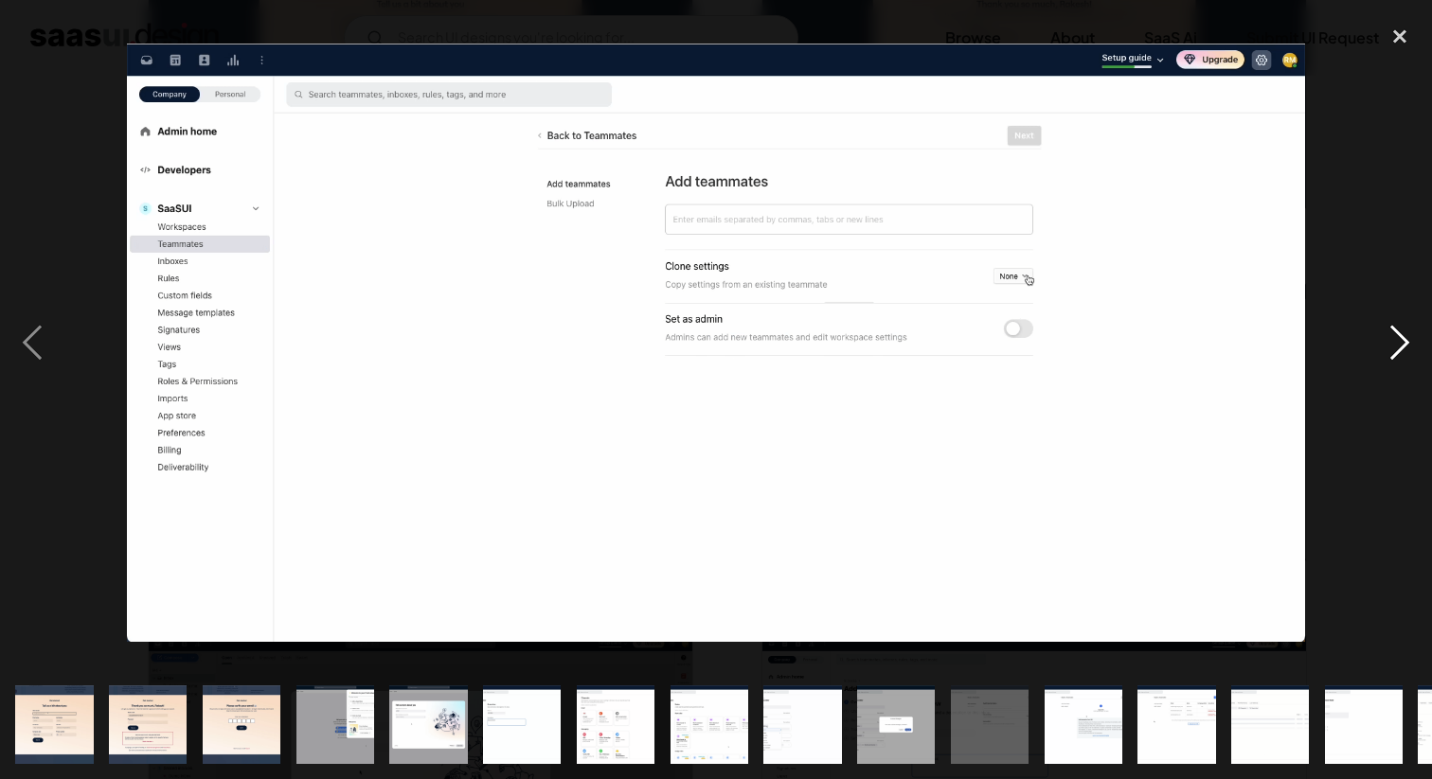
click at [1397, 344] on div "next image" at bounding box center [1399, 342] width 64 height 654
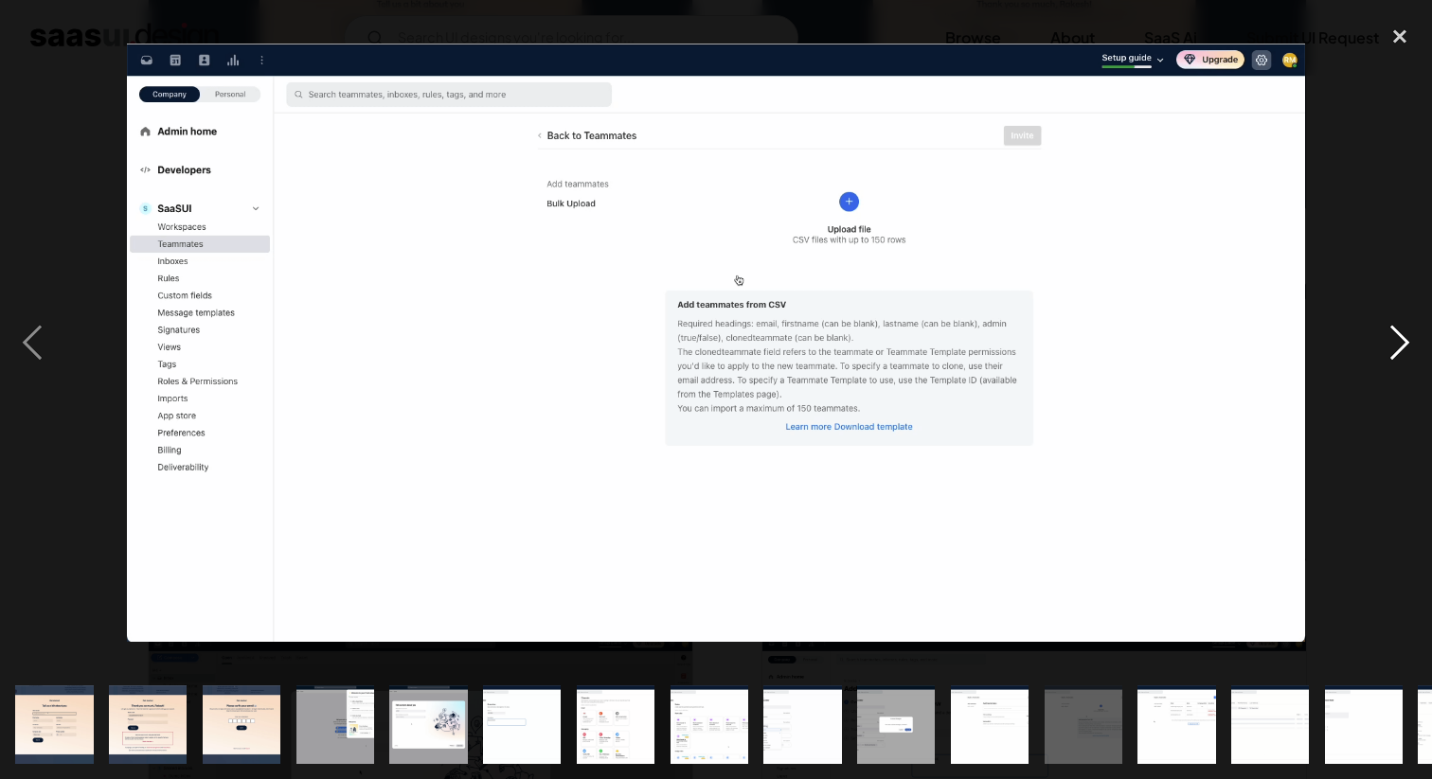
click at [1397, 344] on div "next image" at bounding box center [1399, 342] width 64 height 654
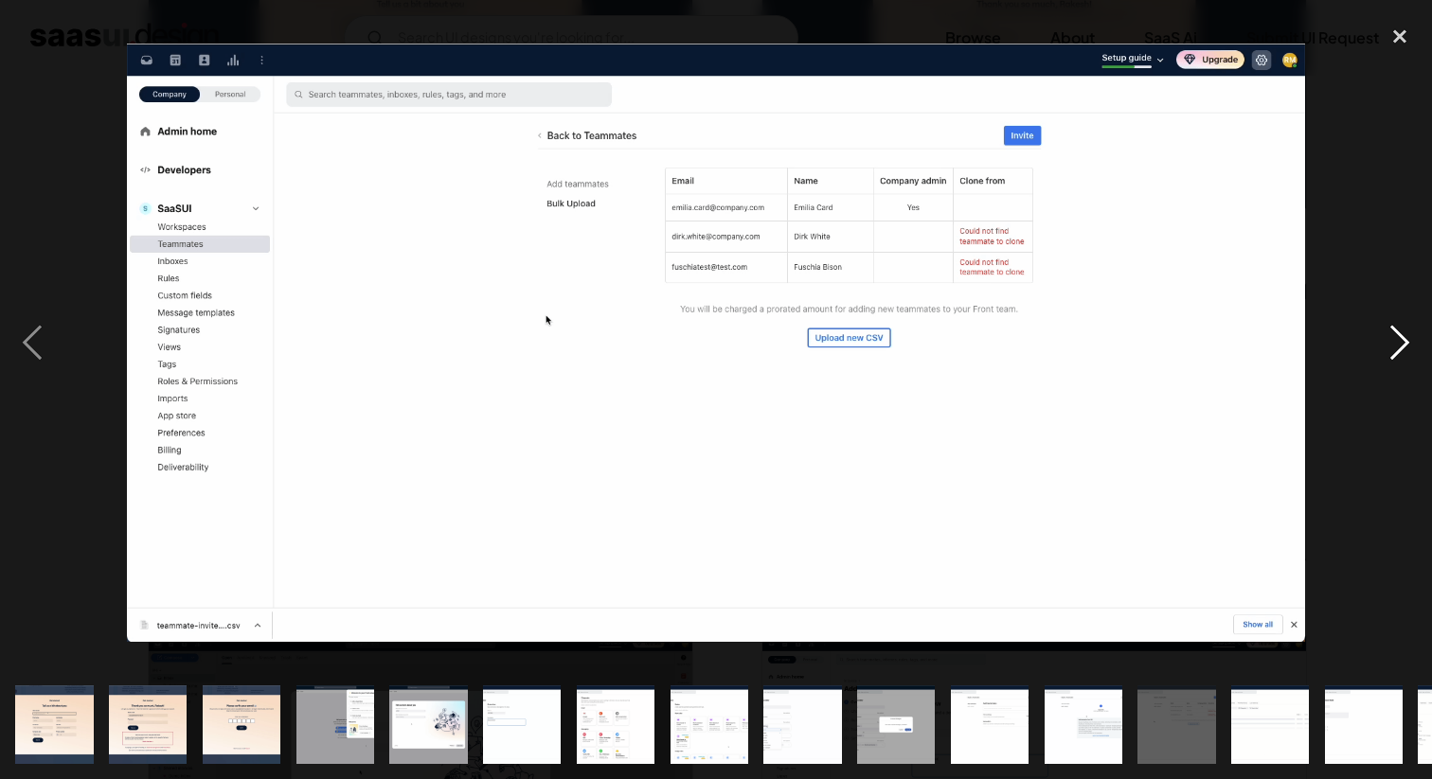
click at [1397, 344] on div "next image" at bounding box center [1399, 342] width 64 height 654
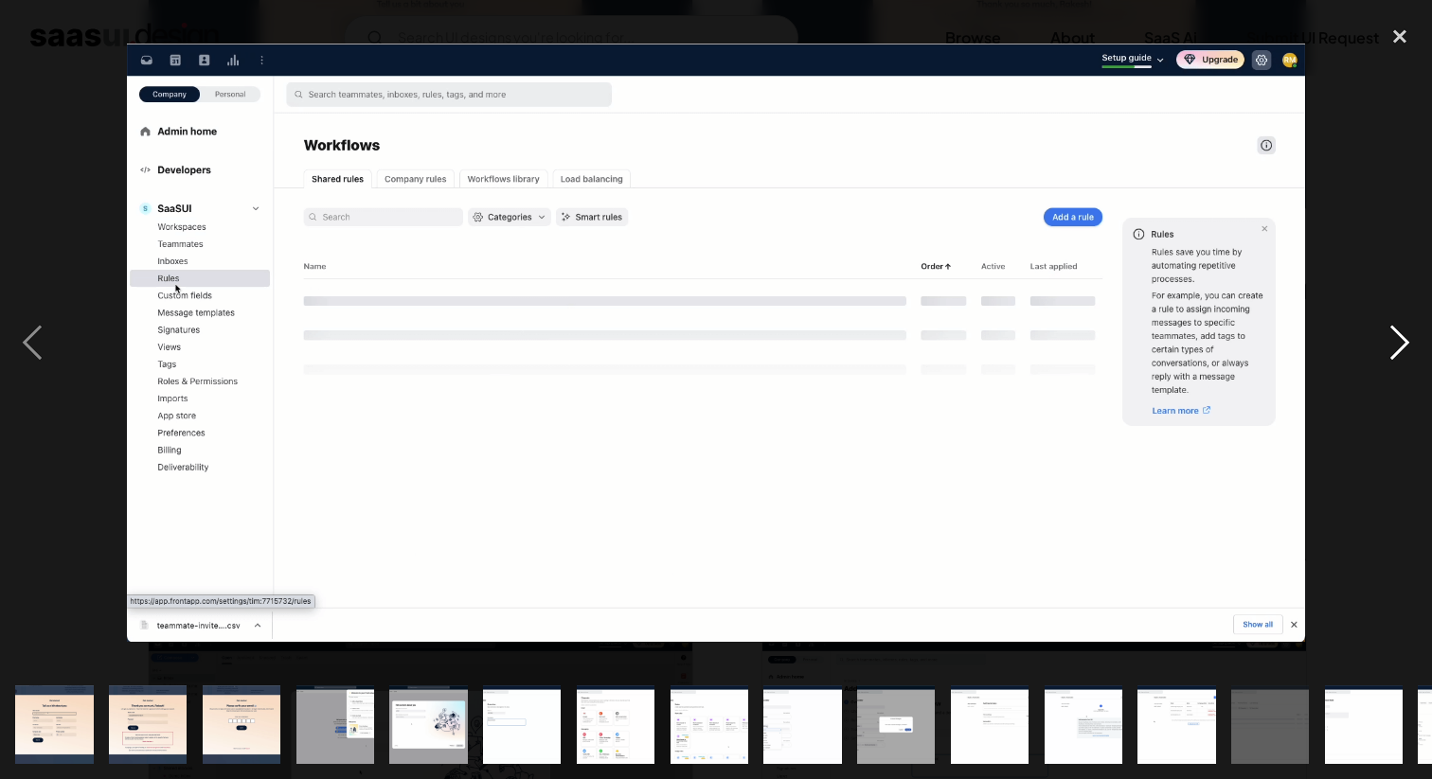
click at [1397, 344] on div "next image" at bounding box center [1399, 342] width 64 height 654
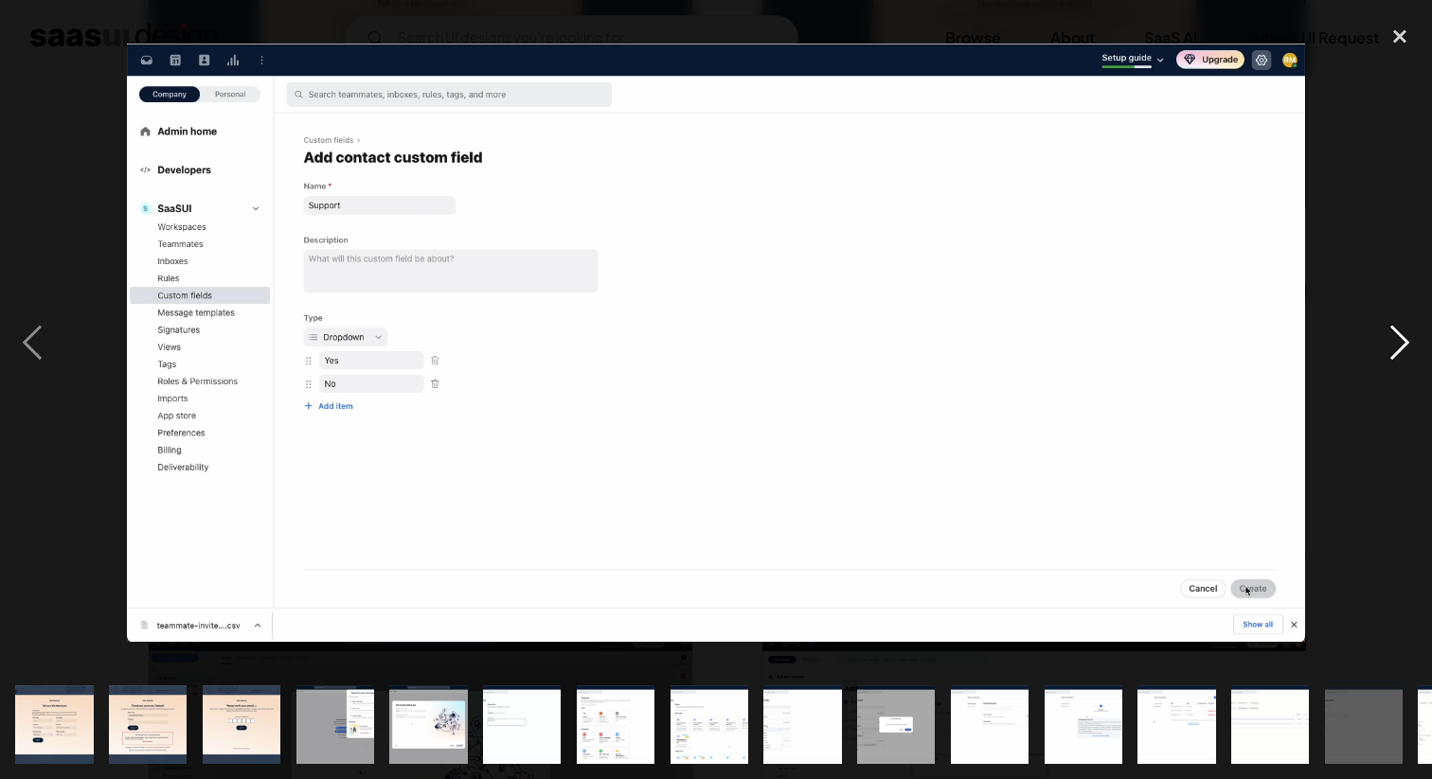
click at [1397, 344] on div "next image" at bounding box center [1399, 342] width 64 height 654
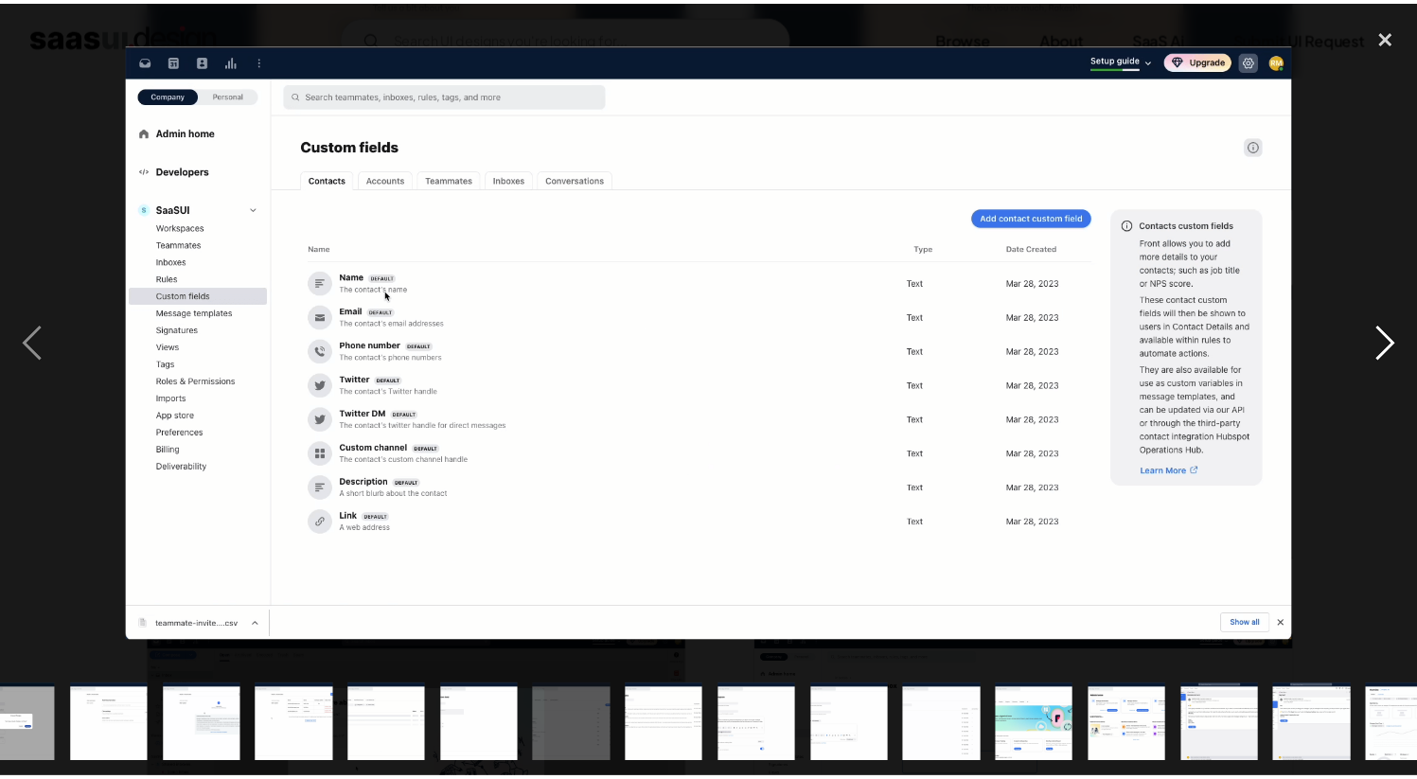
scroll to position [0, 921]
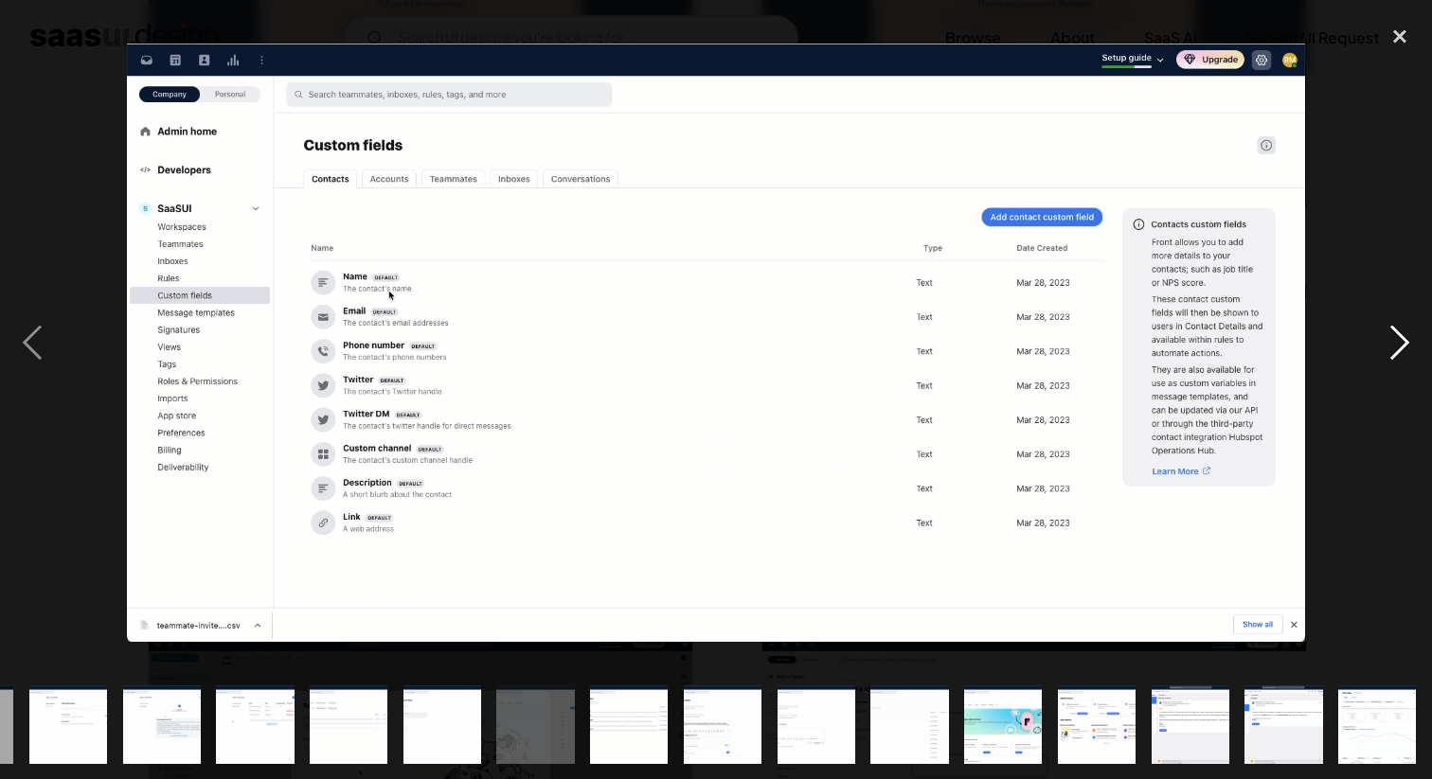
click at [1397, 344] on div "next image" at bounding box center [1399, 342] width 64 height 654
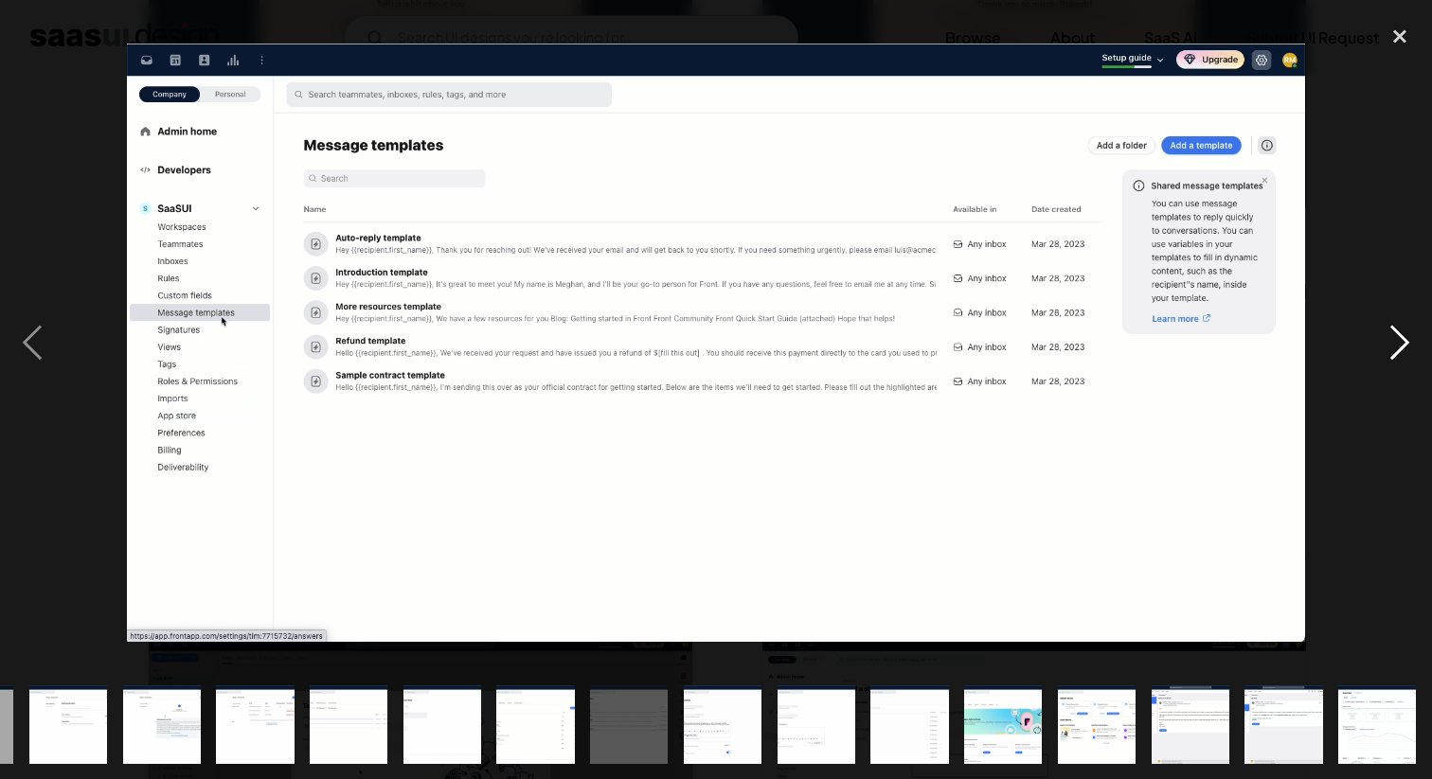
click at [1397, 344] on div "next image" at bounding box center [1399, 342] width 64 height 654
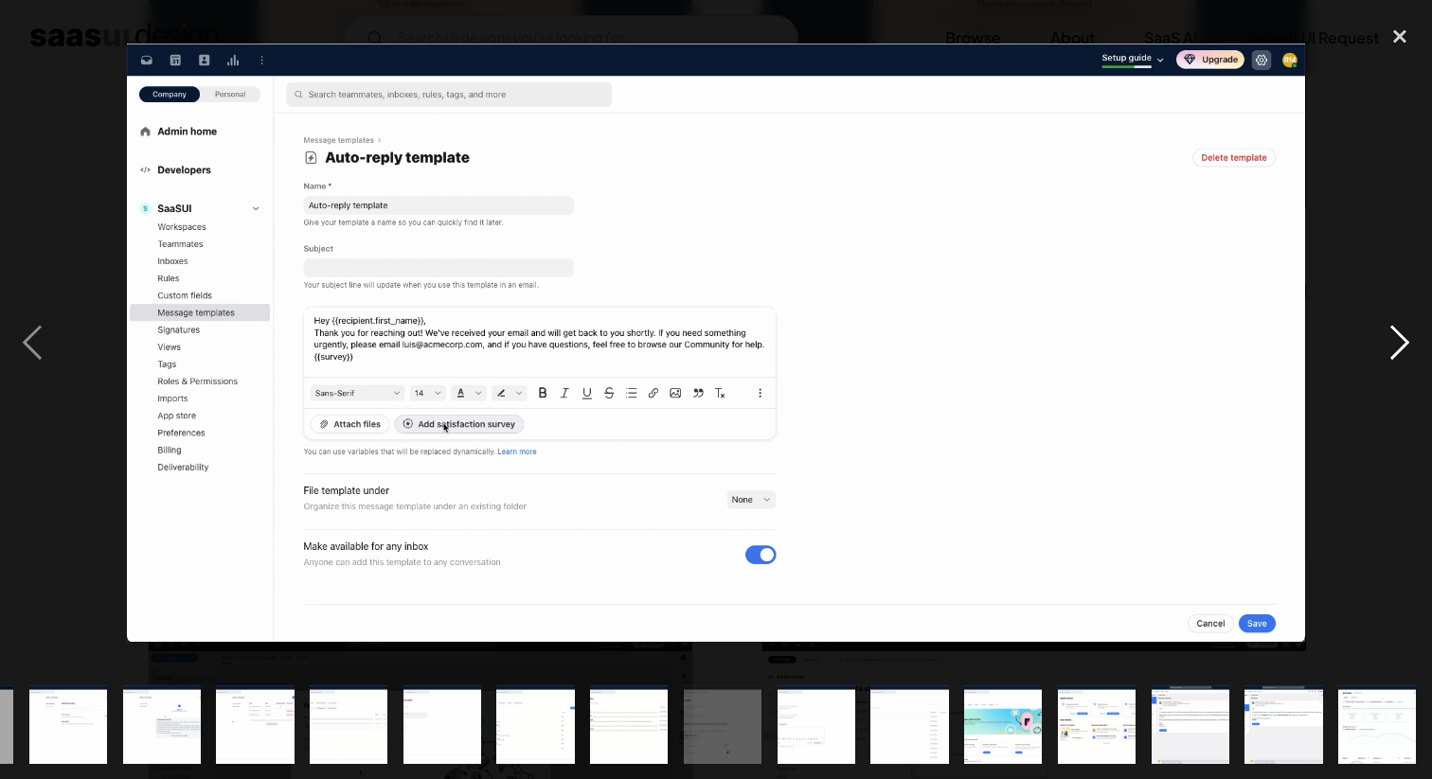
click at [1397, 344] on div "next image" at bounding box center [1399, 342] width 64 height 654
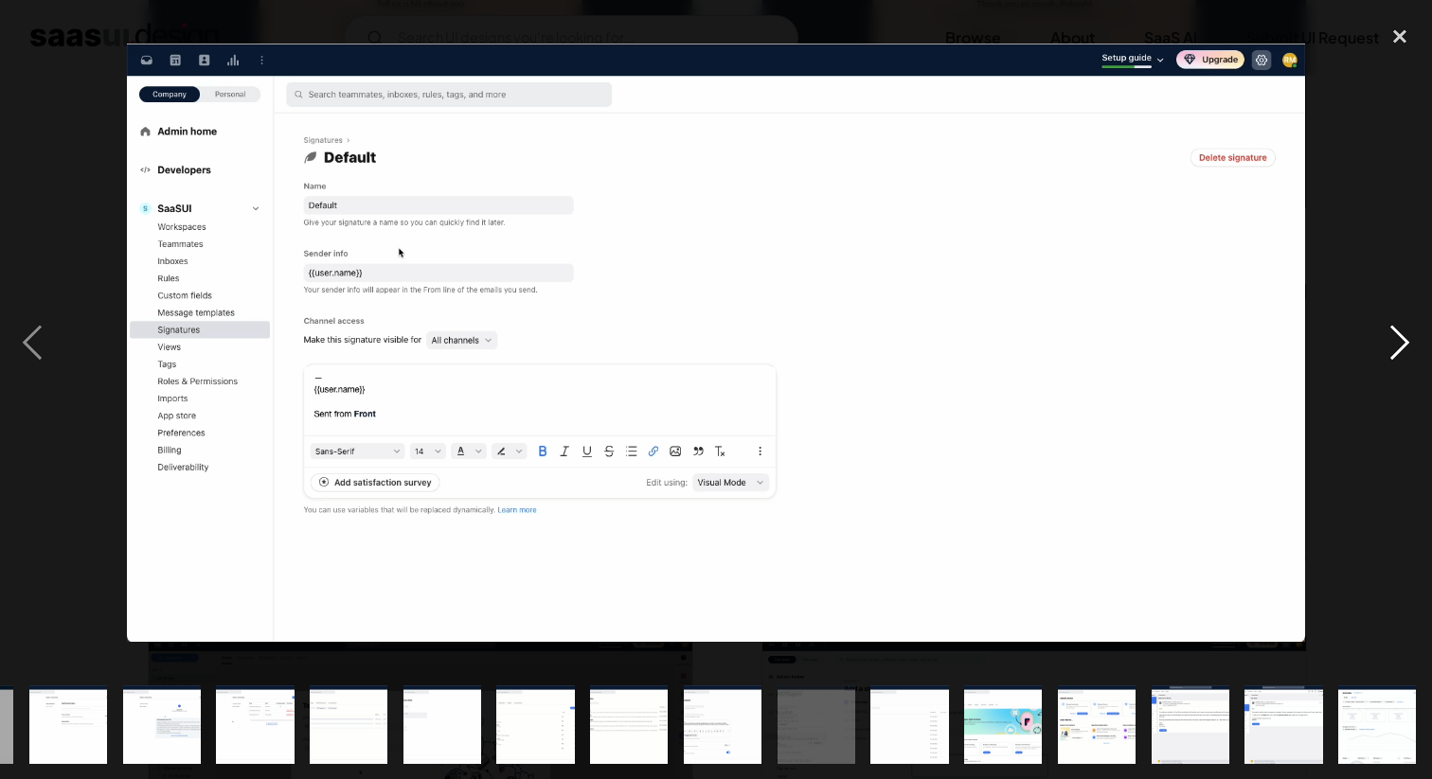
click at [1397, 344] on div "next image" at bounding box center [1399, 342] width 64 height 654
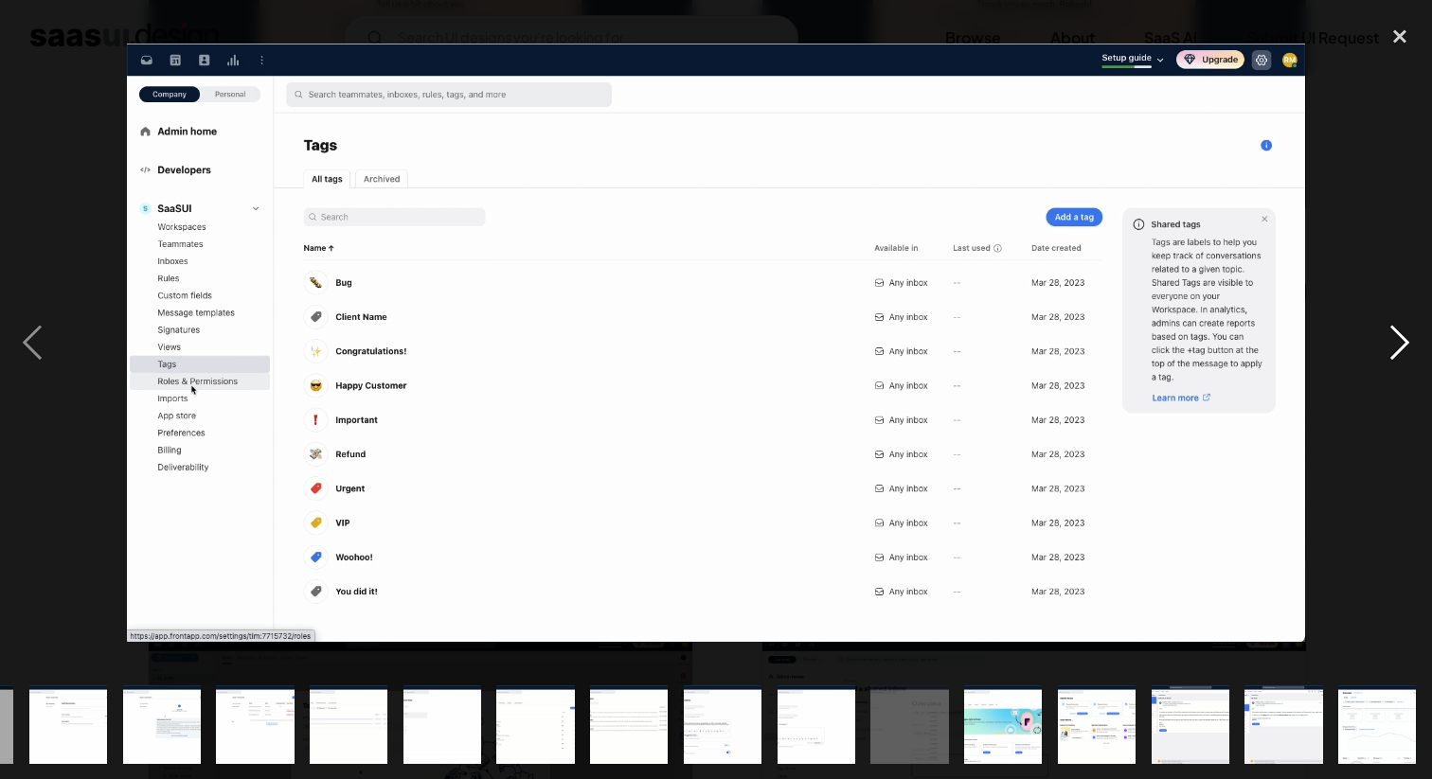
click at [1397, 344] on div "next image" at bounding box center [1399, 342] width 64 height 654
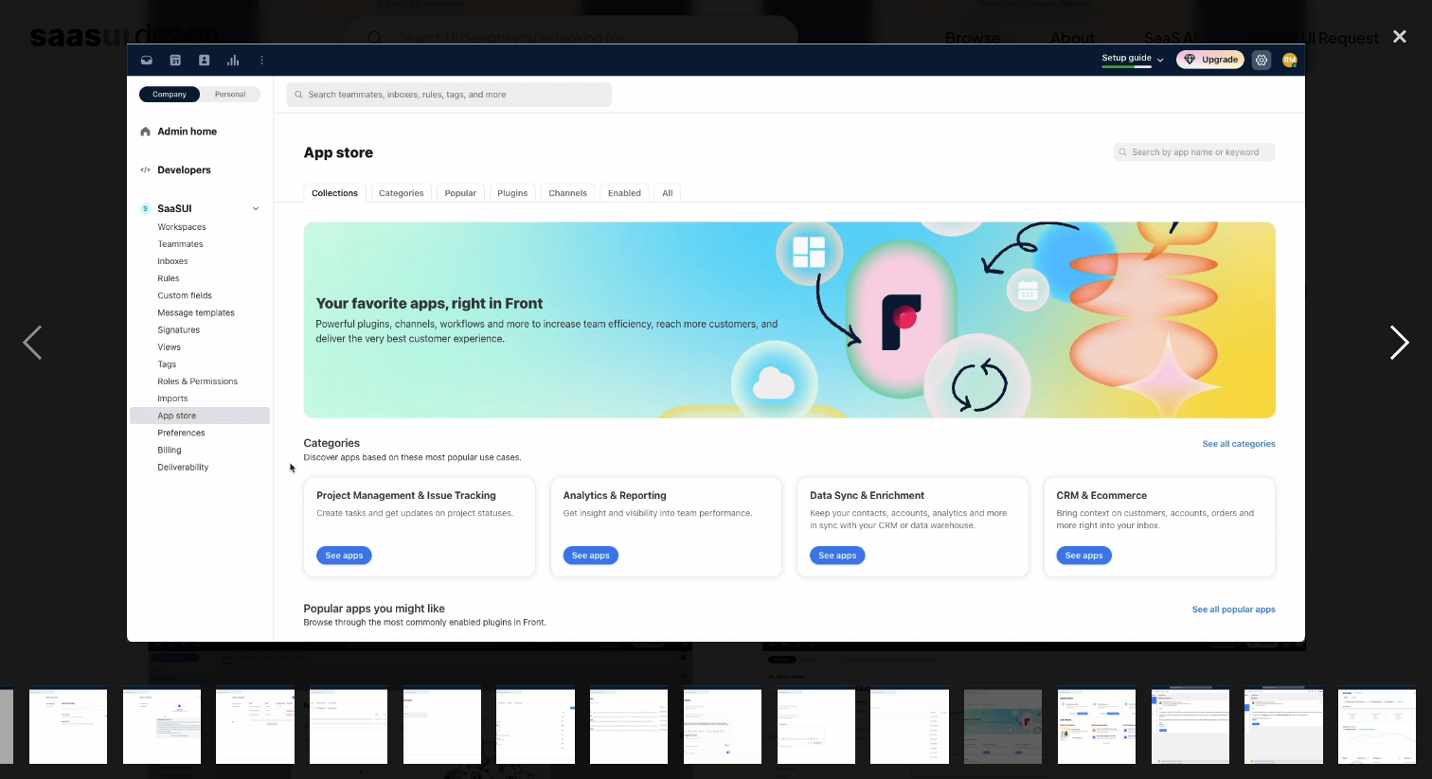
click at [1397, 344] on div "next image" at bounding box center [1399, 342] width 64 height 654
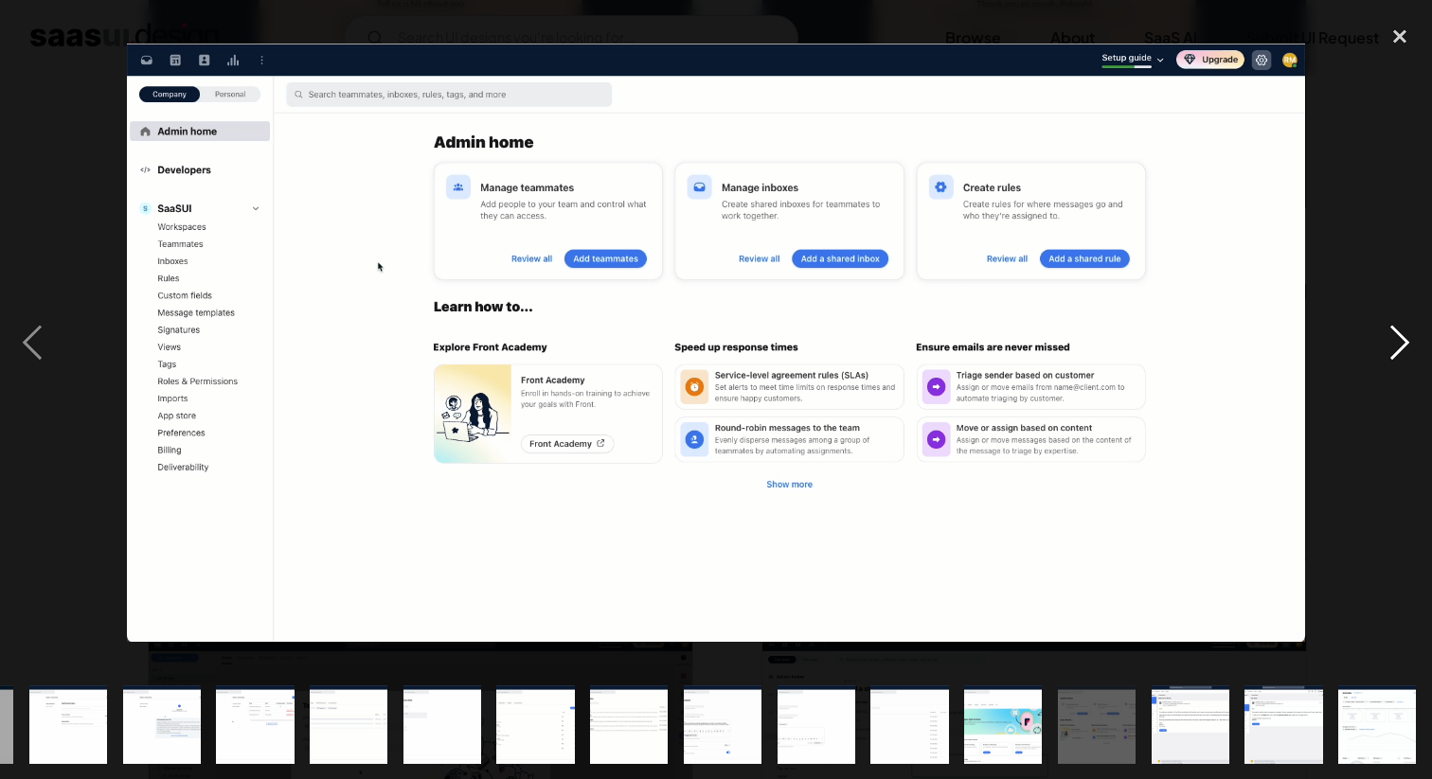
click at [1397, 344] on div "next image" at bounding box center [1399, 342] width 64 height 654
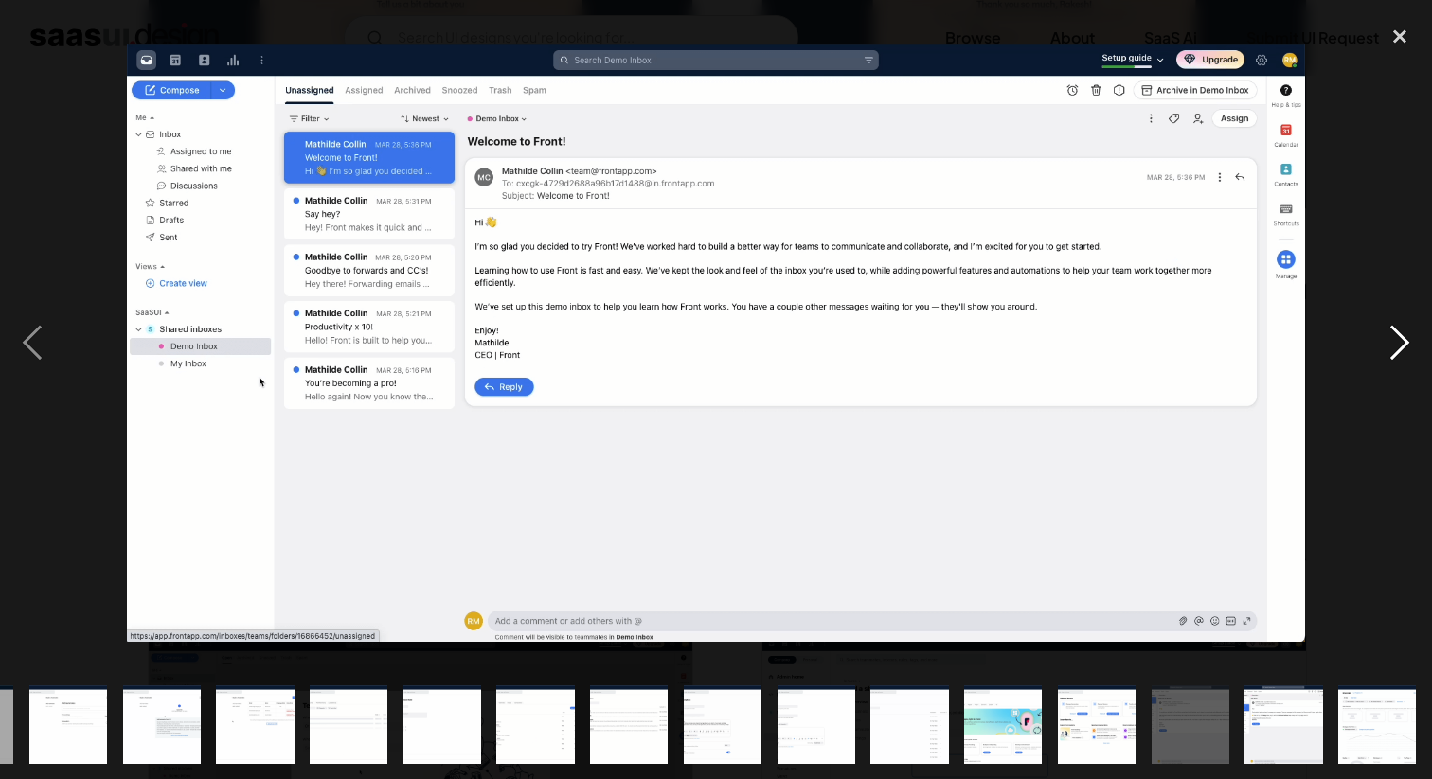
click at [1396, 341] on div "next image" at bounding box center [1399, 342] width 64 height 654
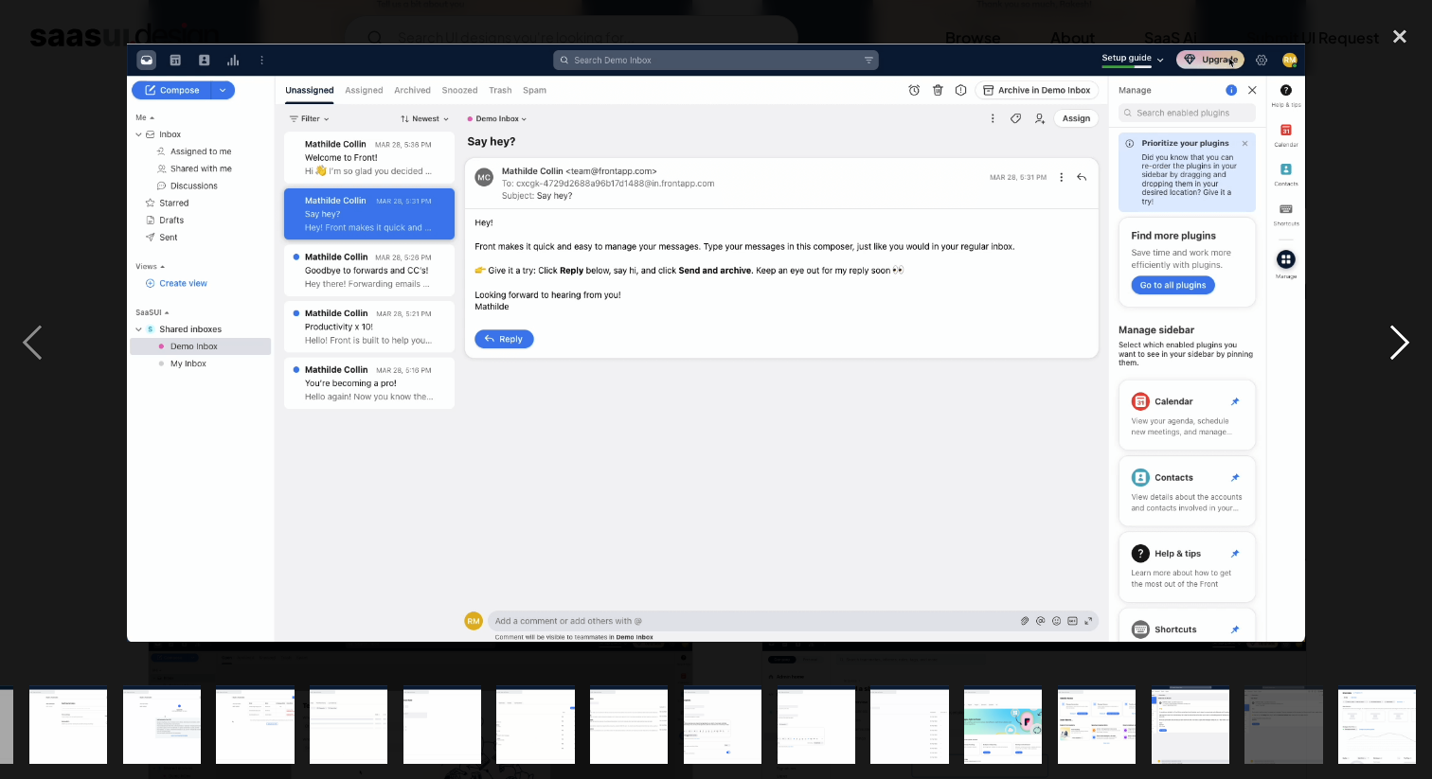
click at [1396, 341] on div "next image" at bounding box center [1399, 342] width 64 height 654
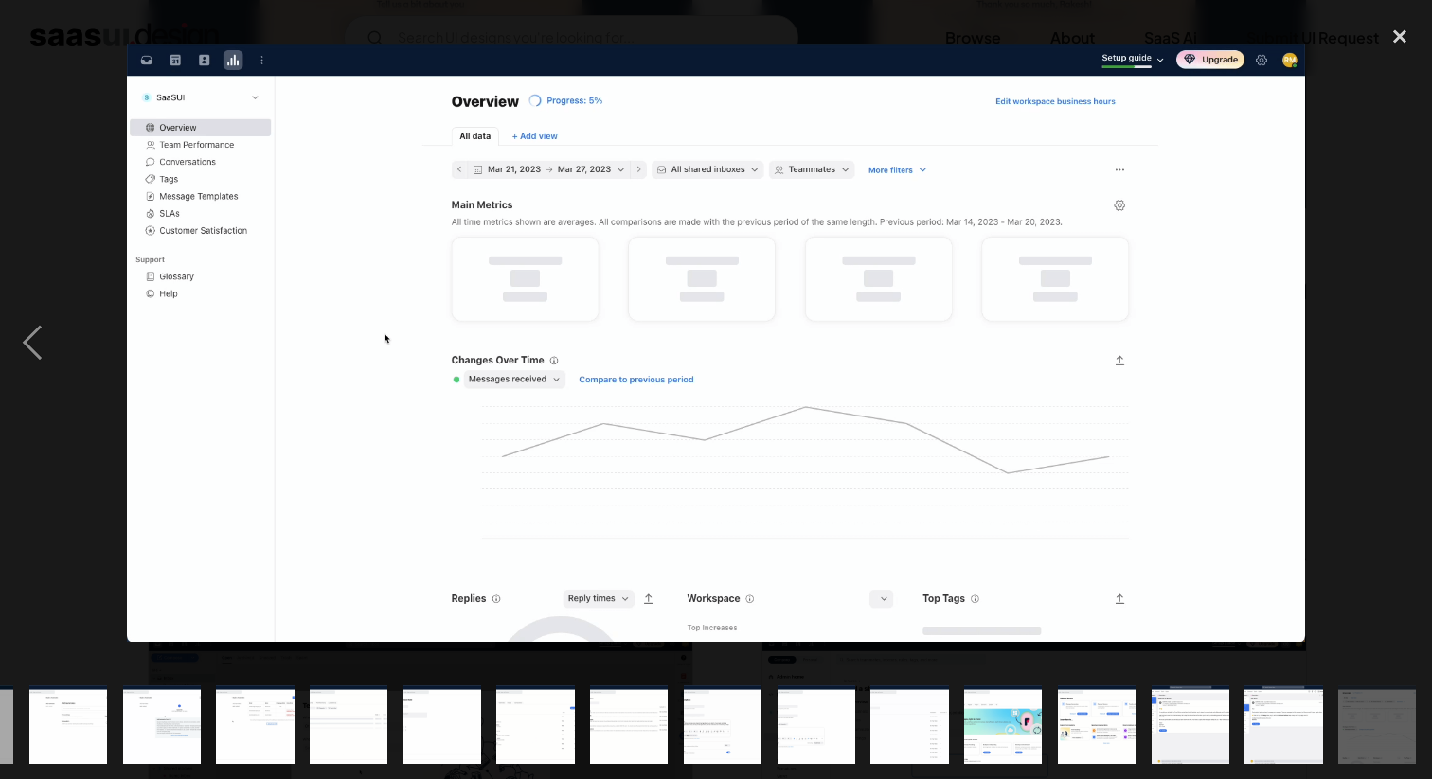
click at [1396, 341] on div "next image" at bounding box center [1399, 342] width 64 height 654
click at [1396, 29] on div "close lightbox" at bounding box center [1399, 36] width 64 height 42
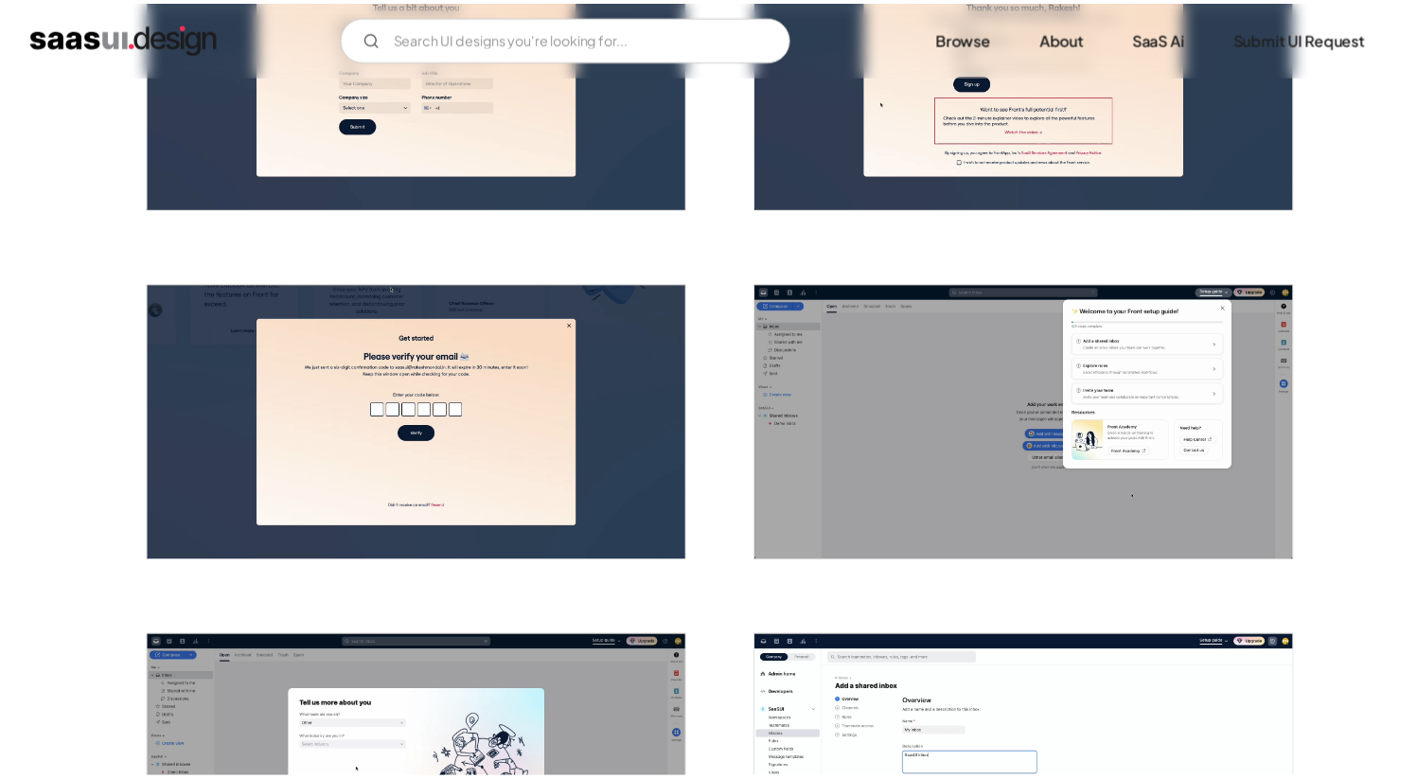
scroll to position [0, 0]
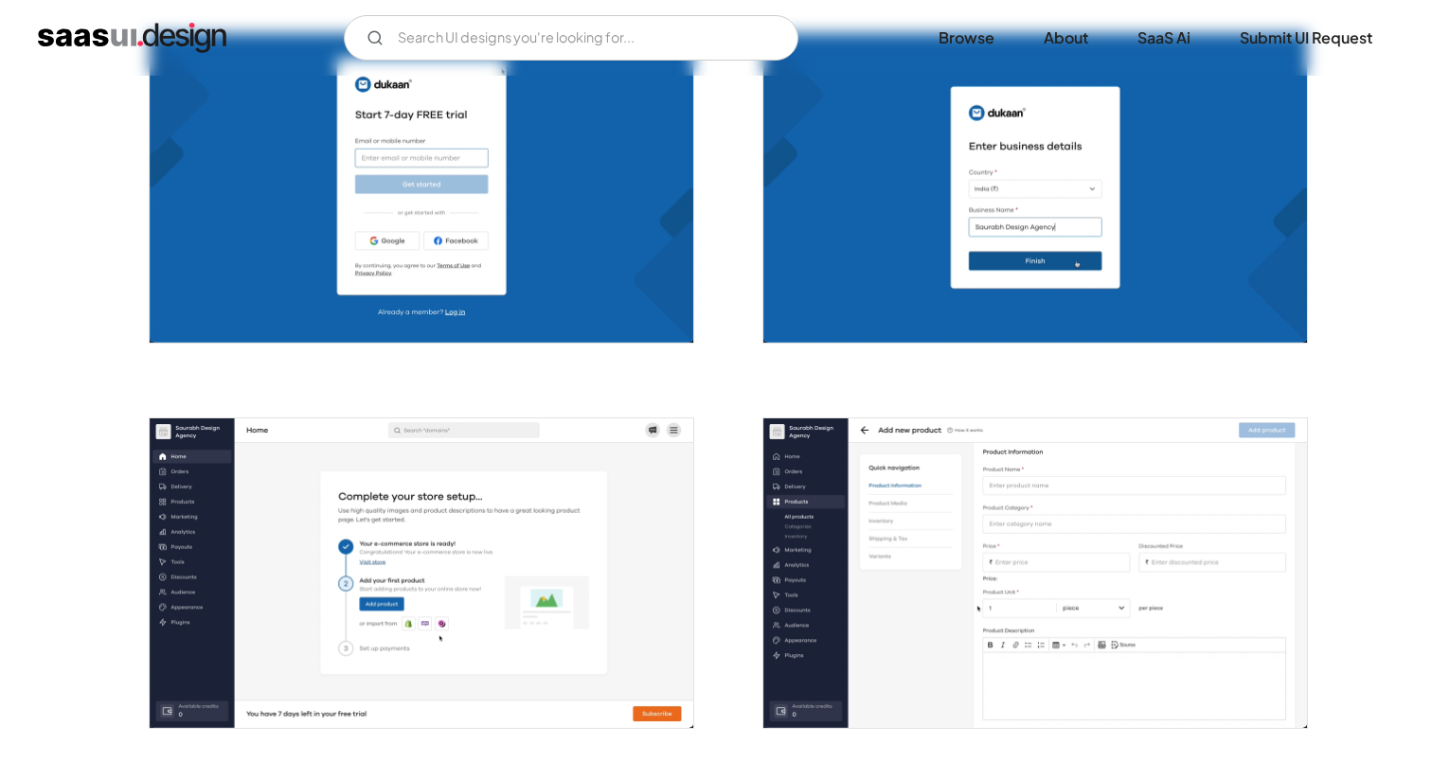
scroll to position [422, 0]
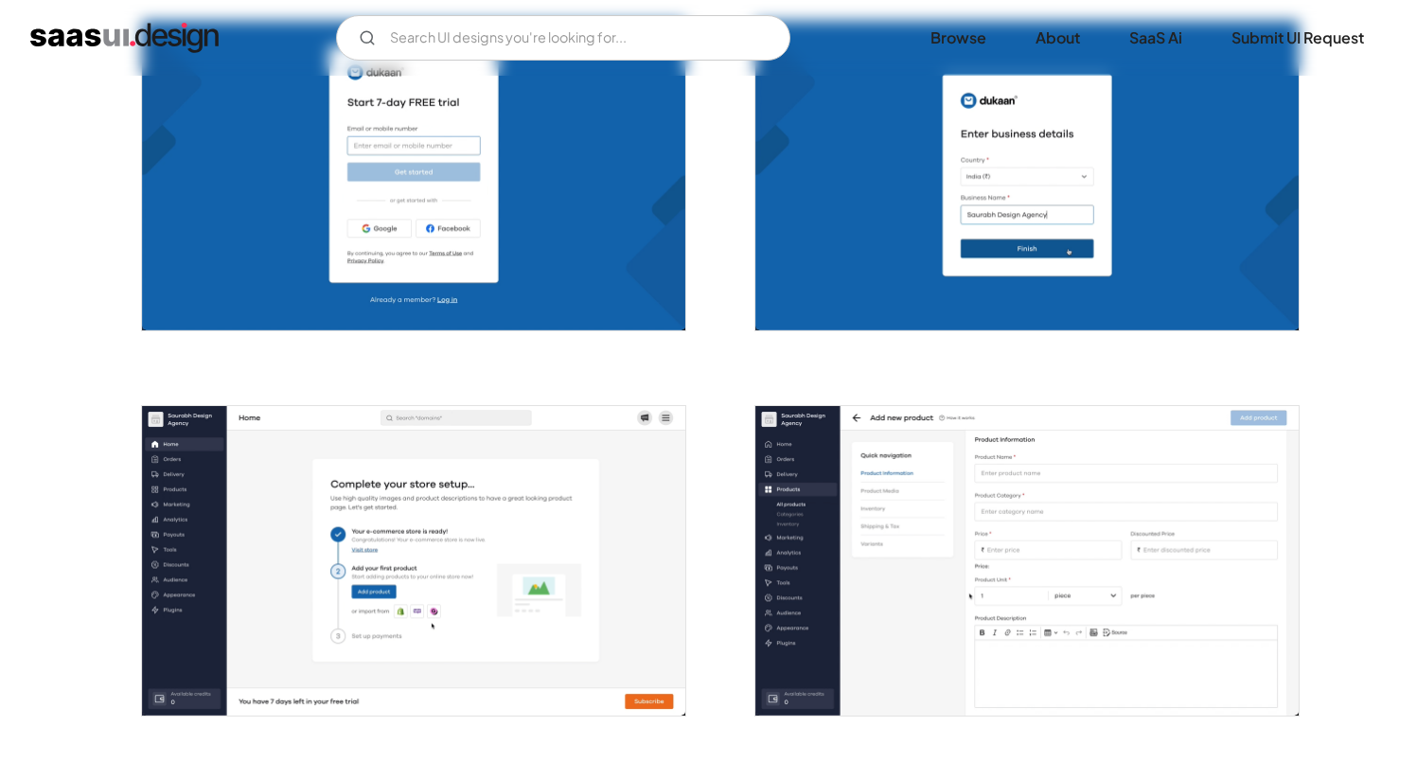
click at [916, 436] on img "open lightbox" at bounding box center [1027, 561] width 543 height 310
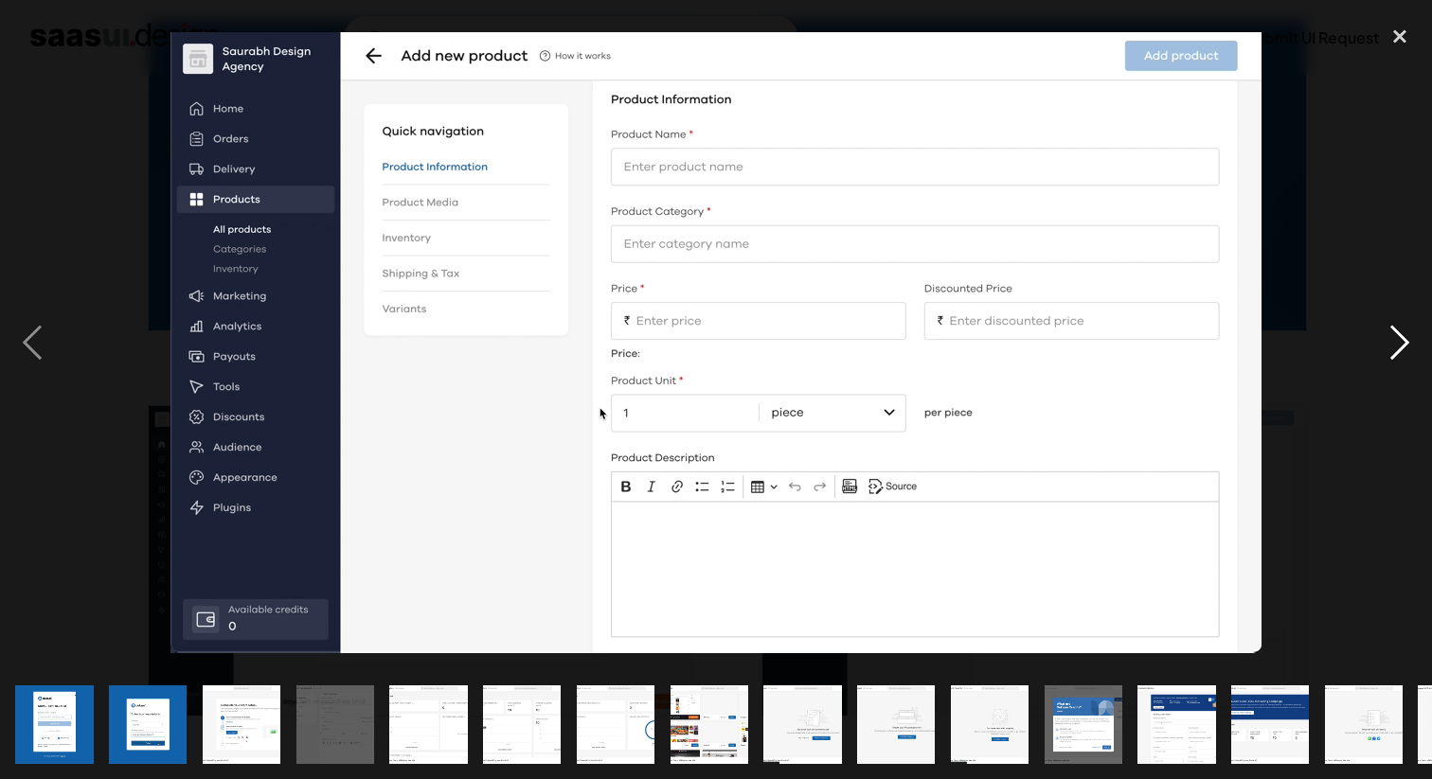
click at [1378, 326] on div "next image" at bounding box center [1399, 342] width 64 height 654
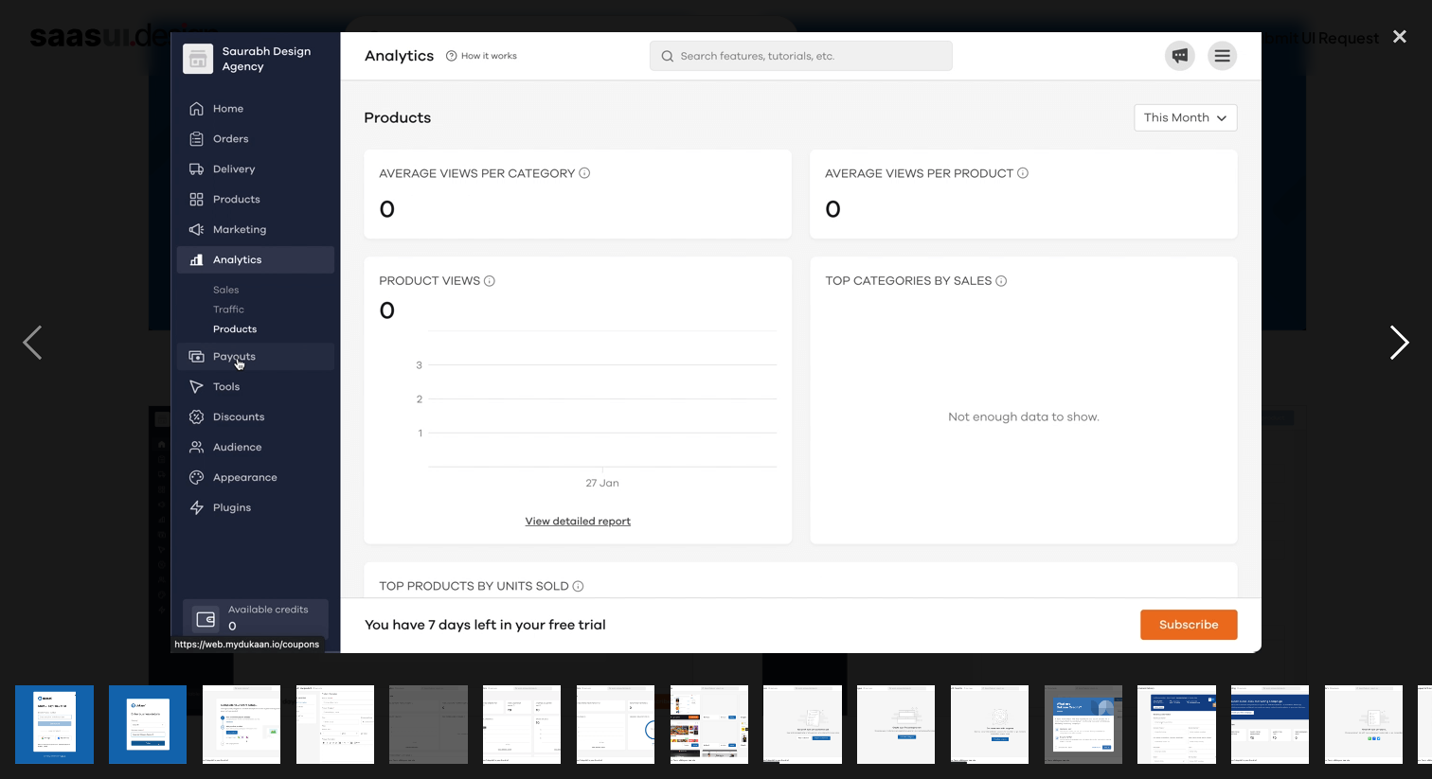
click at [1383, 346] on div "next image" at bounding box center [1399, 342] width 64 height 654
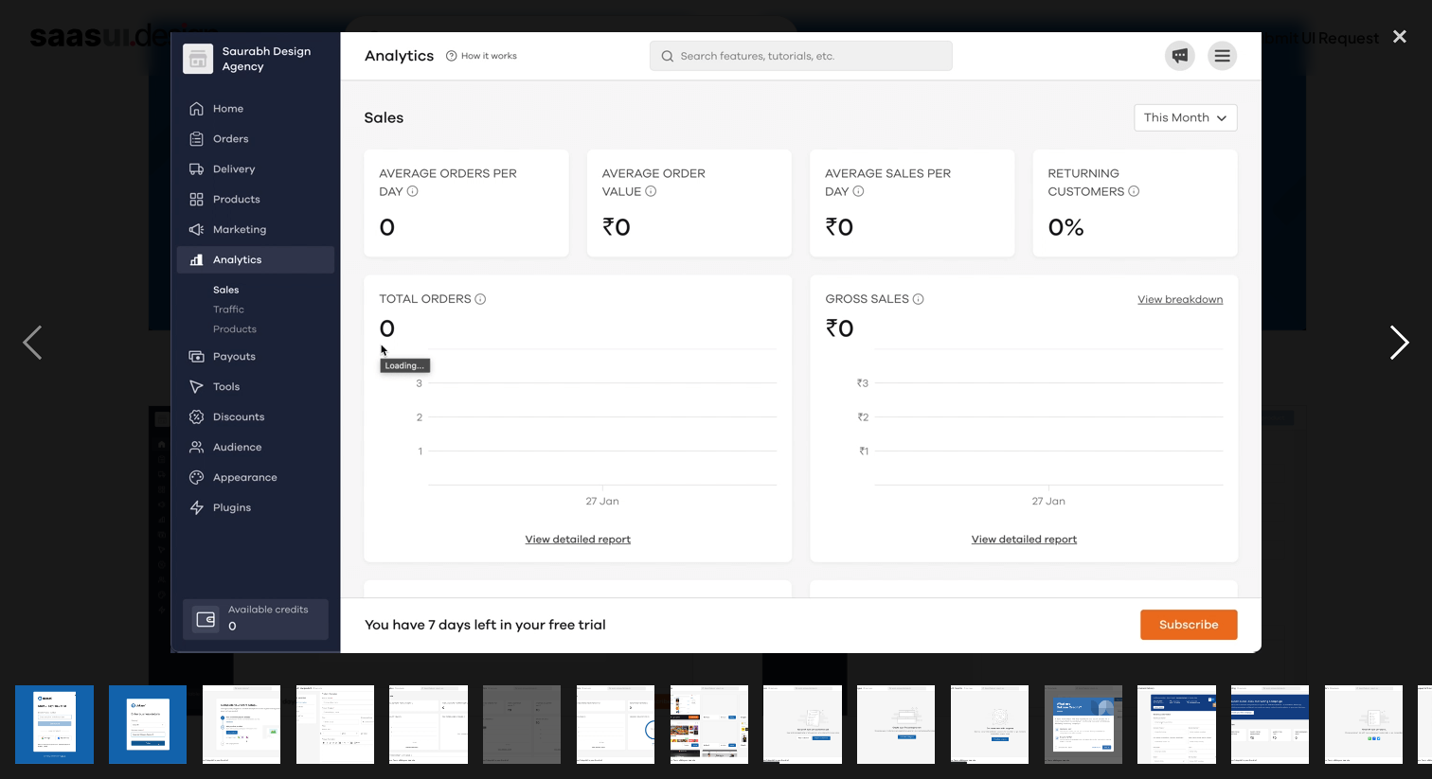
click at [1383, 346] on div "next image" at bounding box center [1399, 342] width 64 height 654
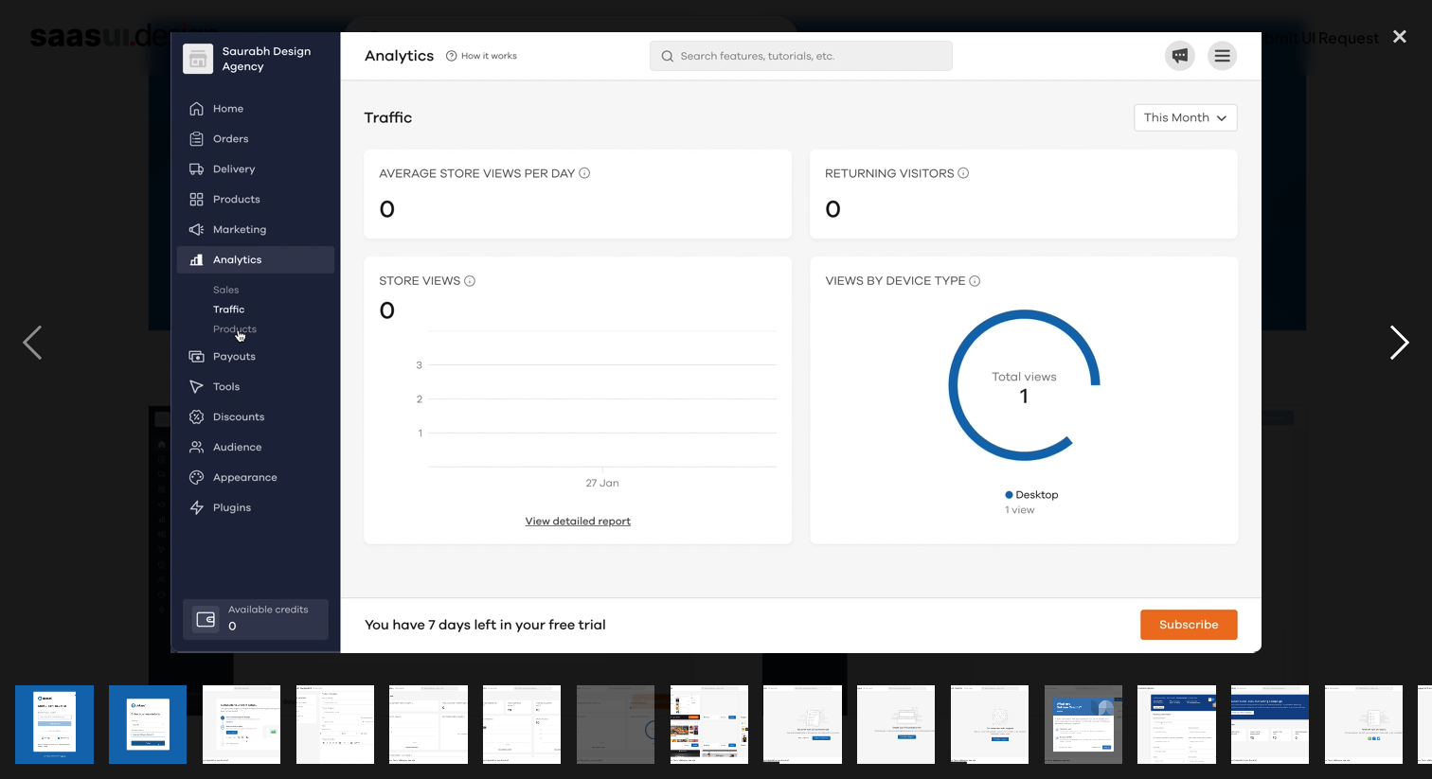
click at [1383, 346] on div "next image" at bounding box center [1399, 342] width 64 height 654
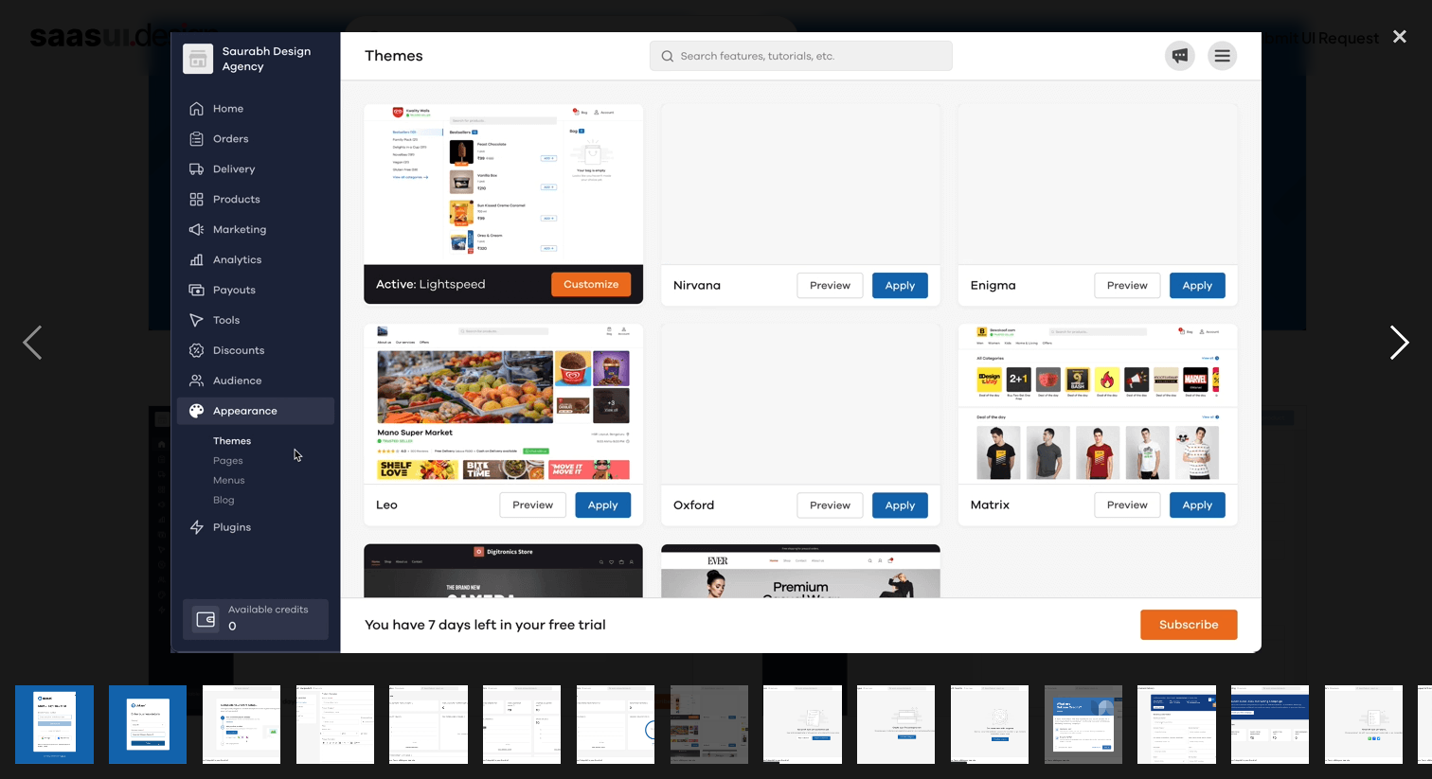
click at [1383, 346] on div "next image" at bounding box center [1399, 342] width 64 height 654
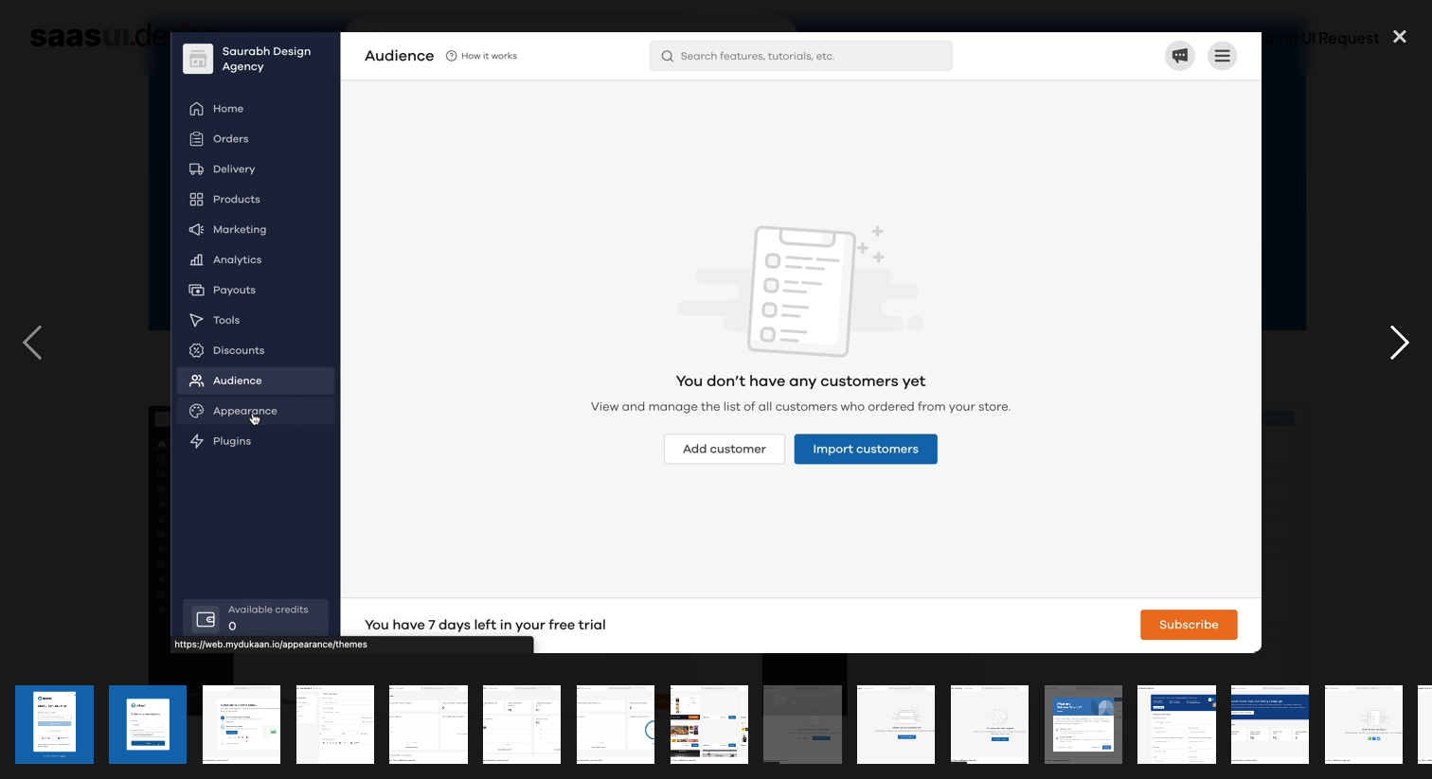
click at [1383, 346] on div "next image" at bounding box center [1399, 342] width 64 height 654
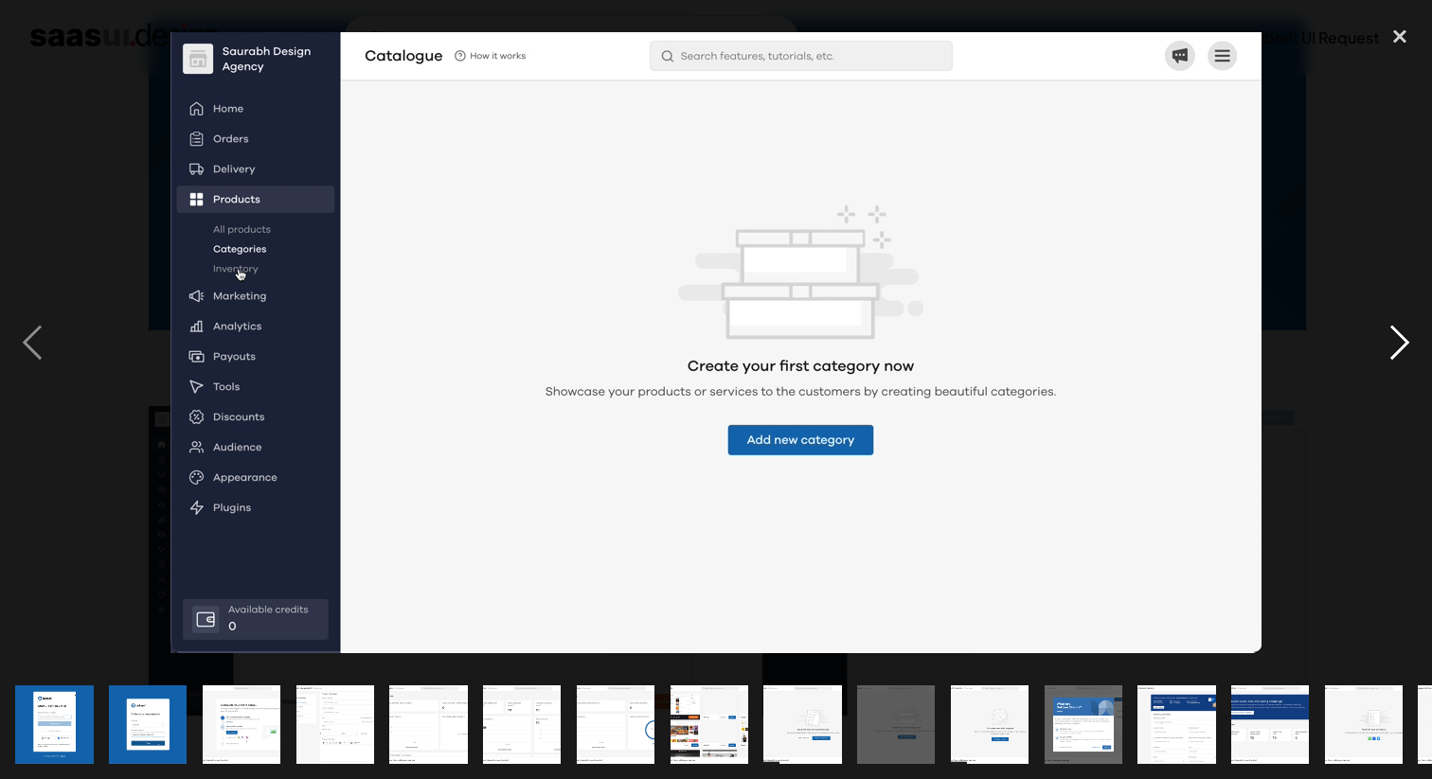
click at [1383, 346] on div "next image" at bounding box center [1399, 342] width 64 height 654
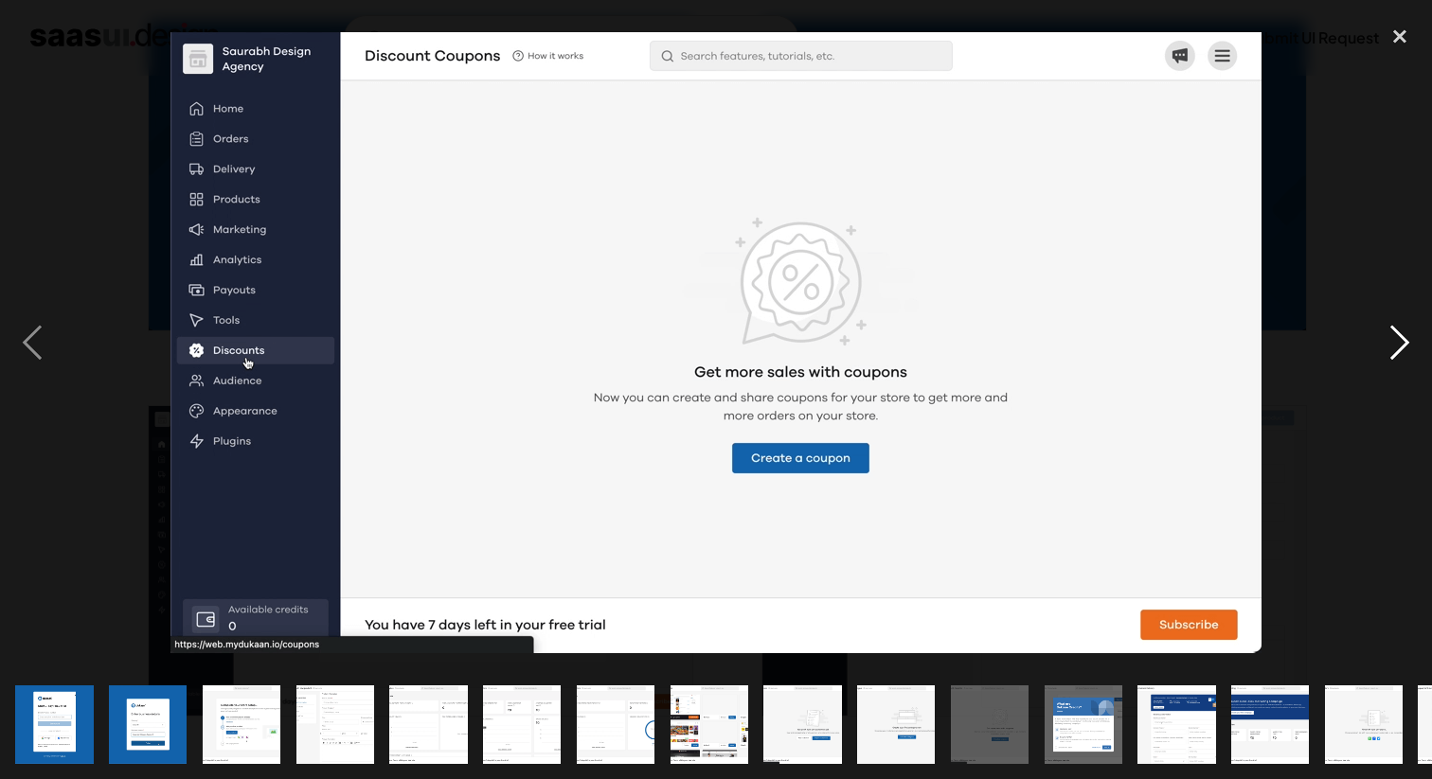
click at [1383, 346] on div "next image" at bounding box center [1399, 342] width 64 height 654
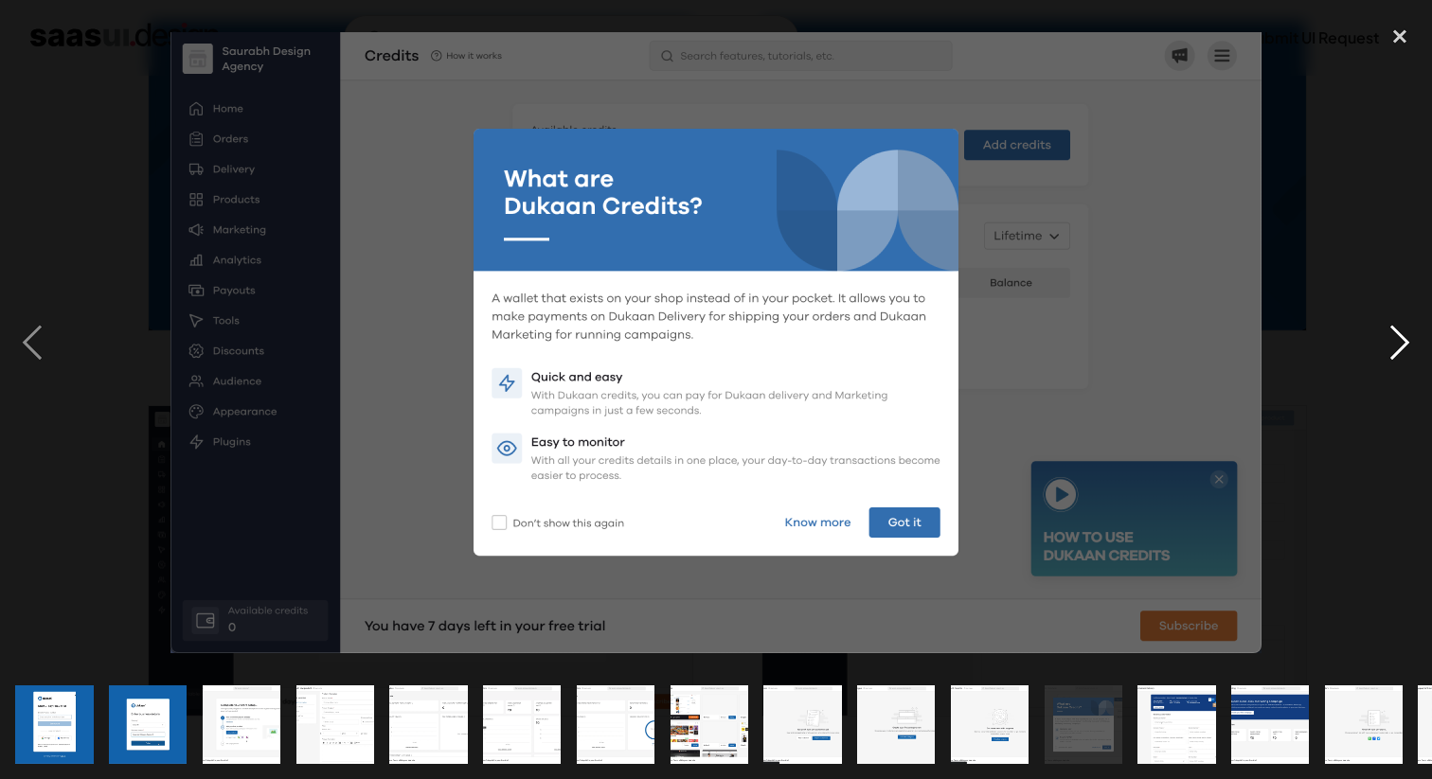
click at [1383, 346] on div "next image" at bounding box center [1399, 342] width 64 height 654
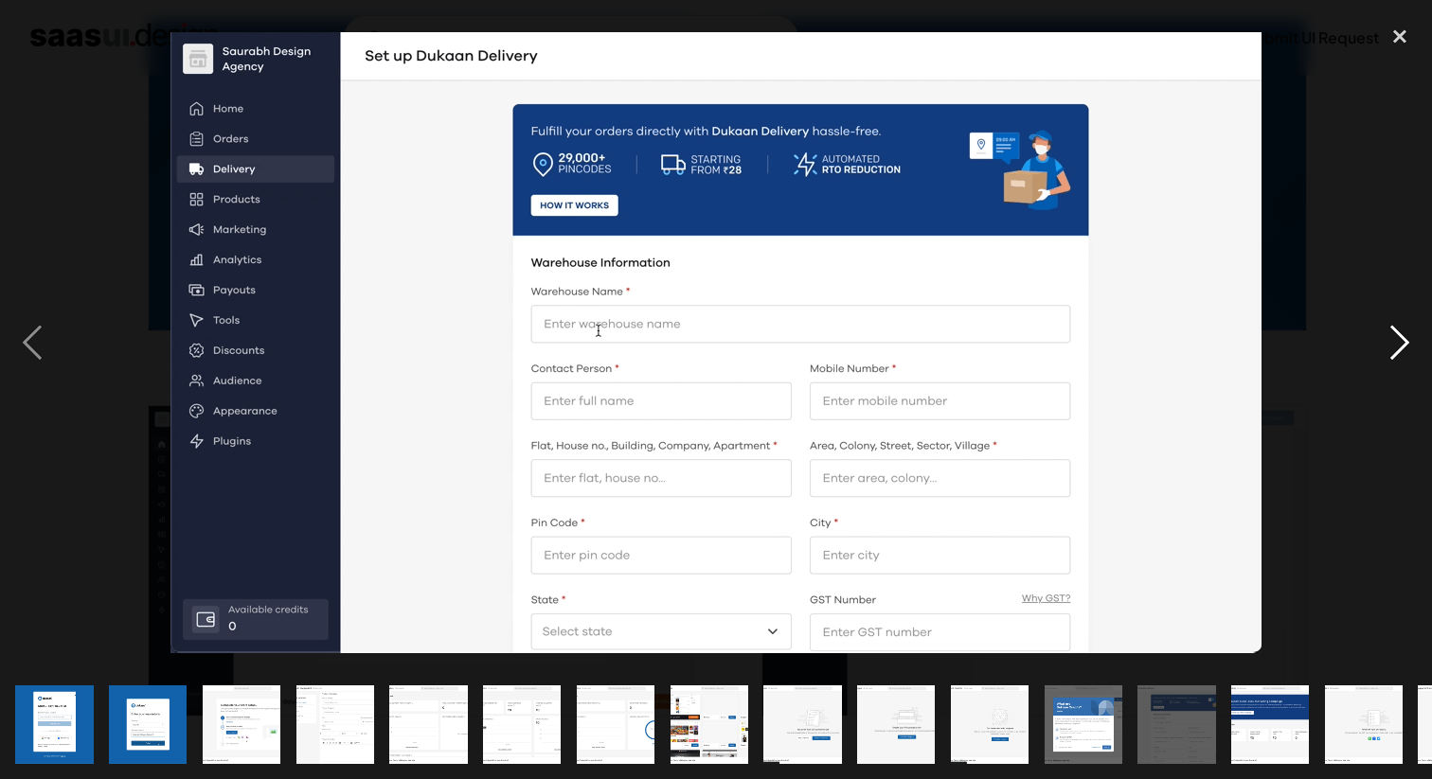
click at [1383, 346] on div "next image" at bounding box center [1399, 342] width 64 height 654
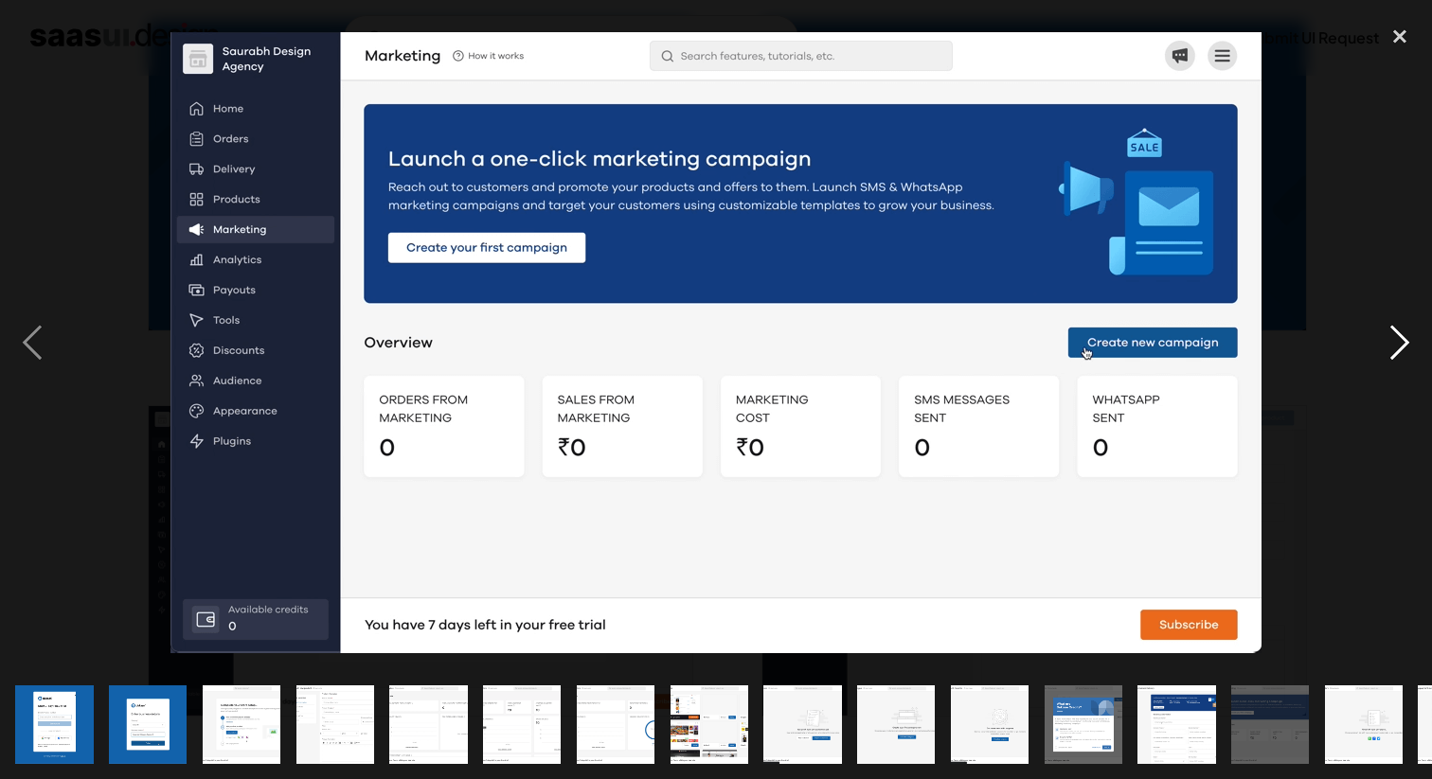
click at [1383, 346] on div "next image" at bounding box center [1399, 342] width 64 height 654
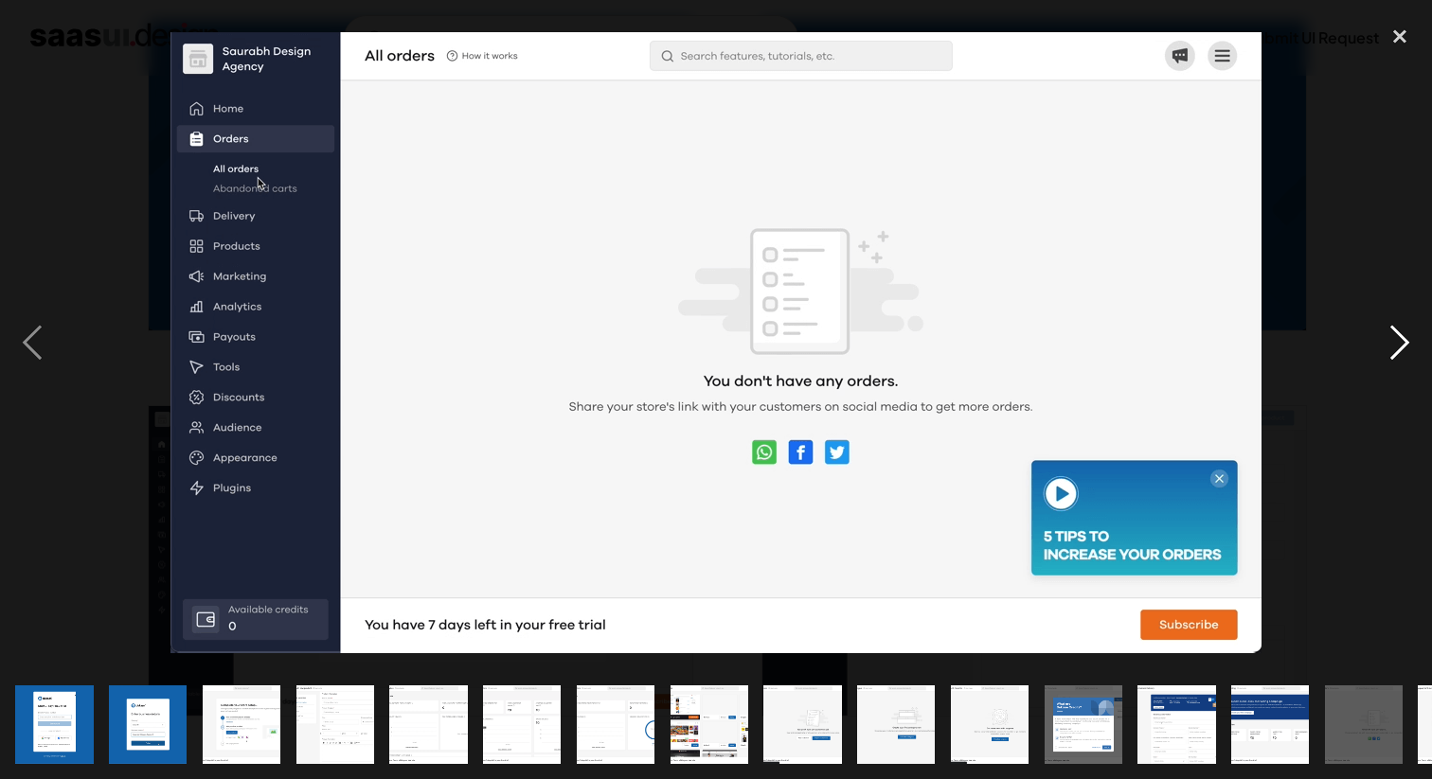
click at [1383, 346] on div "next image" at bounding box center [1399, 342] width 64 height 654
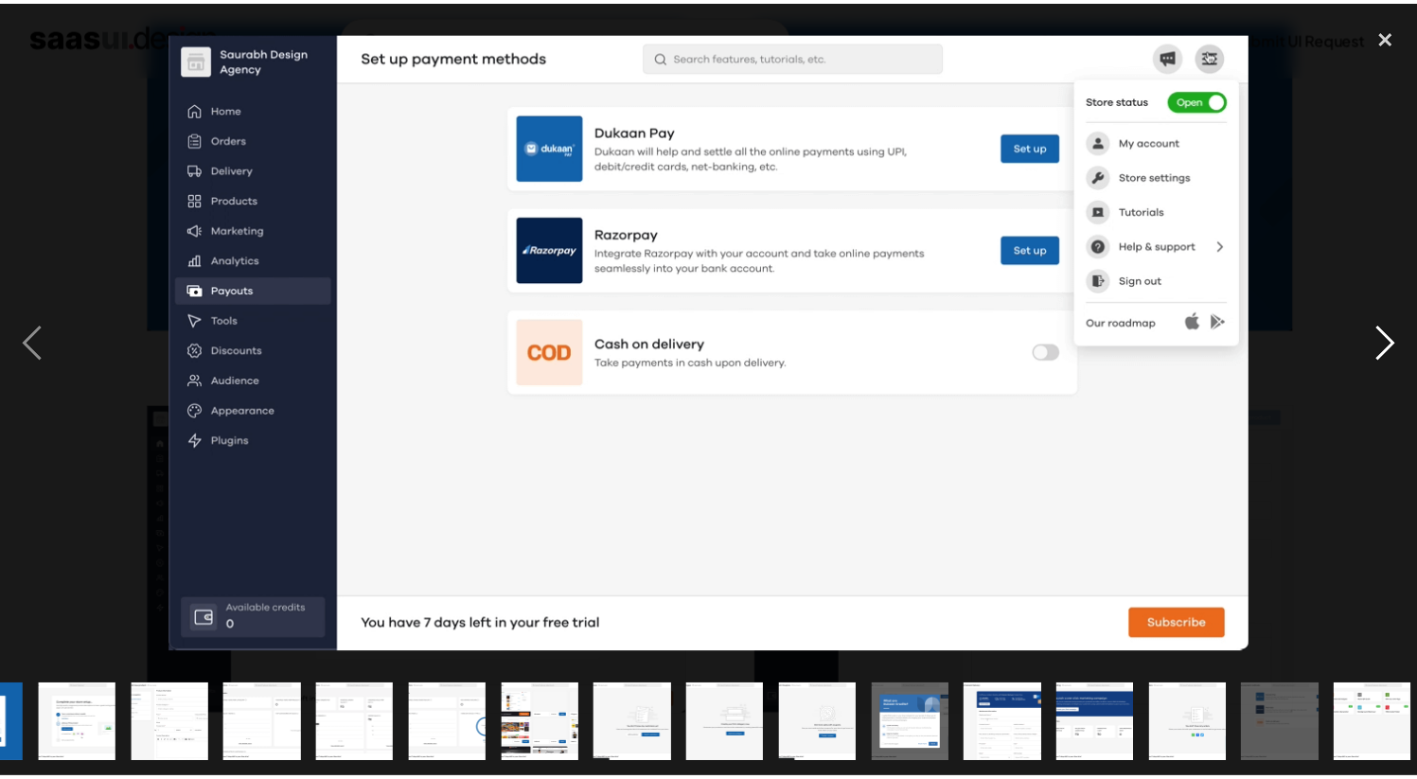
scroll to position [0, 173]
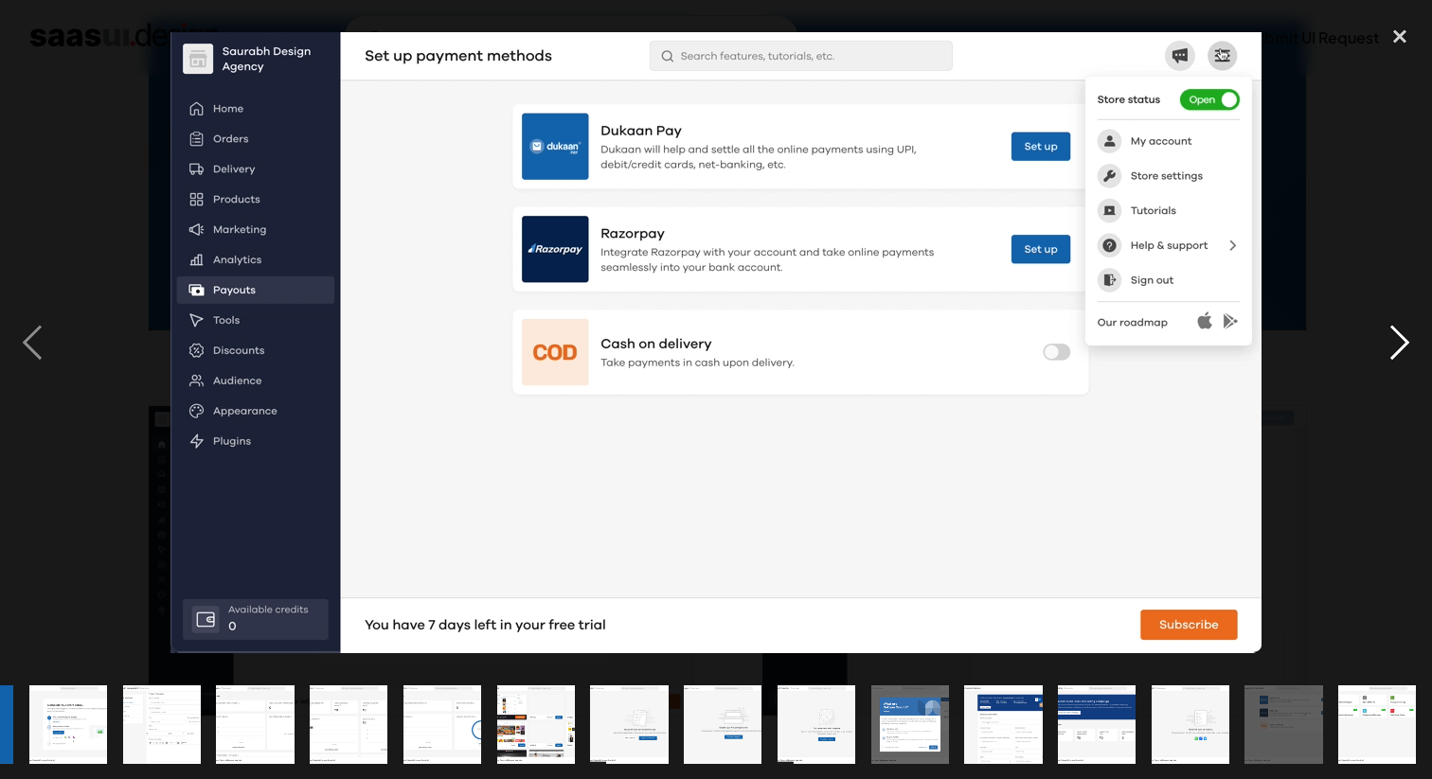
click at [1383, 346] on div "next image" at bounding box center [1399, 342] width 64 height 654
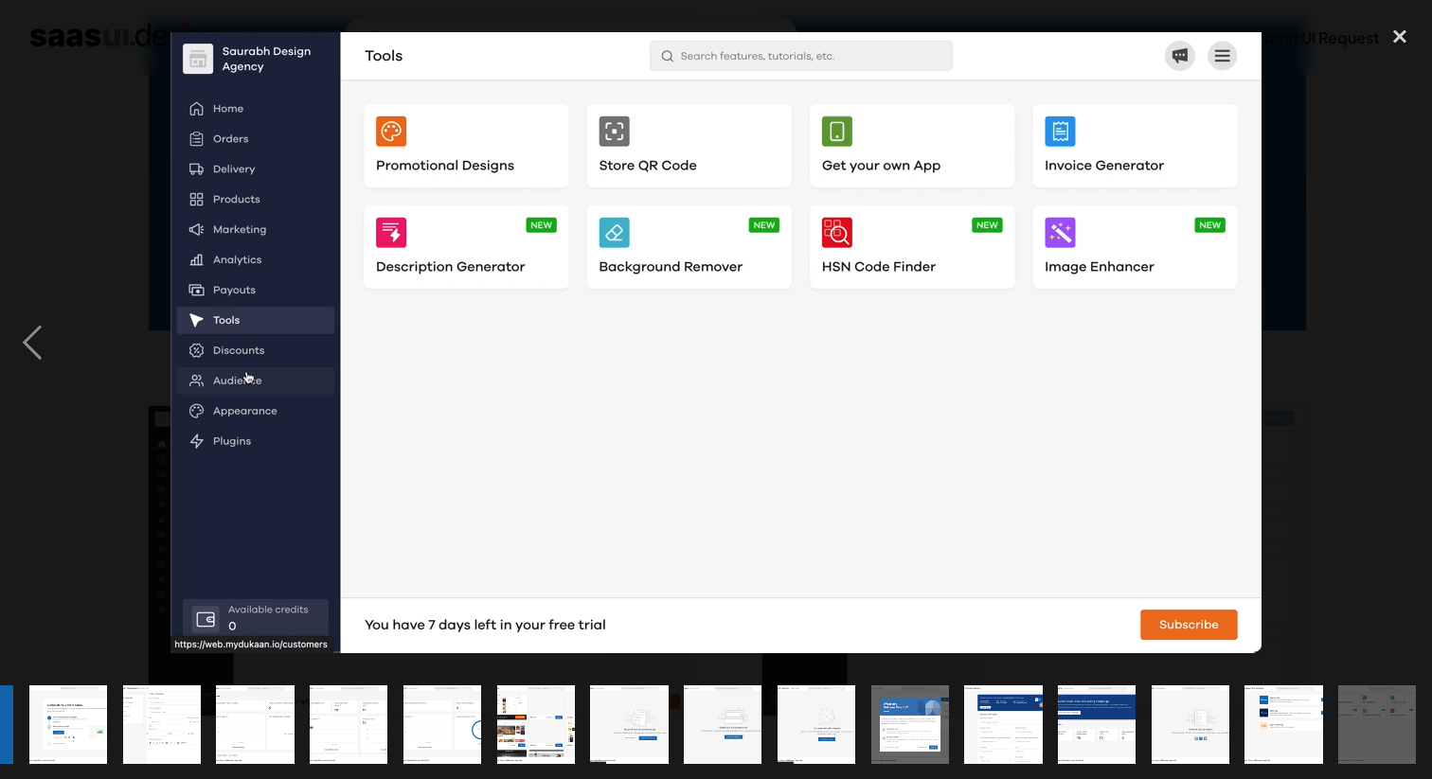
click at [1383, 346] on div "next image" at bounding box center [1399, 342] width 64 height 654
drag, startPoint x: 1405, startPoint y: 43, endPoint x: 1342, endPoint y: 79, distance: 72.9
click at [1404, 43] on div "close lightbox" at bounding box center [1399, 36] width 64 height 42
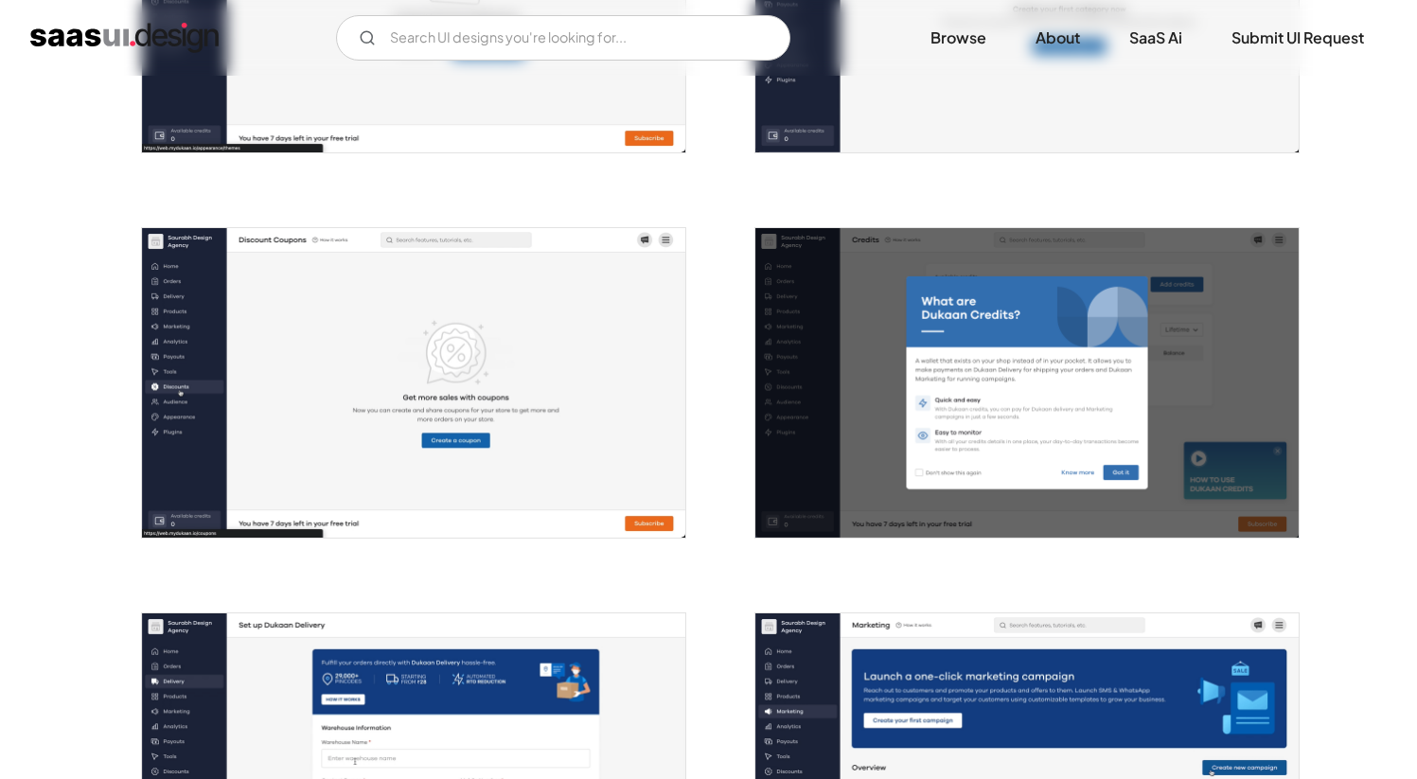
scroll to position [2666, 0]
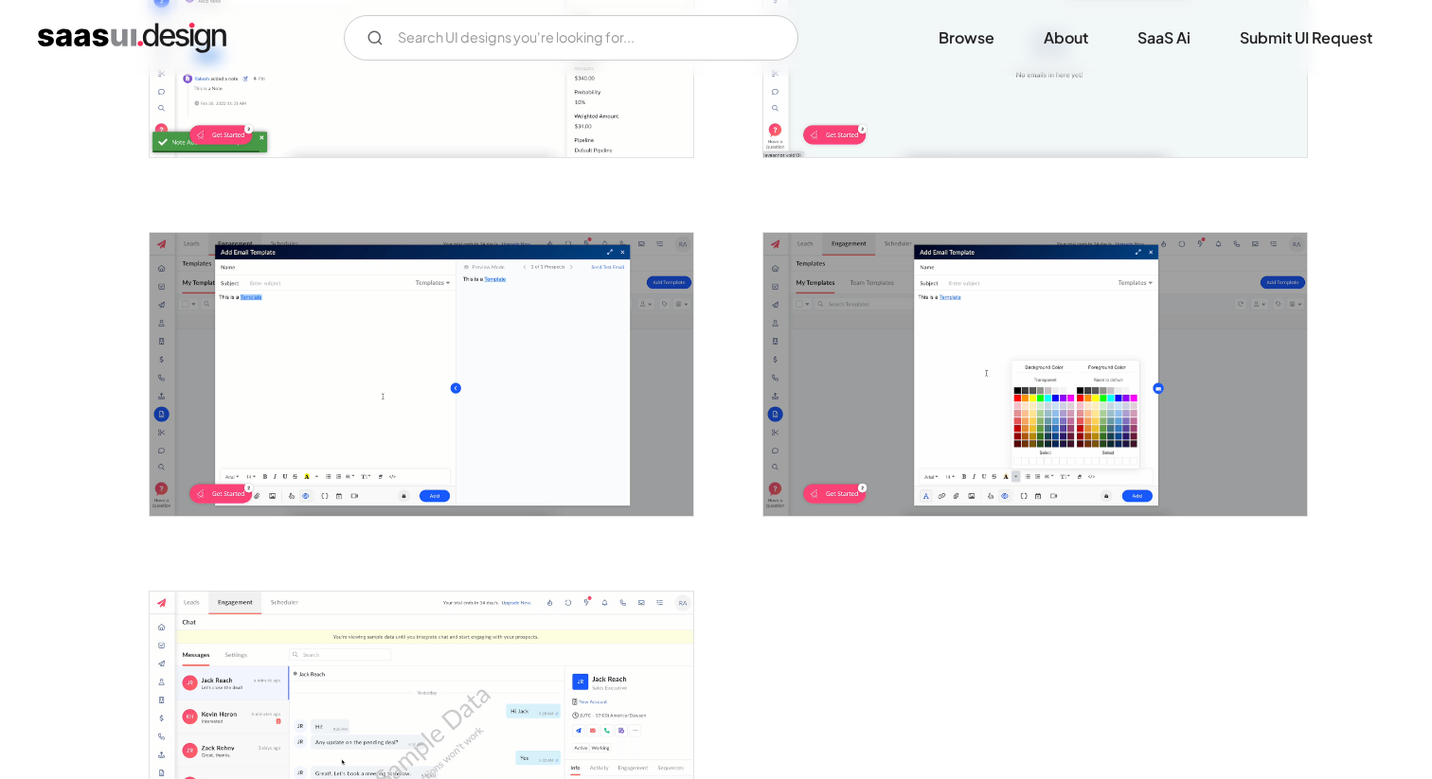
scroll to position [4285, 0]
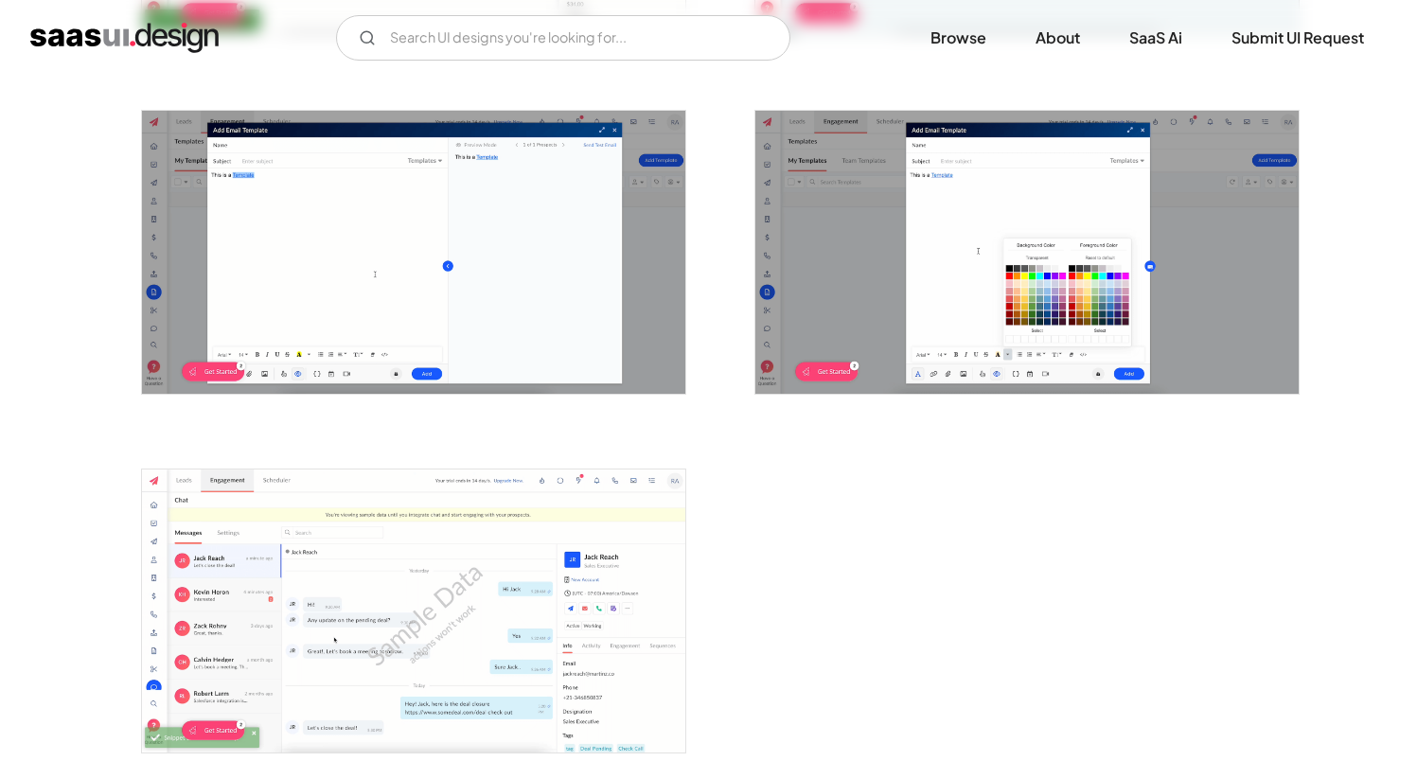
click at [484, 602] on img "open lightbox" at bounding box center [413, 611] width 543 height 283
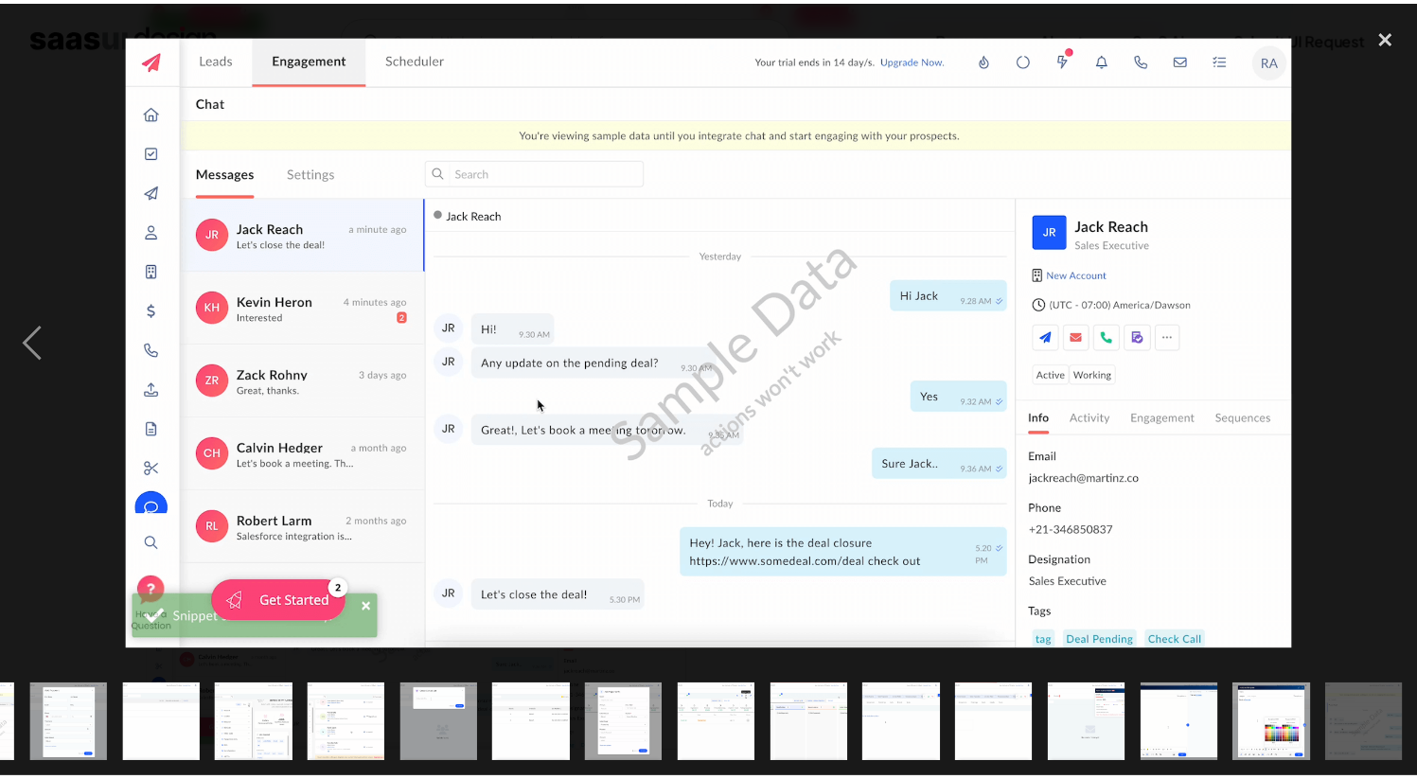
scroll to position [0, 921]
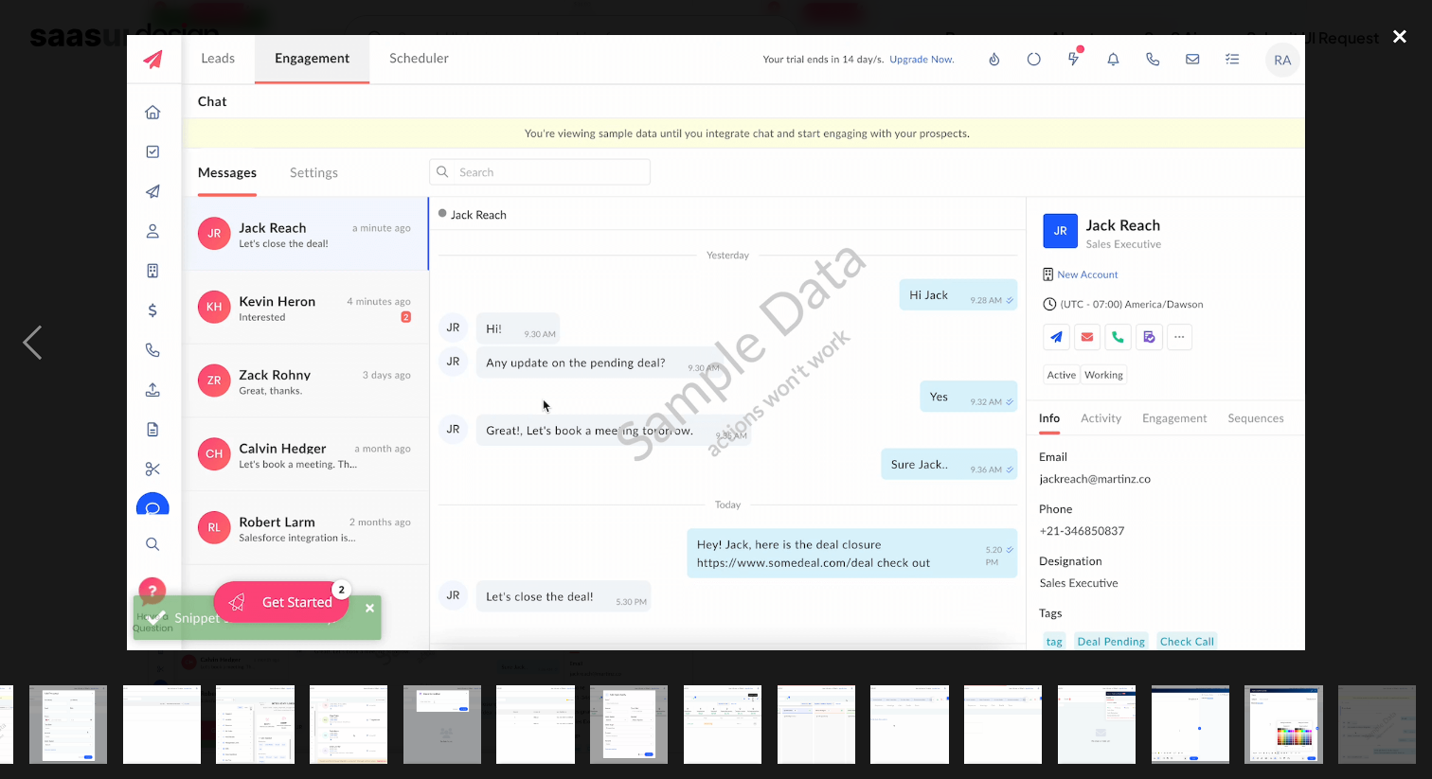
click at [1387, 37] on div "close lightbox" at bounding box center [1399, 36] width 64 height 42
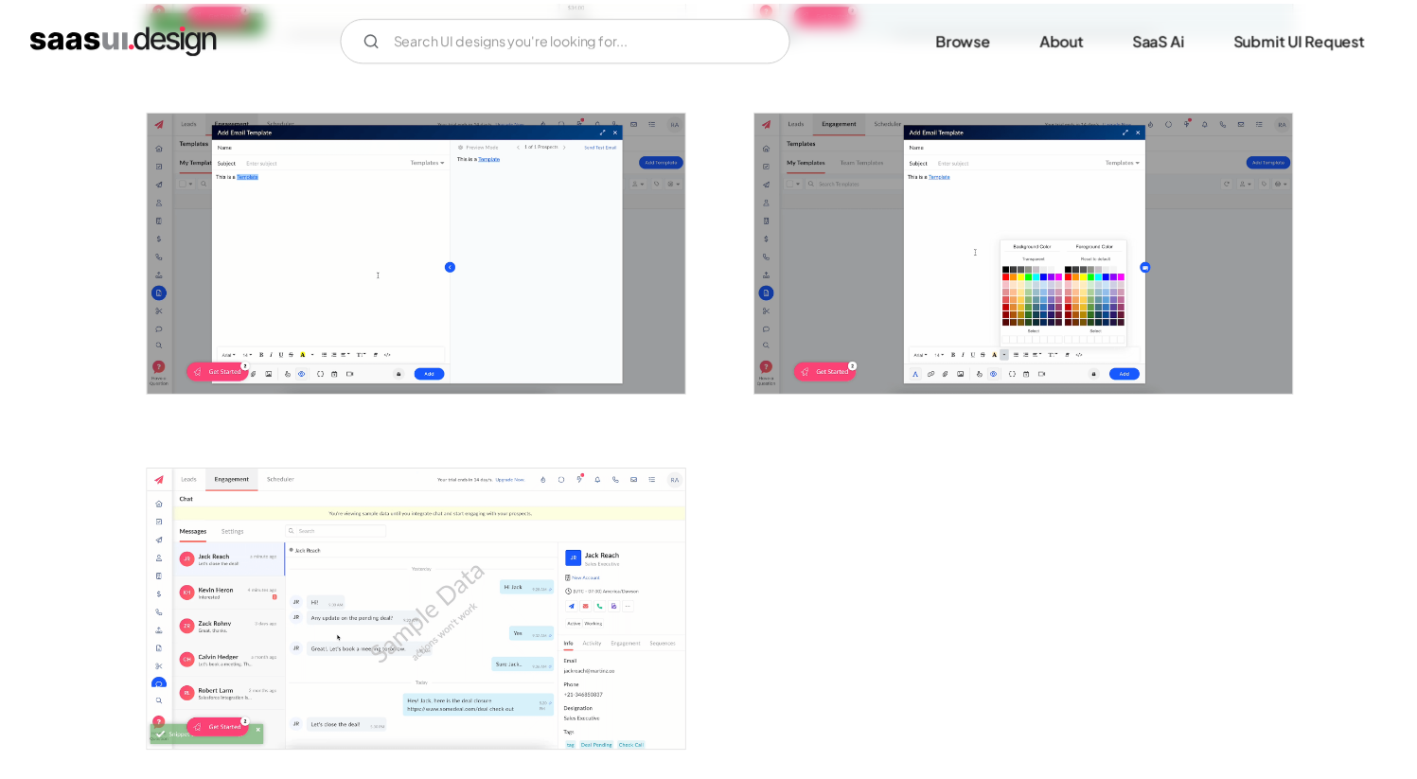
scroll to position [0, 0]
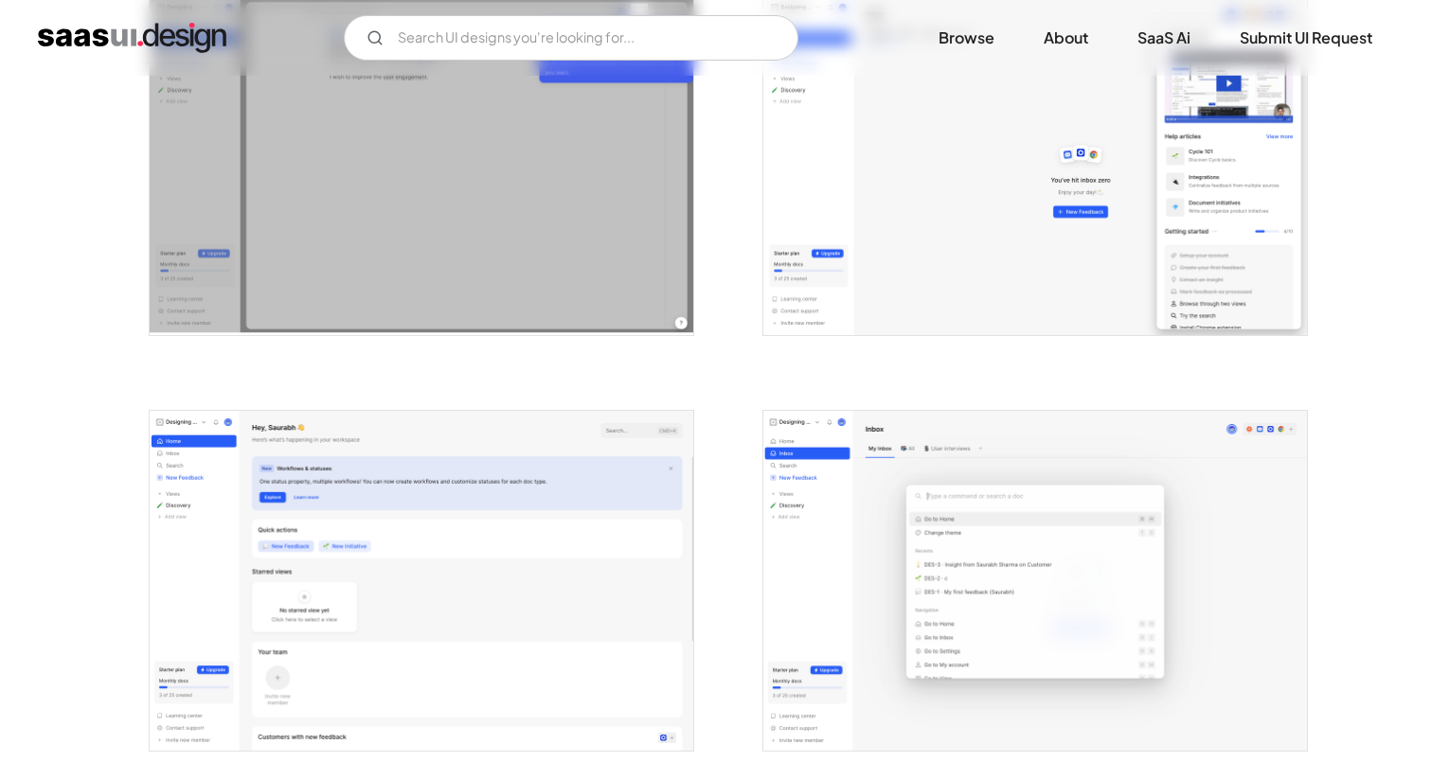
scroll to position [3368, 0]
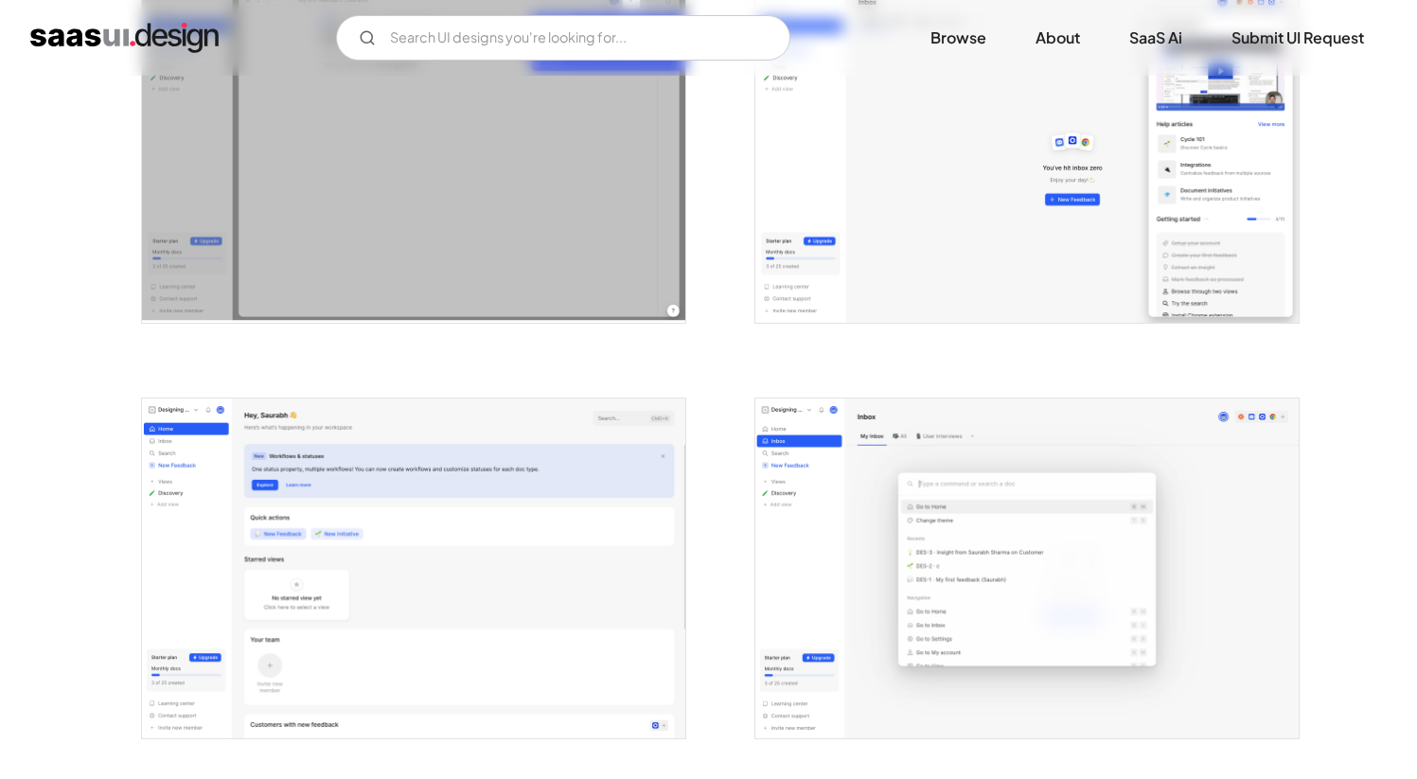
click at [524, 454] on img "open lightbox" at bounding box center [413, 569] width 543 height 340
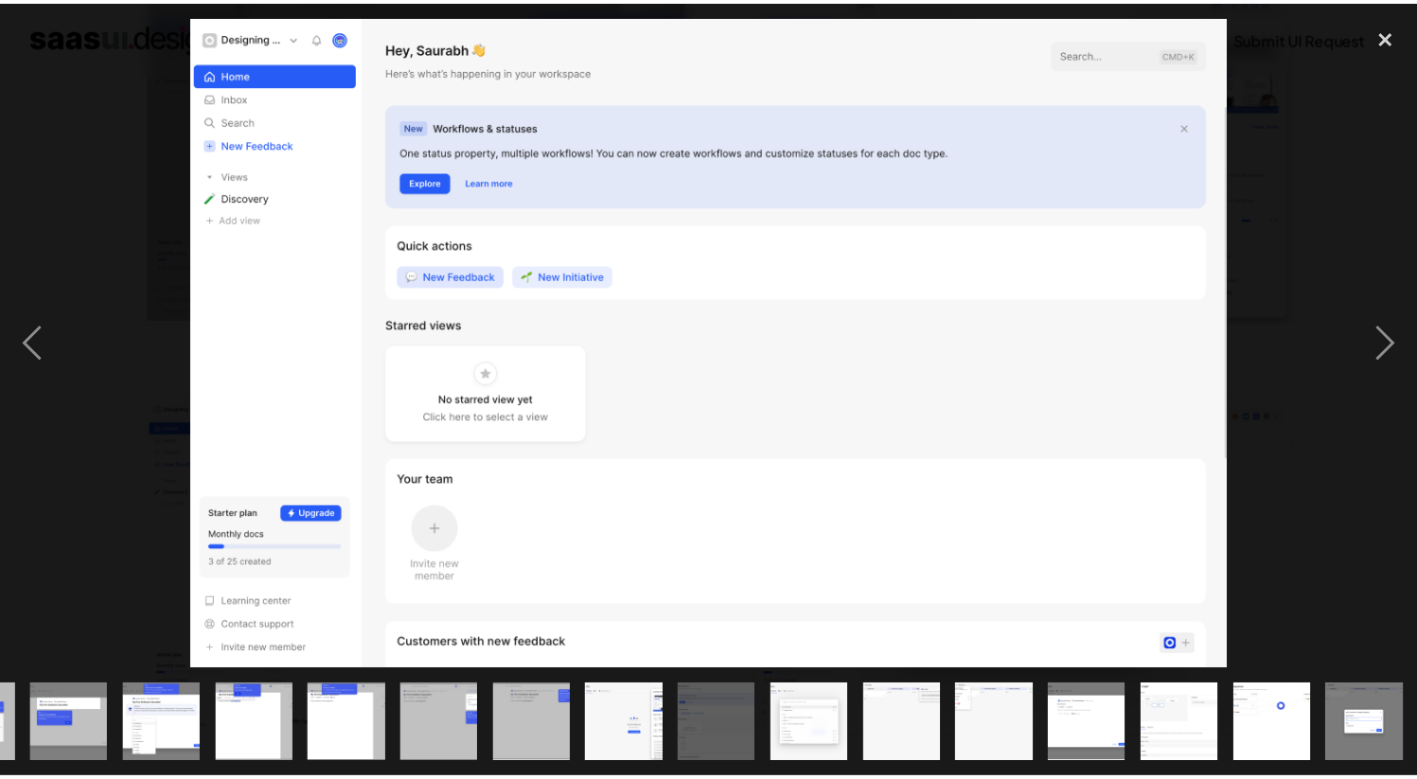
scroll to position [0, 828]
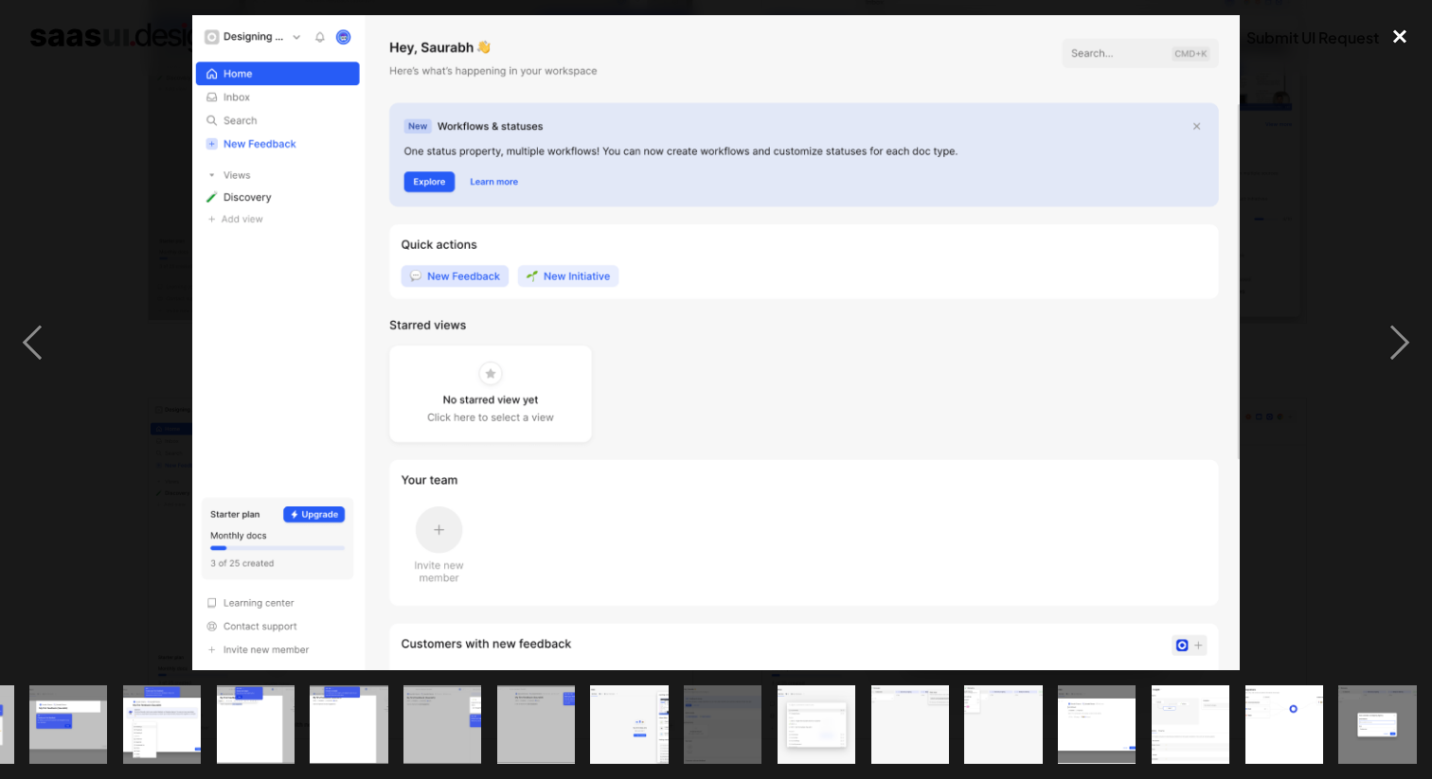
click at [1409, 35] on div "close lightbox" at bounding box center [1399, 36] width 64 height 42
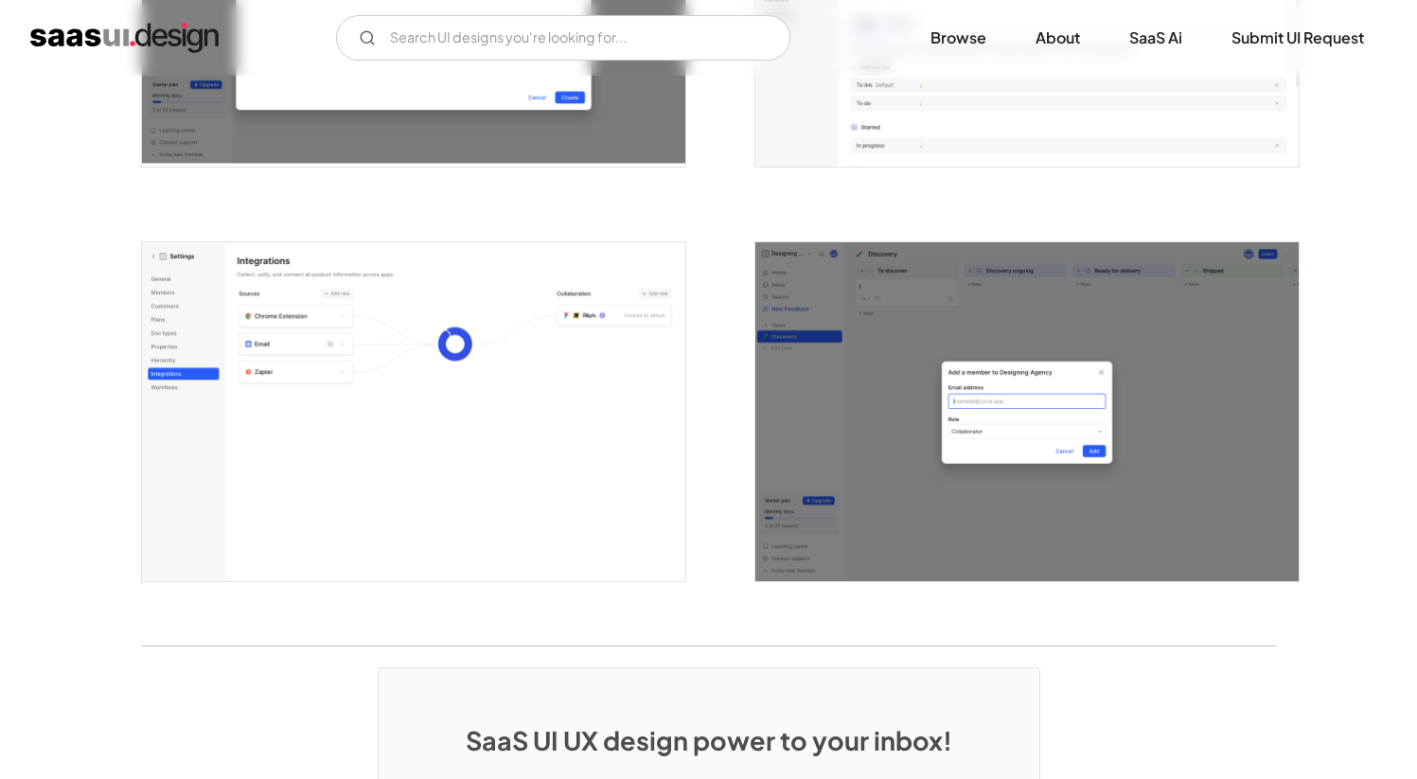
scroll to position [4537, 0]
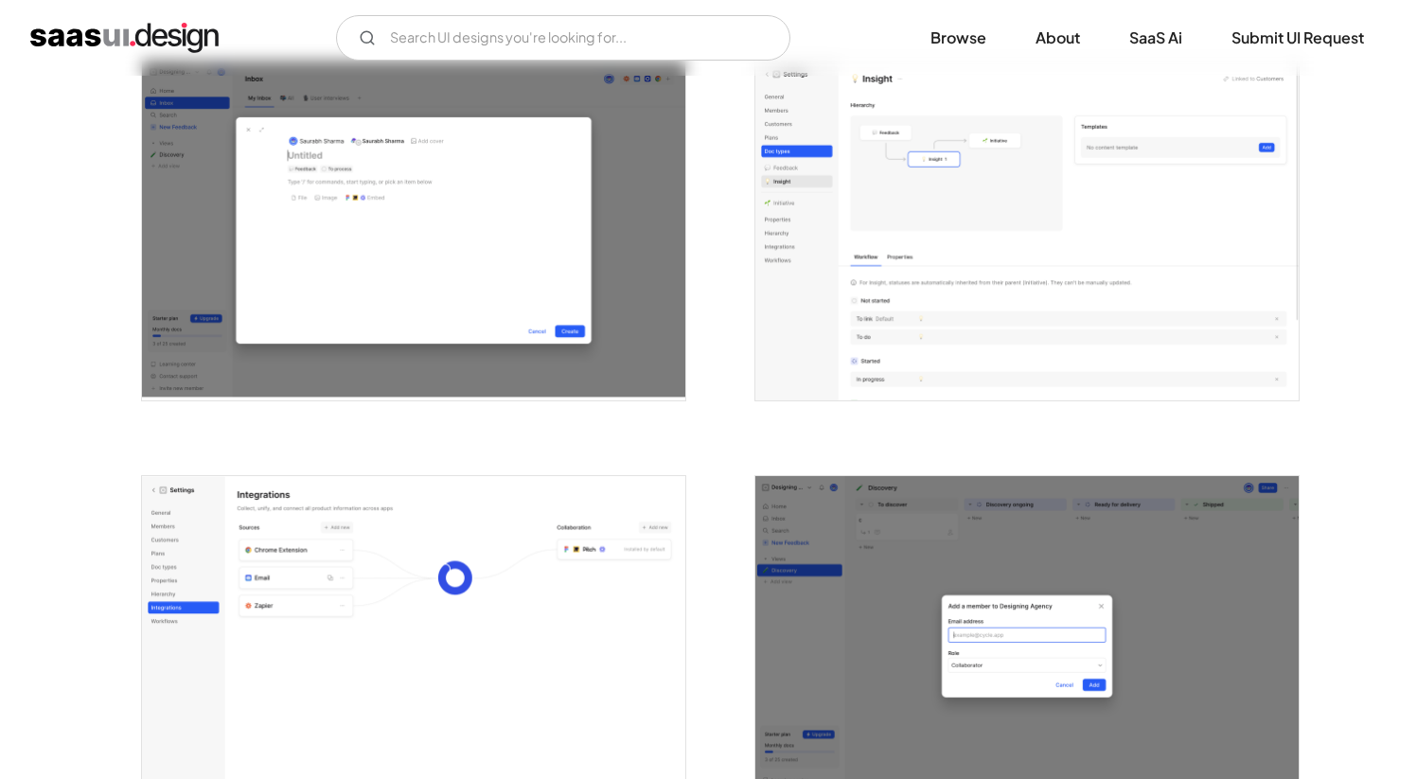
click at [909, 252] on img "open lightbox" at bounding box center [1027, 231] width 543 height 340
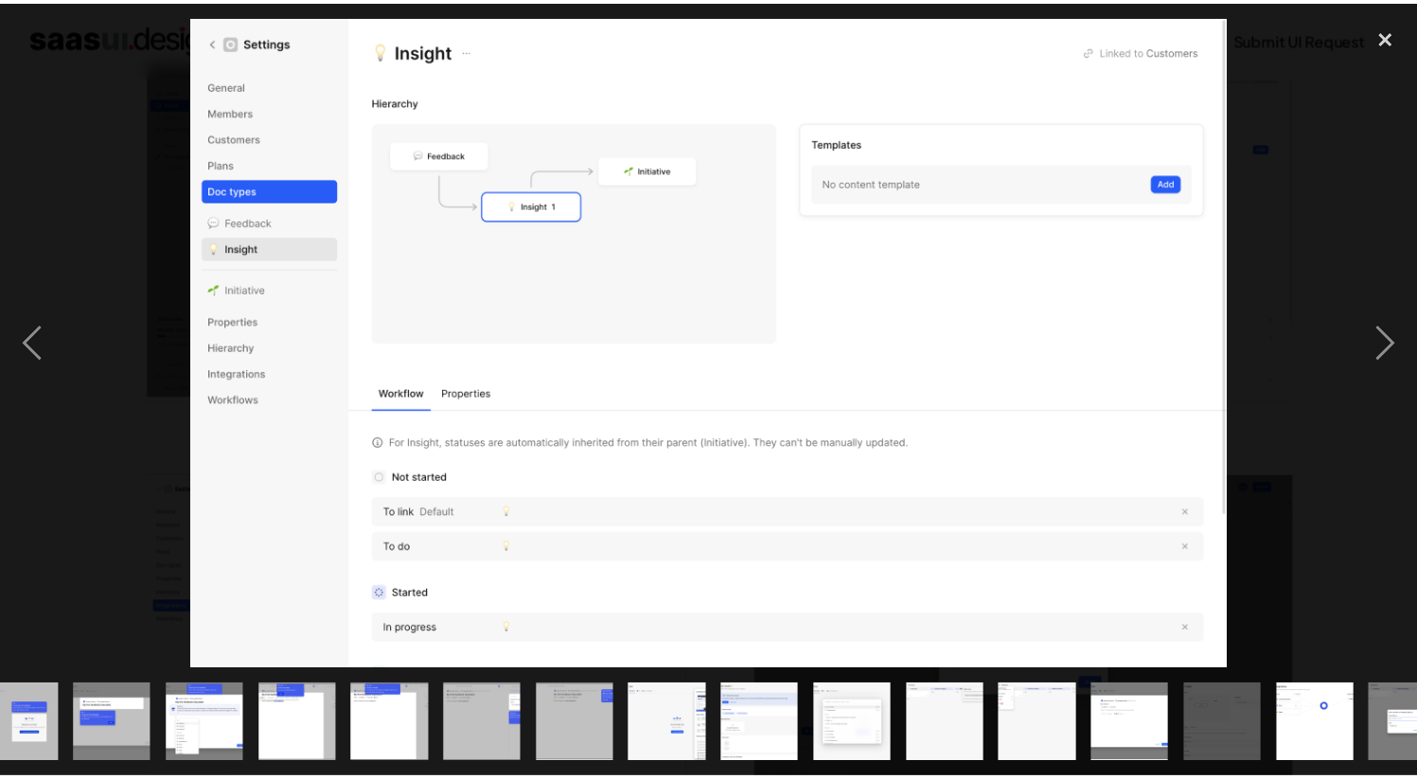
scroll to position [0, 828]
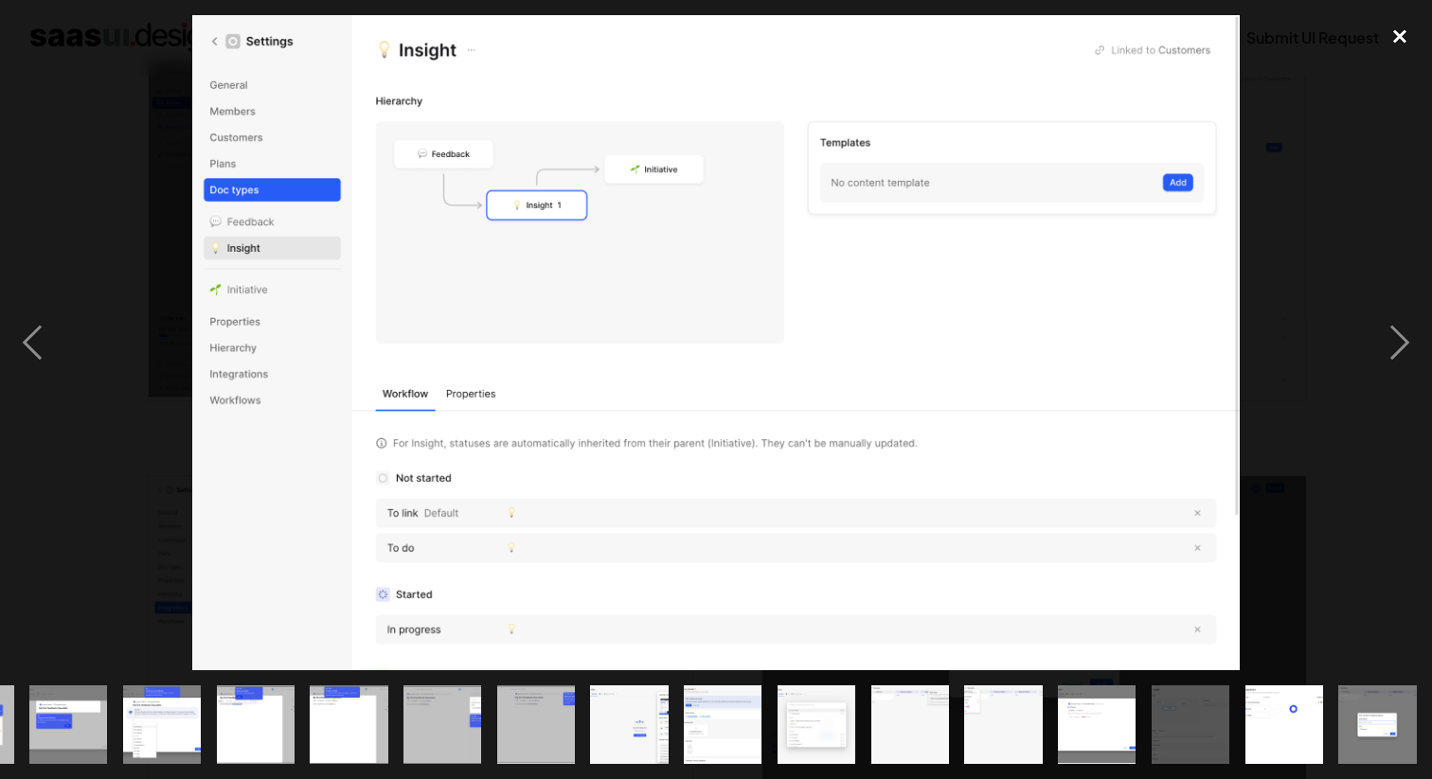
click at [1389, 38] on div "close lightbox" at bounding box center [1399, 36] width 64 height 42
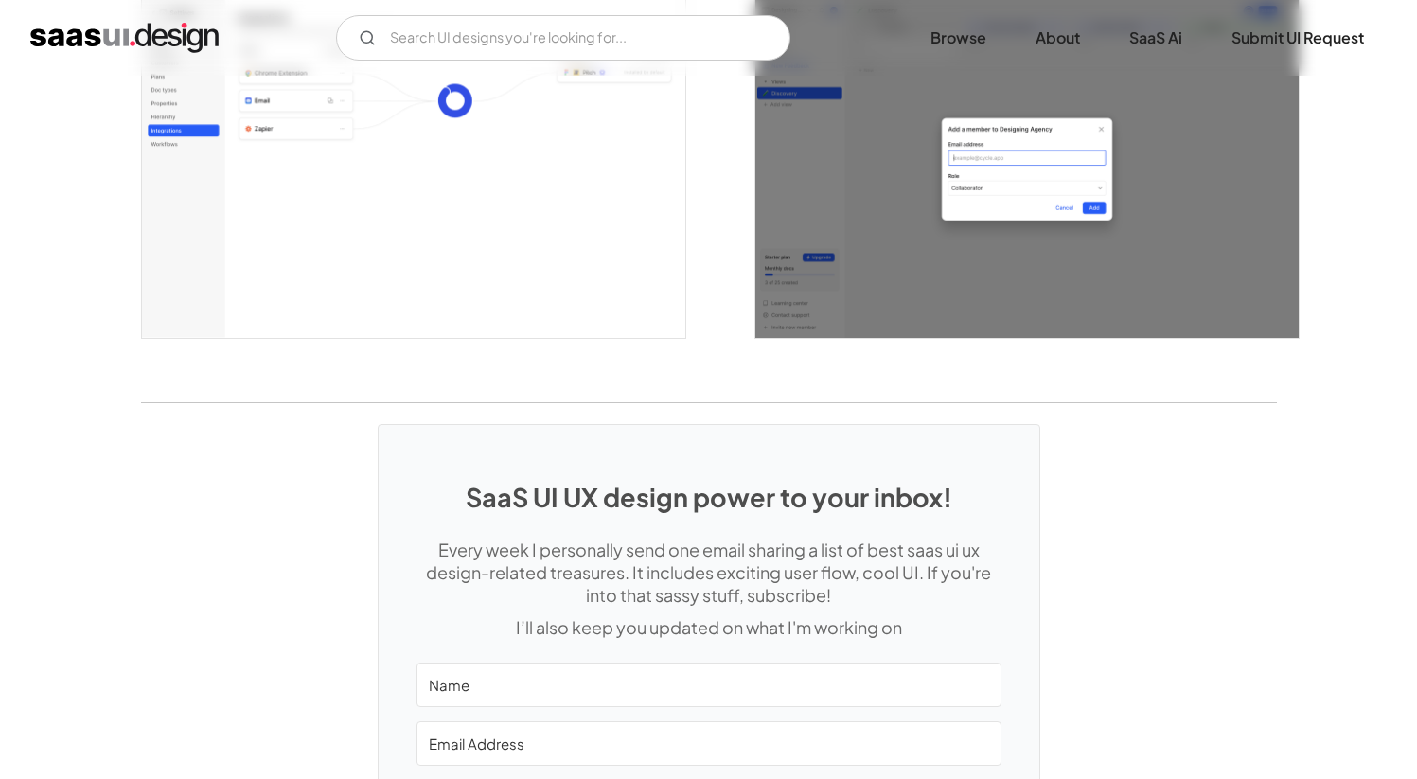
scroll to position [5209, 0]
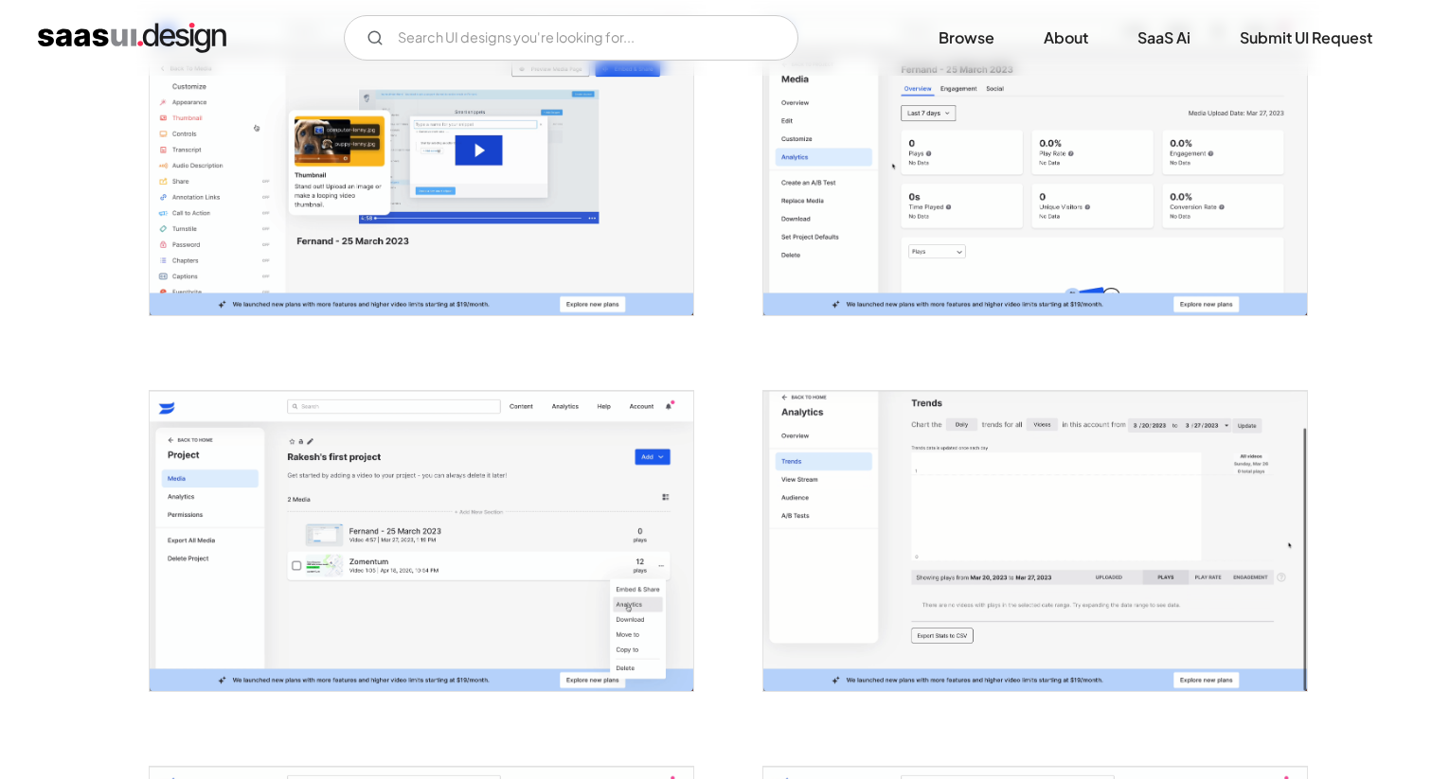
scroll to position [2127, 0]
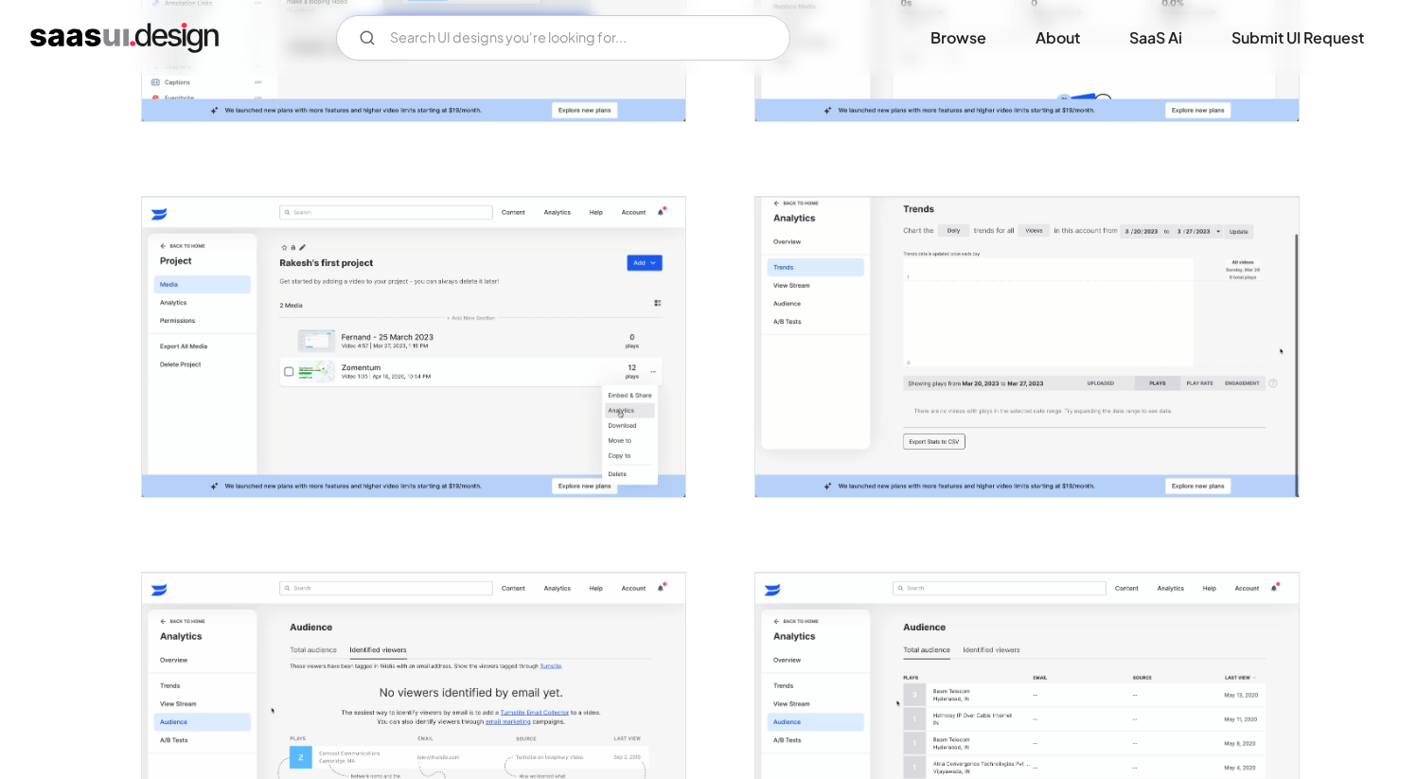
click at [1110, 327] on img "open lightbox" at bounding box center [1027, 347] width 543 height 300
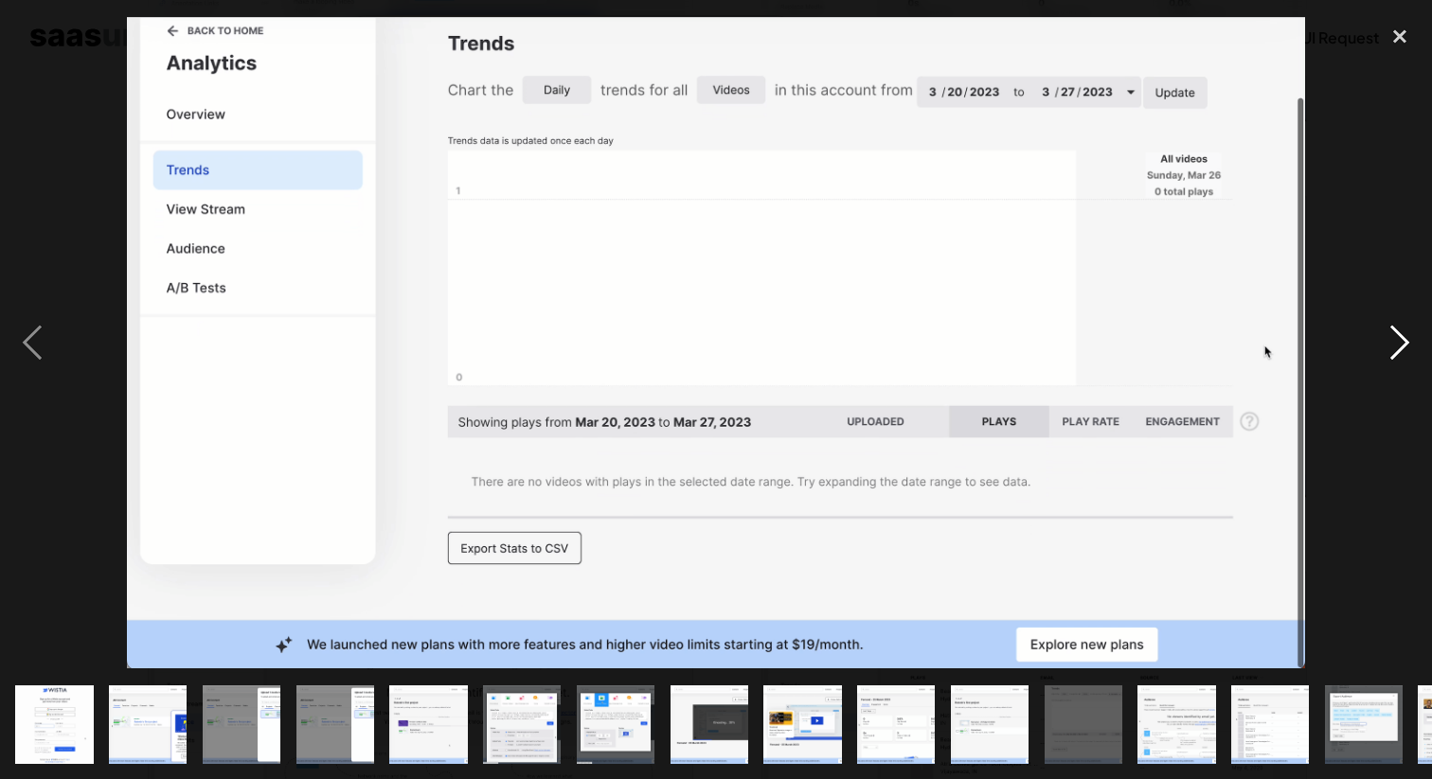
click at [1393, 326] on div "next image" at bounding box center [1399, 342] width 64 height 654
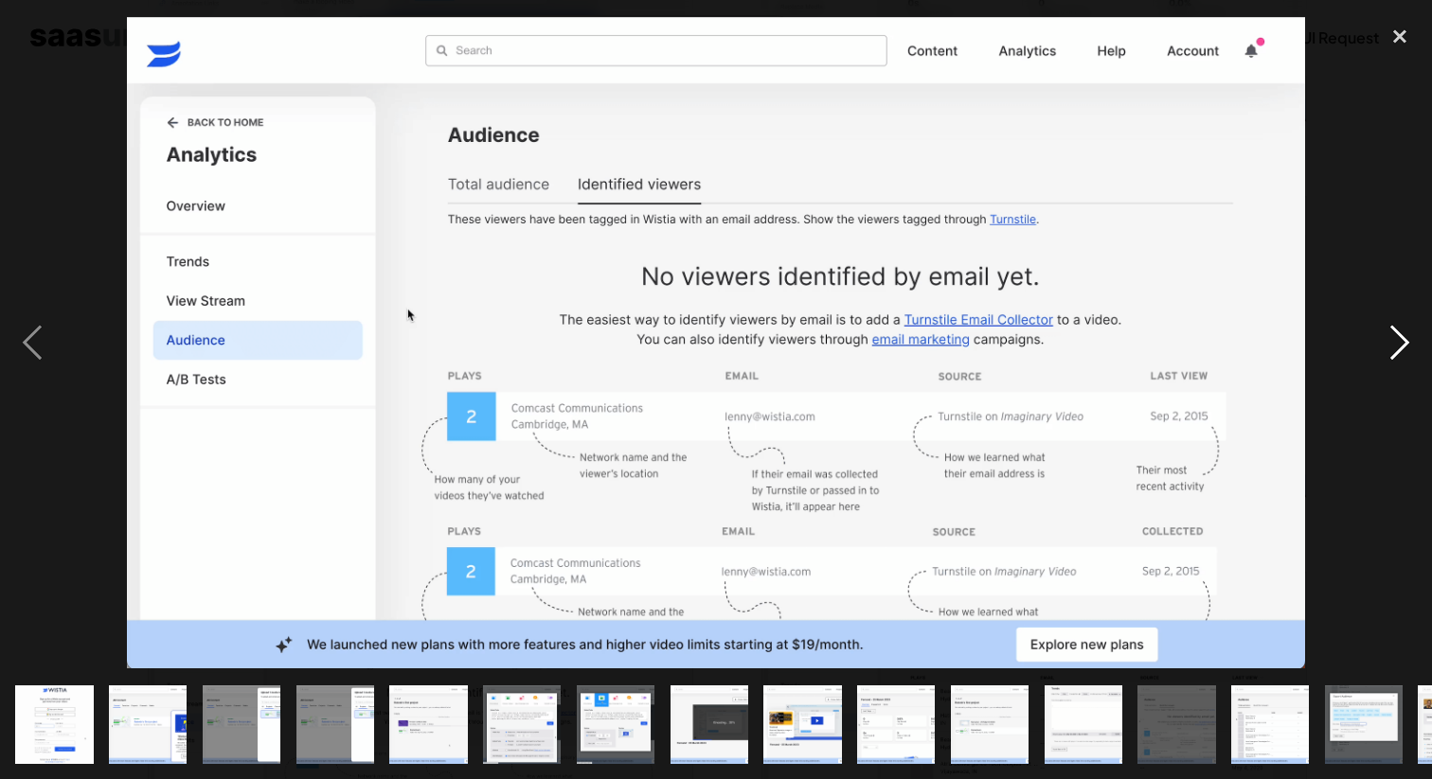
click at [1393, 326] on div "next image" at bounding box center [1399, 342] width 64 height 654
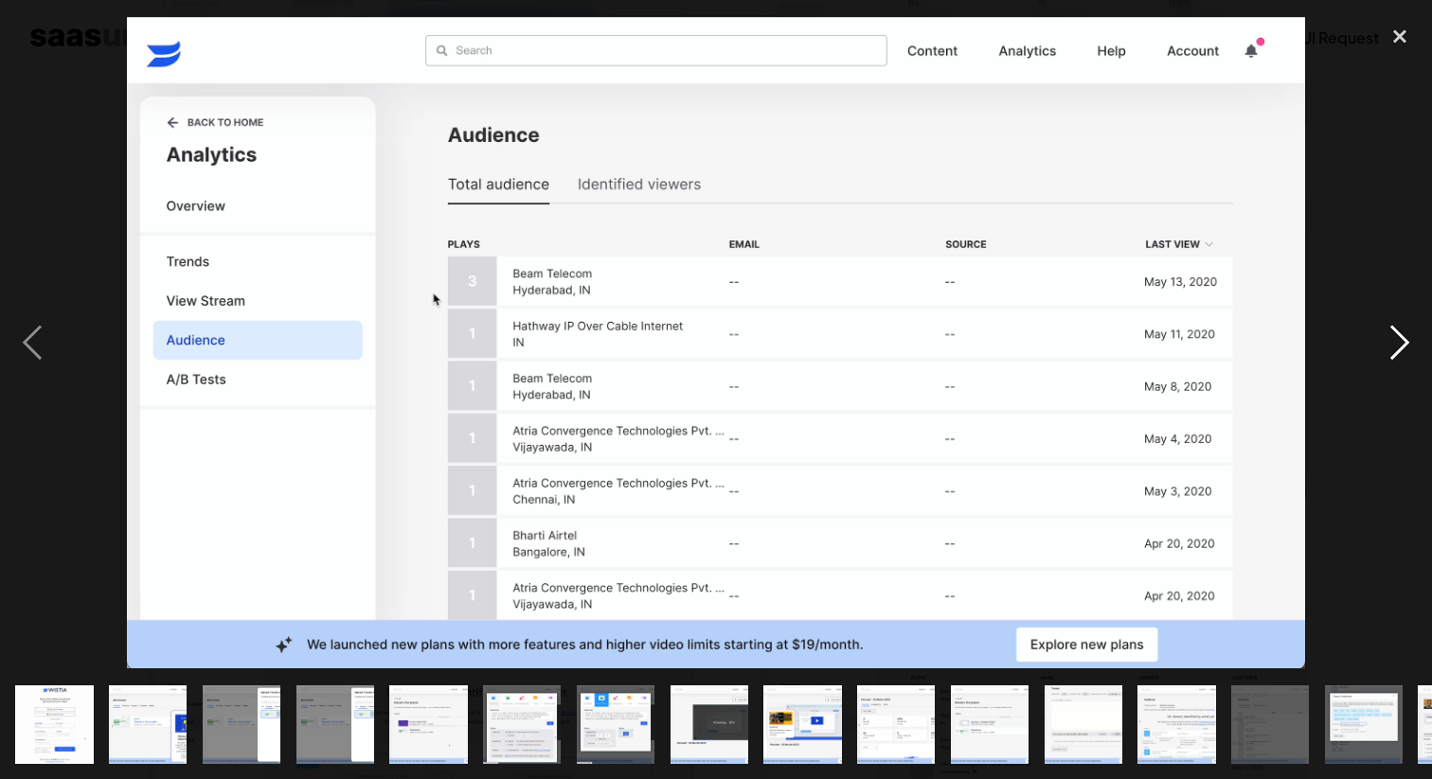
click at [1393, 326] on div "next image" at bounding box center [1399, 342] width 64 height 654
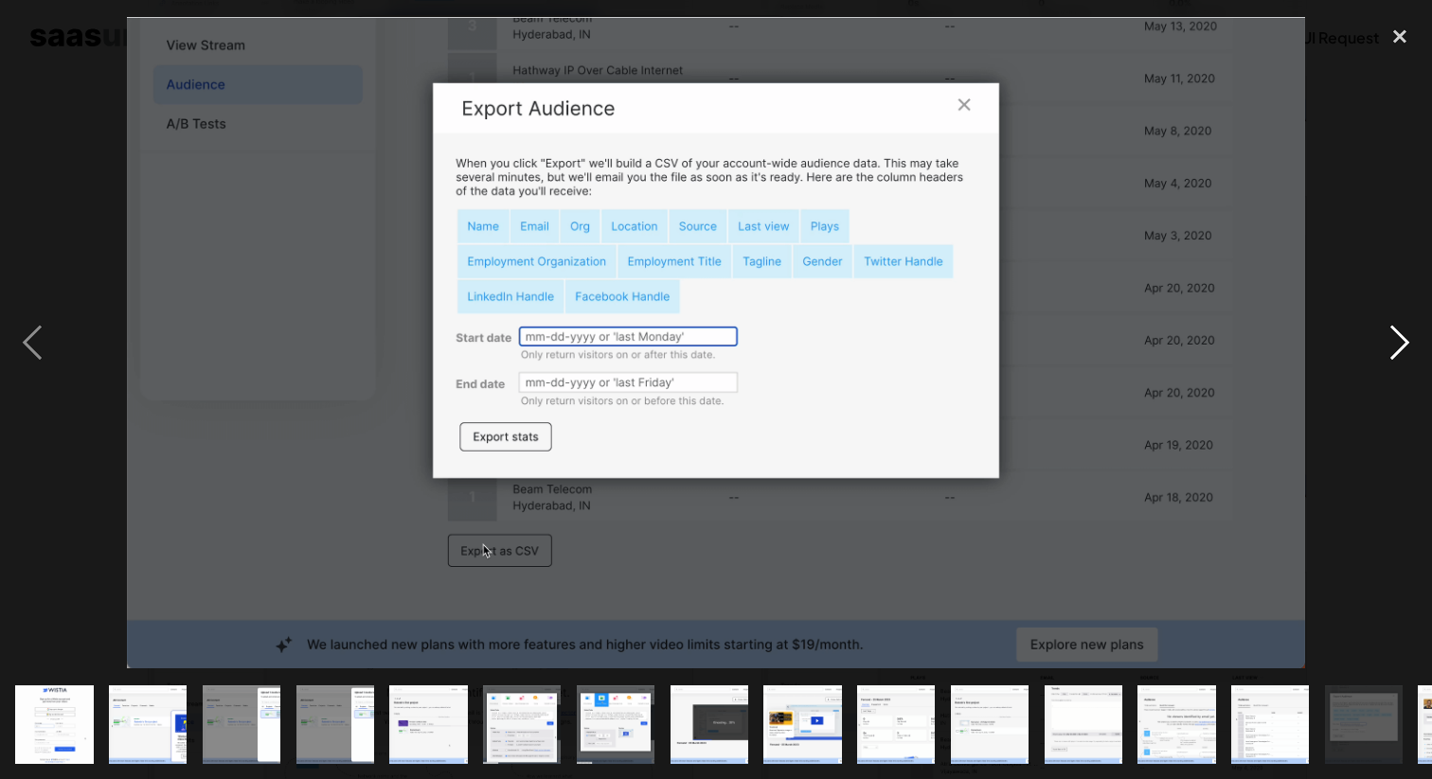
click at [1393, 326] on div "next image" at bounding box center [1399, 342] width 64 height 654
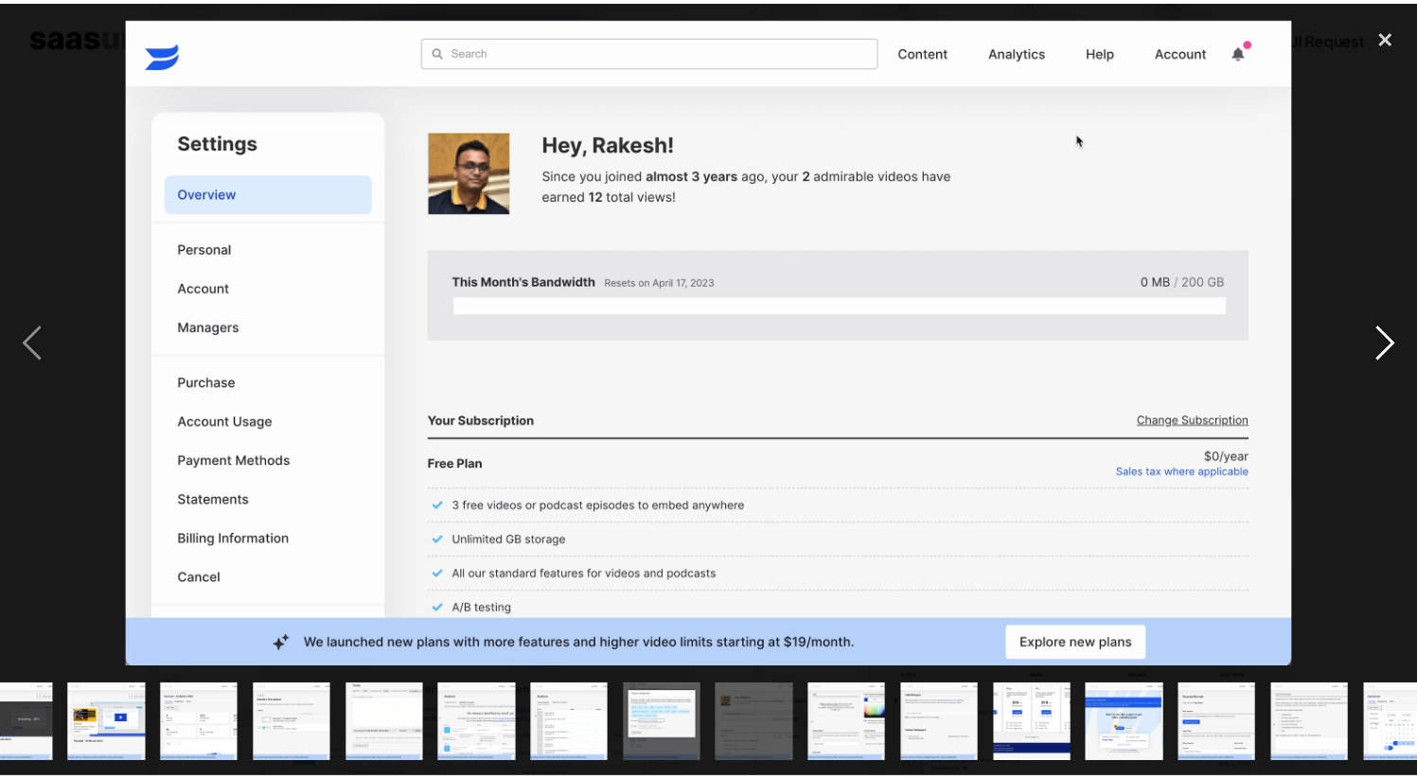
scroll to position [0, 734]
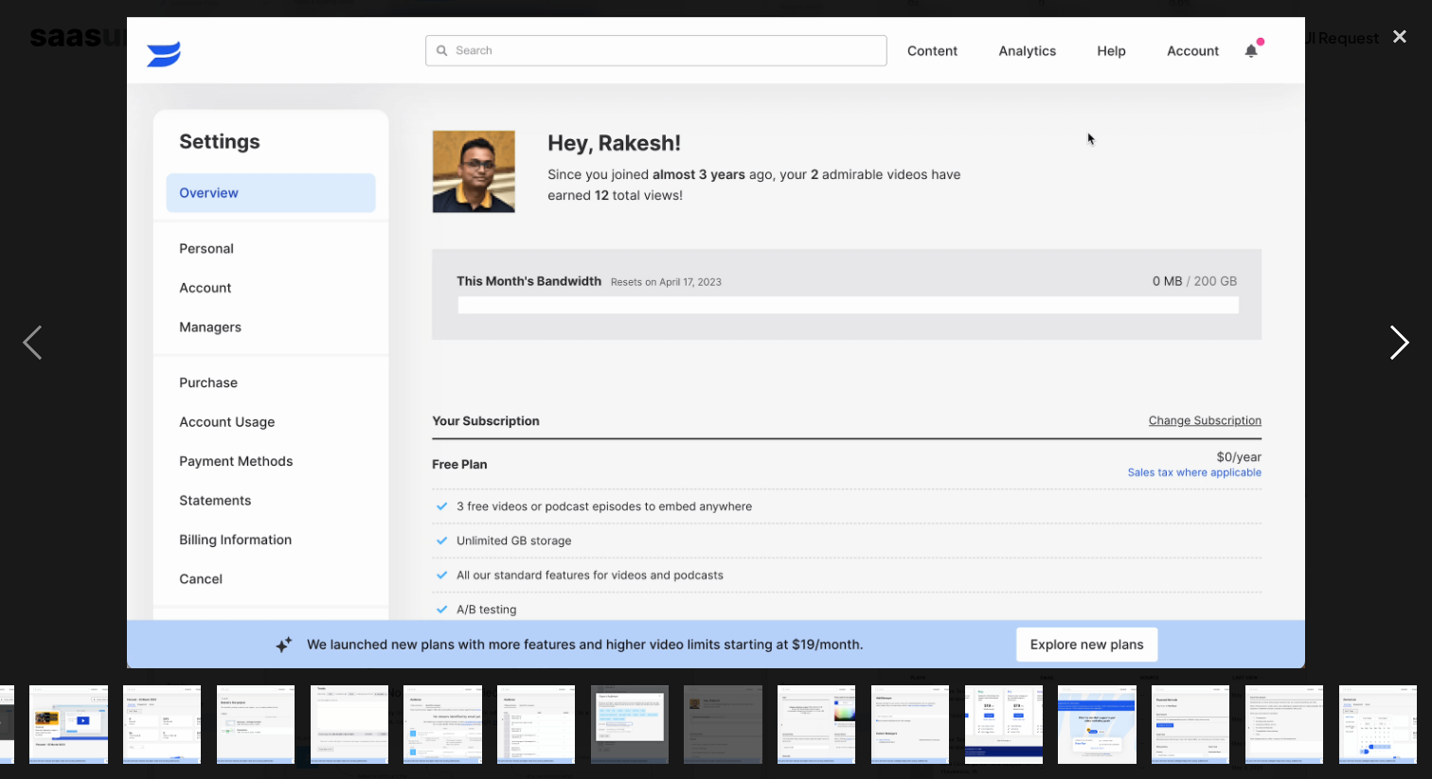
click at [1393, 326] on div "next image" at bounding box center [1399, 342] width 64 height 654
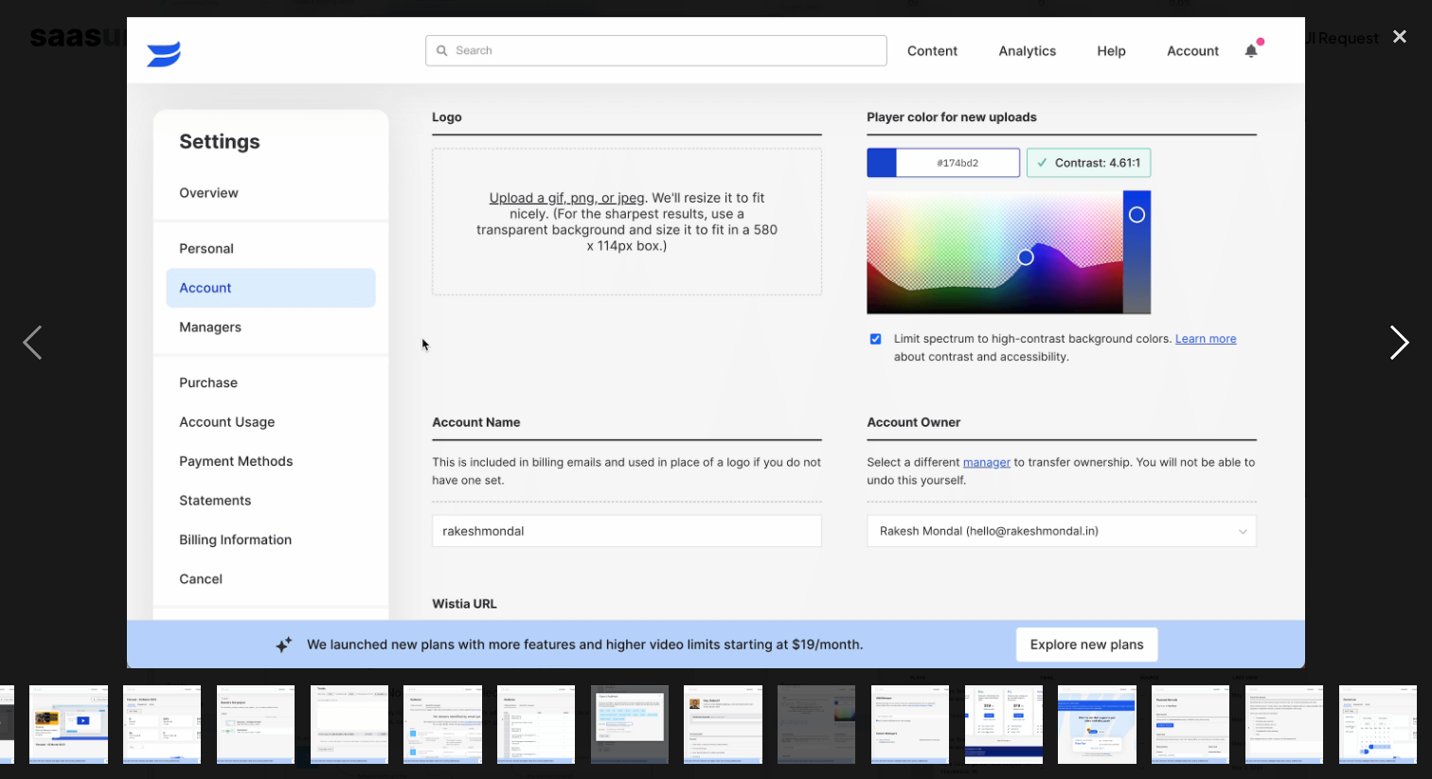
click at [1393, 326] on div "next image" at bounding box center [1399, 342] width 64 height 654
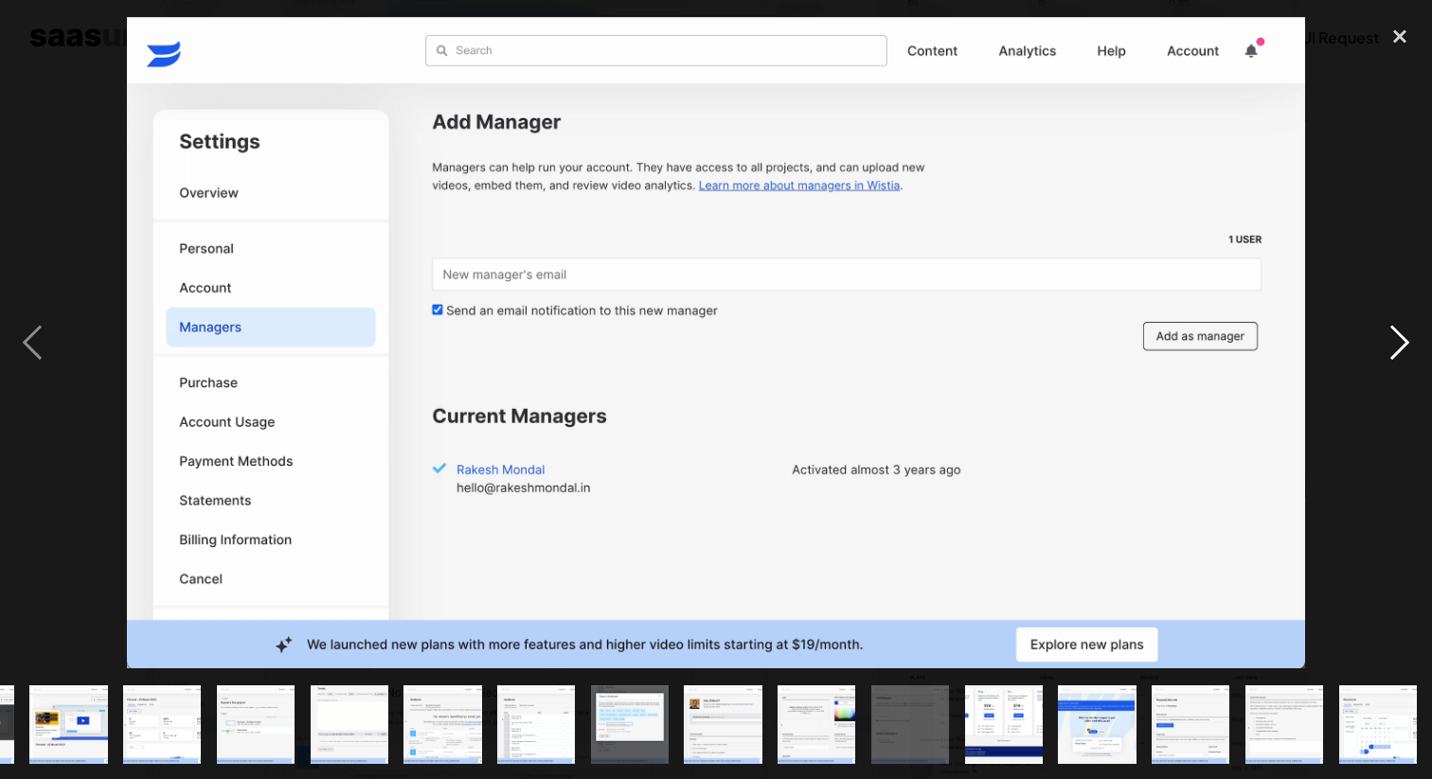
click at [1393, 326] on div "next image" at bounding box center [1399, 342] width 64 height 654
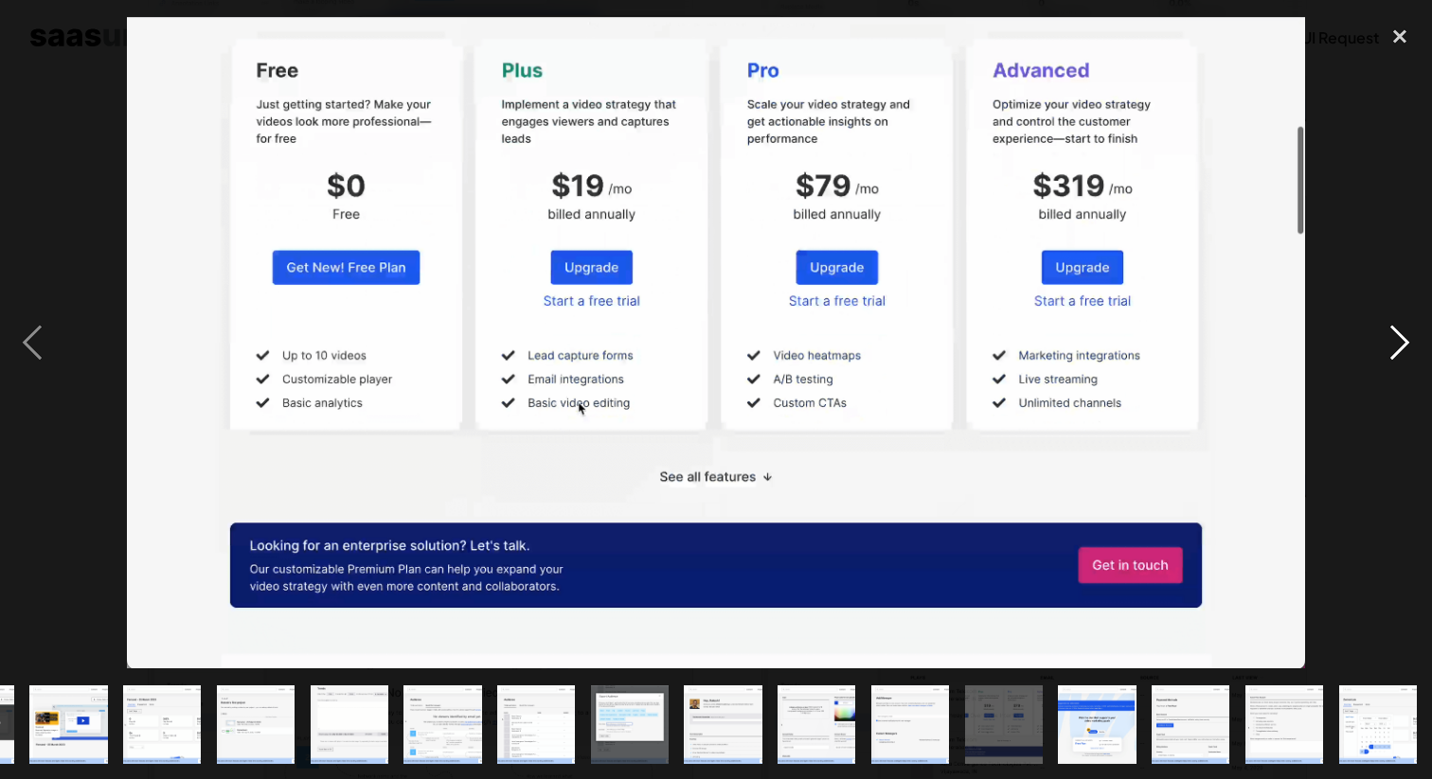
click at [1393, 326] on div "next image" at bounding box center [1399, 342] width 64 height 654
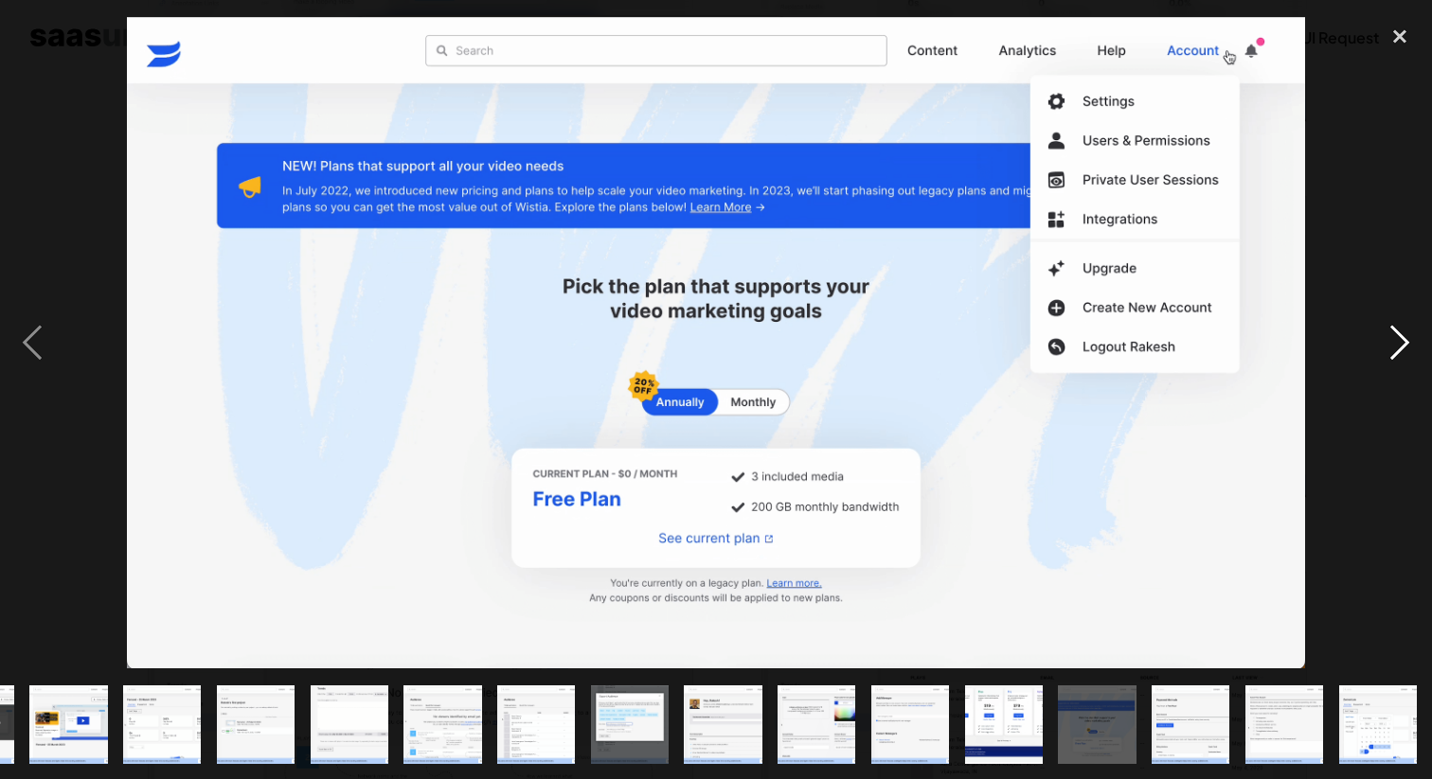
click at [1393, 326] on div "next image" at bounding box center [1399, 342] width 64 height 654
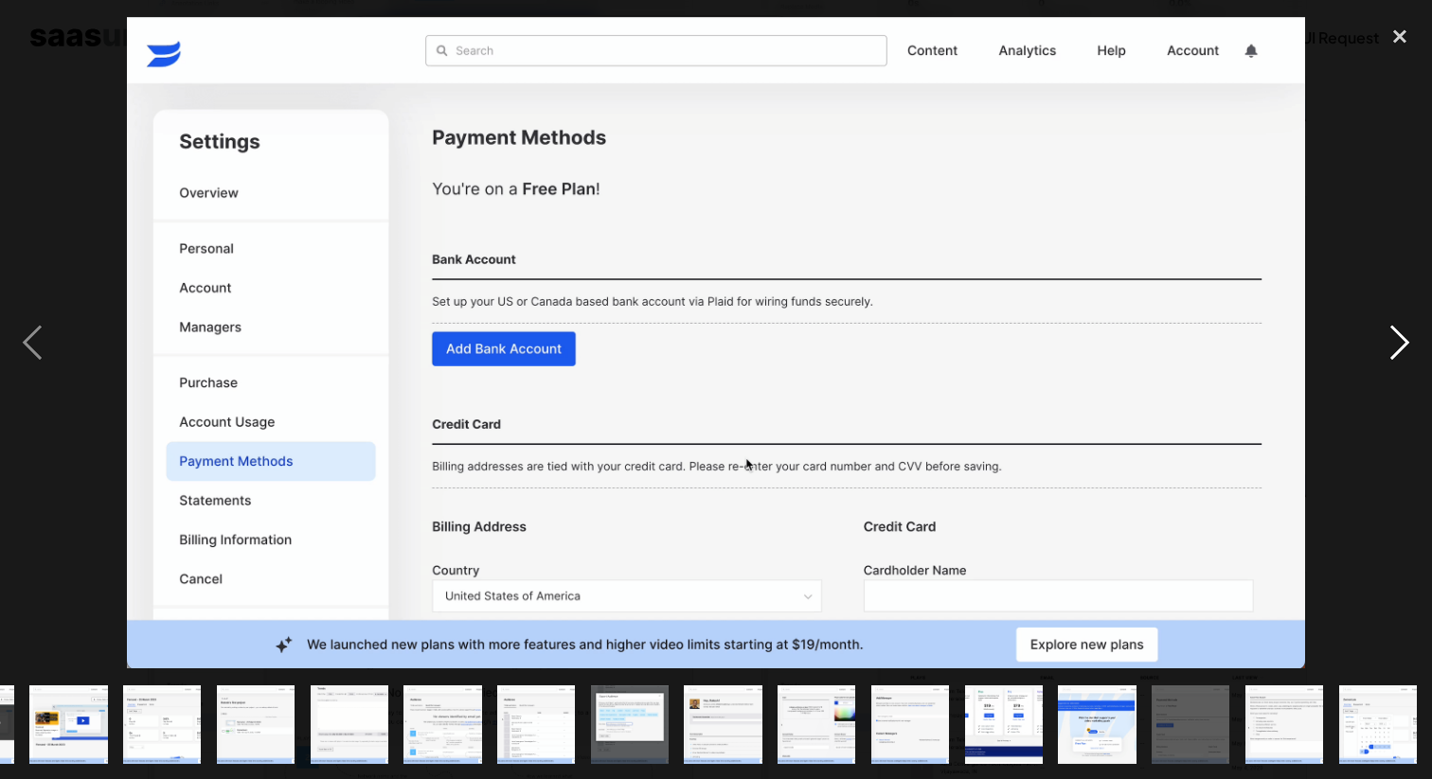
click at [1393, 326] on div "next image" at bounding box center [1399, 342] width 64 height 654
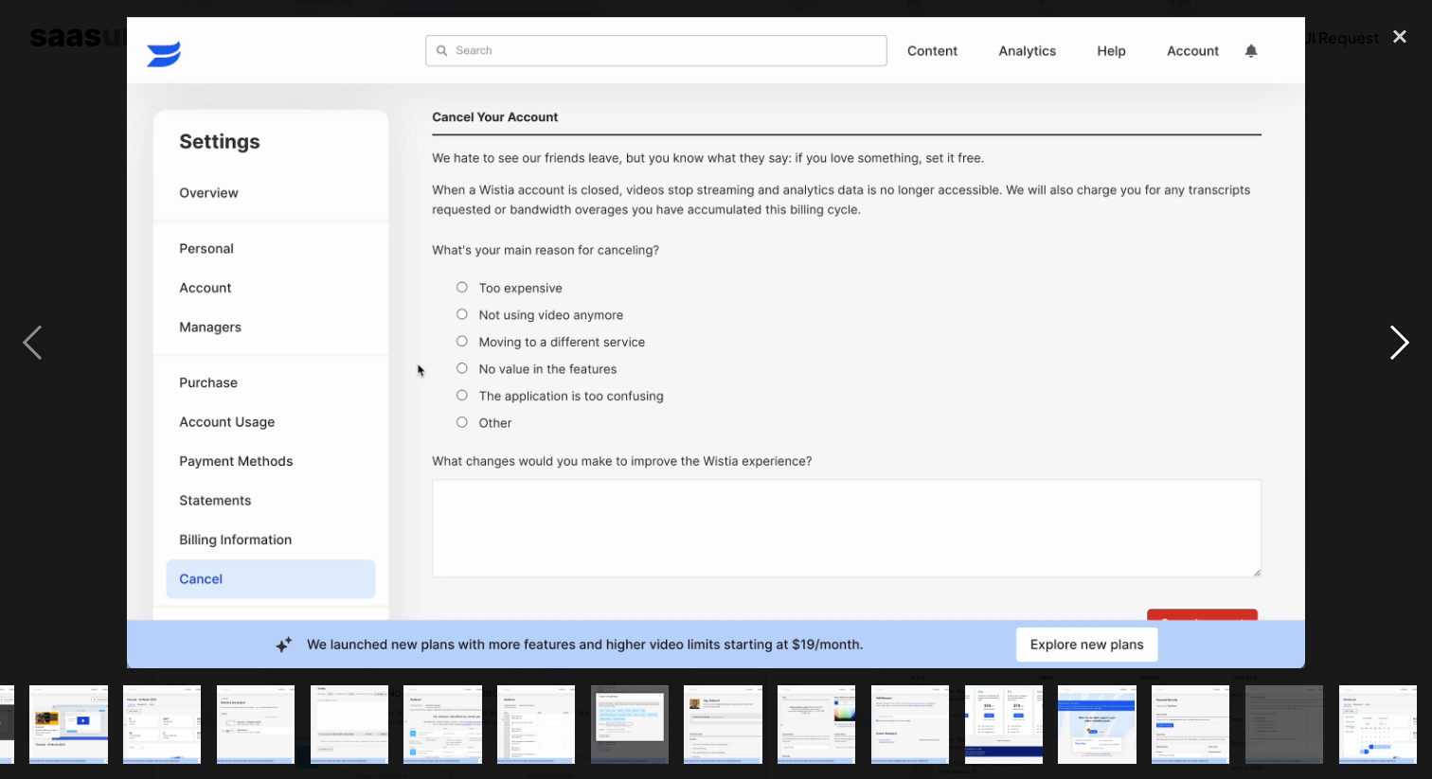
click at [1393, 326] on div "next image" at bounding box center [1399, 342] width 64 height 654
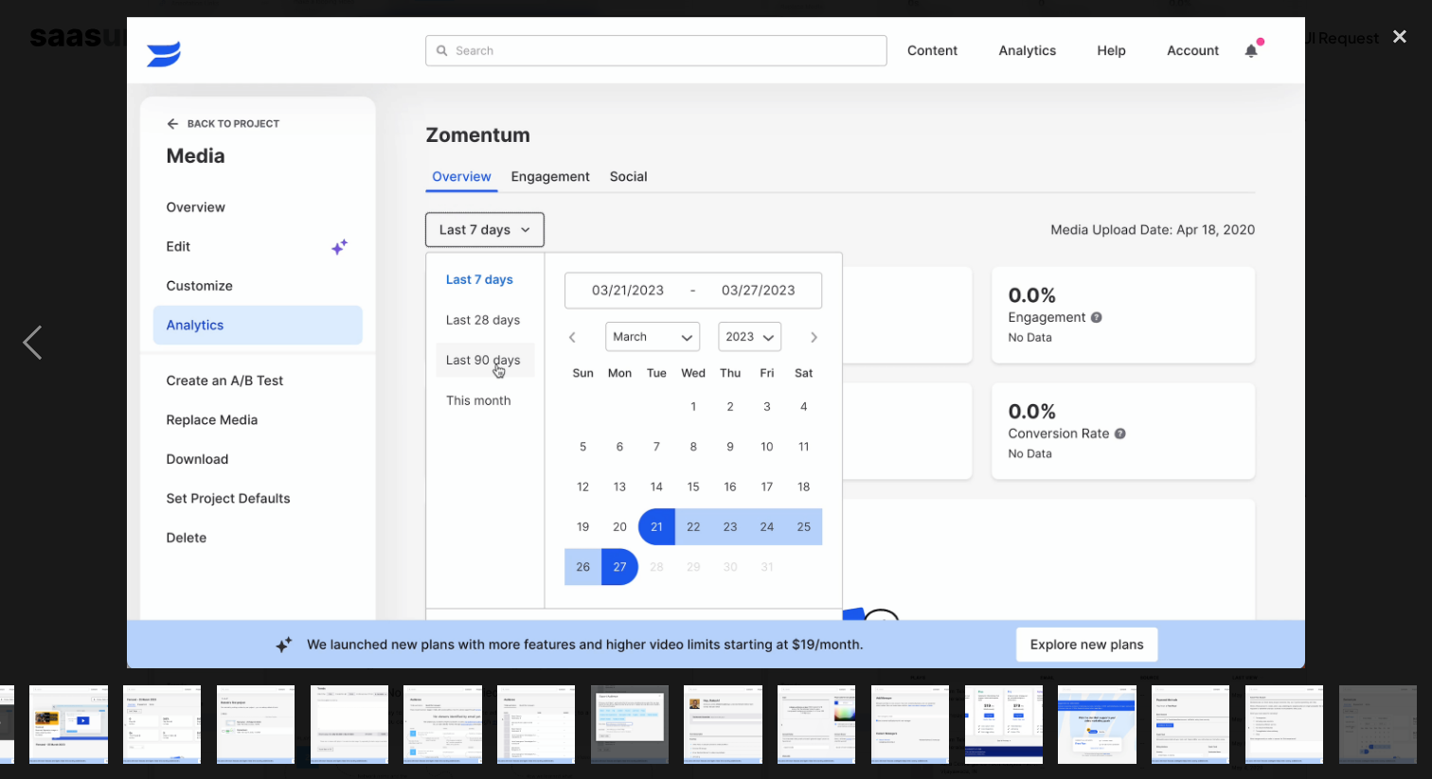
click at [1384, 321] on div "next image" at bounding box center [1399, 342] width 64 height 654
click at [1397, 37] on div "close lightbox" at bounding box center [1399, 36] width 64 height 42
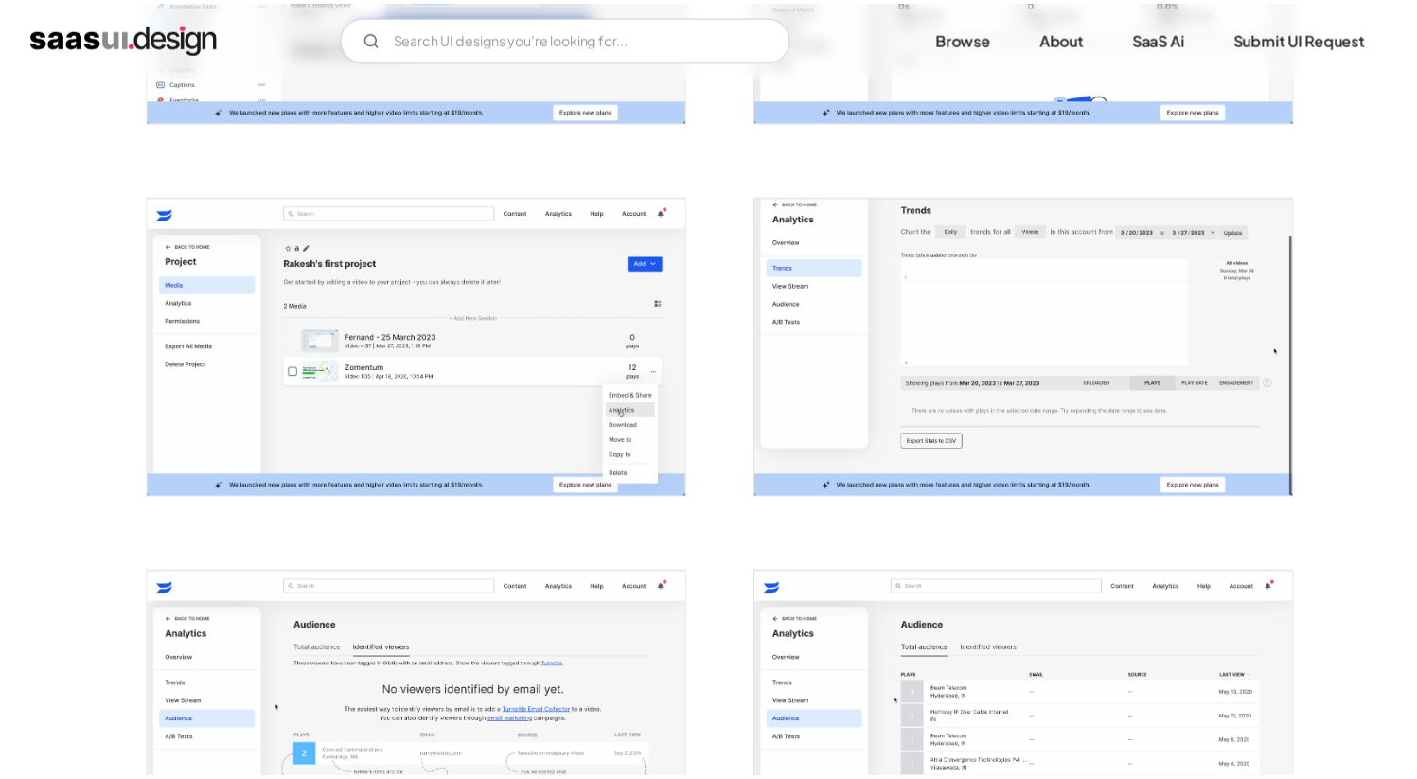
scroll to position [0, 0]
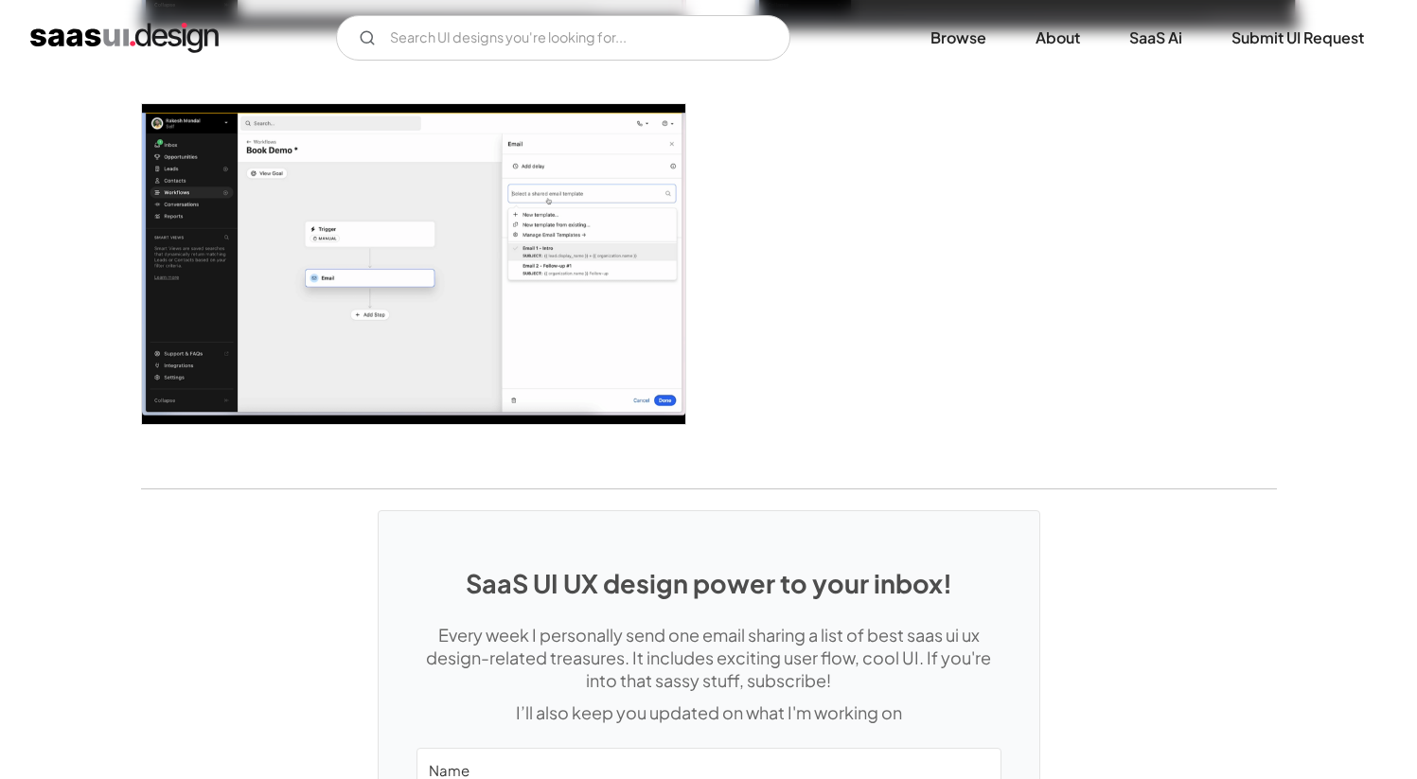
scroll to position [5015, 0]
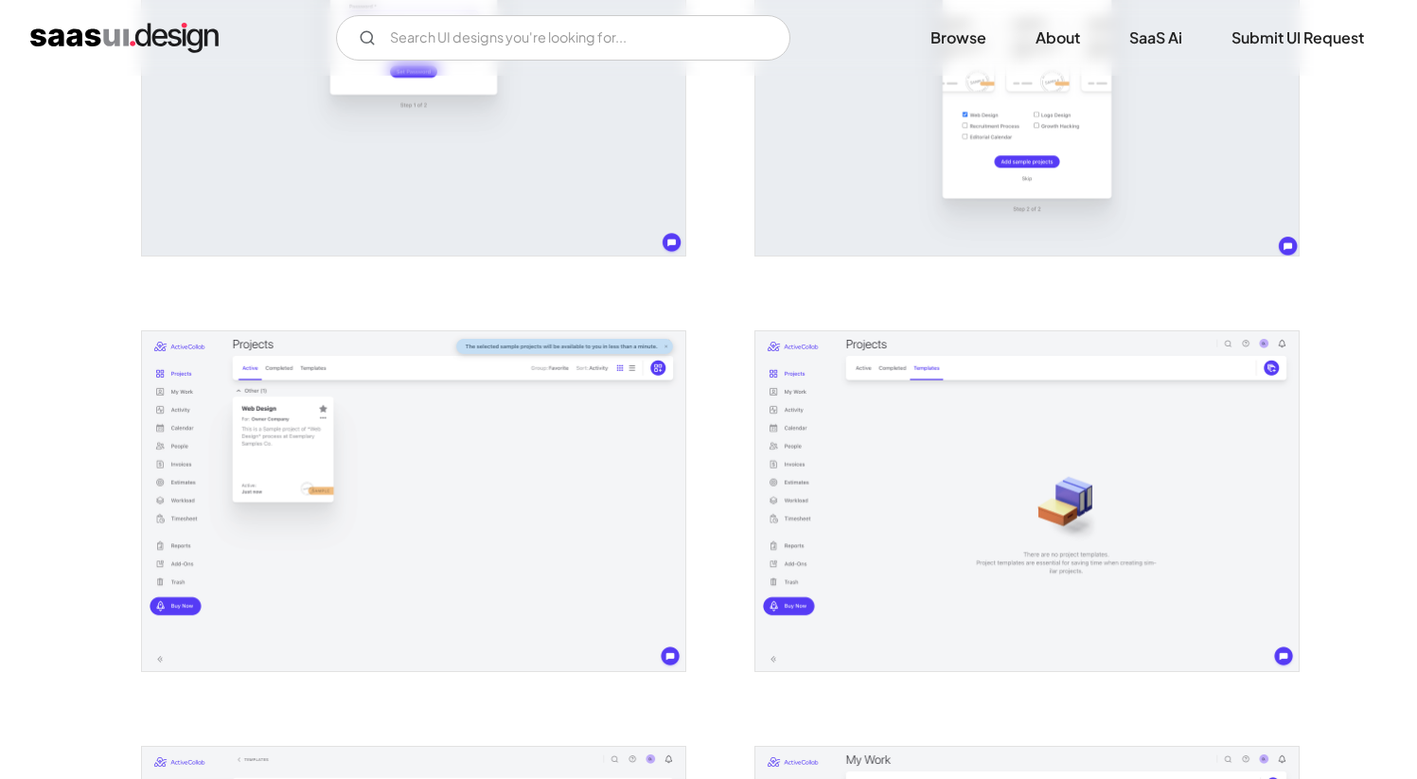
scroll to position [1023, 0]
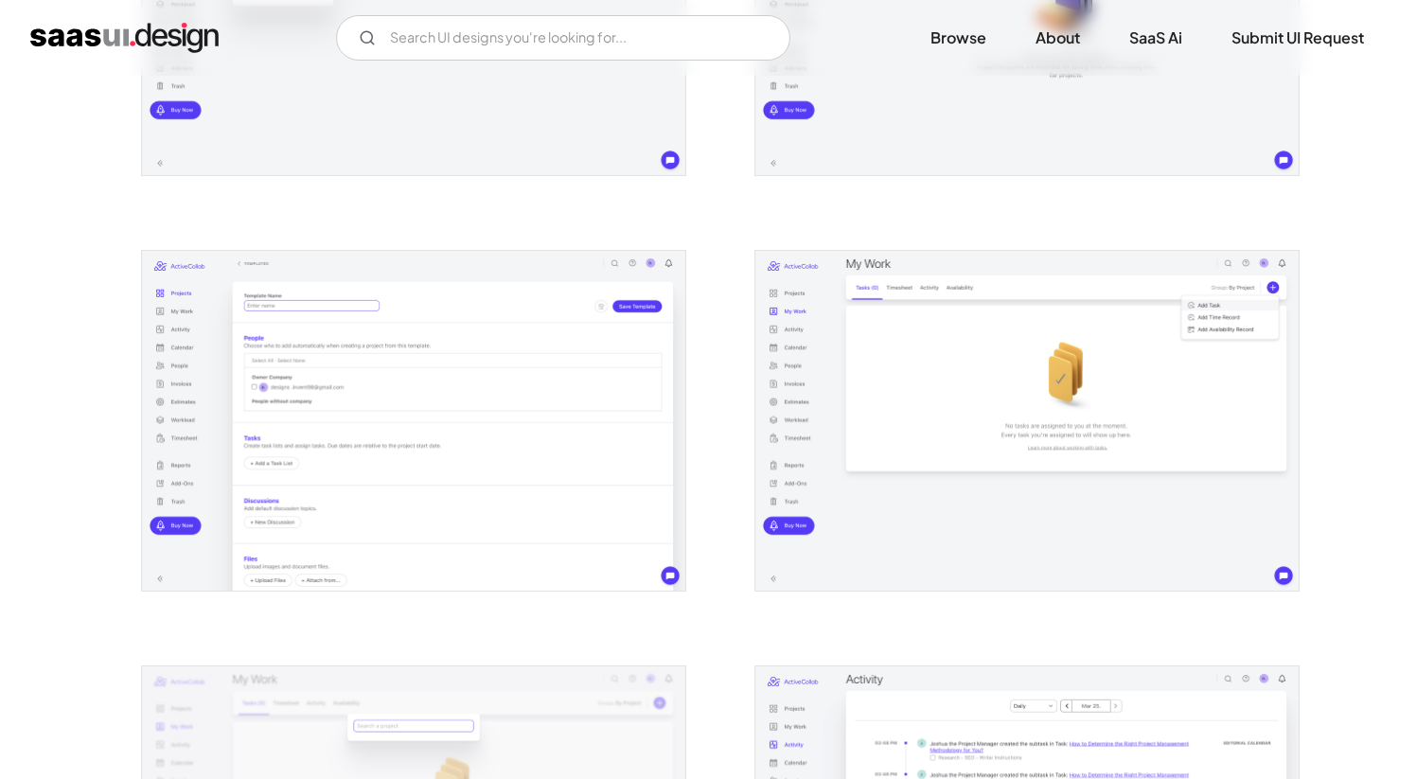
click at [658, 438] on img "open lightbox" at bounding box center [413, 421] width 543 height 340
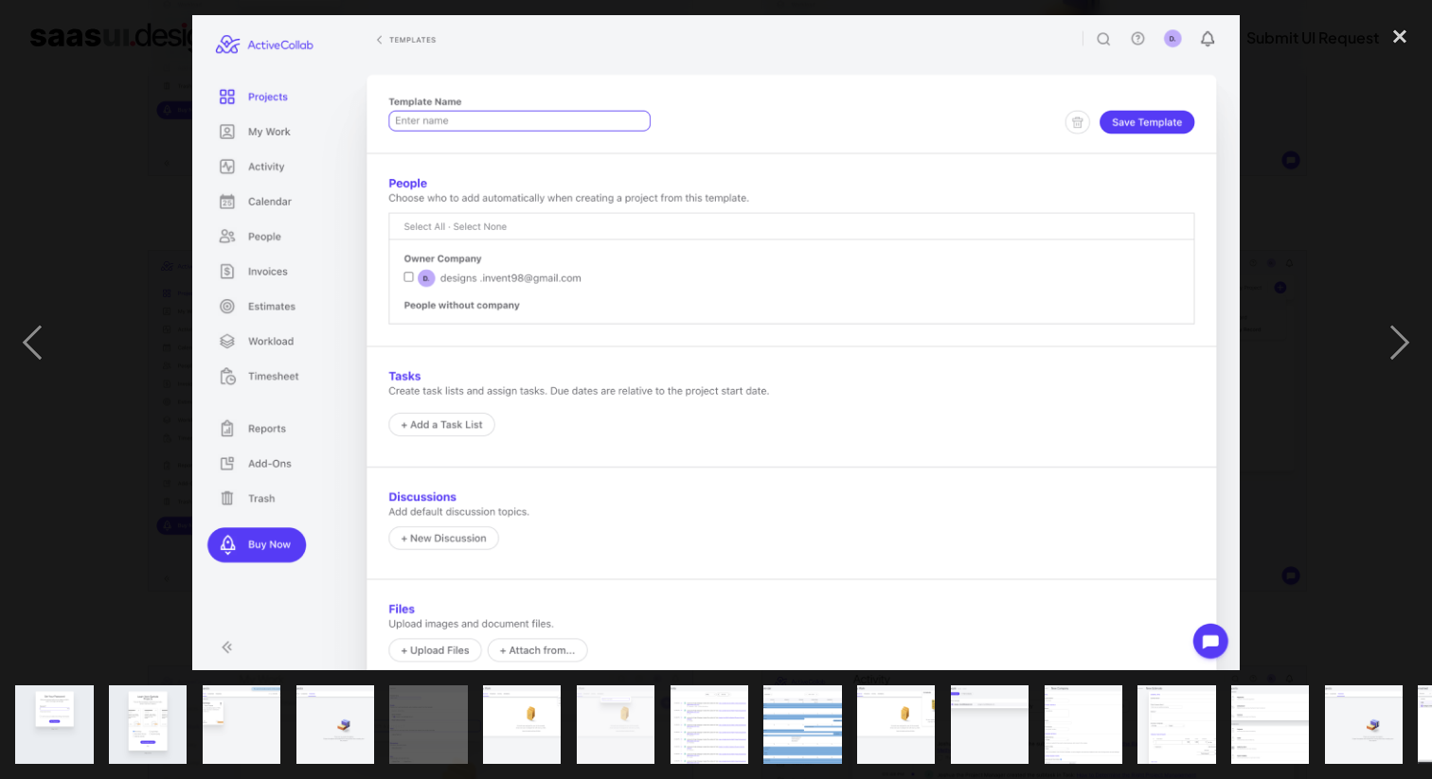
click at [1327, 139] on div at bounding box center [716, 342] width 1432 height 654
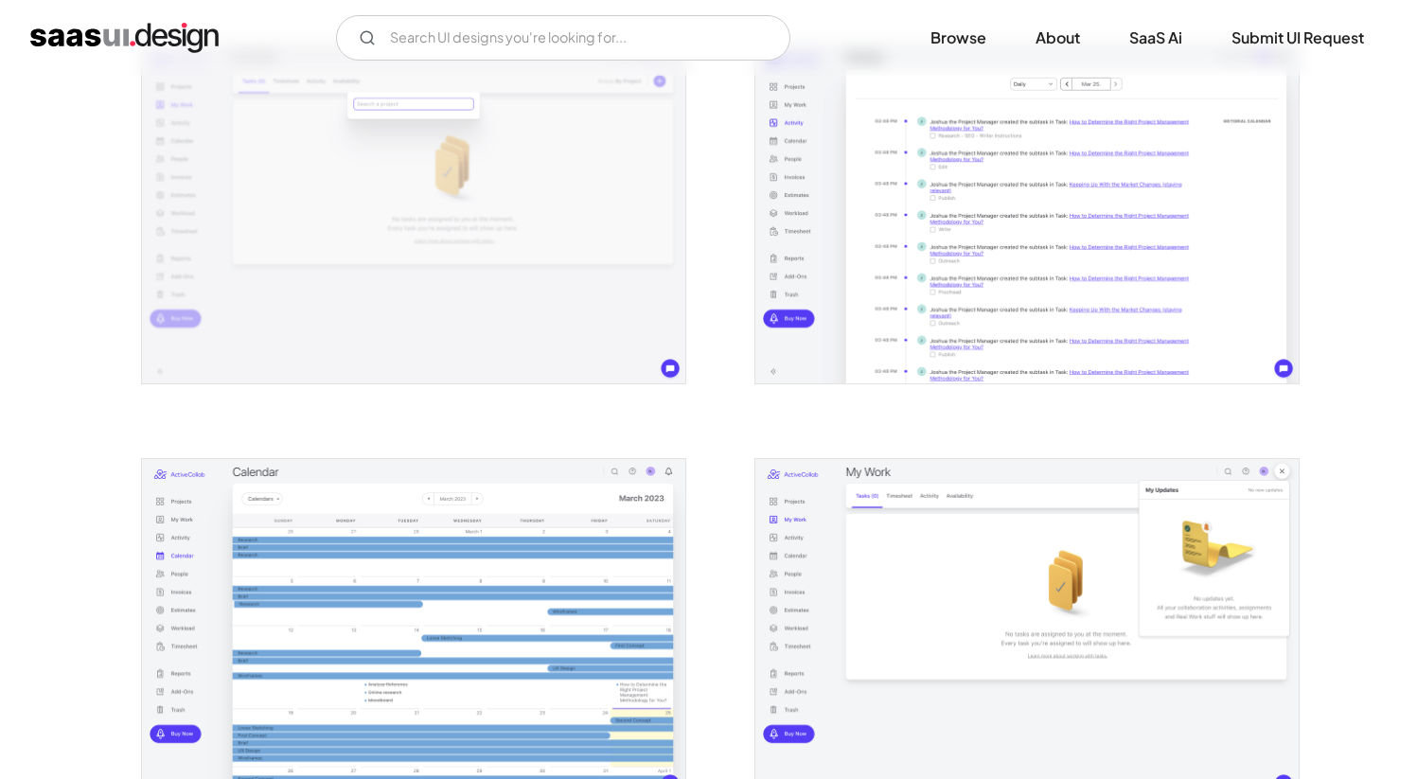
scroll to position [1521, 0]
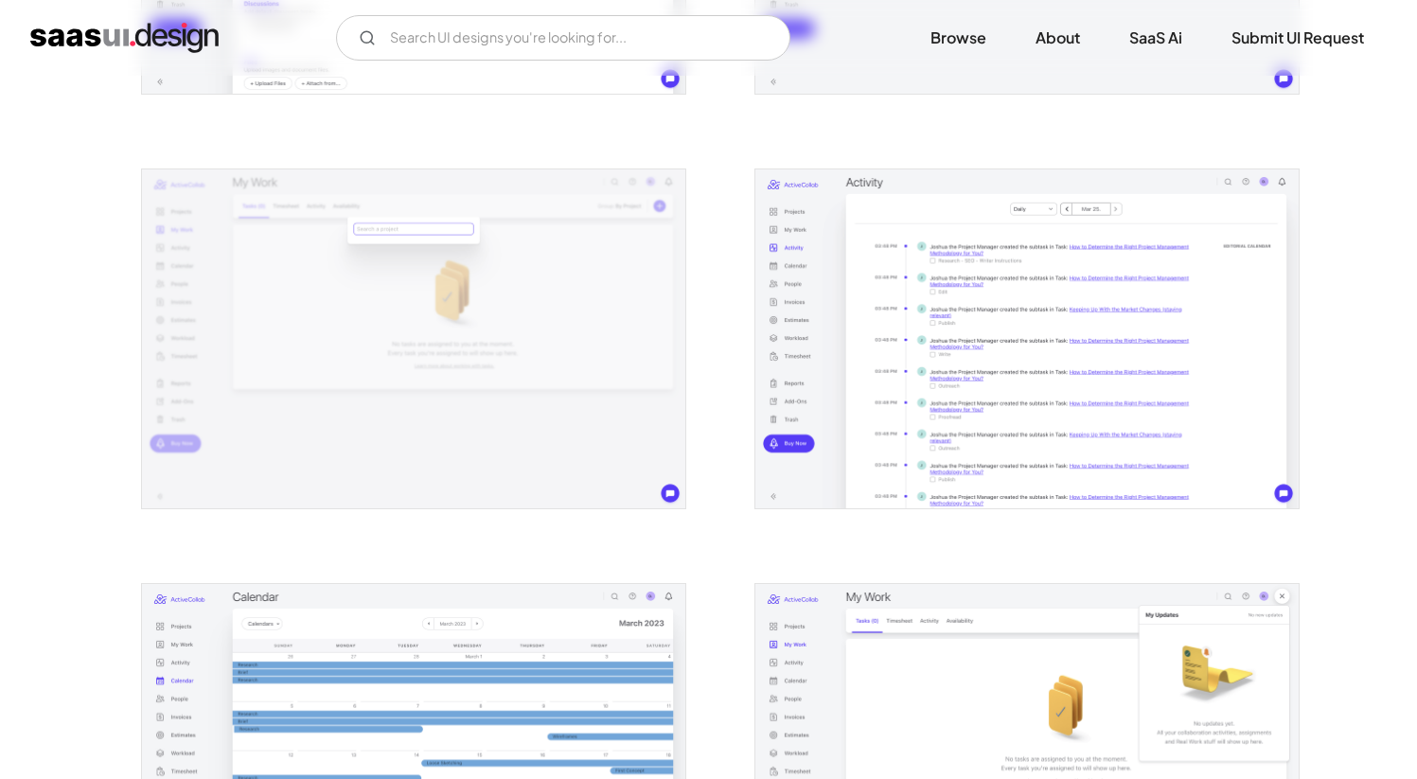
click at [904, 313] on img "open lightbox" at bounding box center [1027, 339] width 543 height 340
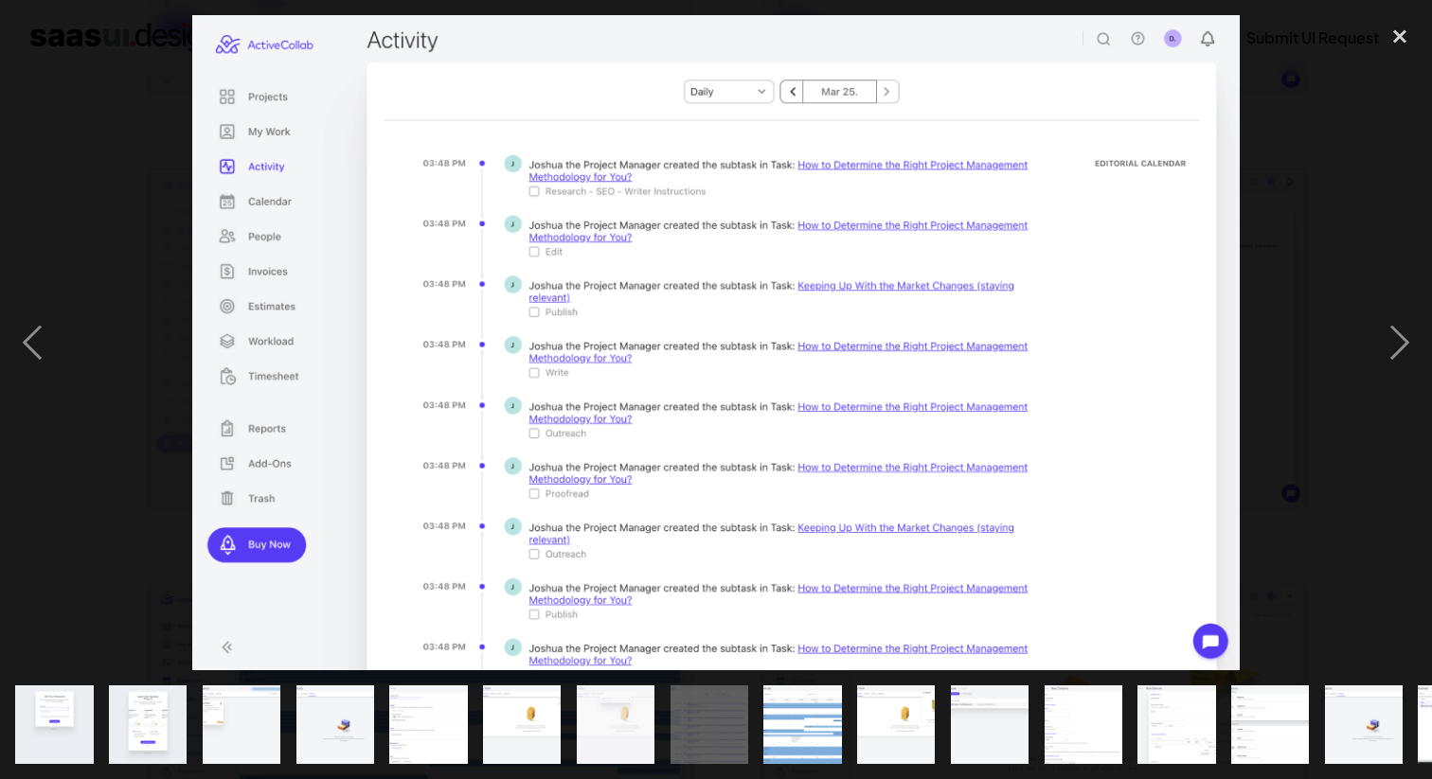
click at [1270, 167] on div at bounding box center [716, 342] width 1432 height 654
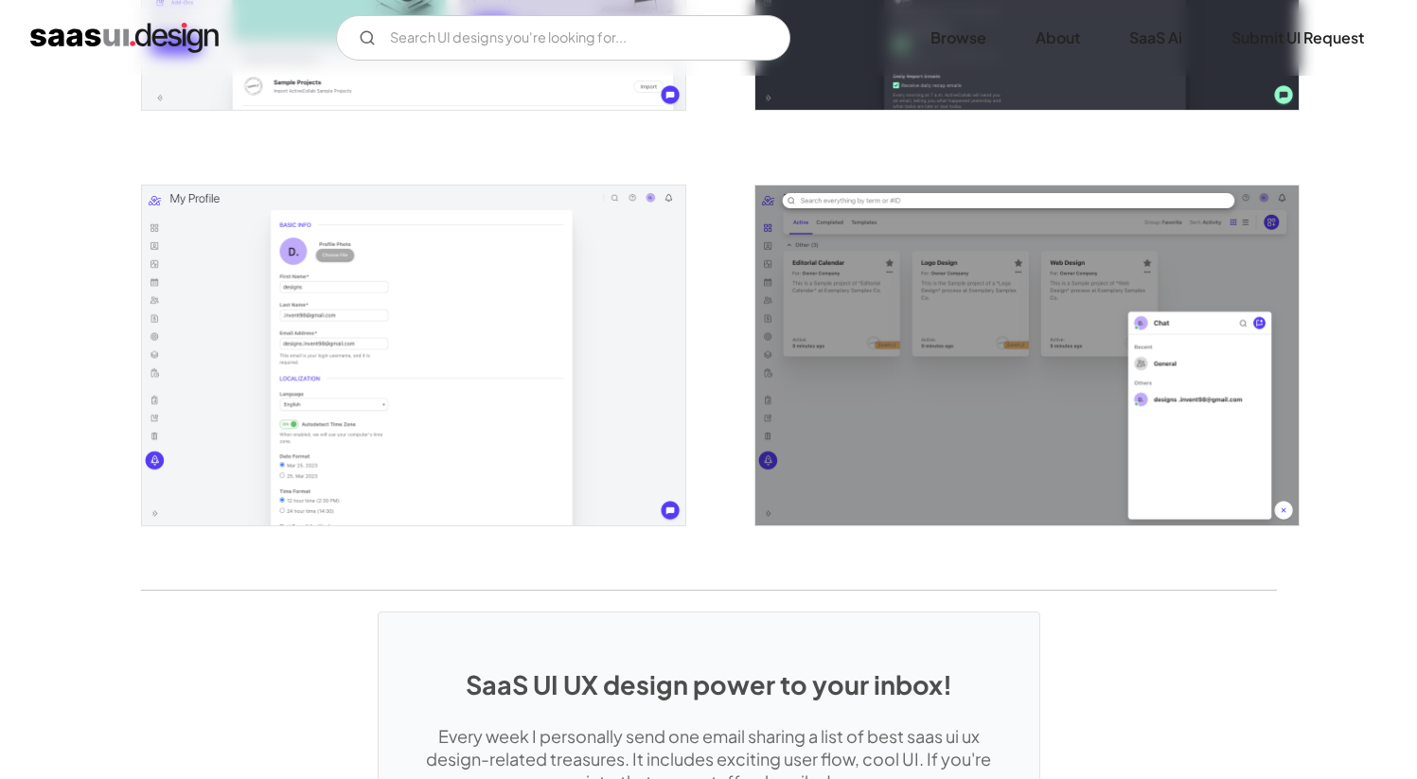
scroll to position [4191, 0]
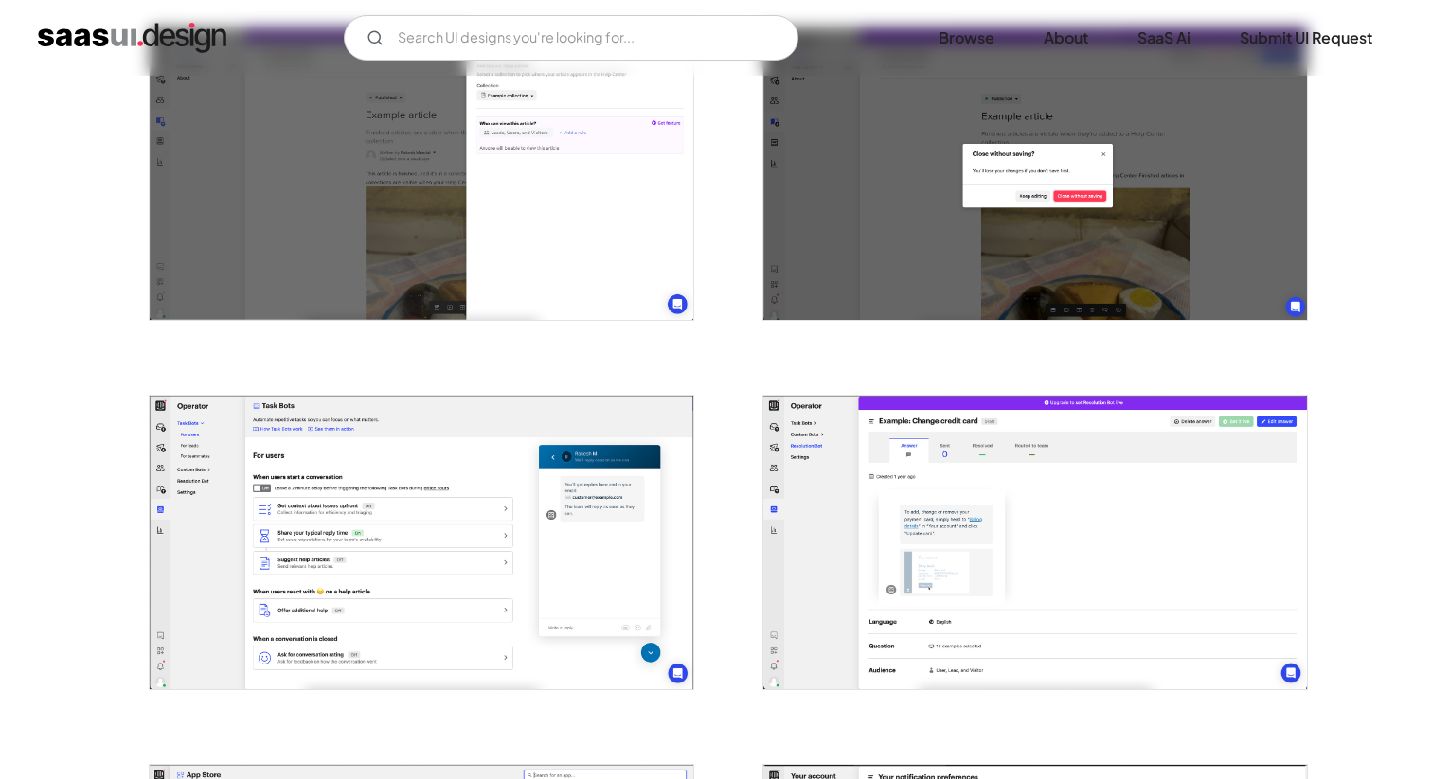
scroll to position [3321, 0]
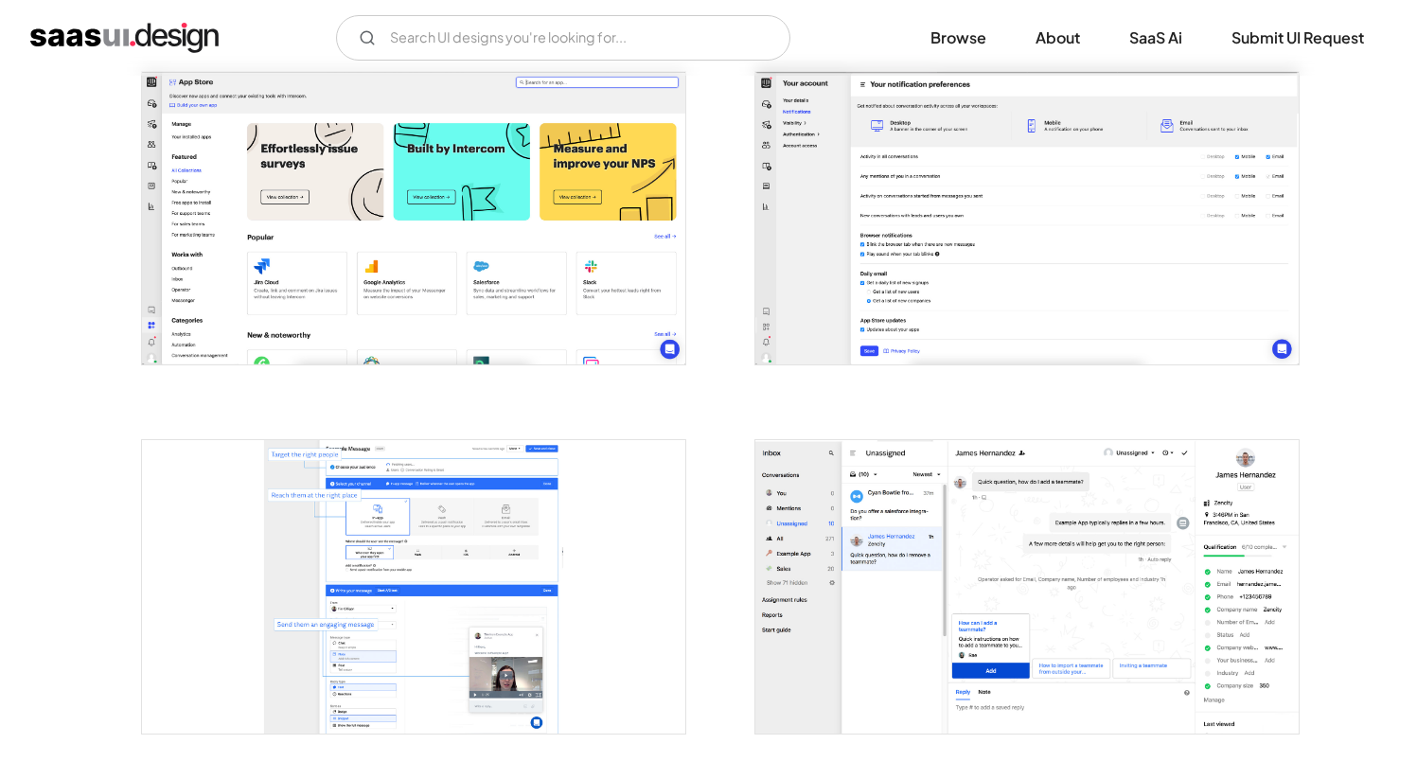
click at [1032, 457] on img "open lightbox" at bounding box center [1027, 586] width 543 height 293
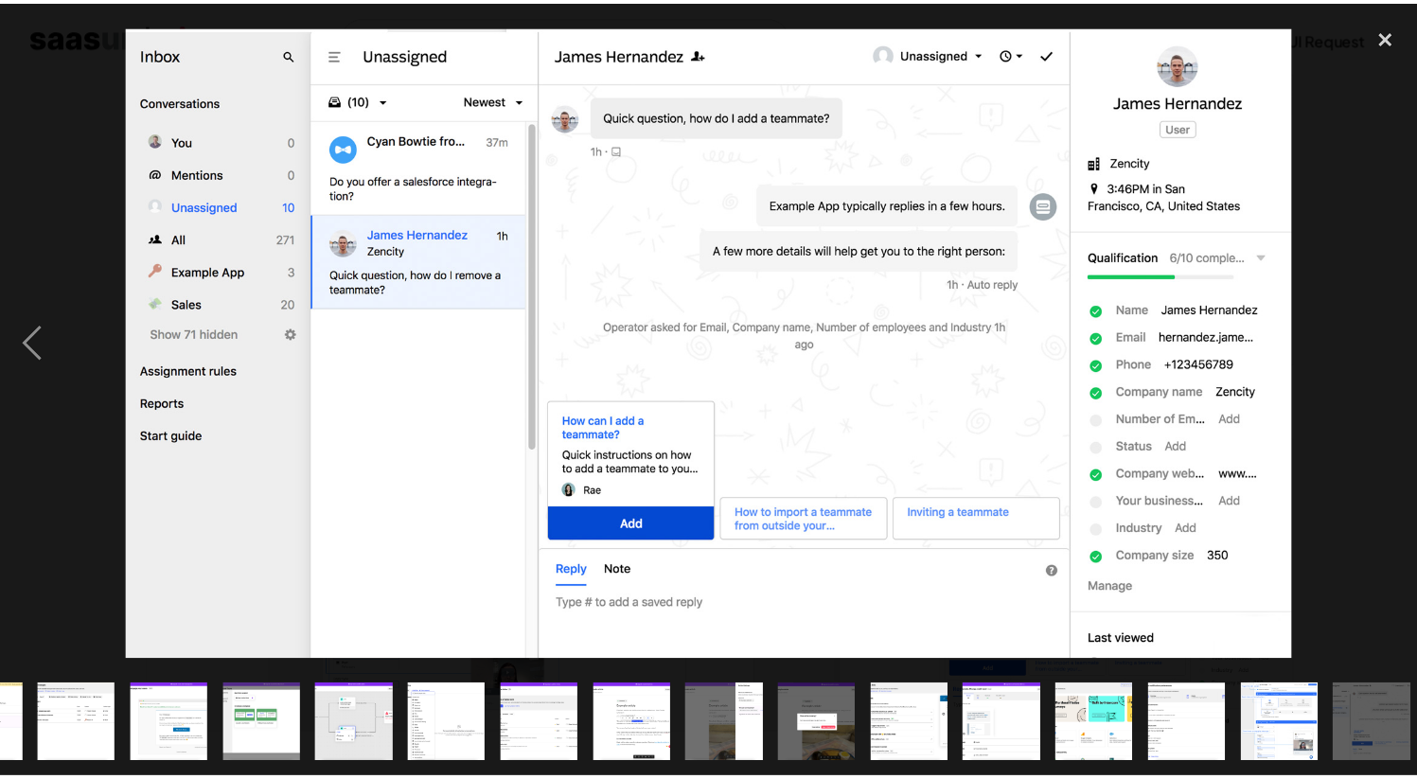
scroll to position [0, 454]
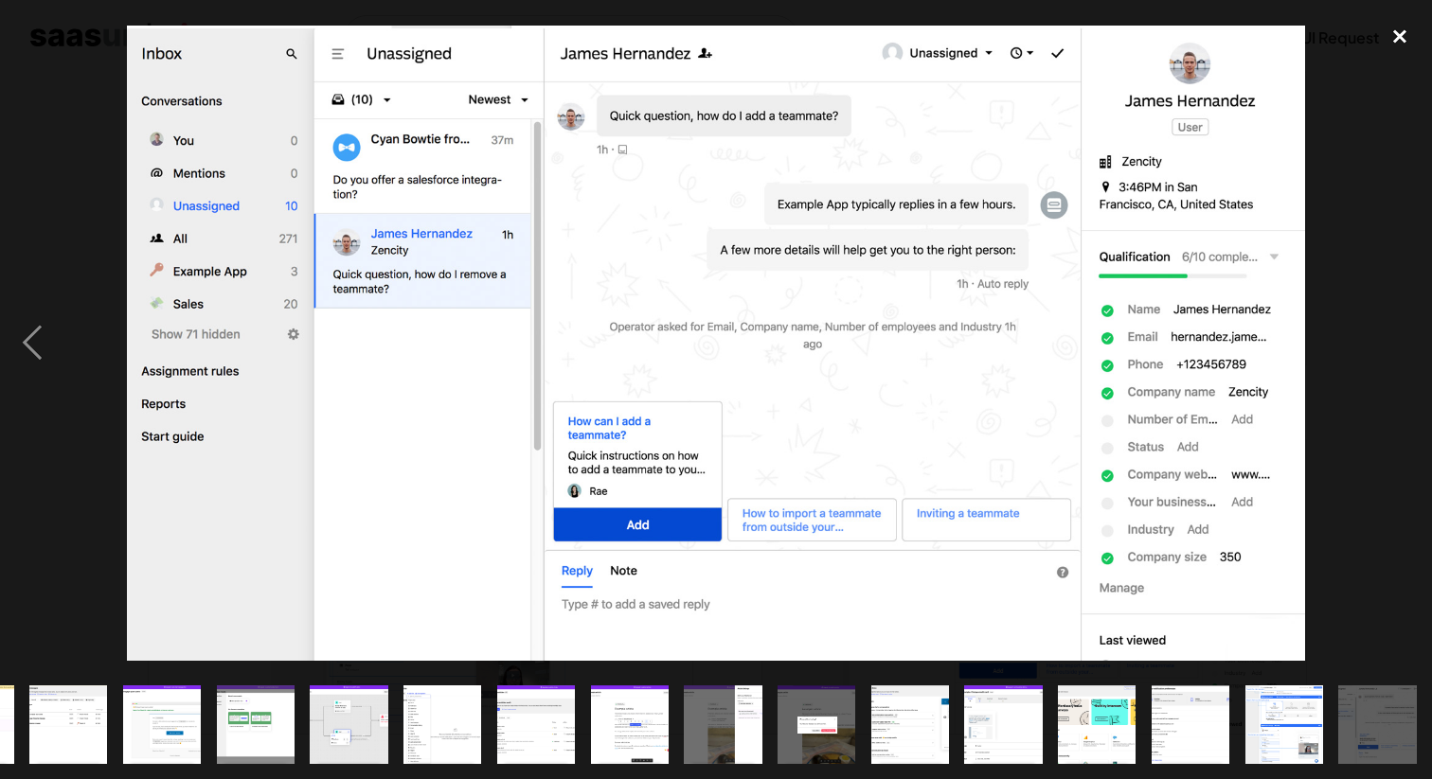
click at [1400, 35] on div "close lightbox" at bounding box center [1399, 36] width 64 height 42
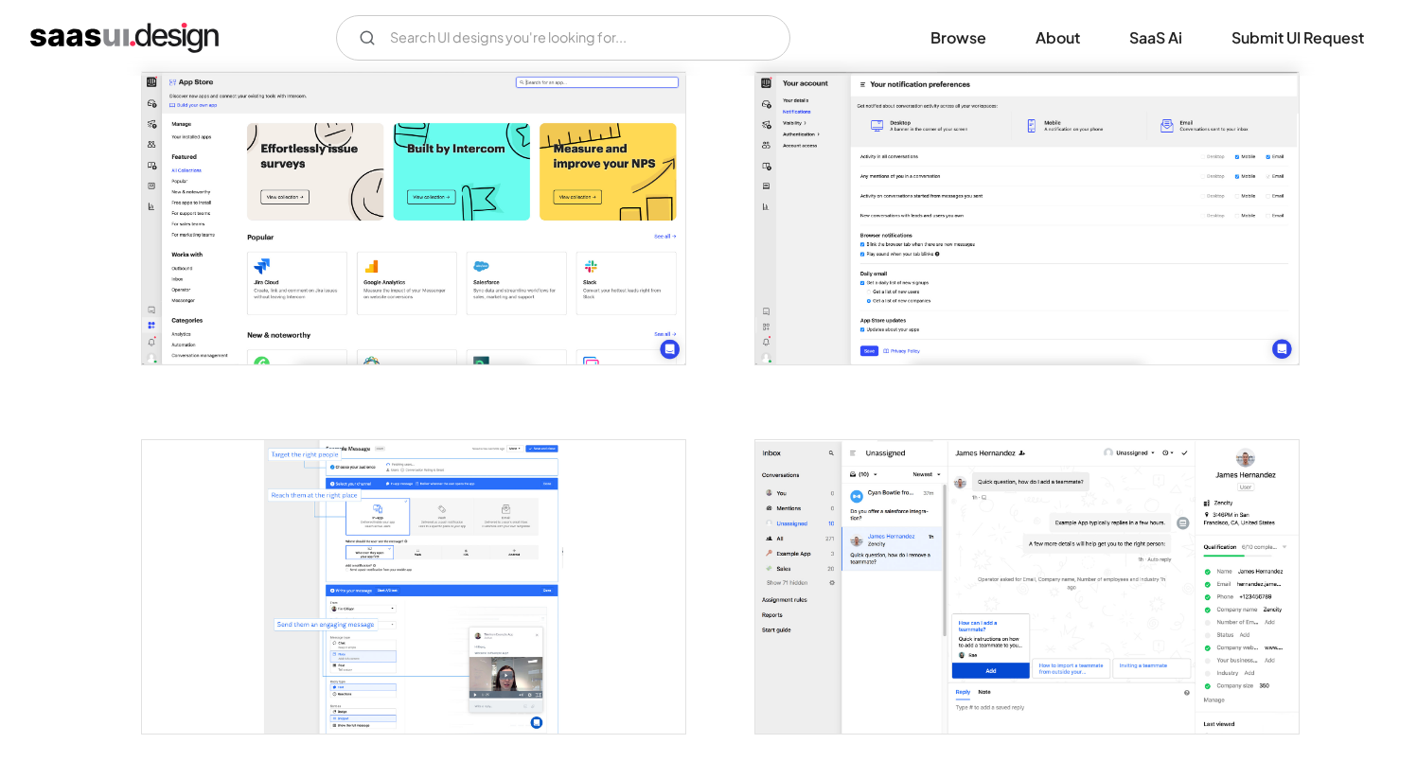
scroll to position [0, 0]
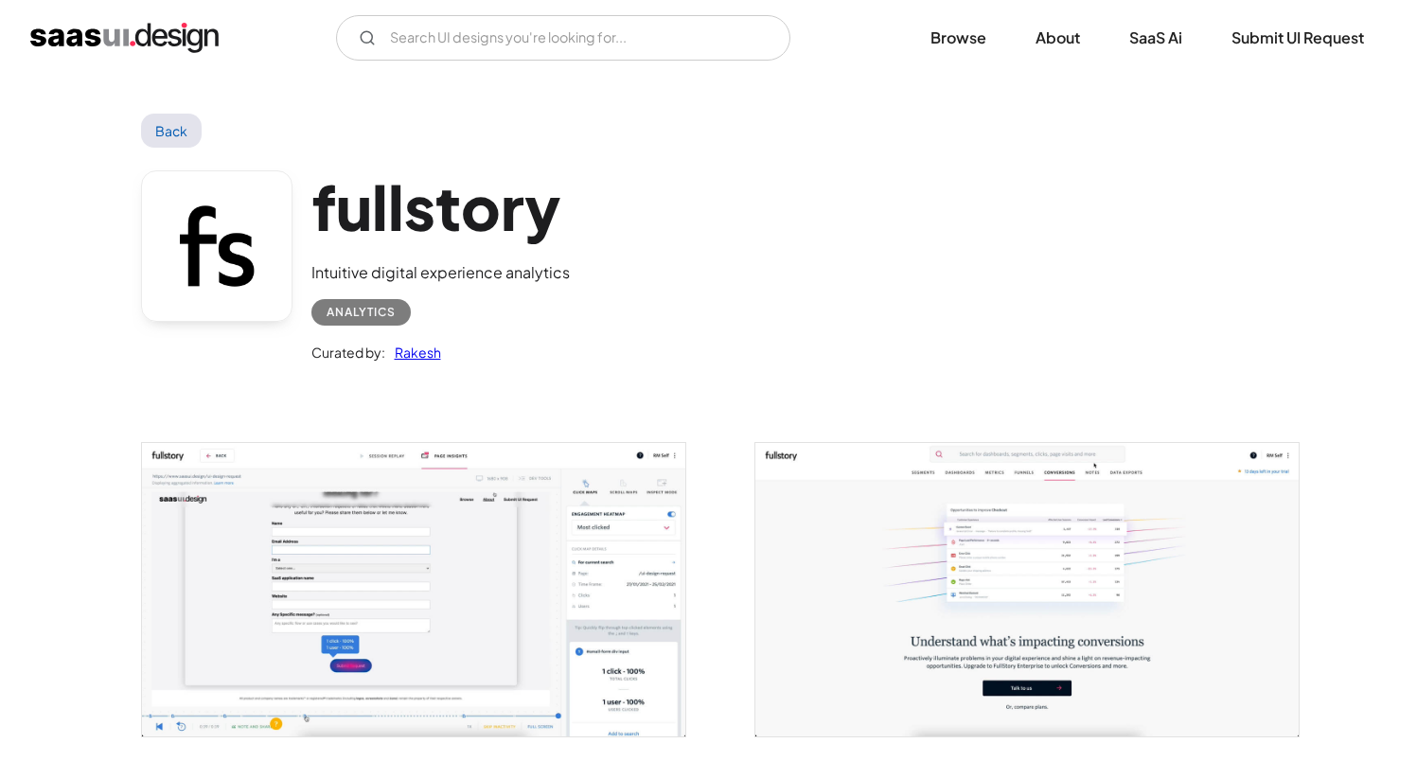
scroll to position [596, 0]
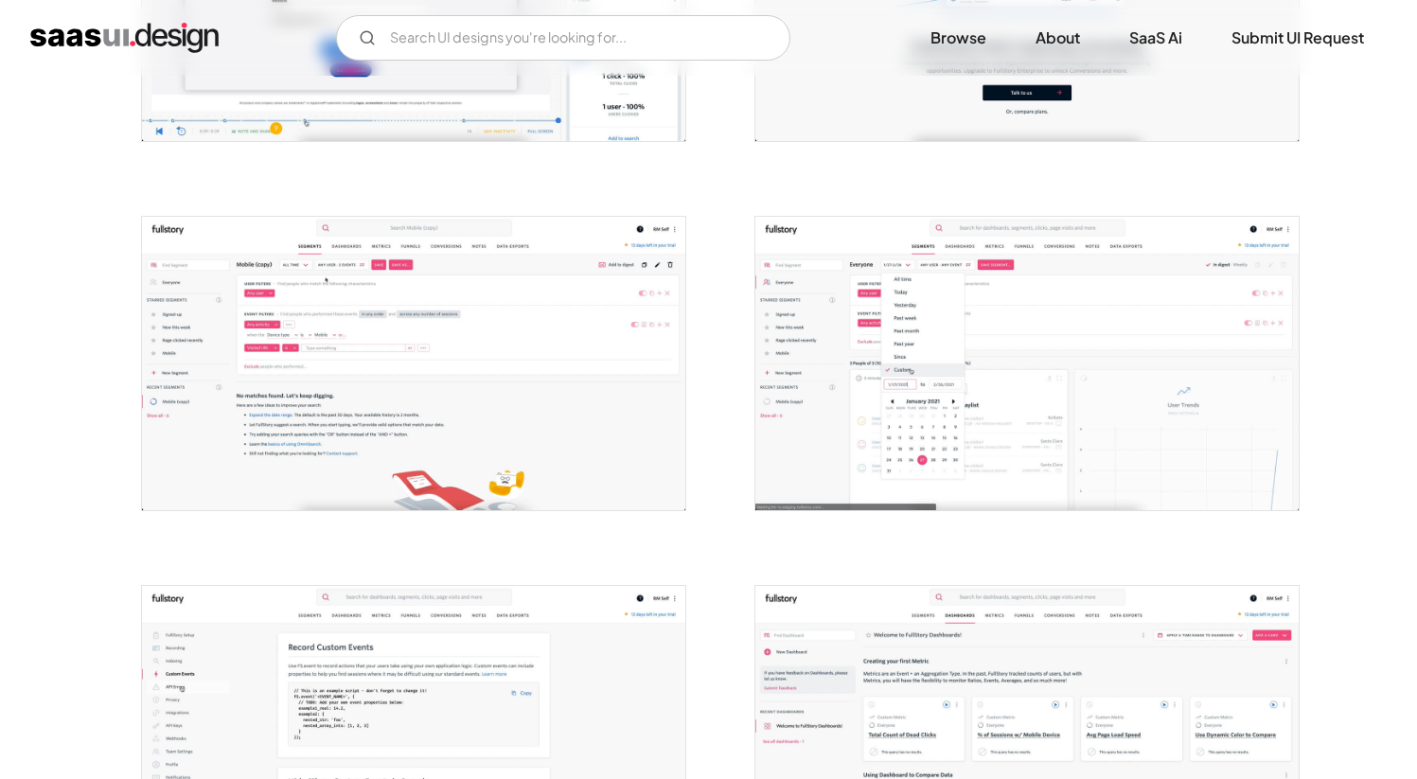
click at [457, 317] on img "open lightbox" at bounding box center [413, 364] width 543 height 294
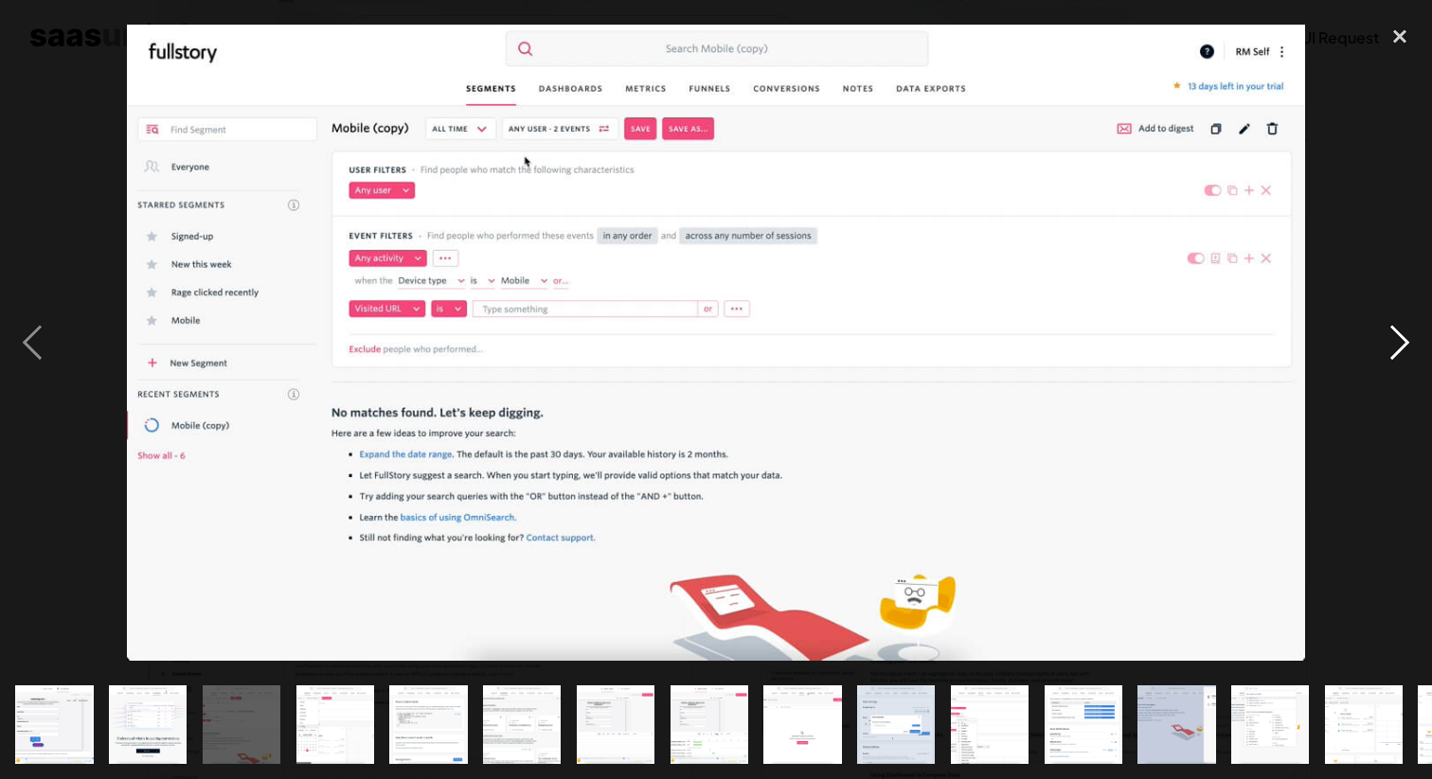
click at [1399, 333] on div "next image" at bounding box center [1399, 342] width 64 height 654
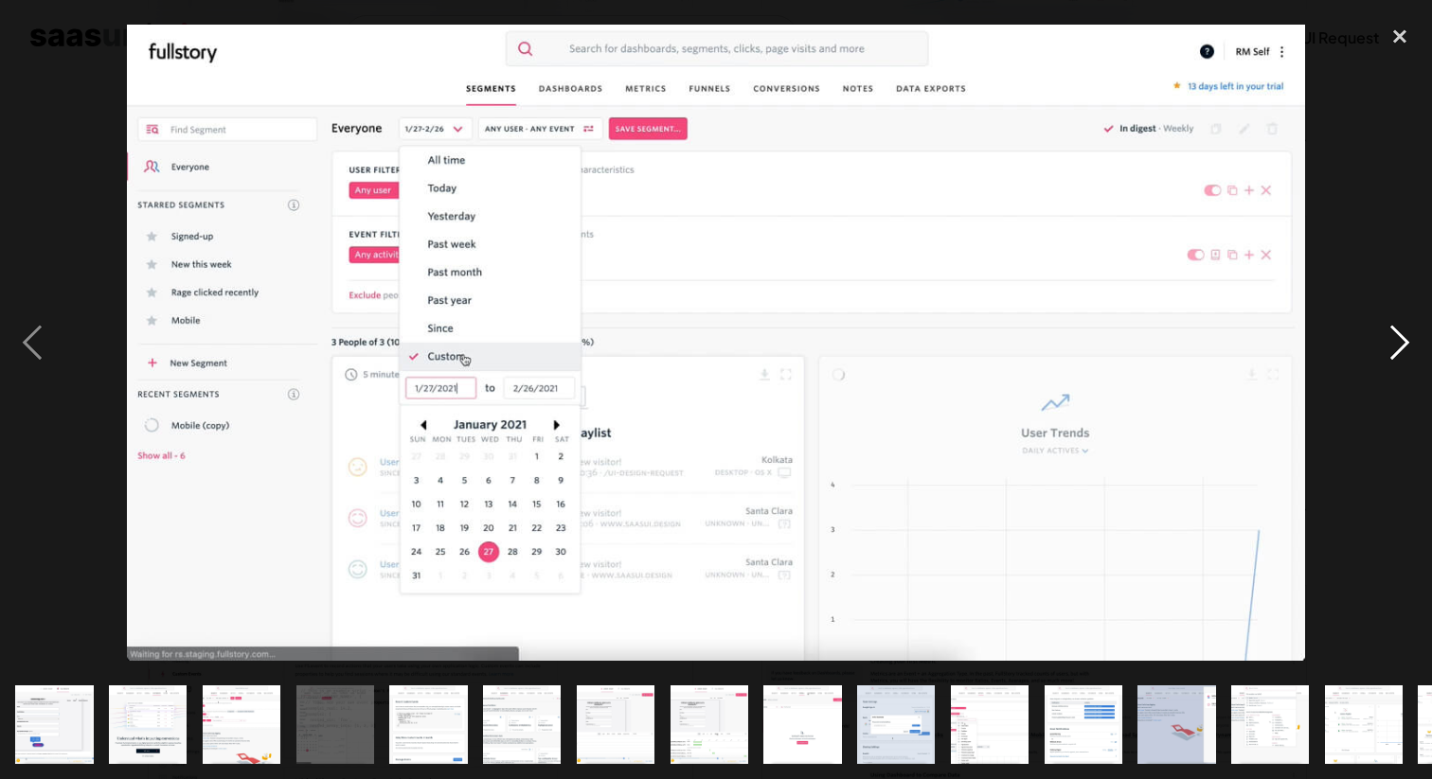
click at [1399, 333] on div "next image" at bounding box center [1399, 342] width 64 height 654
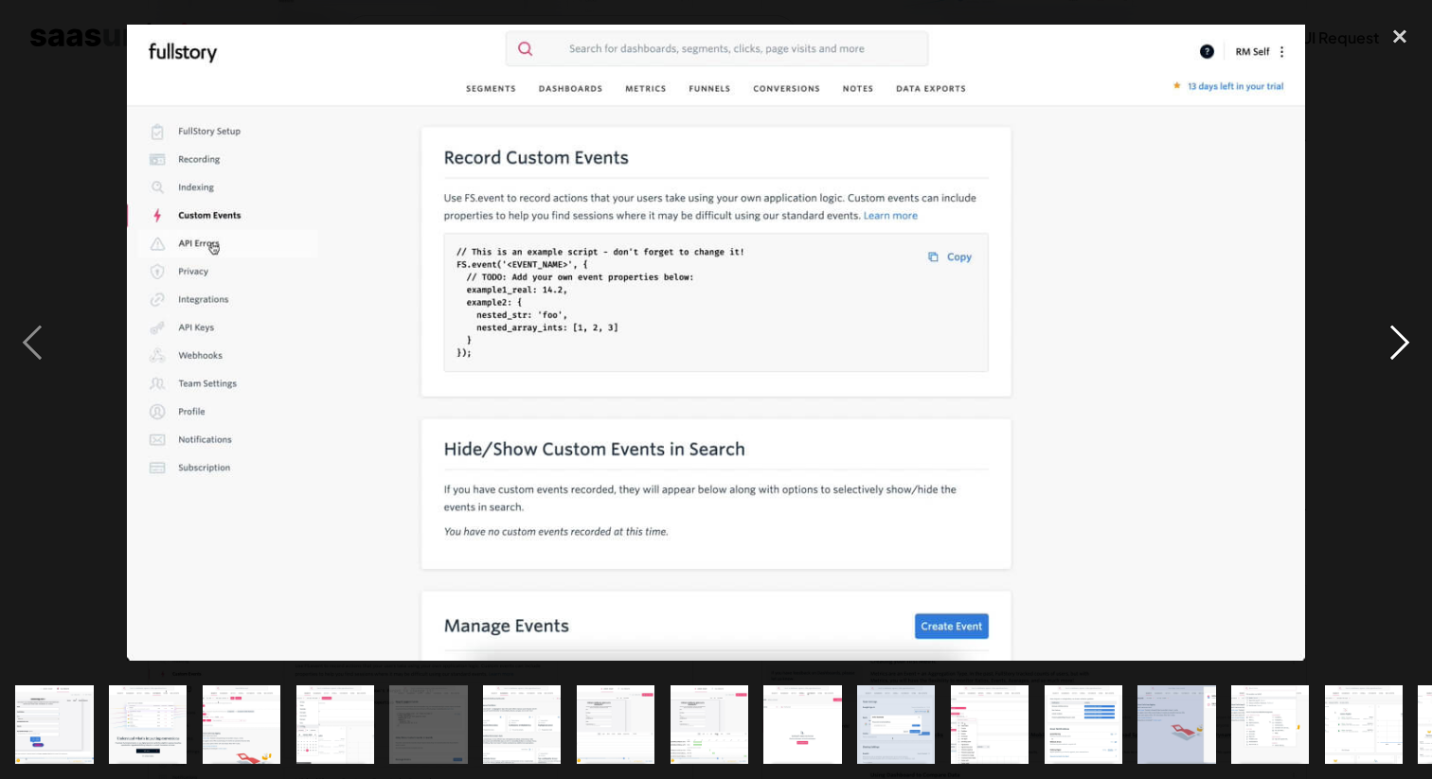
click at [1399, 333] on div "next image" at bounding box center [1399, 342] width 64 height 654
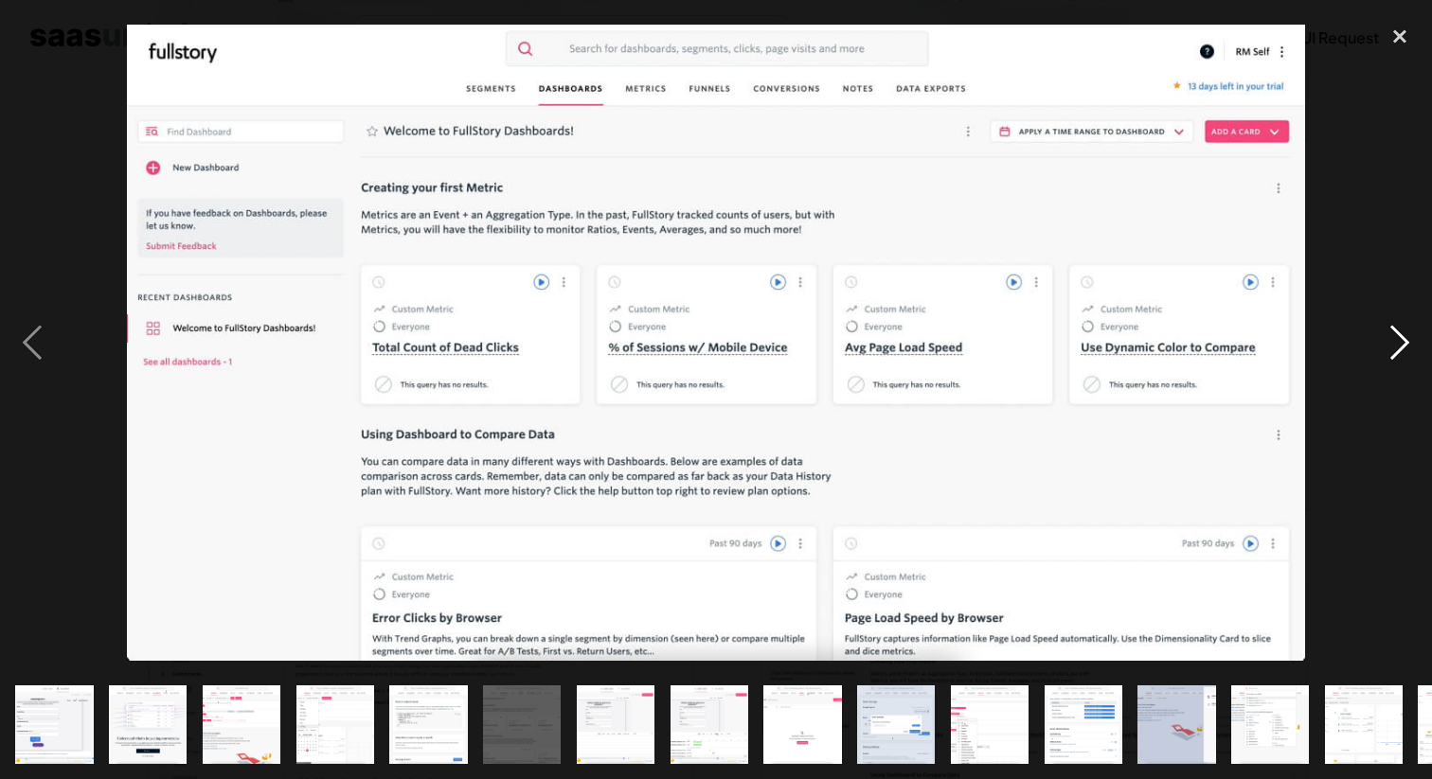
click at [1399, 333] on div "next image" at bounding box center [1399, 342] width 64 height 654
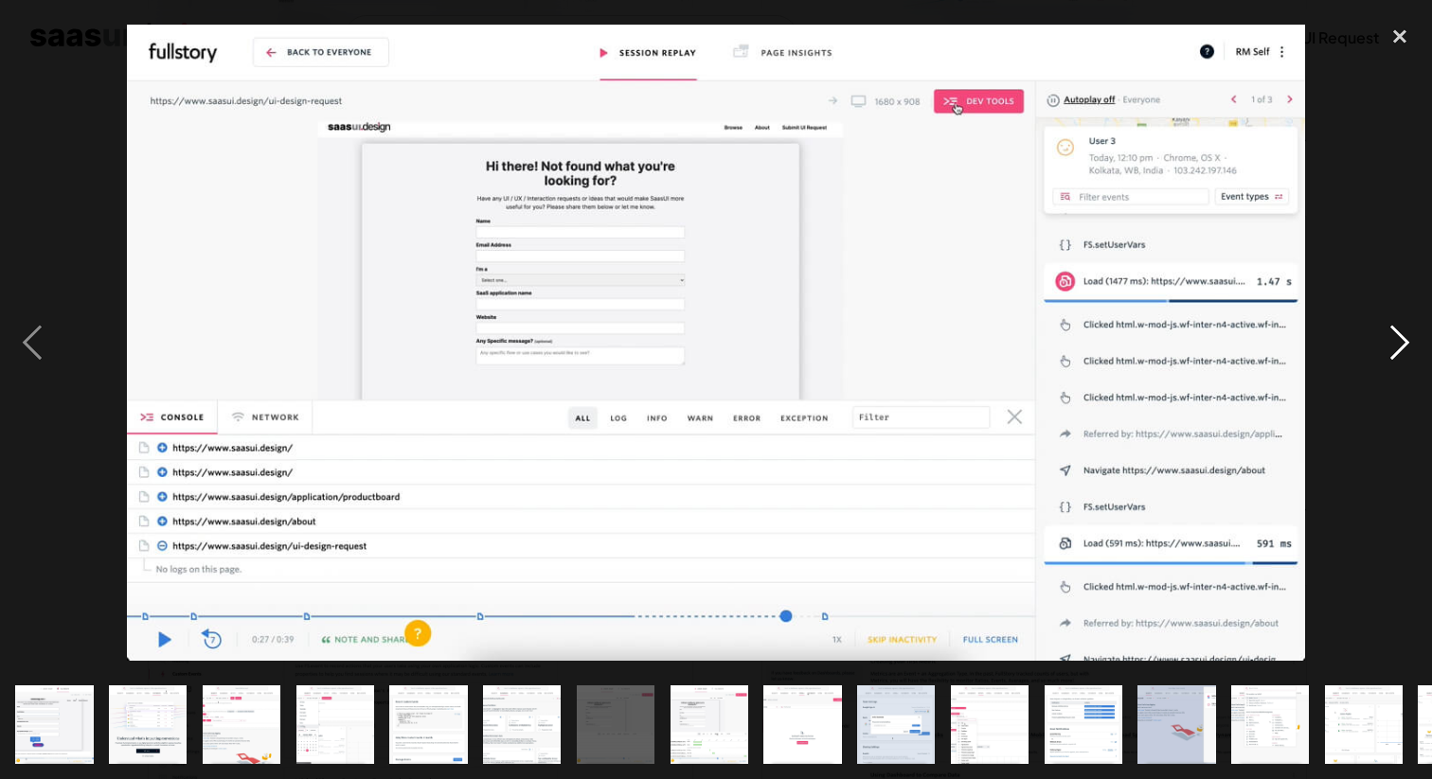
click at [1399, 333] on div "next image" at bounding box center [1399, 342] width 64 height 654
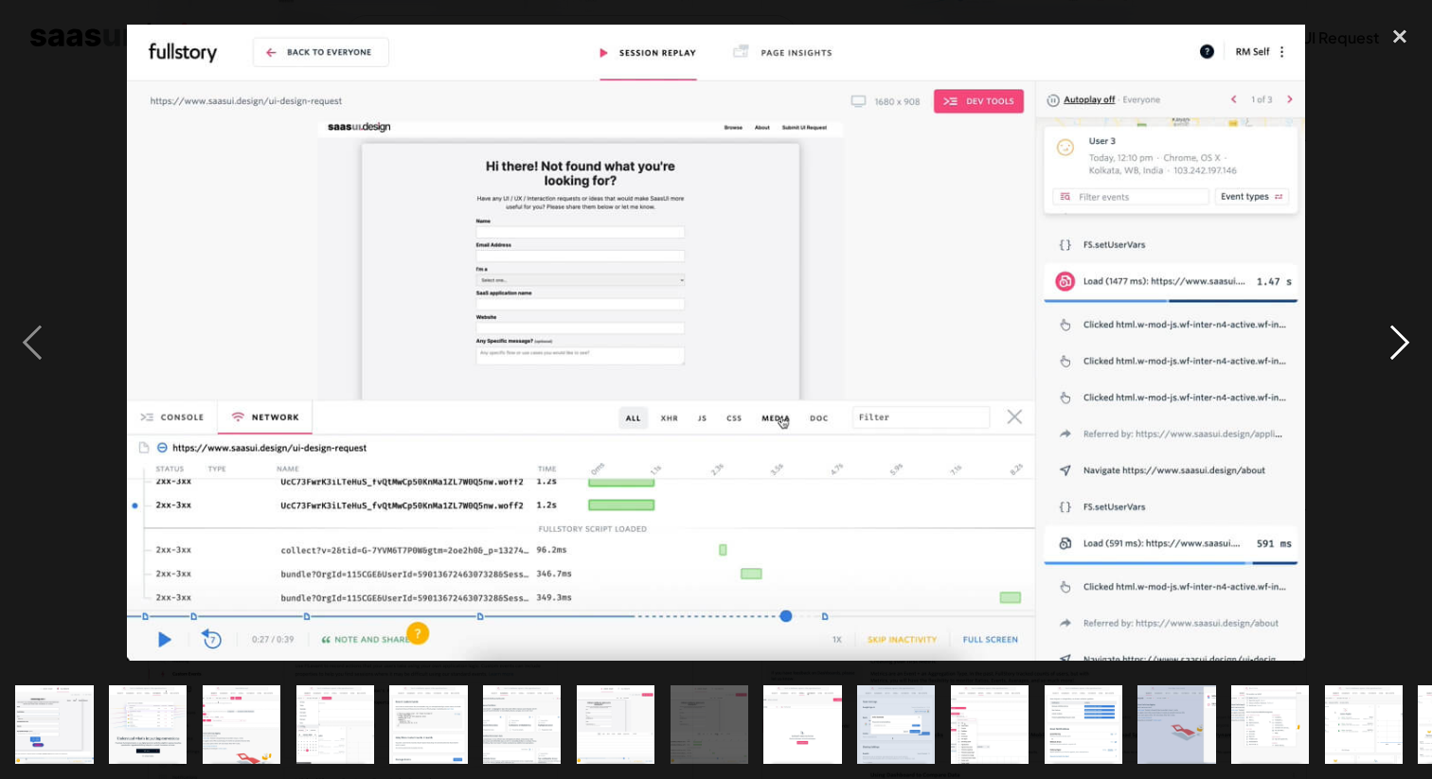
click at [1399, 333] on div "next image" at bounding box center [1399, 342] width 64 height 654
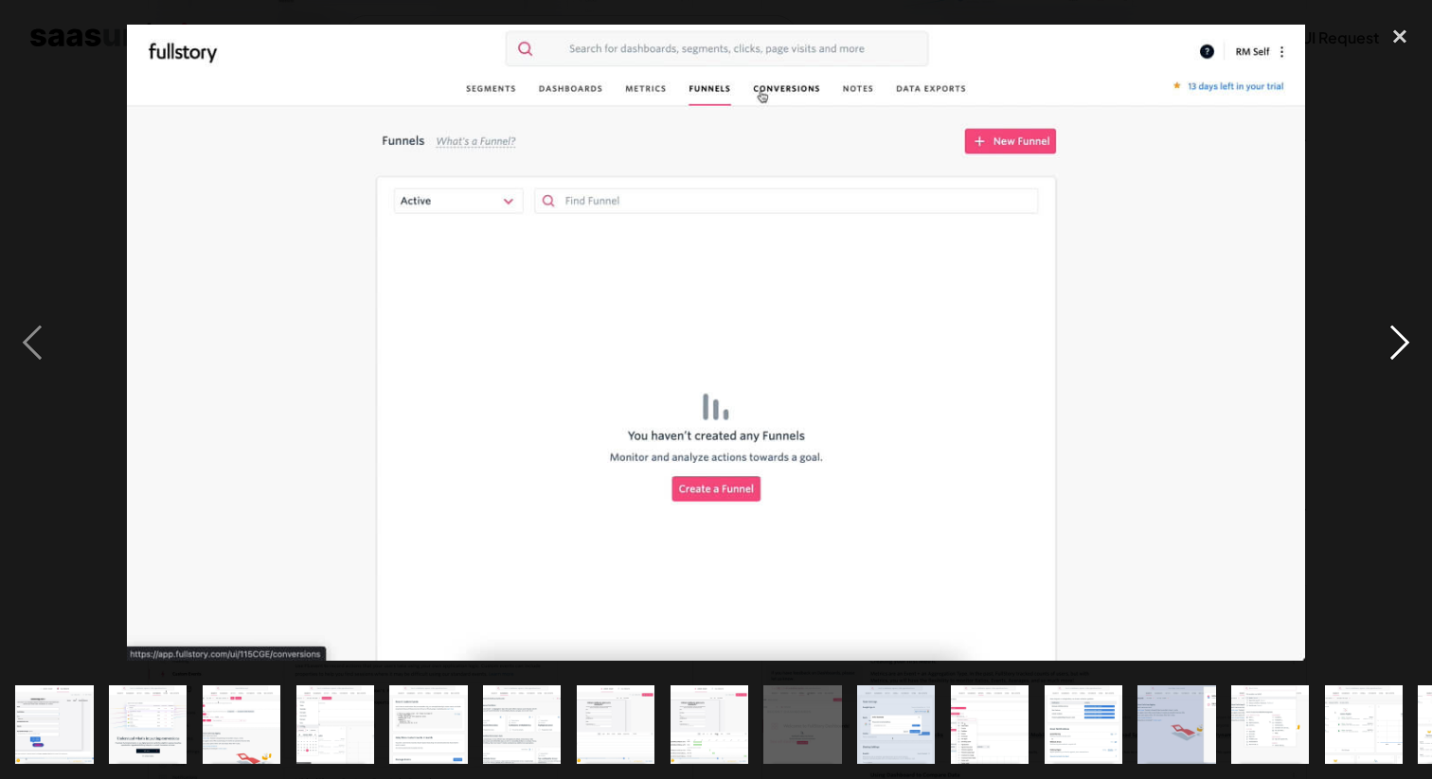
click at [1396, 335] on div "next image" at bounding box center [1399, 342] width 64 height 654
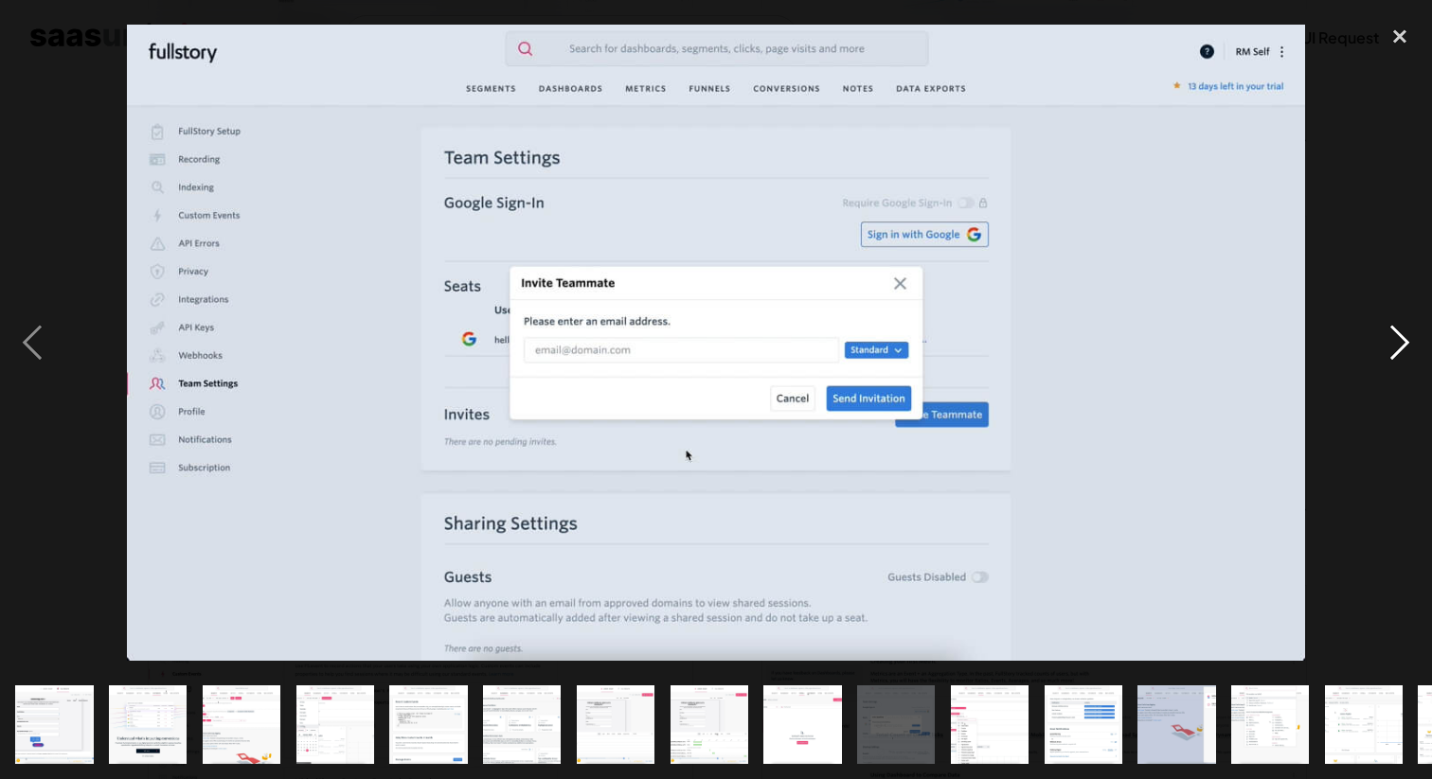
click at [1402, 351] on div "next image" at bounding box center [1399, 342] width 64 height 654
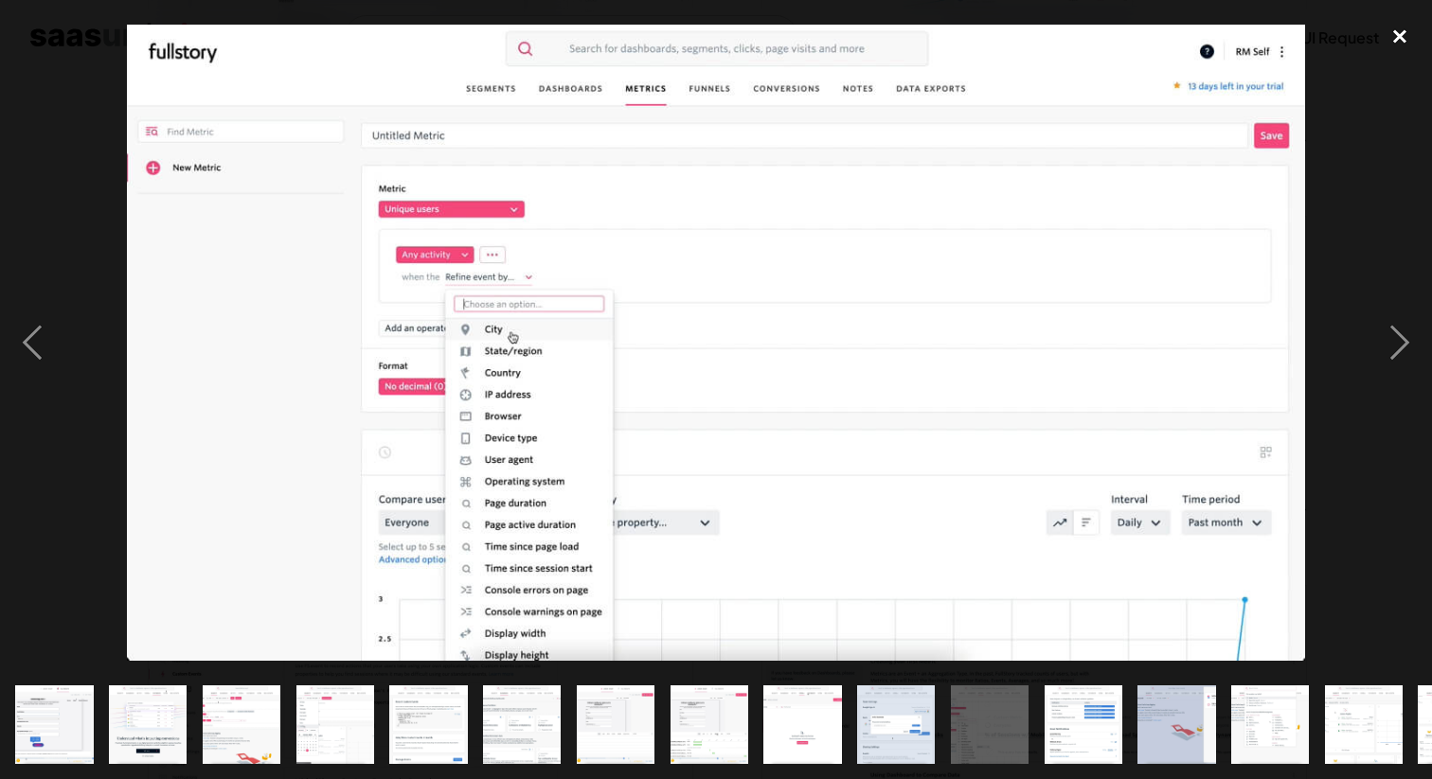
click at [1395, 41] on div "close lightbox" at bounding box center [1399, 36] width 64 height 42
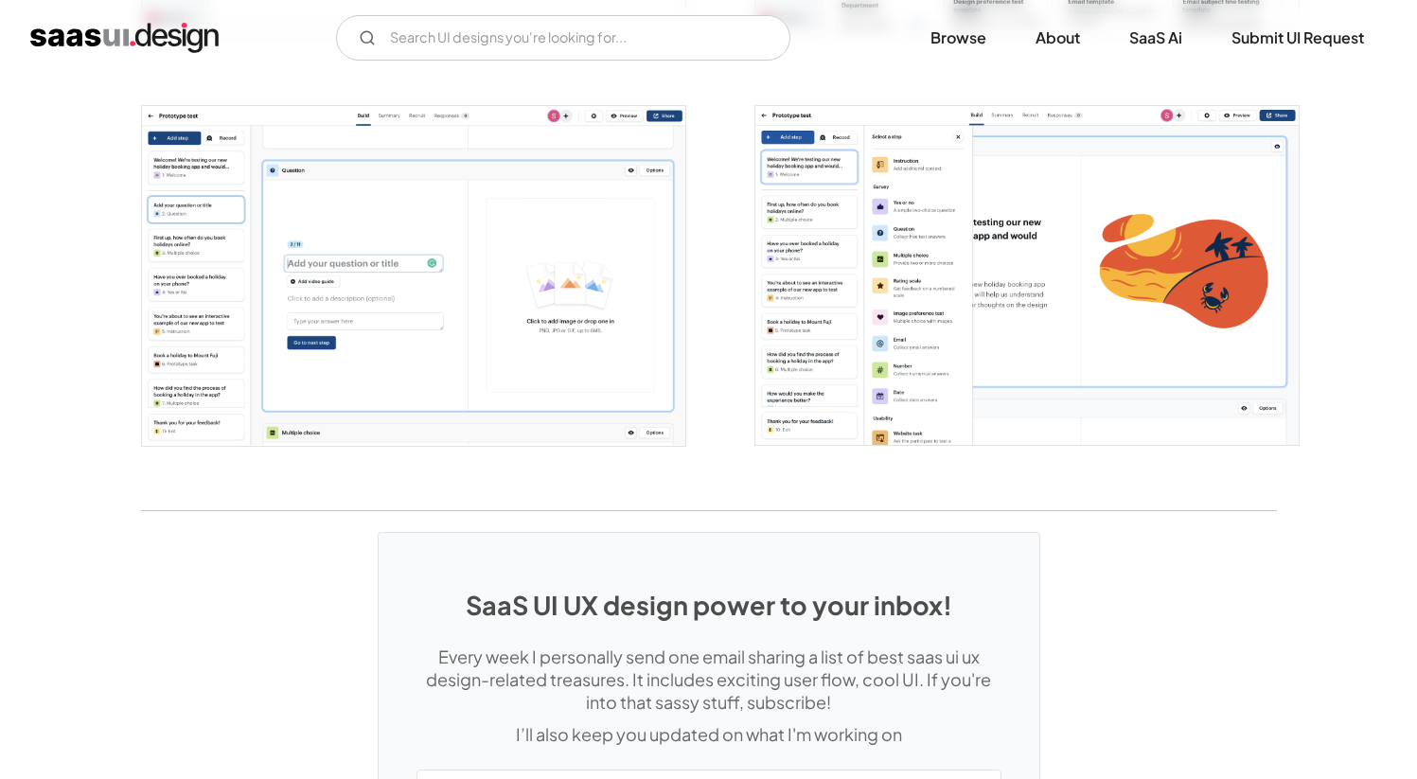
scroll to position [4010, 0]
